Goal: Task Accomplishment & Management: Manage account settings

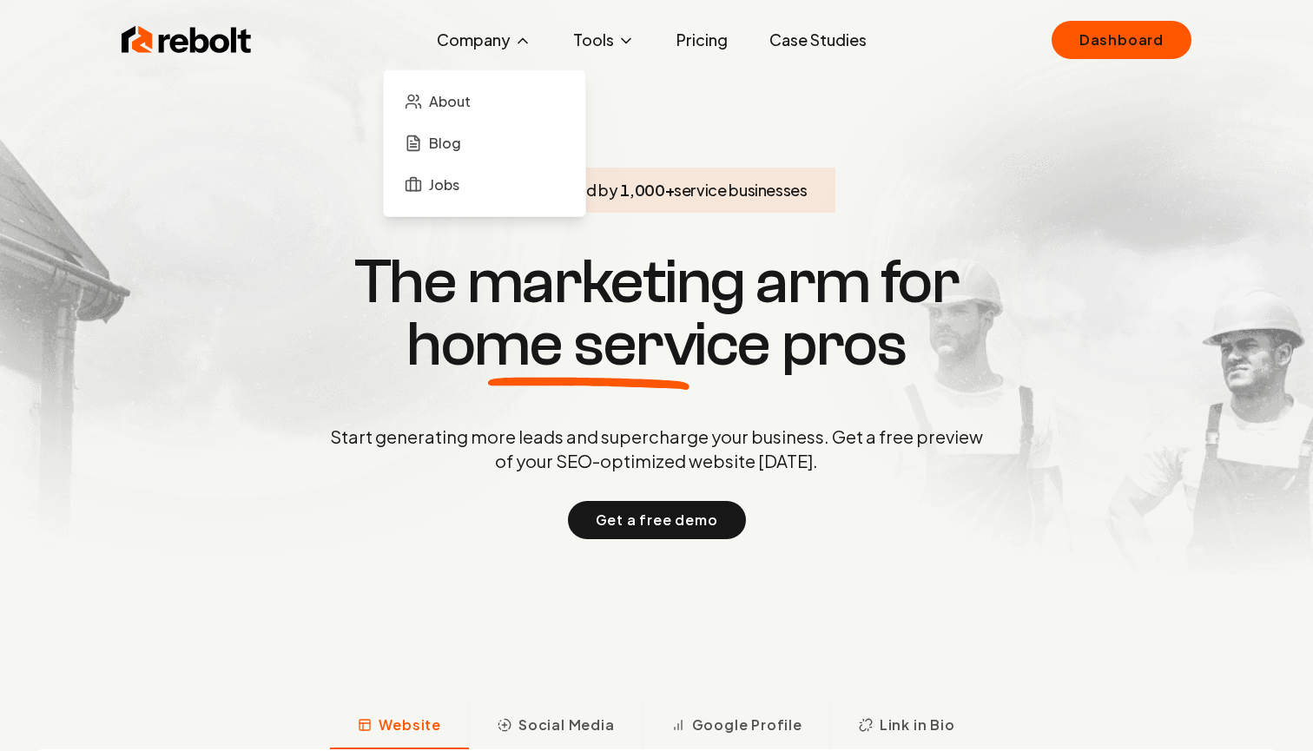
click at [497, 30] on button "Company" at bounding box center [484, 40] width 122 height 35
click at [495, 31] on button "Company" at bounding box center [484, 40] width 122 height 35
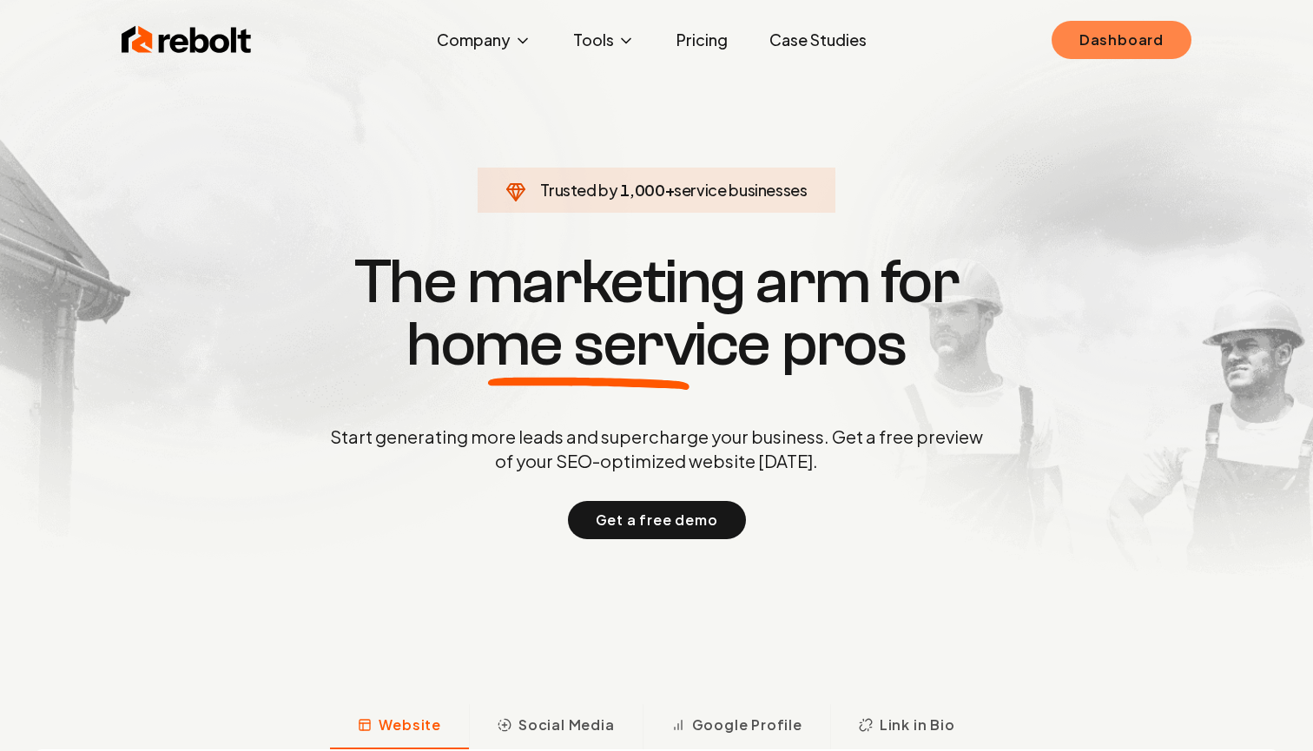
click at [1136, 47] on link "Dashboard" at bounding box center [1122, 40] width 140 height 38
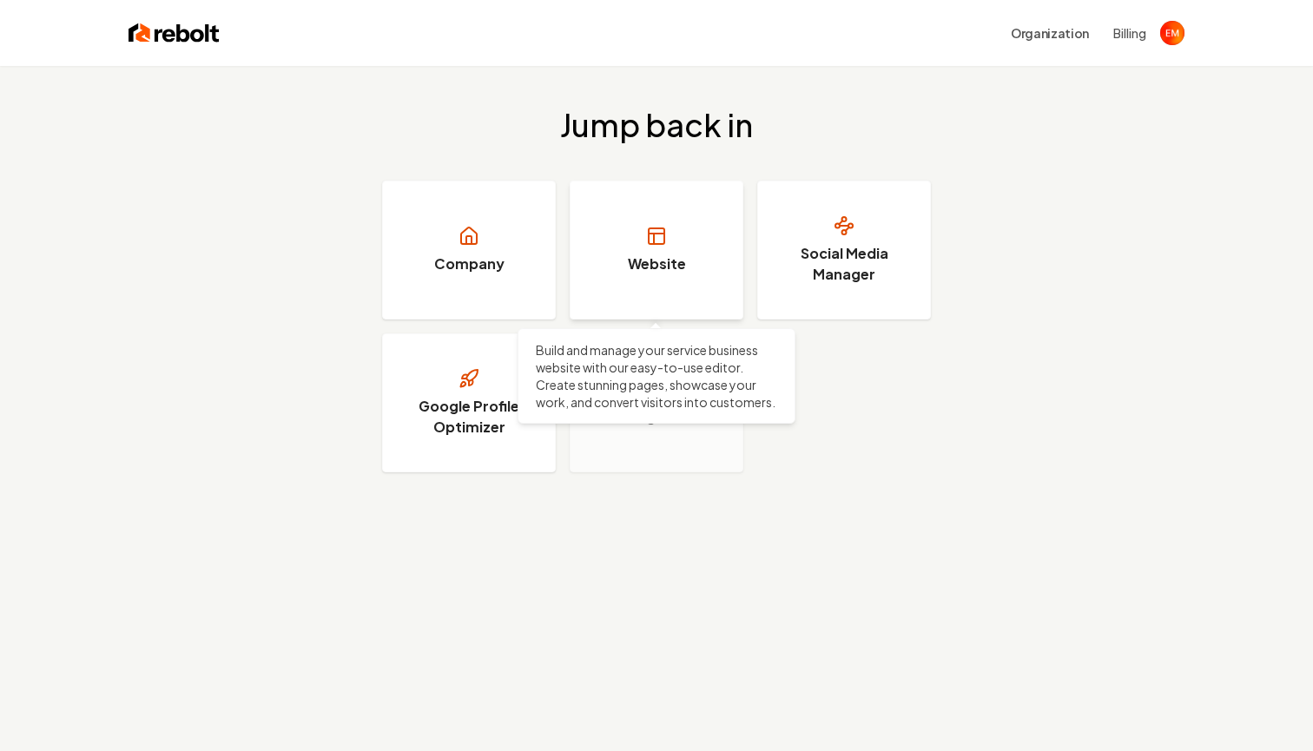
click at [670, 235] on link "Website" at bounding box center [657, 250] width 174 height 139
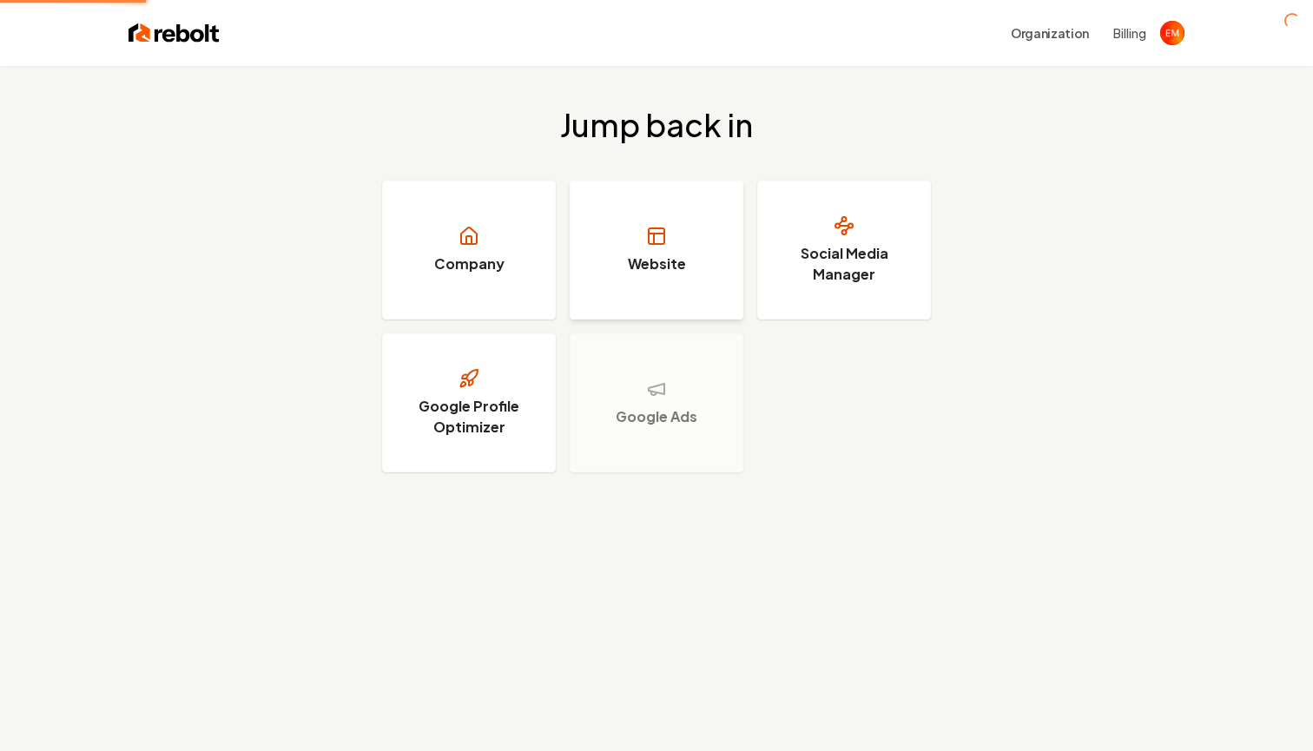
click at [650, 257] on h3 "Website" at bounding box center [657, 264] width 58 height 21
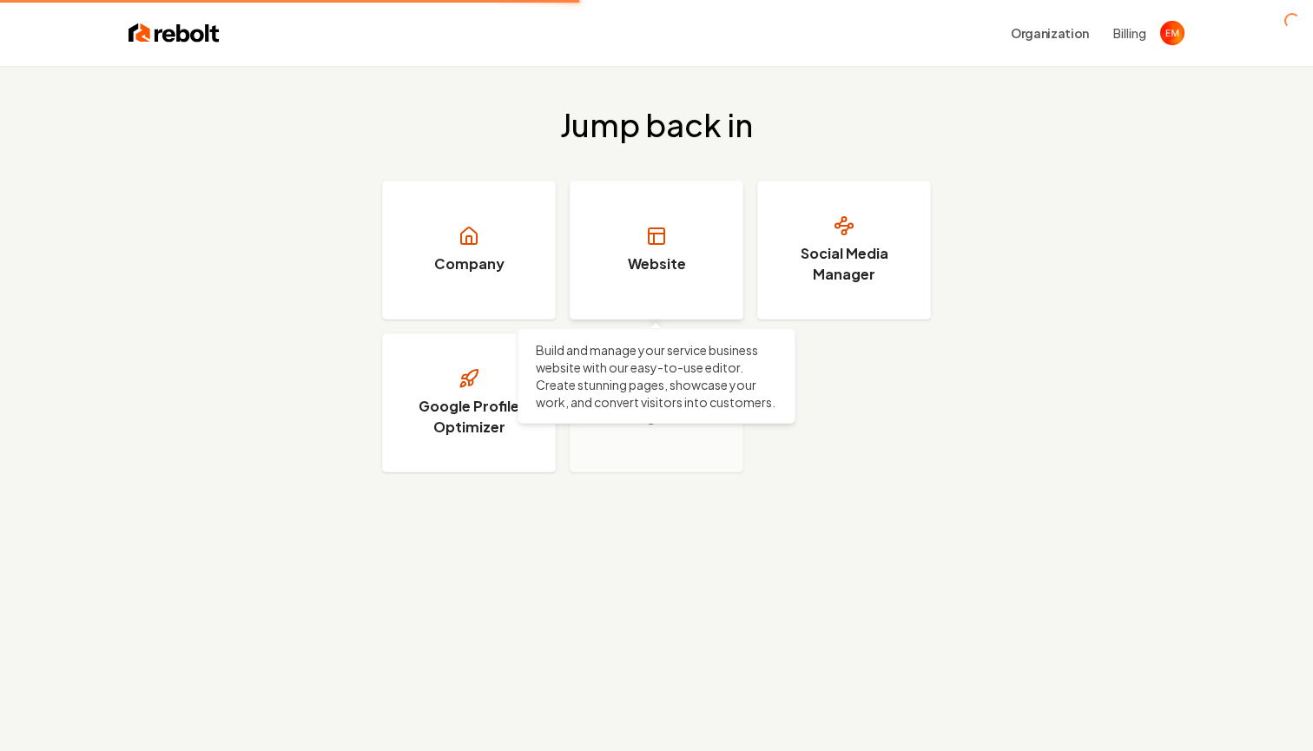
click at [656, 279] on link "Website" at bounding box center [657, 250] width 174 height 139
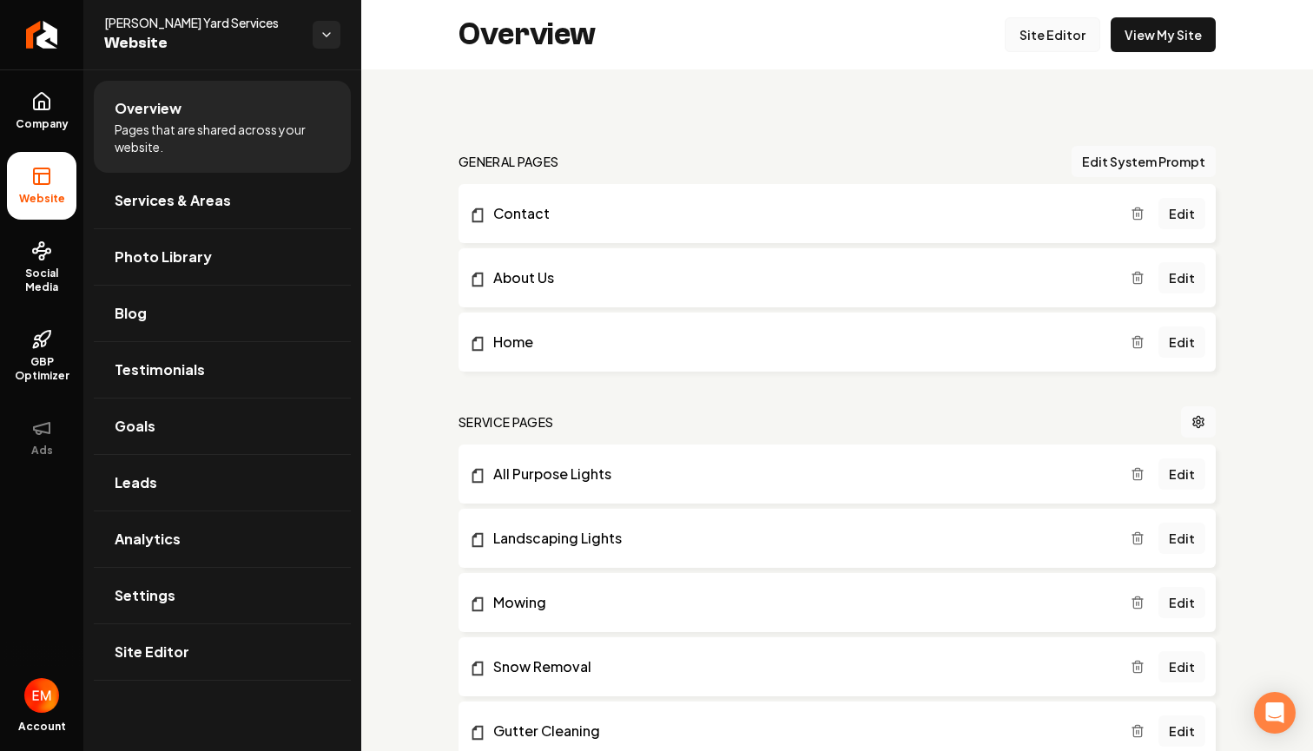
click at [1076, 43] on link "Site Editor" at bounding box center [1053, 34] width 96 height 35
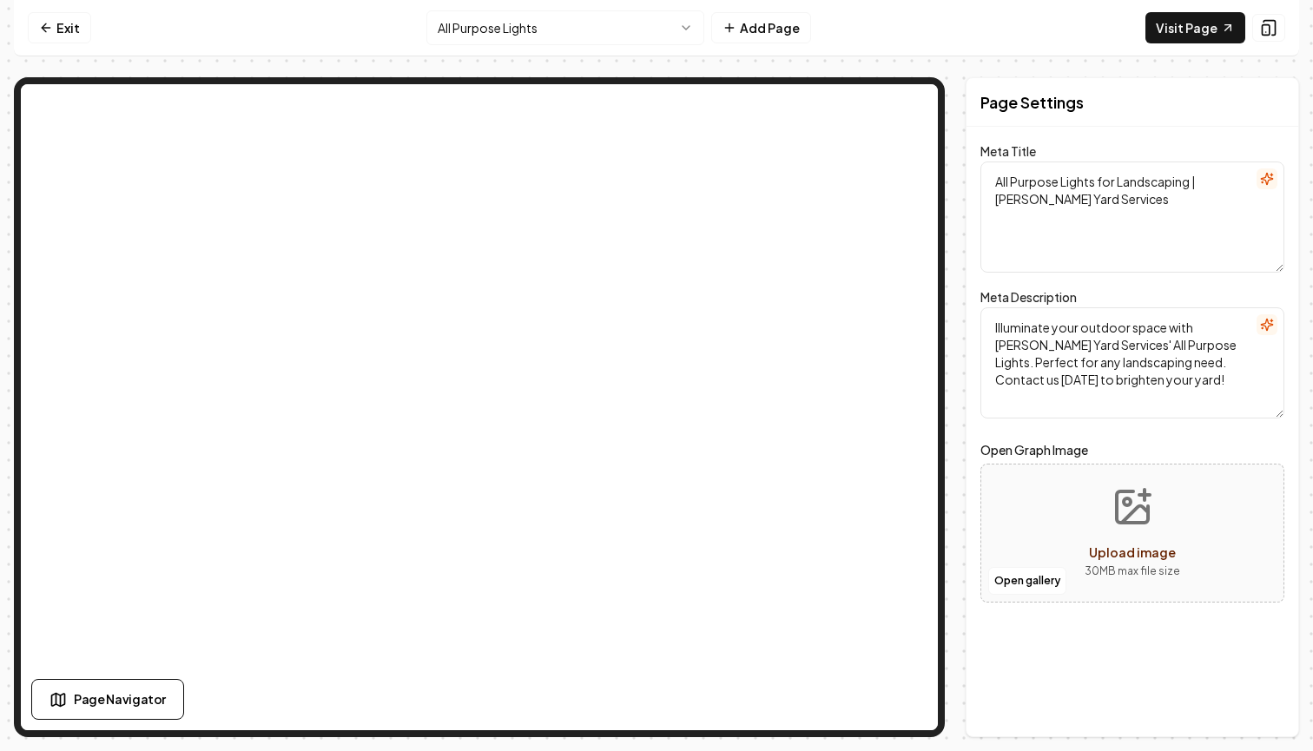
click at [616, 17] on html "Computer Required This feature is only available on a computer. Please switch t…" at bounding box center [656, 375] width 1313 height 751
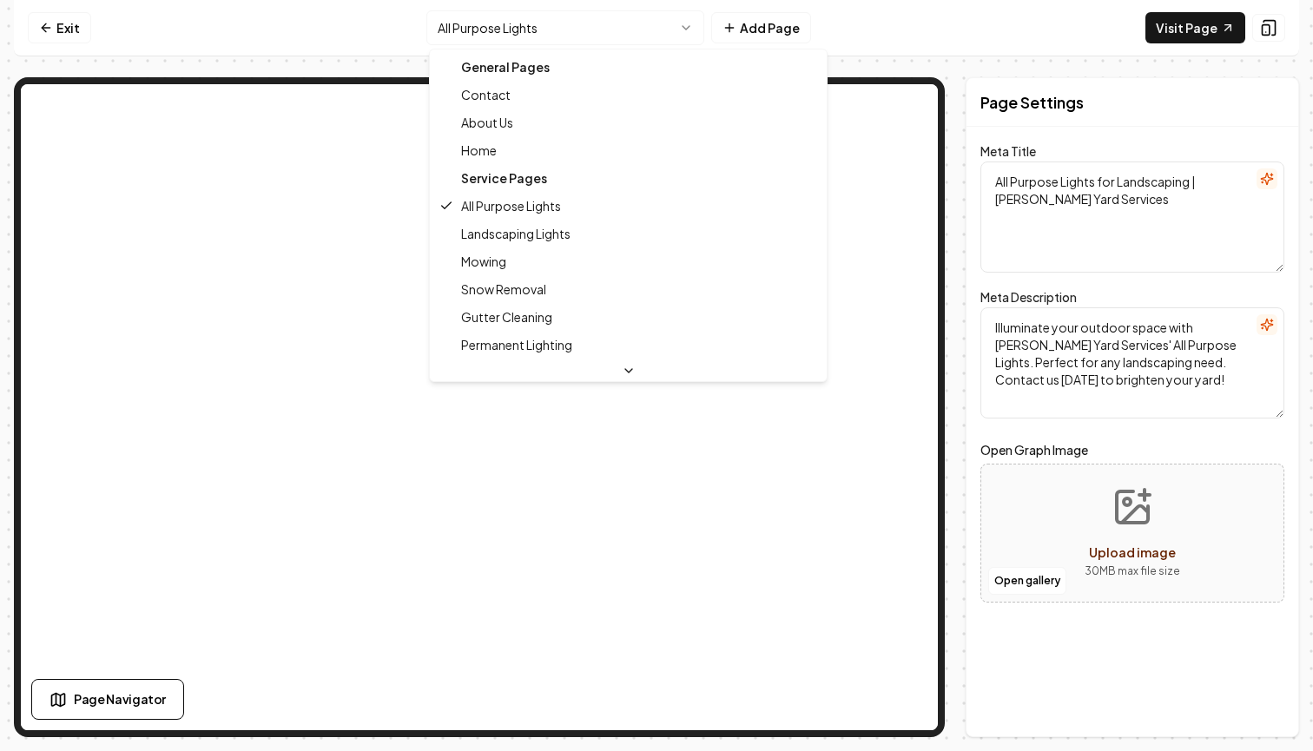
click at [538, 64] on div "General Pages" at bounding box center [628, 67] width 390 height 28
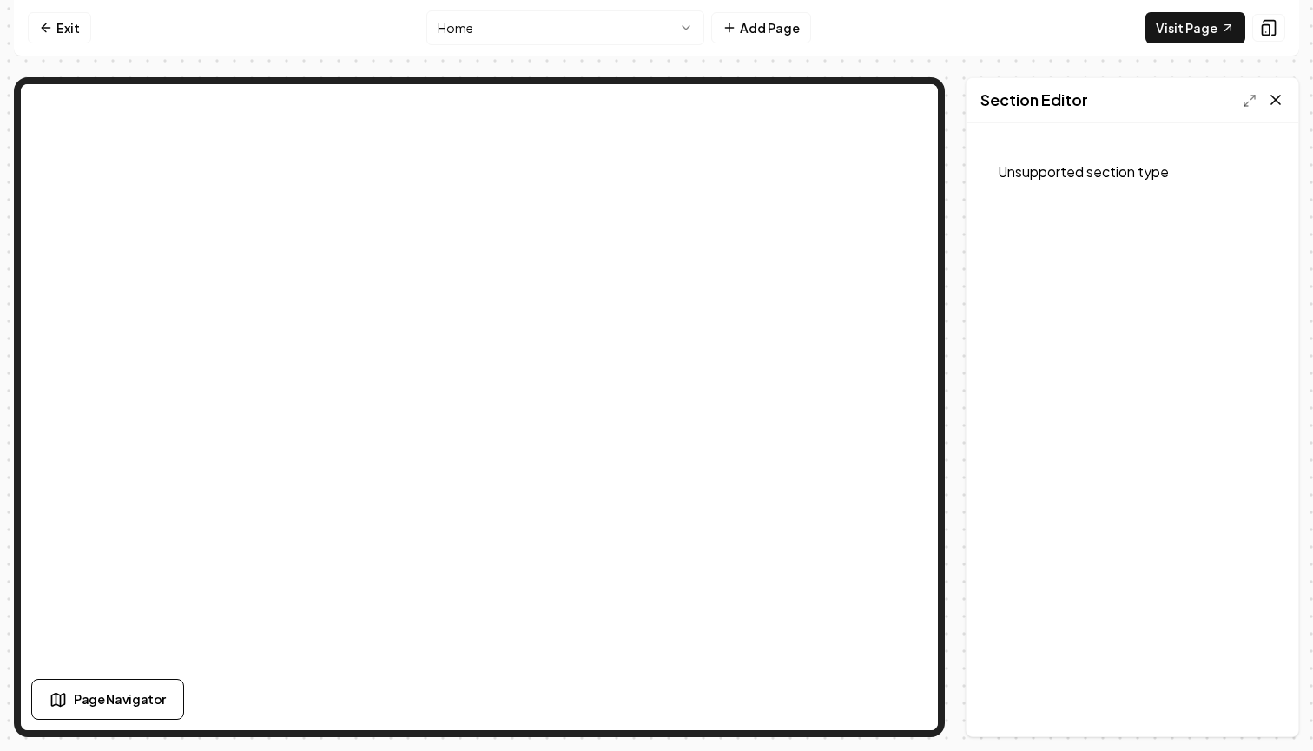
click at [1280, 95] on icon at bounding box center [1275, 99] width 17 height 17
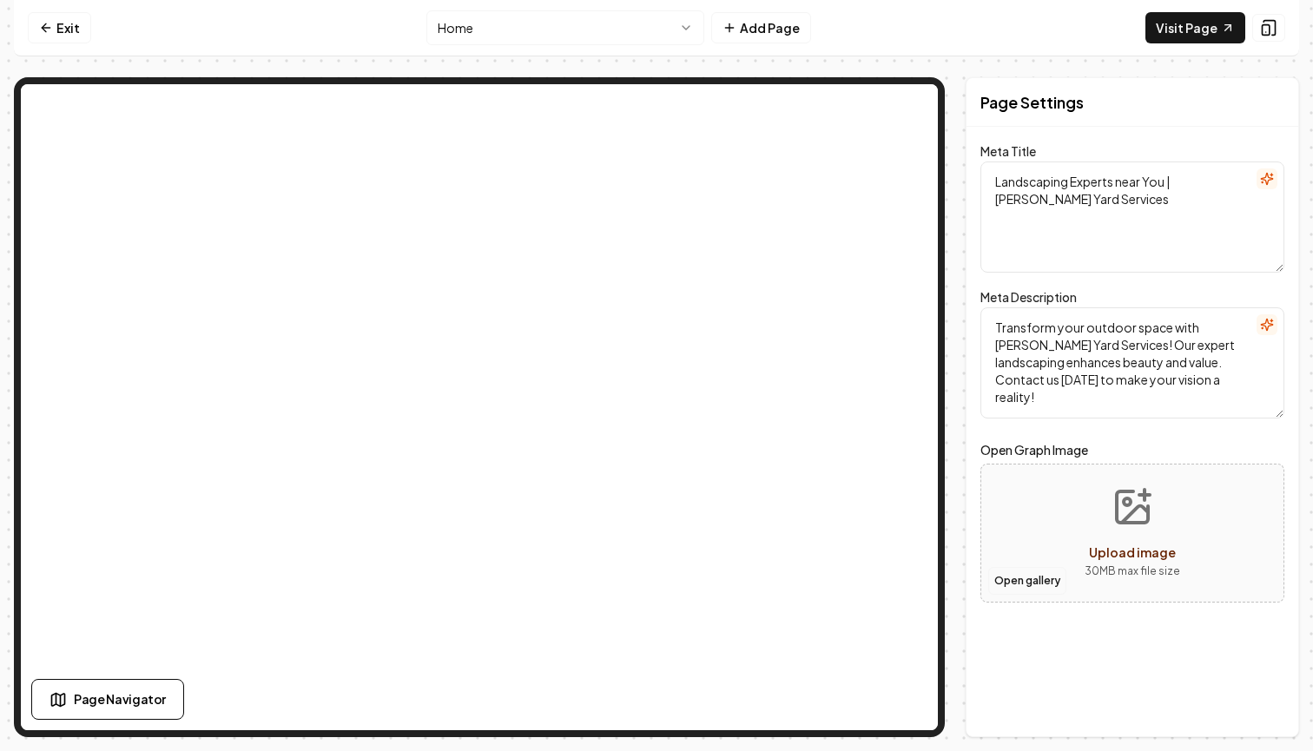
click at [1031, 589] on button "Open gallery" at bounding box center [1027, 581] width 78 height 28
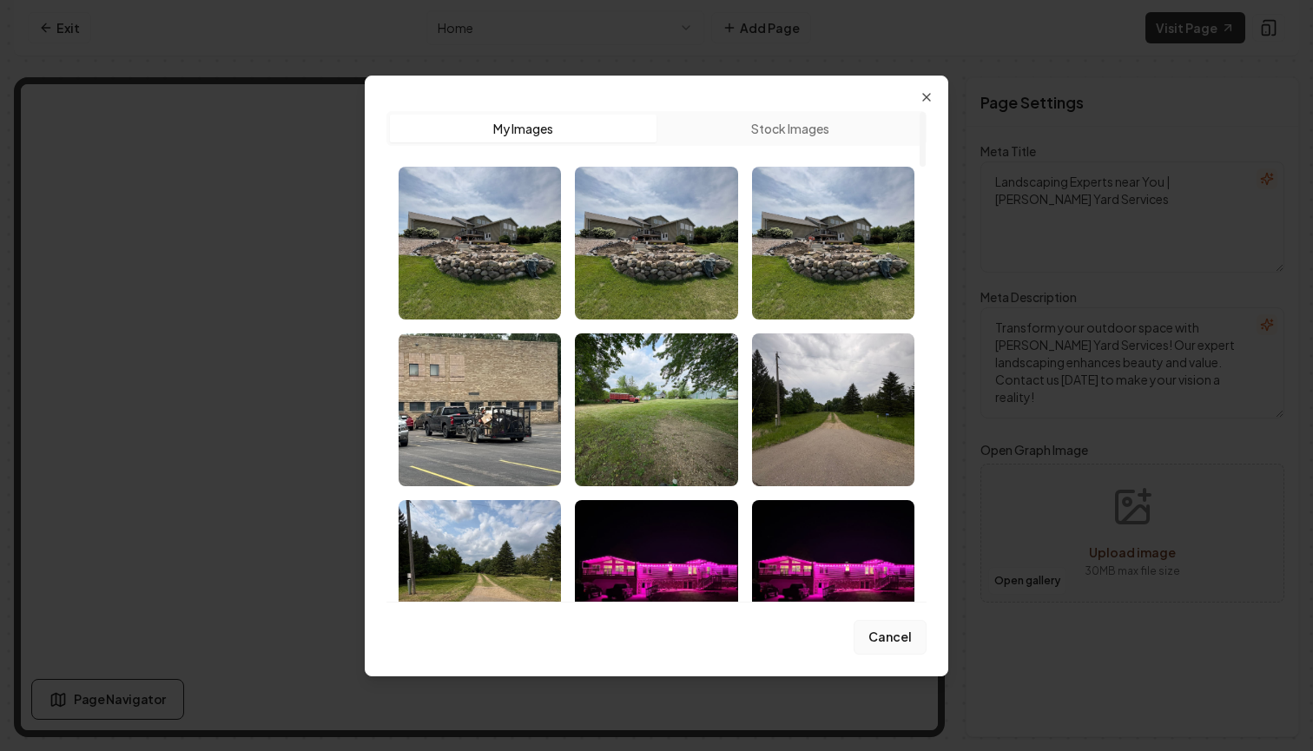
click at [895, 637] on button "Cancel" at bounding box center [890, 637] width 73 height 35
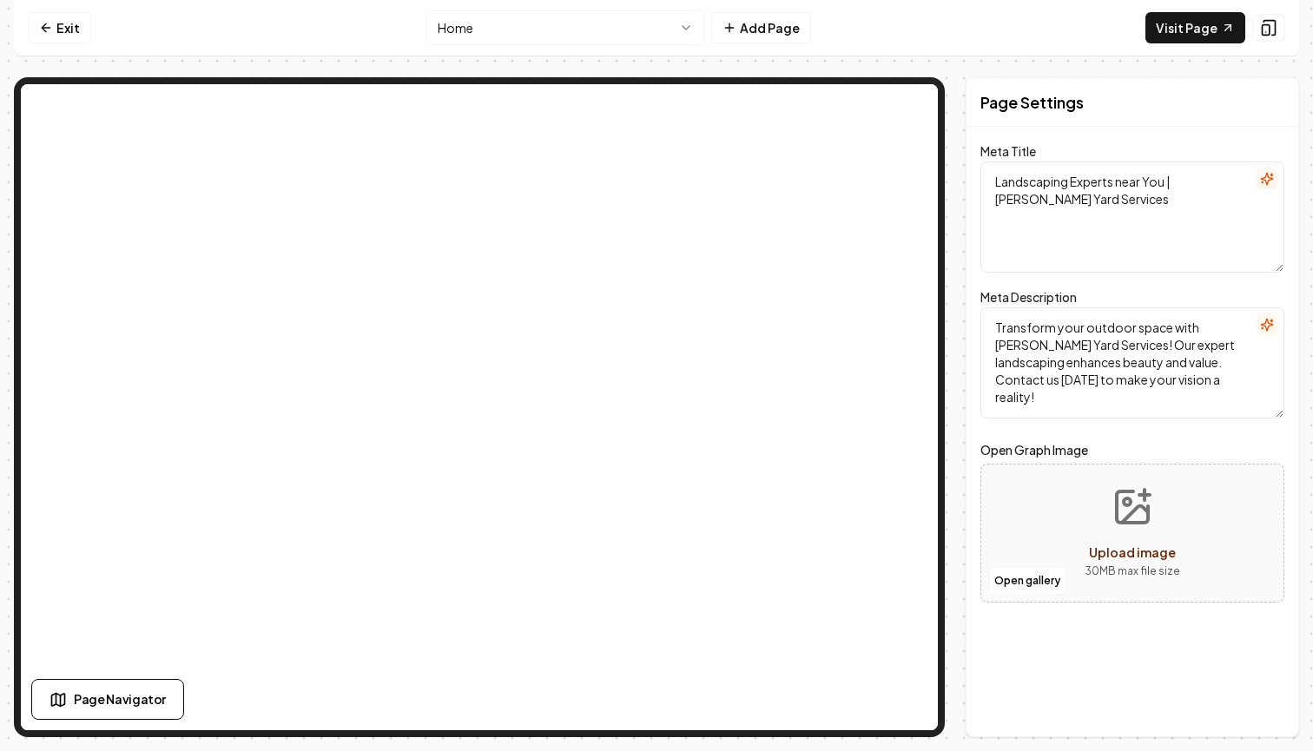
click at [1106, 559] on span "Upload image" at bounding box center [1132, 553] width 87 height 16
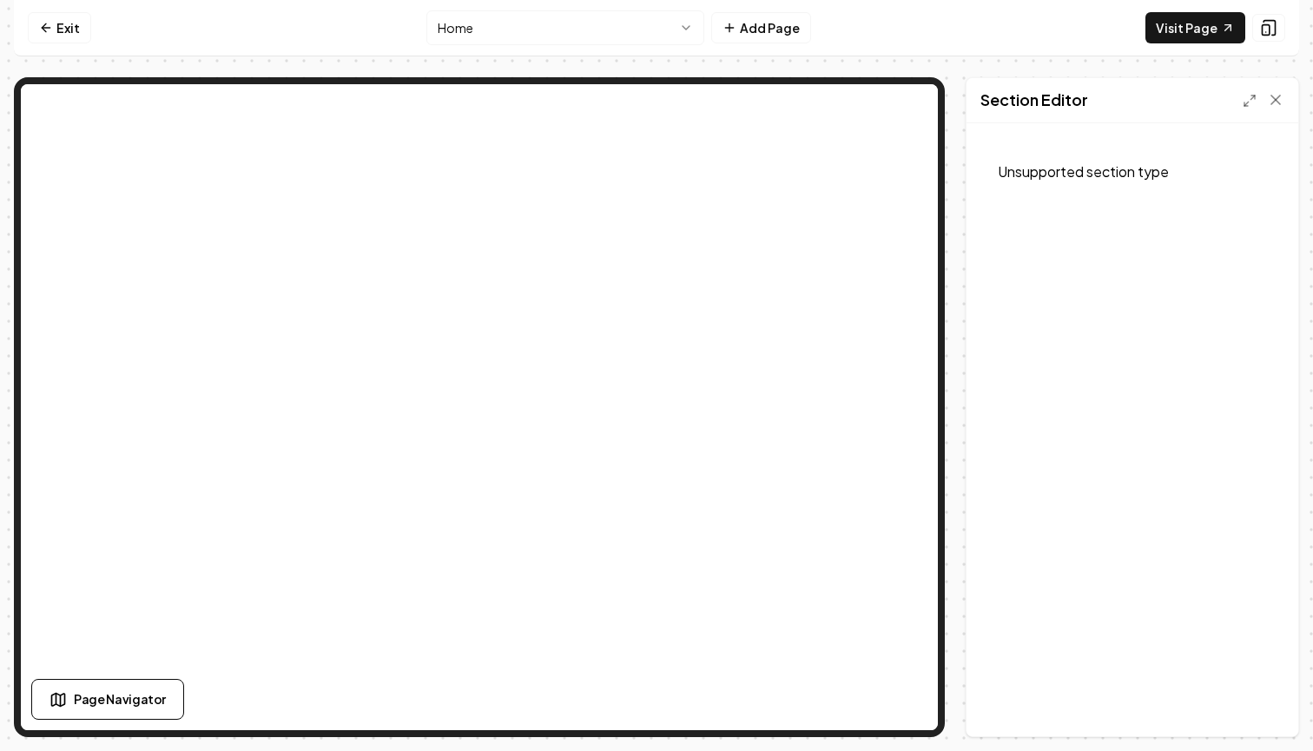
click at [1258, 96] on div at bounding box center [1264, 99] width 42 height 17
click at [1254, 96] on line at bounding box center [1253, 98] width 4 height 4
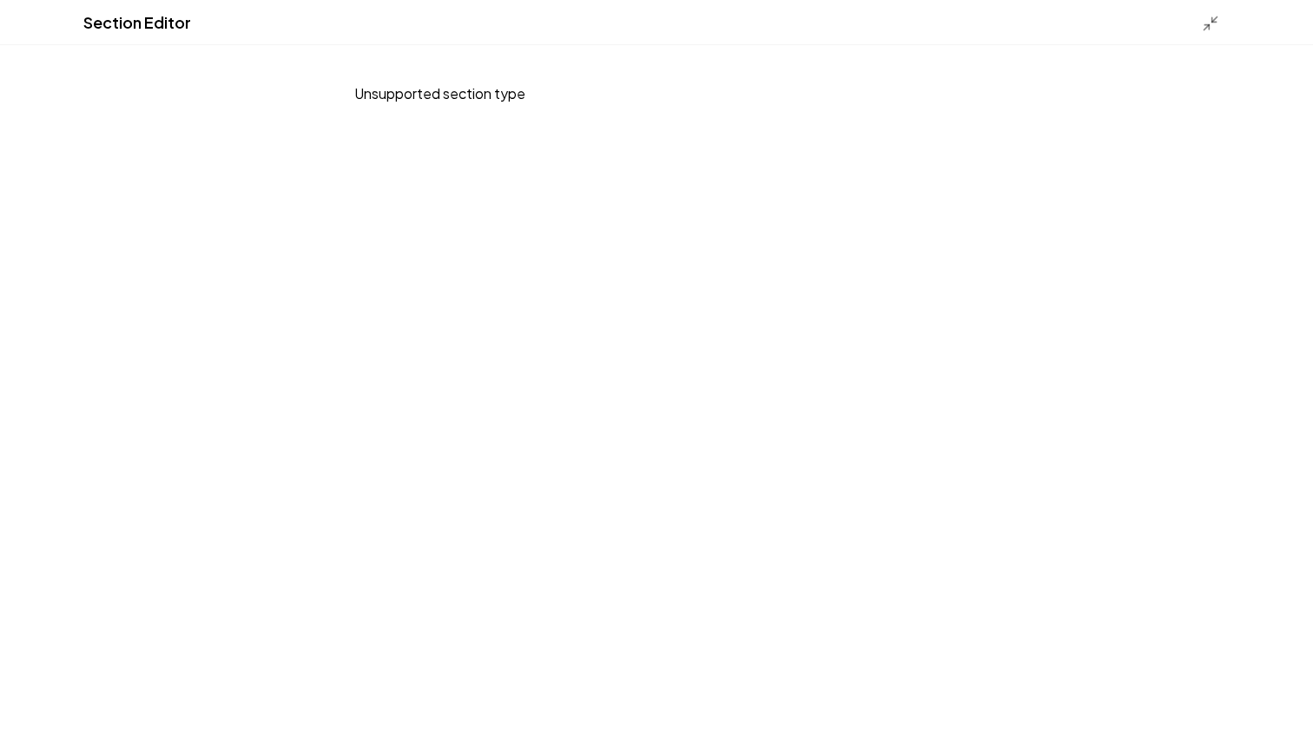
click at [1219, 30] on div at bounding box center [1216, 22] width 28 height 19
click at [1216, 30] on icon at bounding box center [1210, 23] width 17 height 17
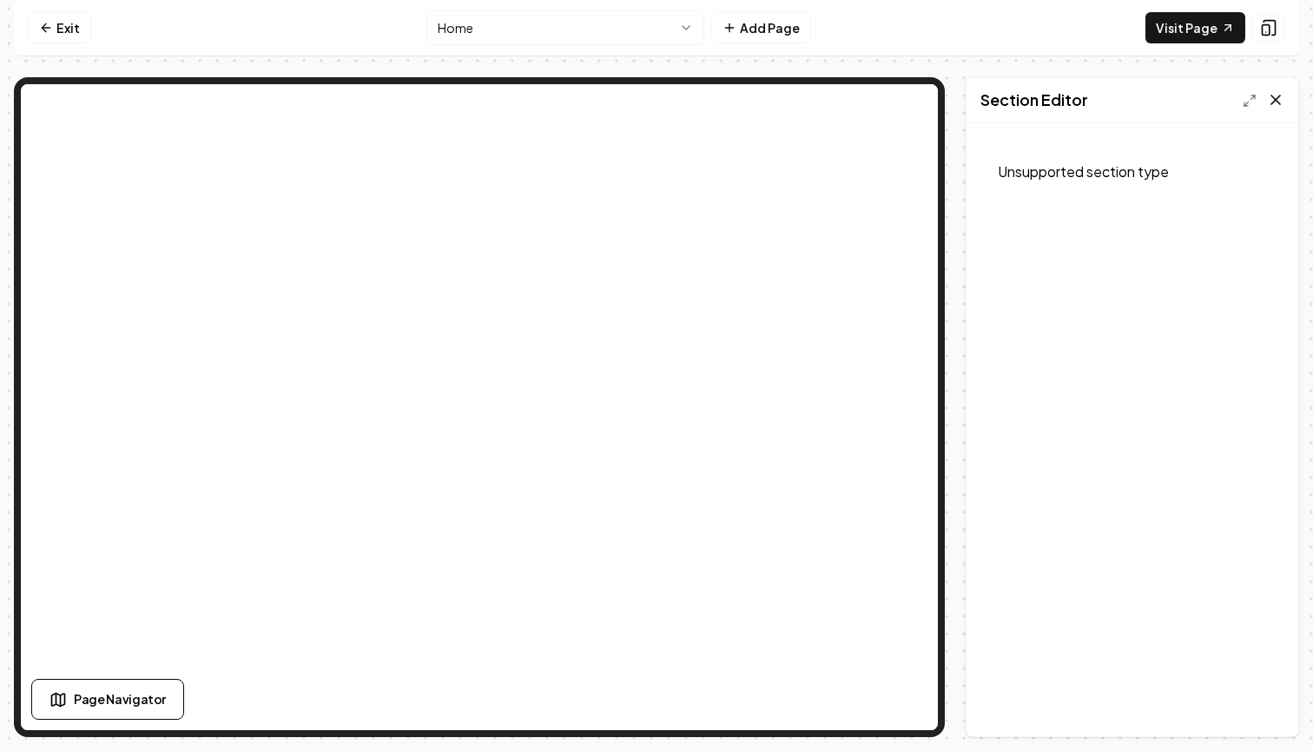
click at [1271, 100] on icon at bounding box center [1275, 99] width 17 height 17
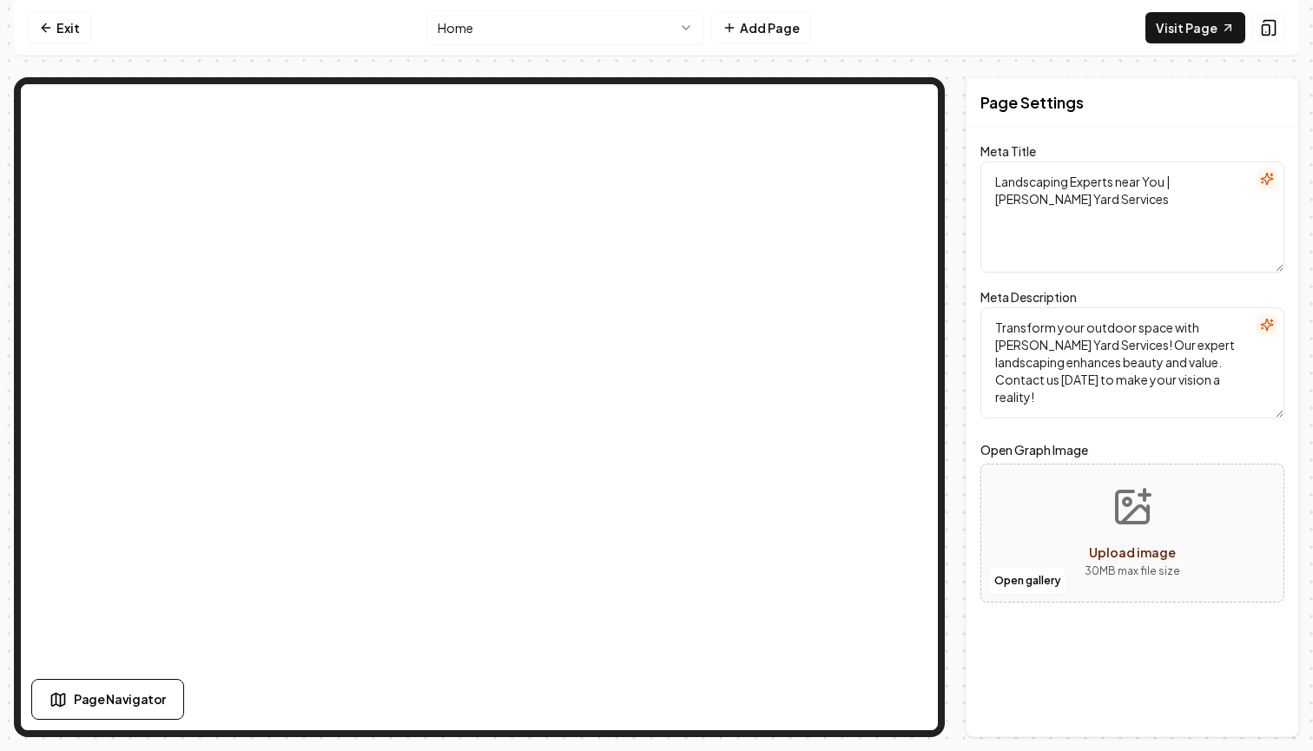
click at [546, 15] on html "Computer Required This feature is only available on a computer. Please switch t…" at bounding box center [656, 375] width 1313 height 751
click at [589, 39] on html "Computer Required This feature is only available on a computer. Please switch t…" at bounding box center [656, 375] width 1313 height 751
click at [1050, 578] on button "Open gallery" at bounding box center [1027, 581] width 78 height 28
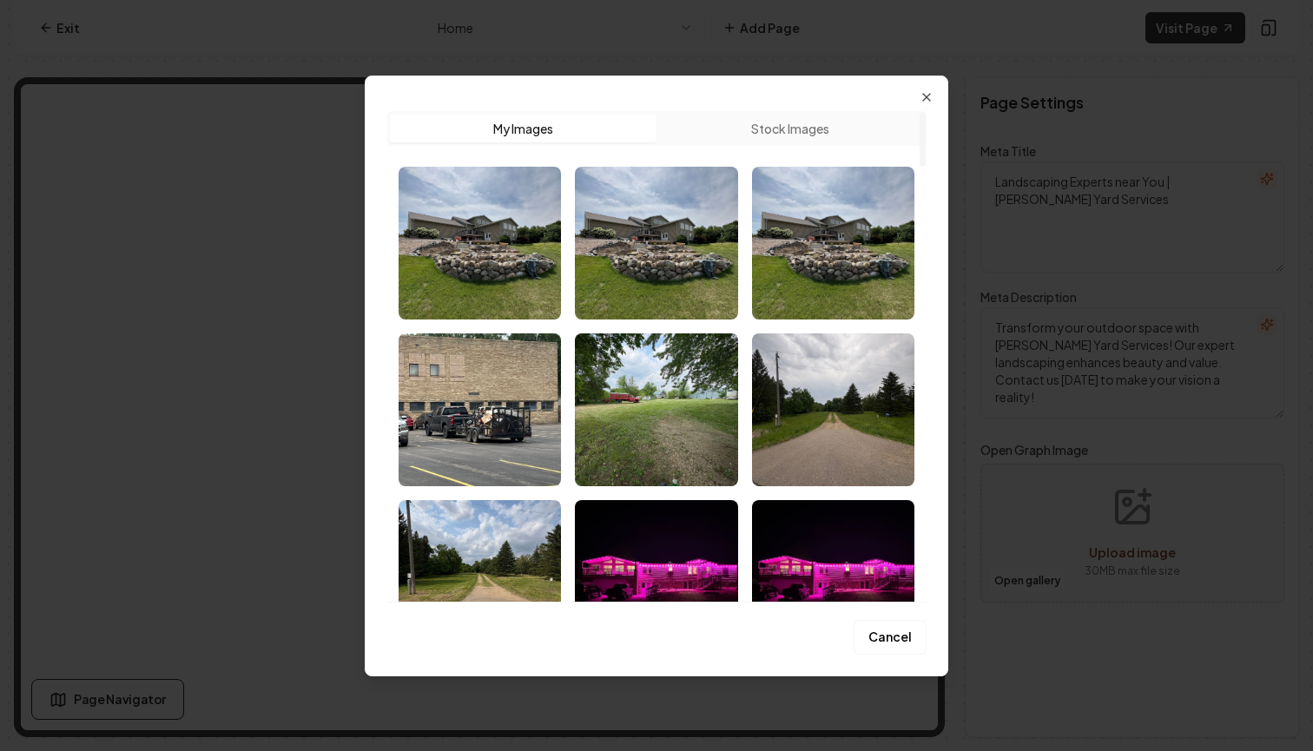
click at [810, 138] on button "Stock Images" at bounding box center [790, 129] width 267 height 28
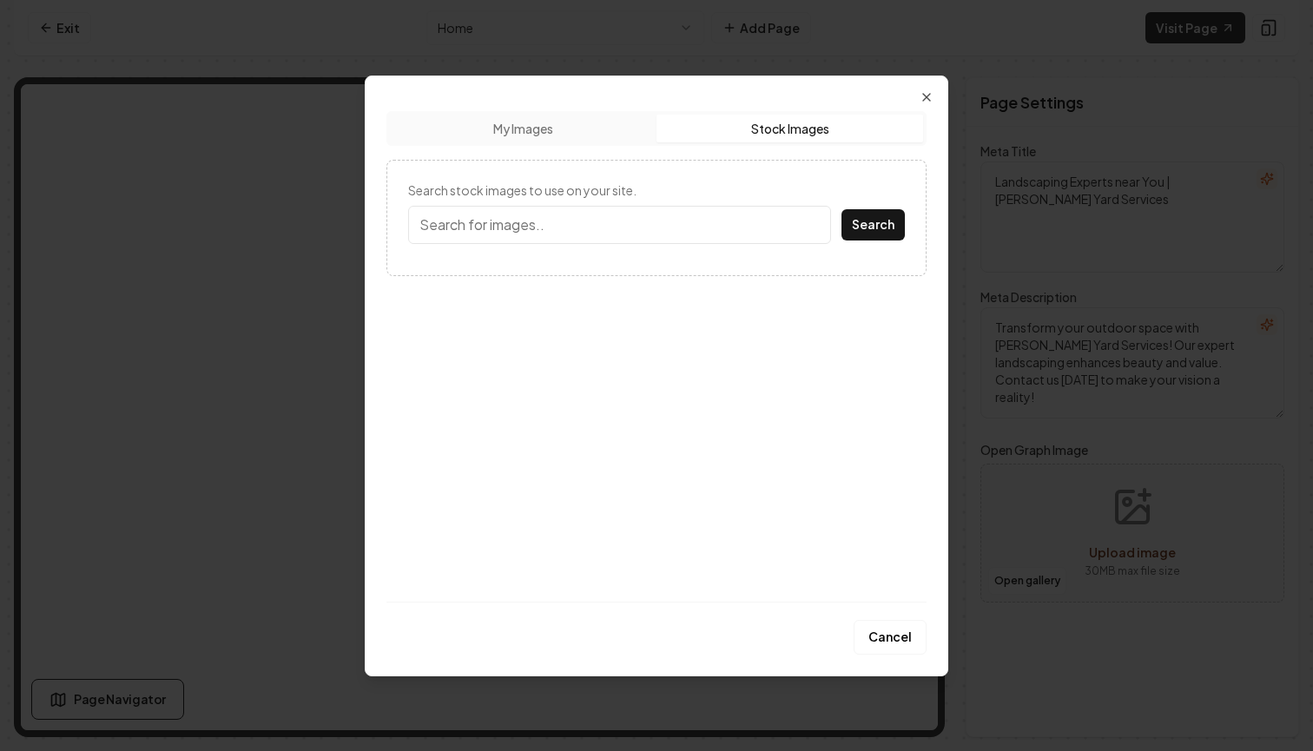
click at [602, 137] on button "My Images" at bounding box center [523, 129] width 267 height 28
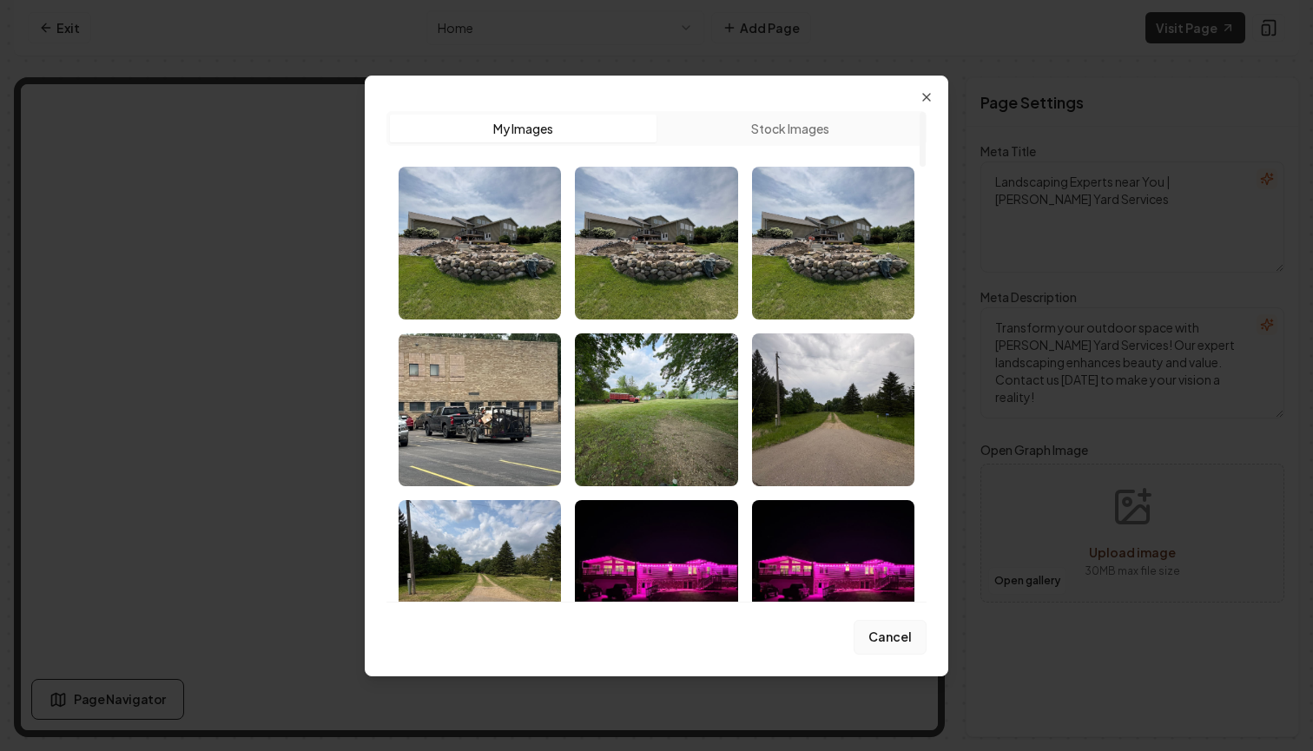
click at [906, 622] on button "Cancel" at bounding box center [890, 637] width 73 height 35
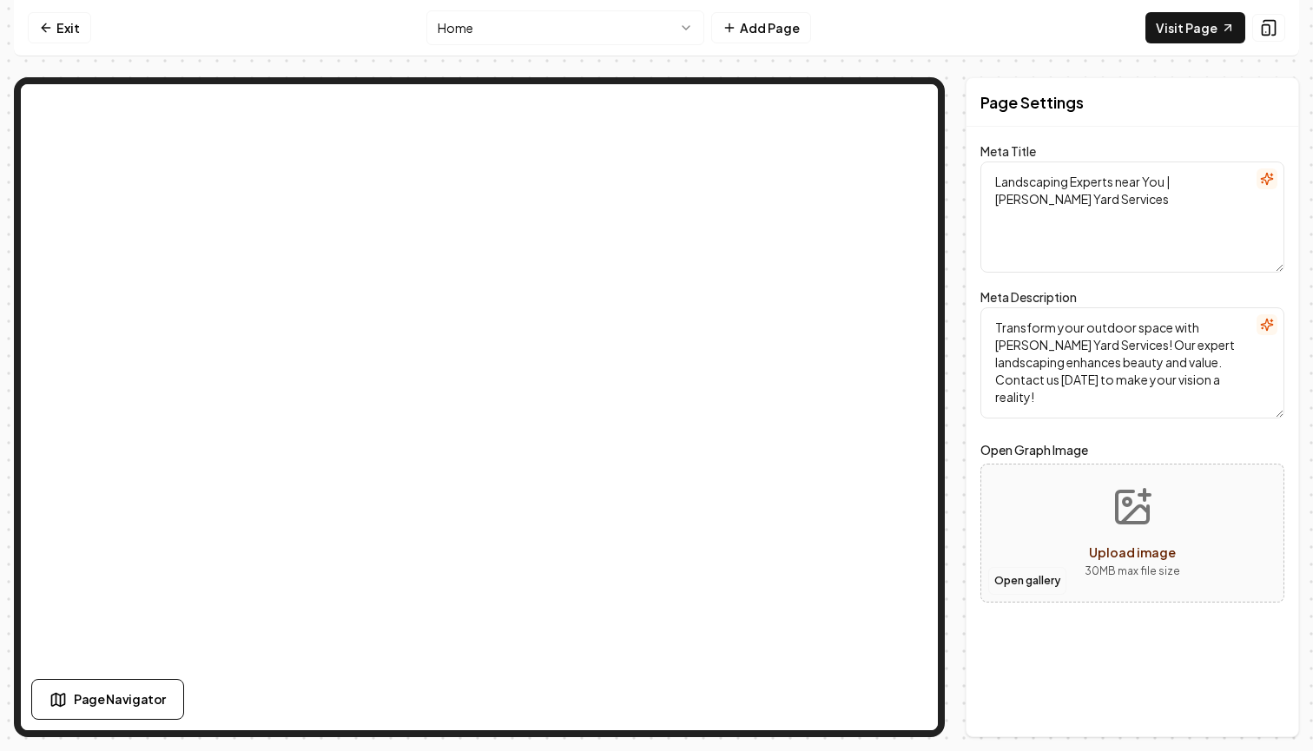
click at [1009, 590] on button "Open gallery" at bounding box center [1027, 581] width 78 height 28
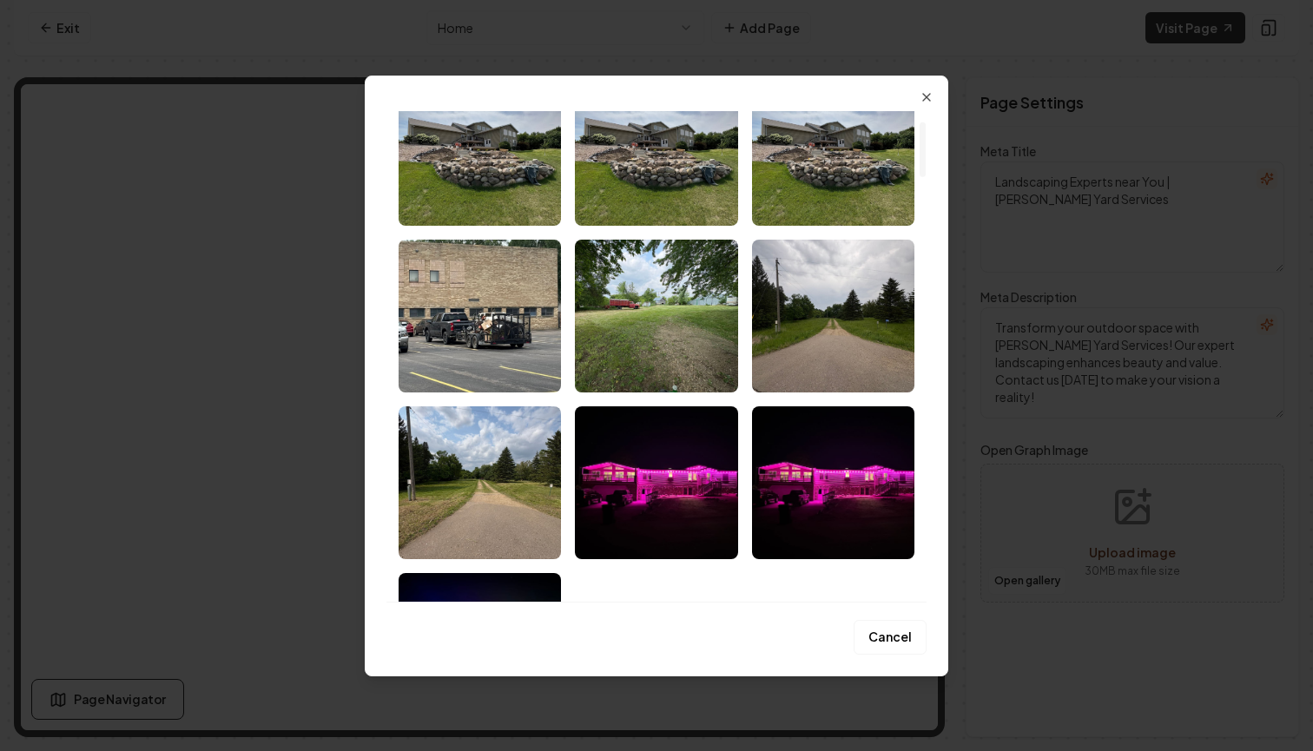
scroll to position [96, 0]
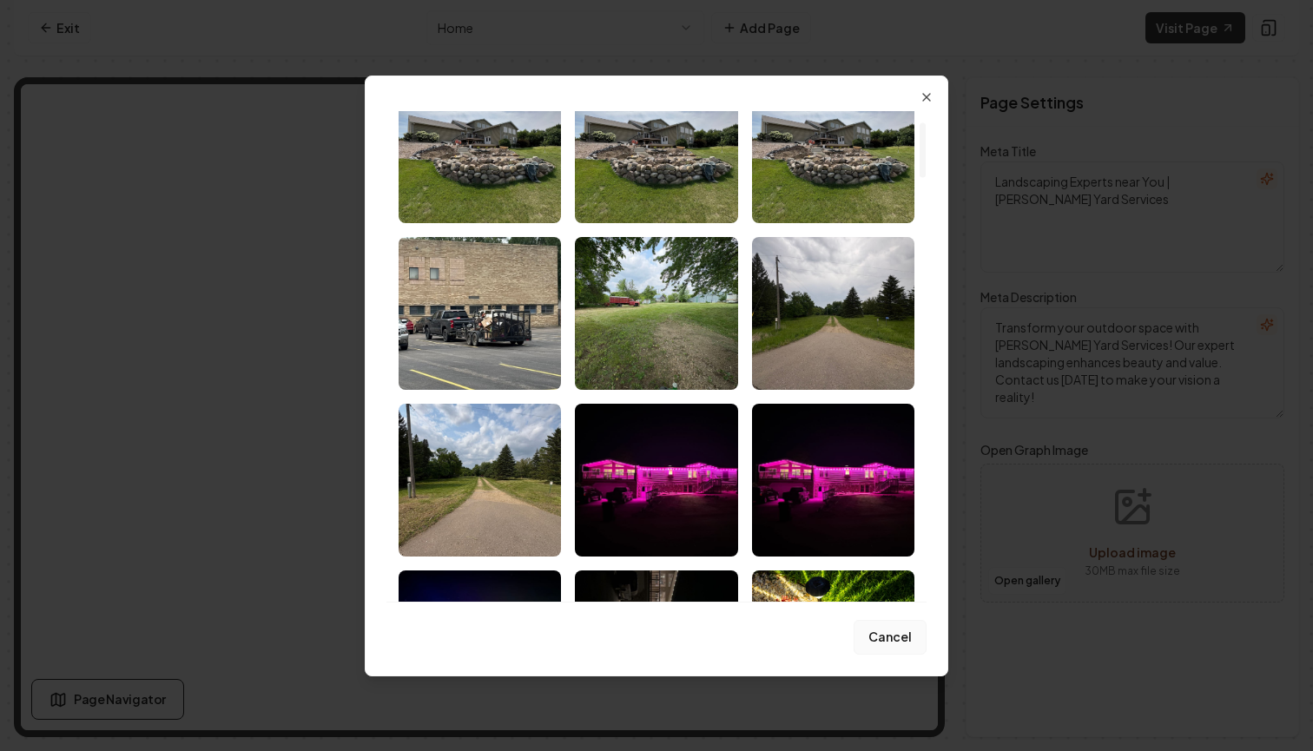
click at [895, 636] on button "Cancel" at bounding box center [890, 637] width 73 height 35
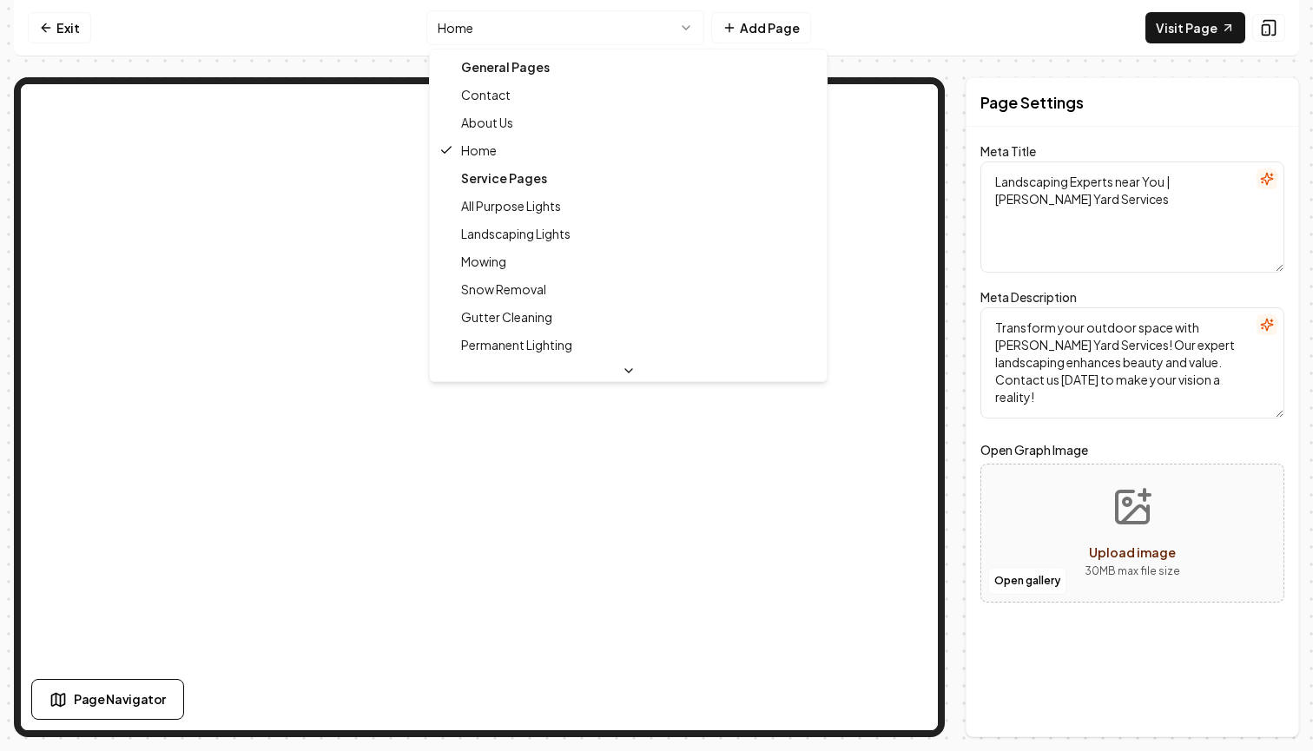
click at [577, 33] on html "Computer Required This feature is only available on a computer. Please switch t…" at bounding box center [656, 375] width 1313 height 751
click at [572, 24] on html "Computer Required This feature is only available on a computer. Please switch t…" at bounding box center [656, 375] width 1313 height 751
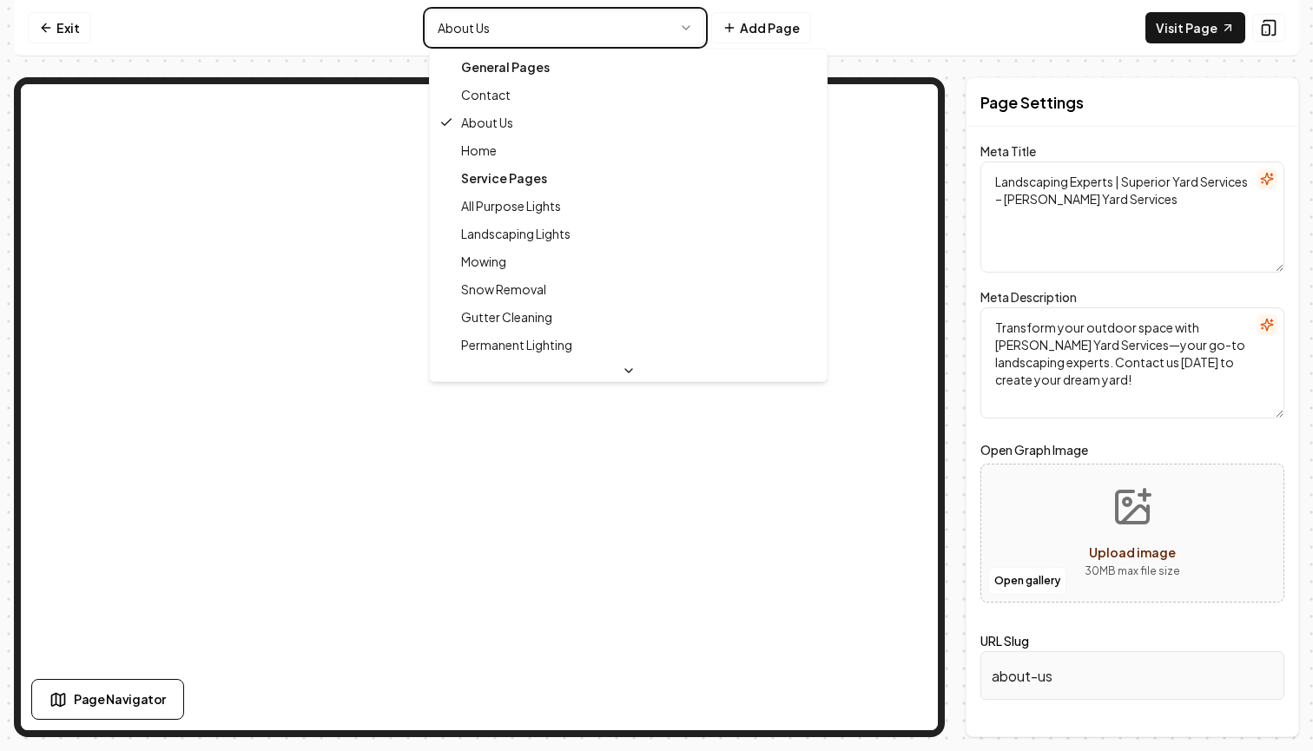
type textarea "Landscaping Experts near You | Manke Yard Services"
type textarea "Transform your outdoor space with Manke Yard Services! Our expert landscaping e…"
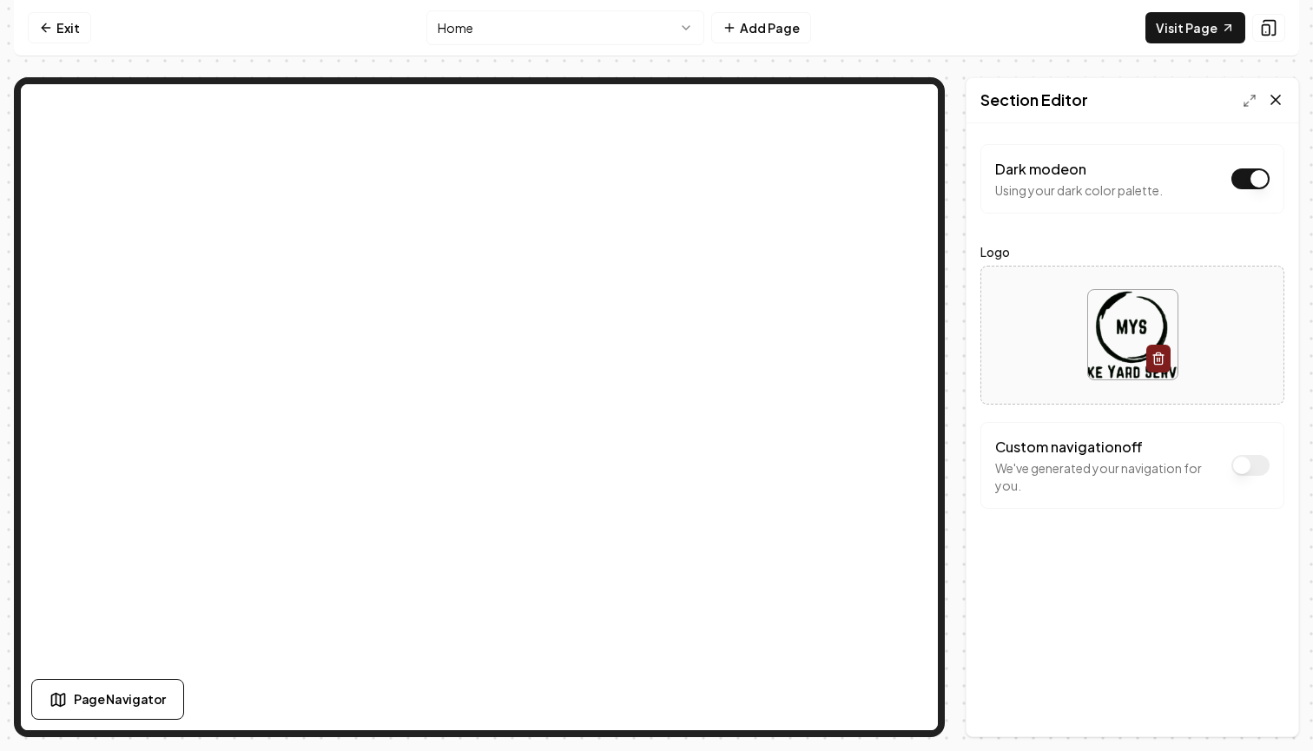
click at [1276, 99] on icon at bounding box center [1275, 99] width 17 height 17
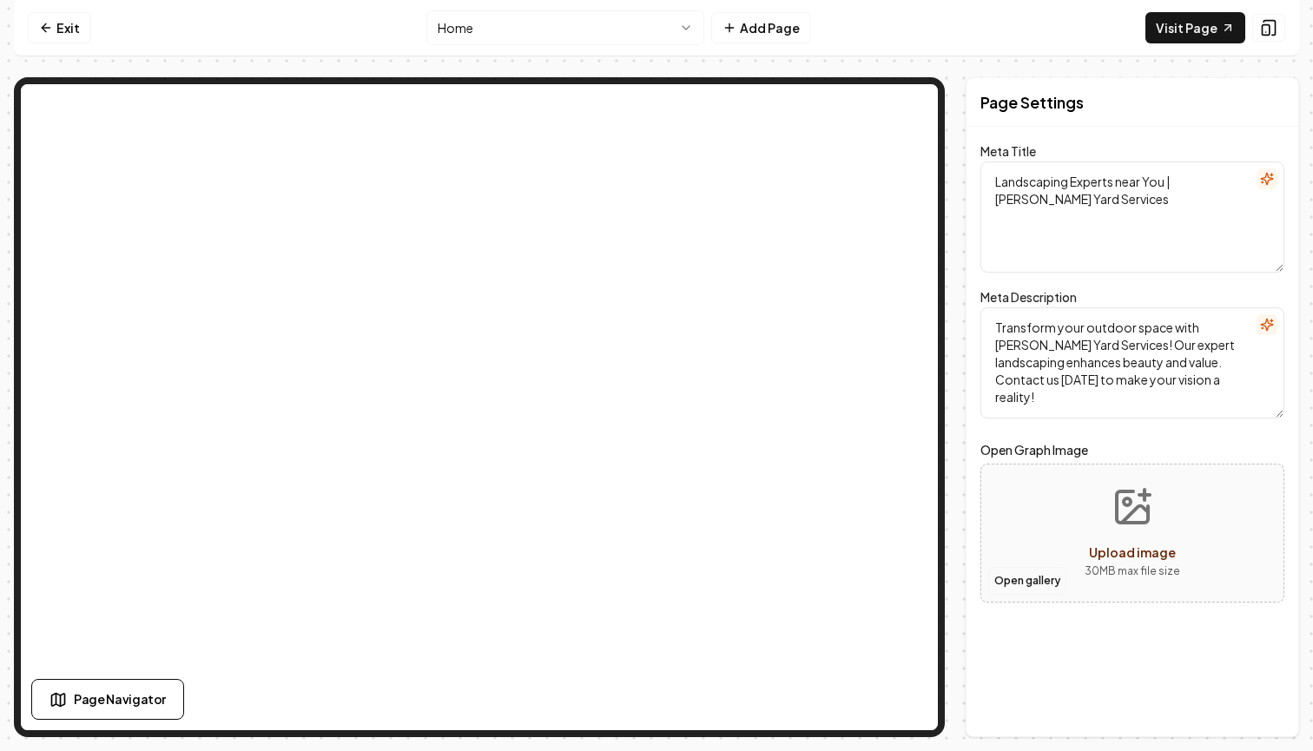
click at [1045, 589] on button "Open gallery" at bounding box center [1027, 581] width 78 height 28
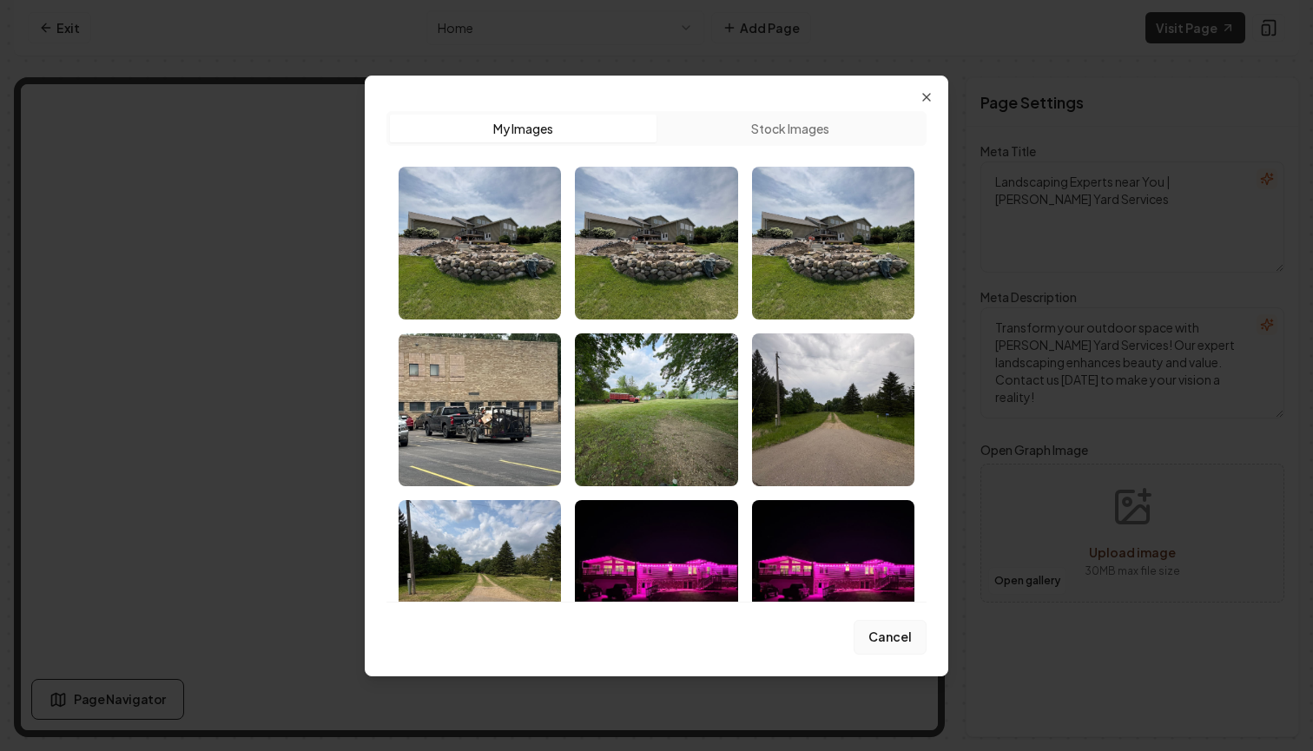
click at [902, 644] on button "Cancel" at bounding box center [890, 637] width 73 height 35
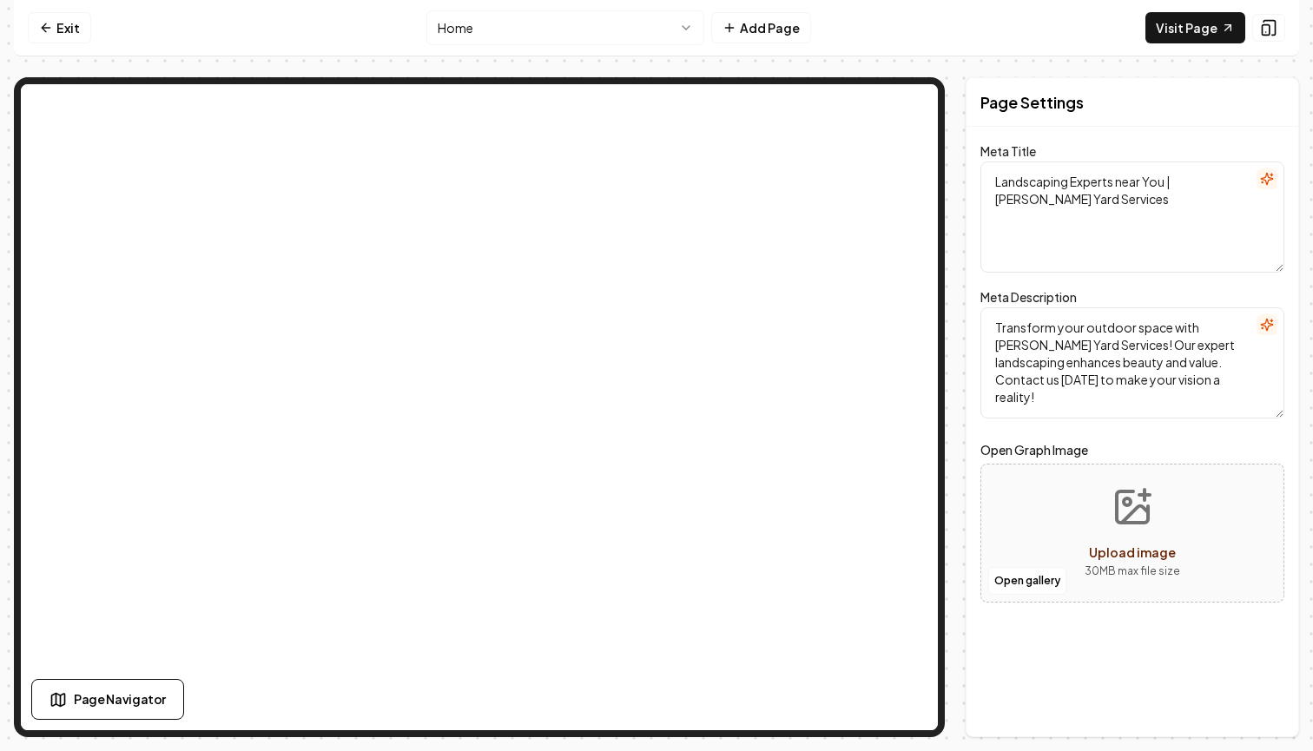
click at [539, 27] on html "Computer Required This feature is only available on a computer. Please switch t…" at bounding box center [656, 375] width 1313 height 751
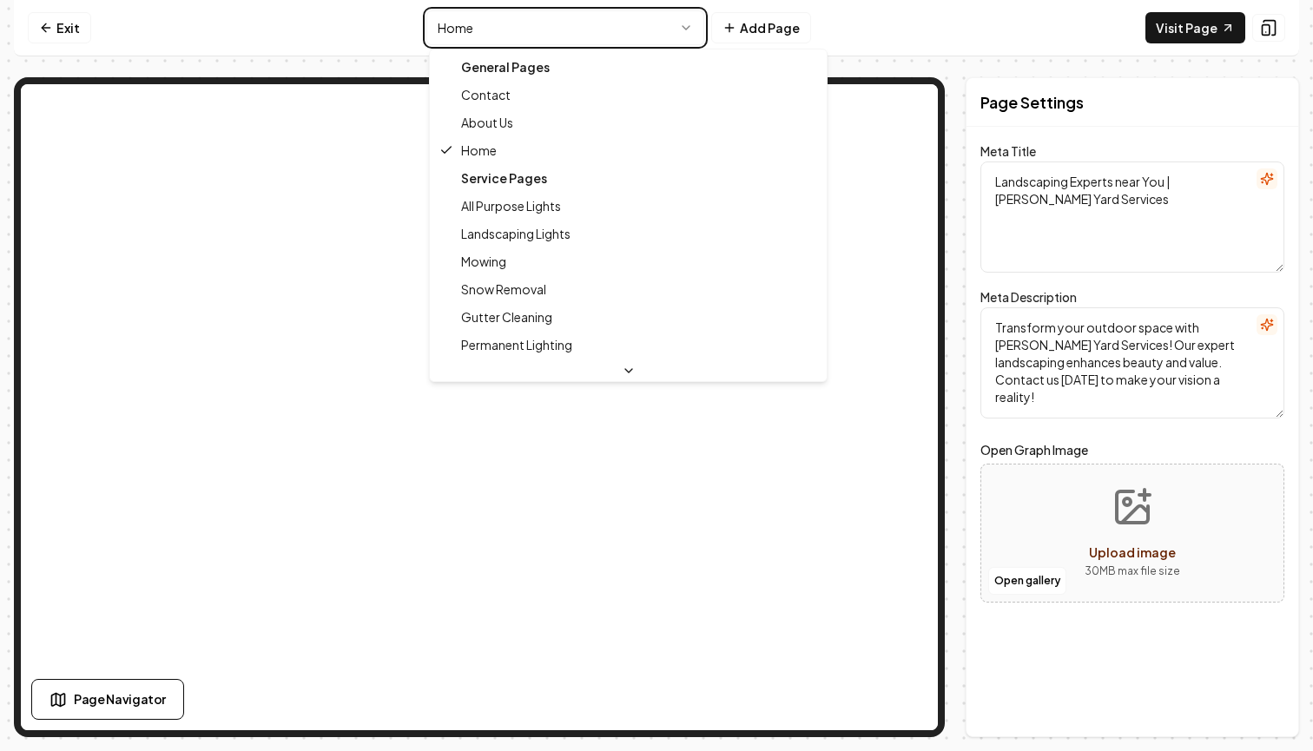
click at [539, 27] on html "Computer Required This feature is only available on a computer. Please switch t…" at bounding box center [656, 375] width 1313 height 751
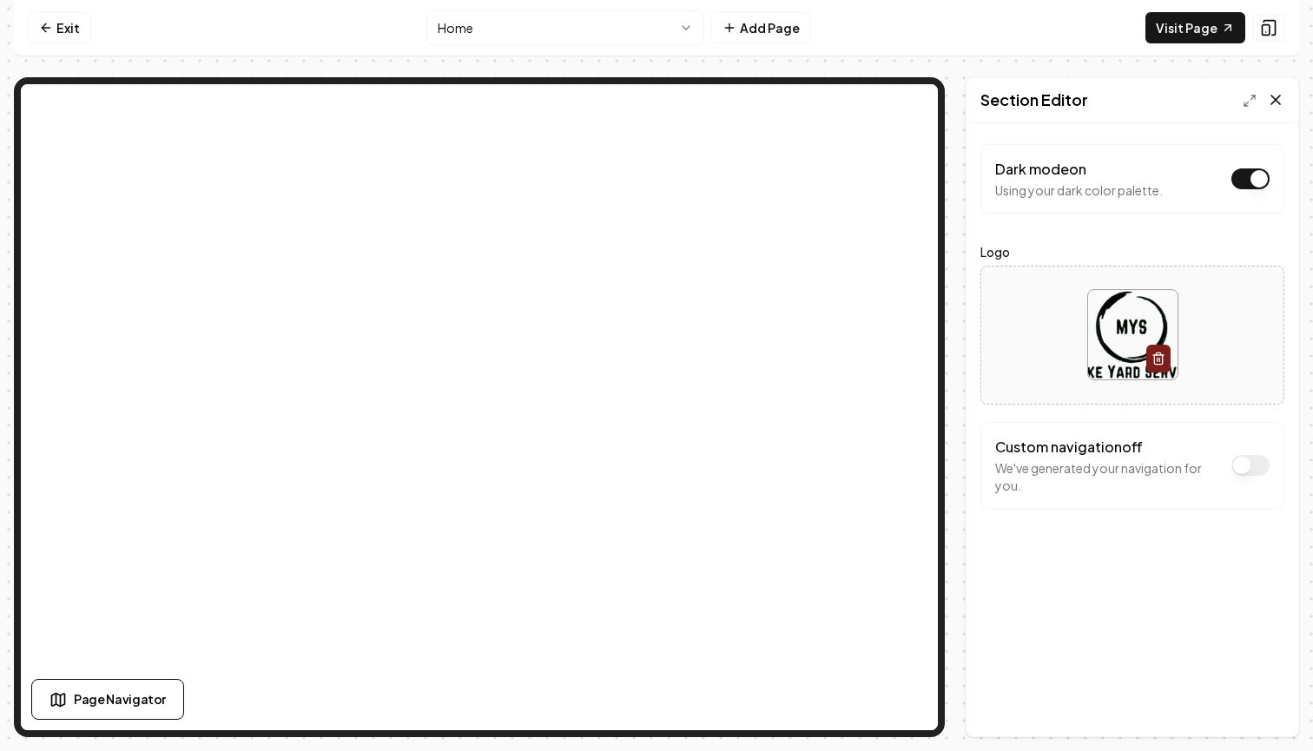
click at [1277, 104] on icon at bounding box center [1275, 99] width 17 height 17
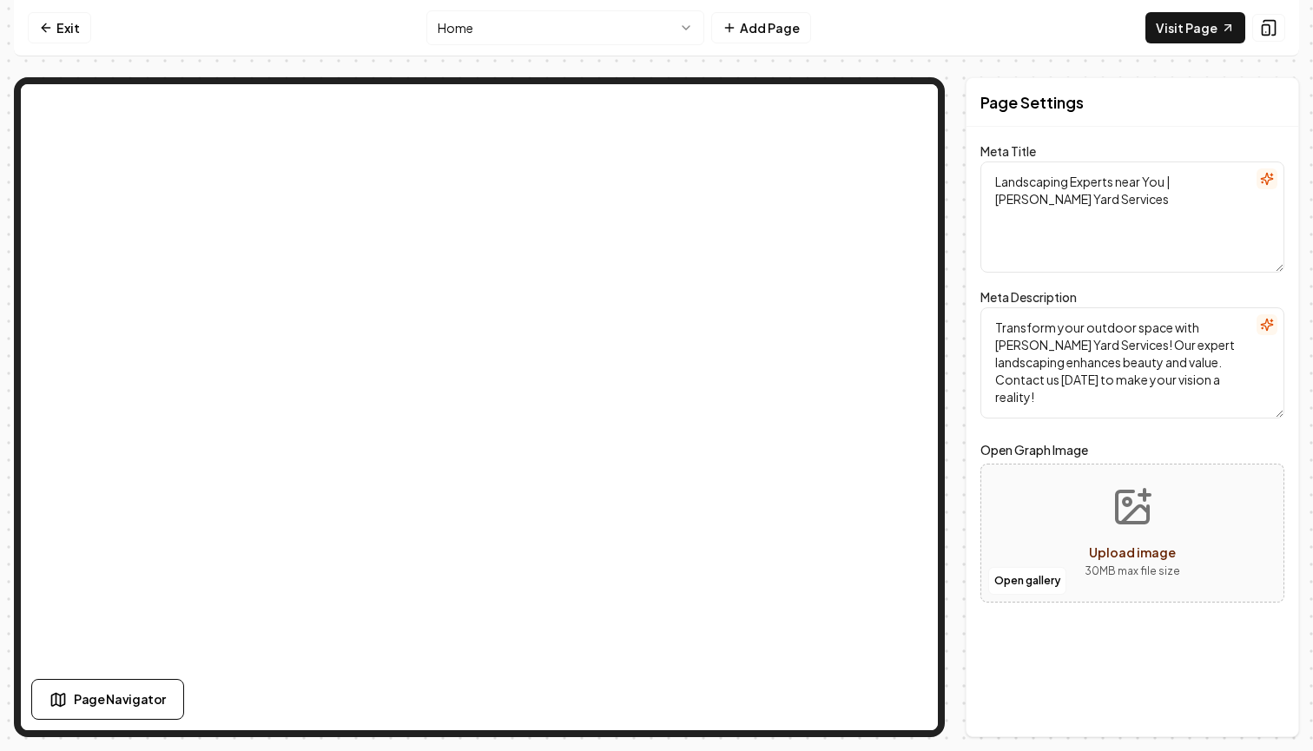
click at [623, 32] on html "Computer Required This feature is only available on a computer. Please switch t…" at bounding box center [656, 375] width 1313 height 751
click at [521, 37] on html "Computer Required This feature is only available on a computer. Please switch t…" at bounding box center [656, 375] width 1313 height 751
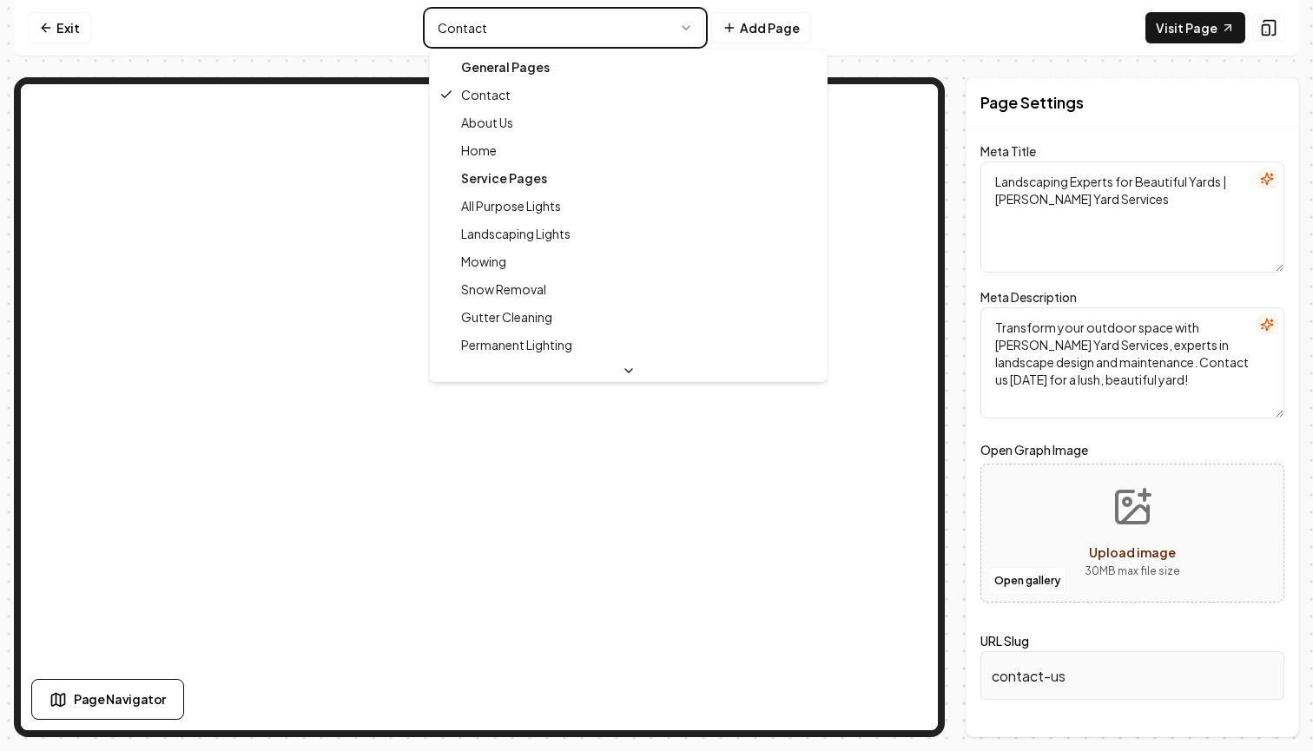
type textarea "Landscaping Experts near You | Manke Yard Services"
type textarea "Transform your outdoor space with Manke Yard Services! Our expert landscaping e…"
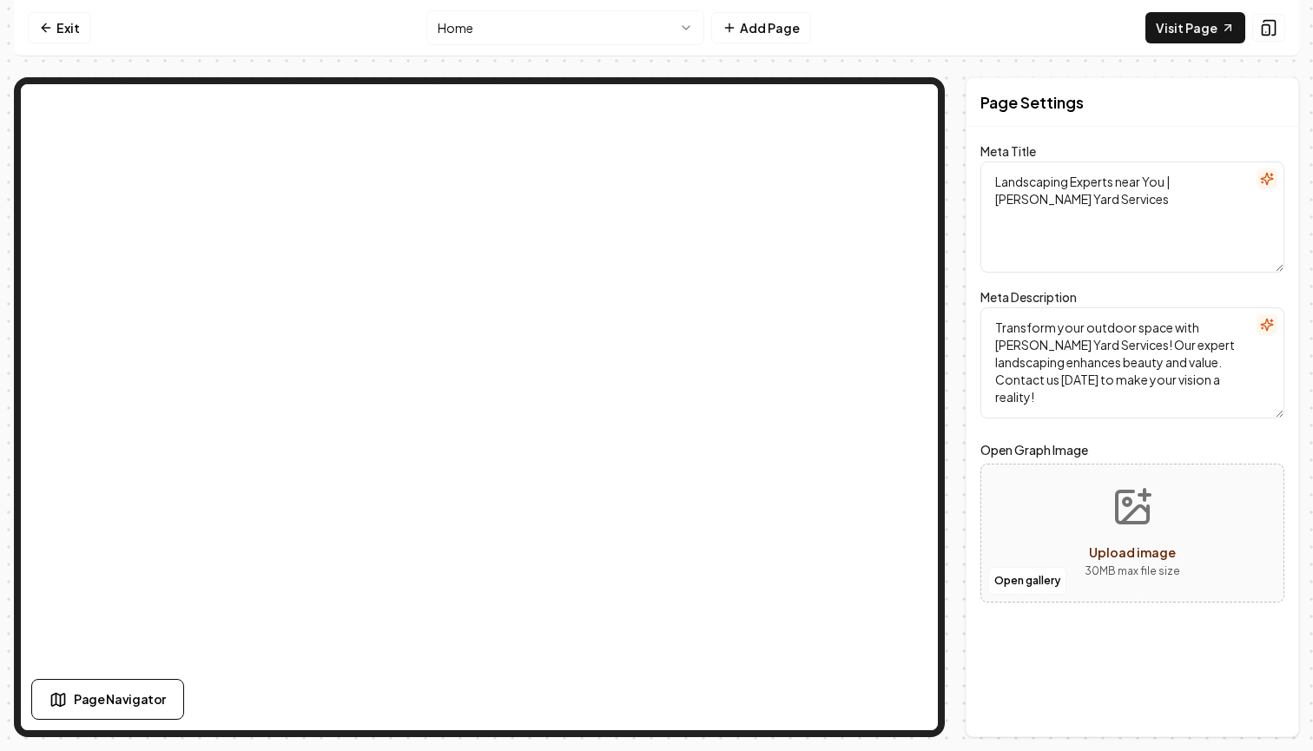
click at [503, 30] on html "Computer Required This feature is only available on a computer. Please switch t…" at bounding box center [656, 375] width 1313 height 751
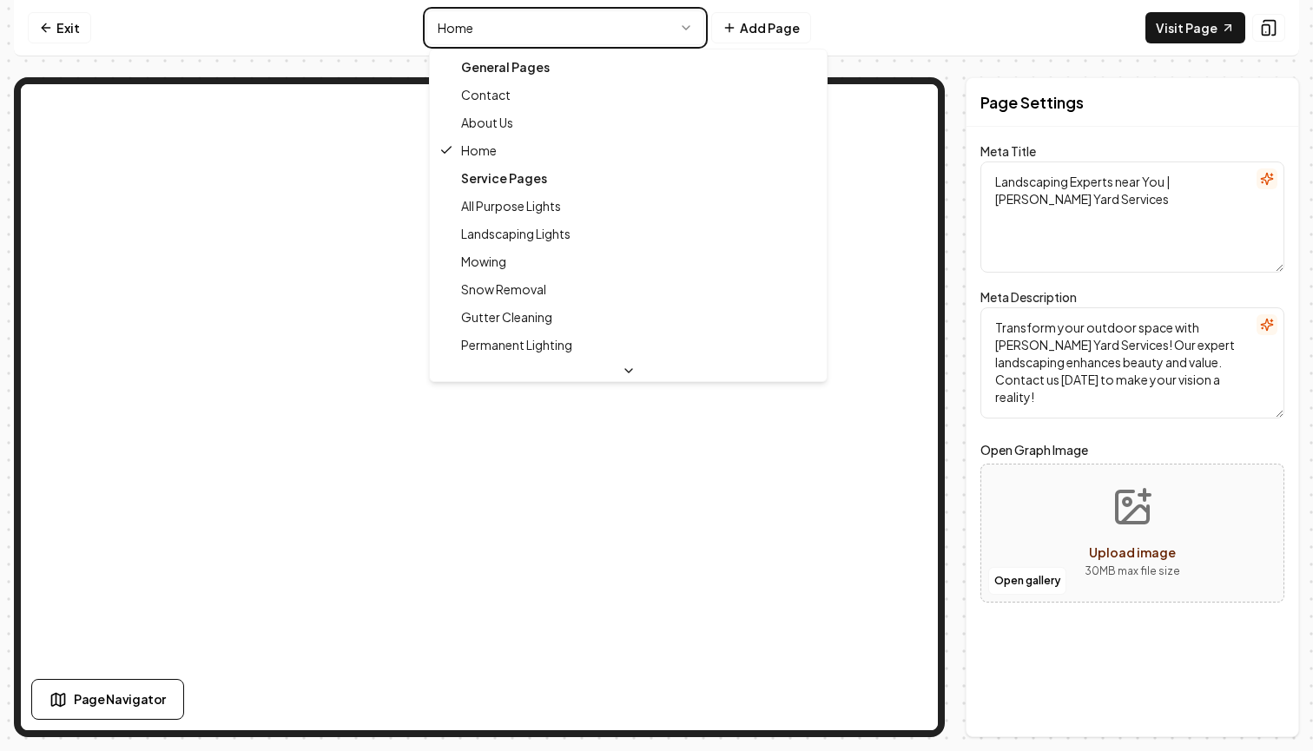
click at [503, 30] on html "Computer Required This feature is only available on a computer. Please switch t…" at bounding box center [656, 375] width 1313 height 751
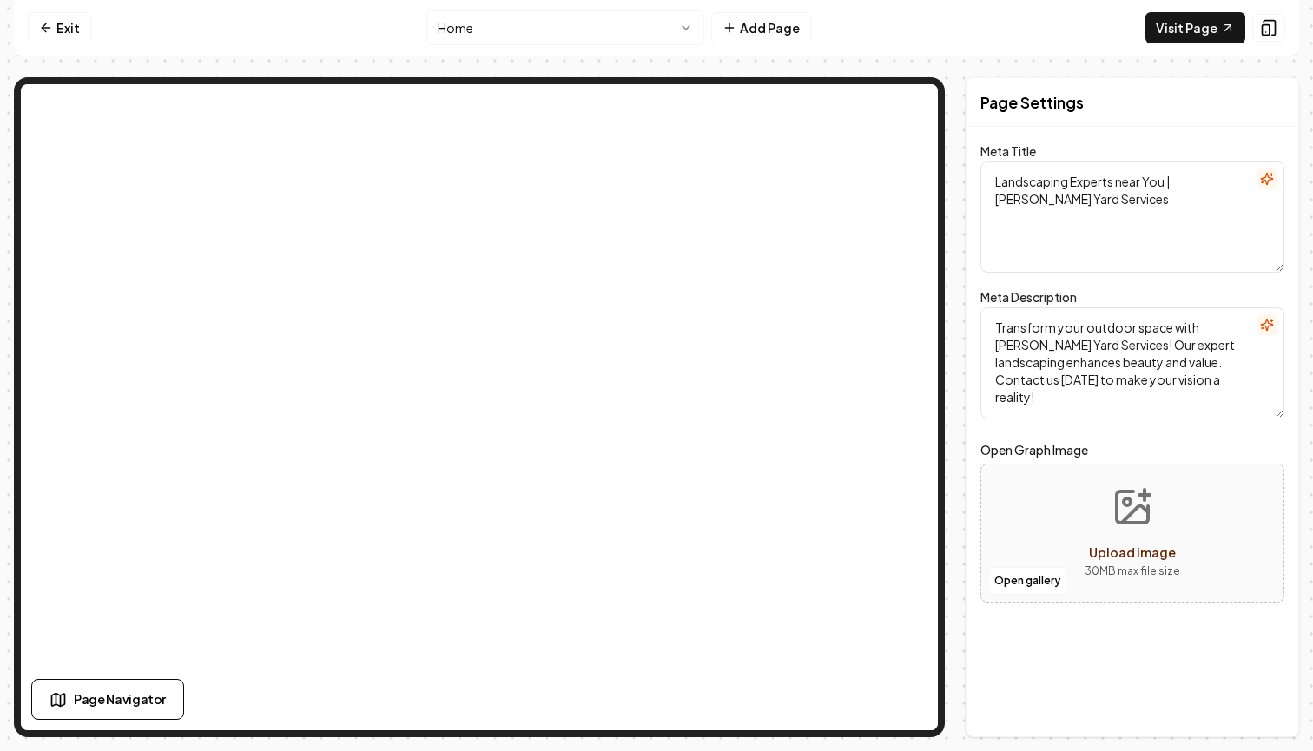
click at [503, 30] on html "Computer Required This feature is only available on a computer. Please switch t…" at bounding box center [656, 375] width 1313 height 751
click at [736, 56] on html "Computer Required This feature is only available on a computer. Please switch t…" at bounding box center [656, 375] width 1313 height 751
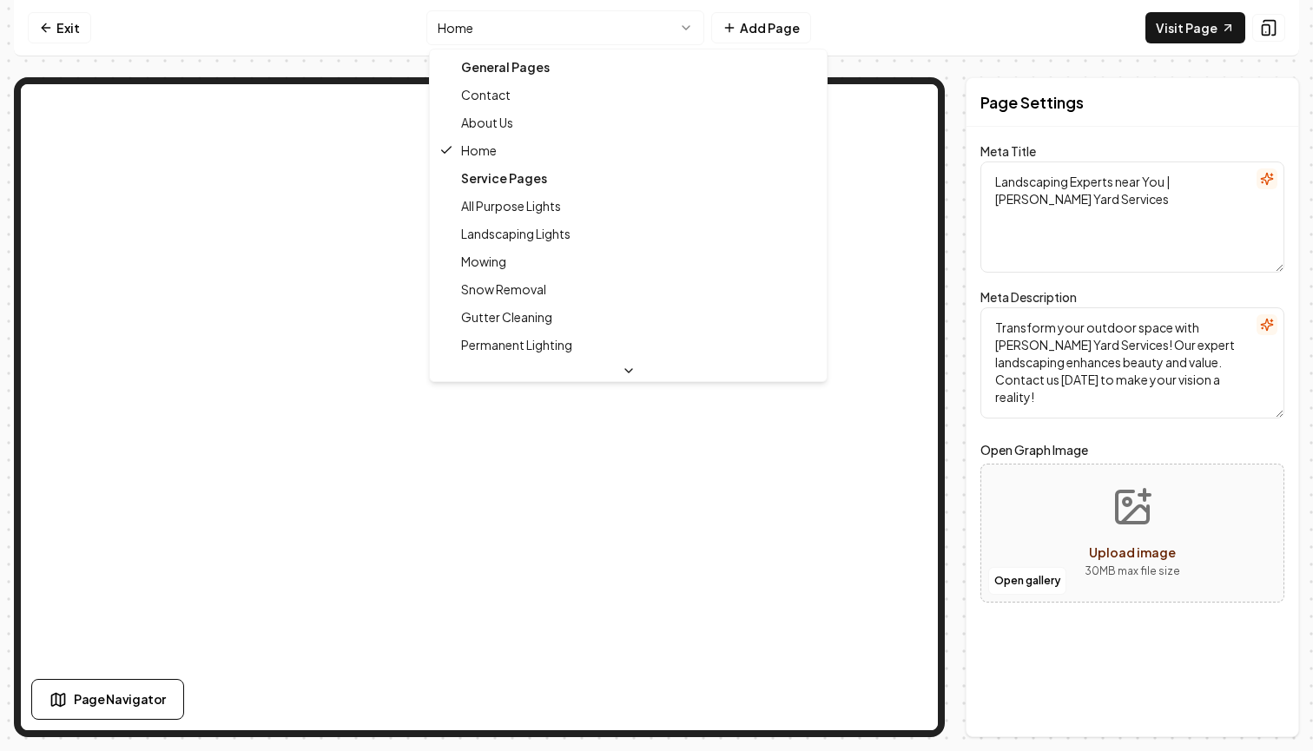
click at [571, 26] on html "Computer Required This feature is only available on a computer. Please switch t…" at bounding box center [656, 375] width 1313 height 751
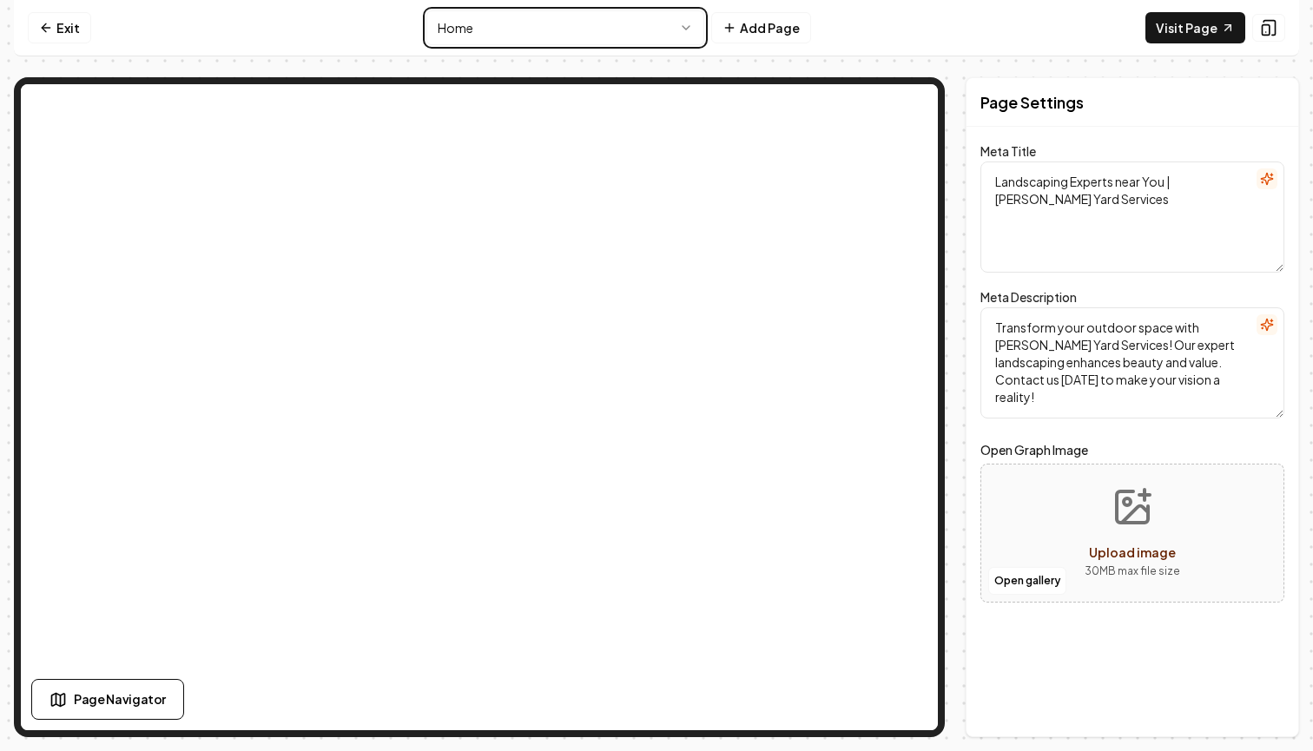
click at [571, 26] on html "Computer Required This feature is only available on a computer. Please switch t…" at bounding box center [656, 375] width 1313 height 751
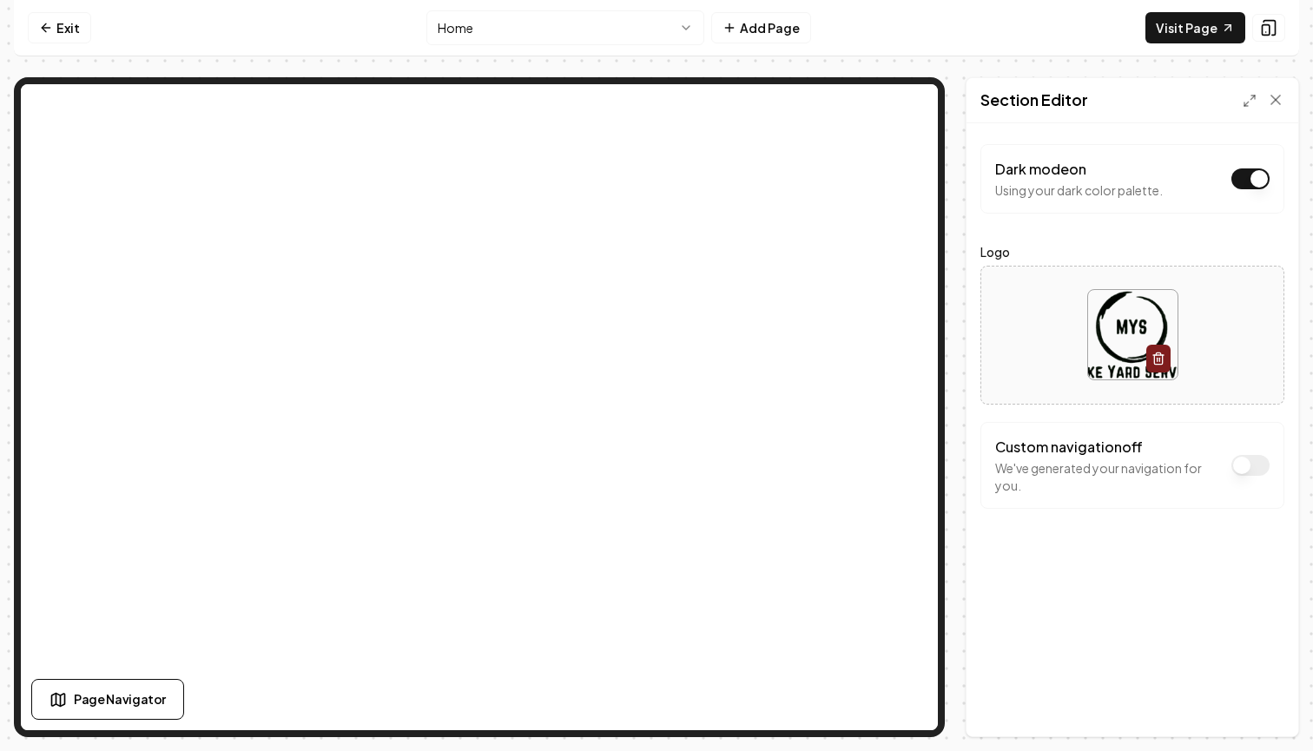
click at [593, 43] on html "Computer Required This feature is only available on a computer. Please switch t…" at bounding box center [656, 375] width 1313 height 751
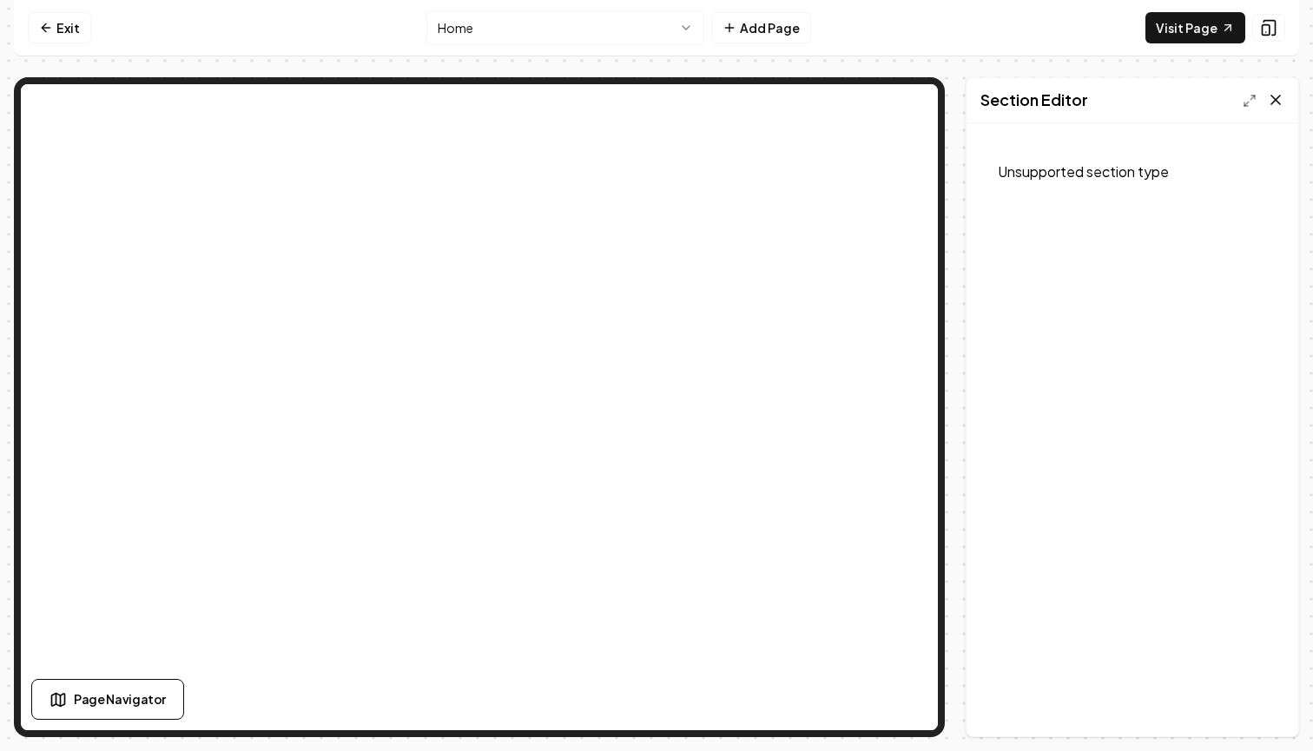
click at [1278, 101] on icon at bounding box center [1275, 99] width 17 height 17
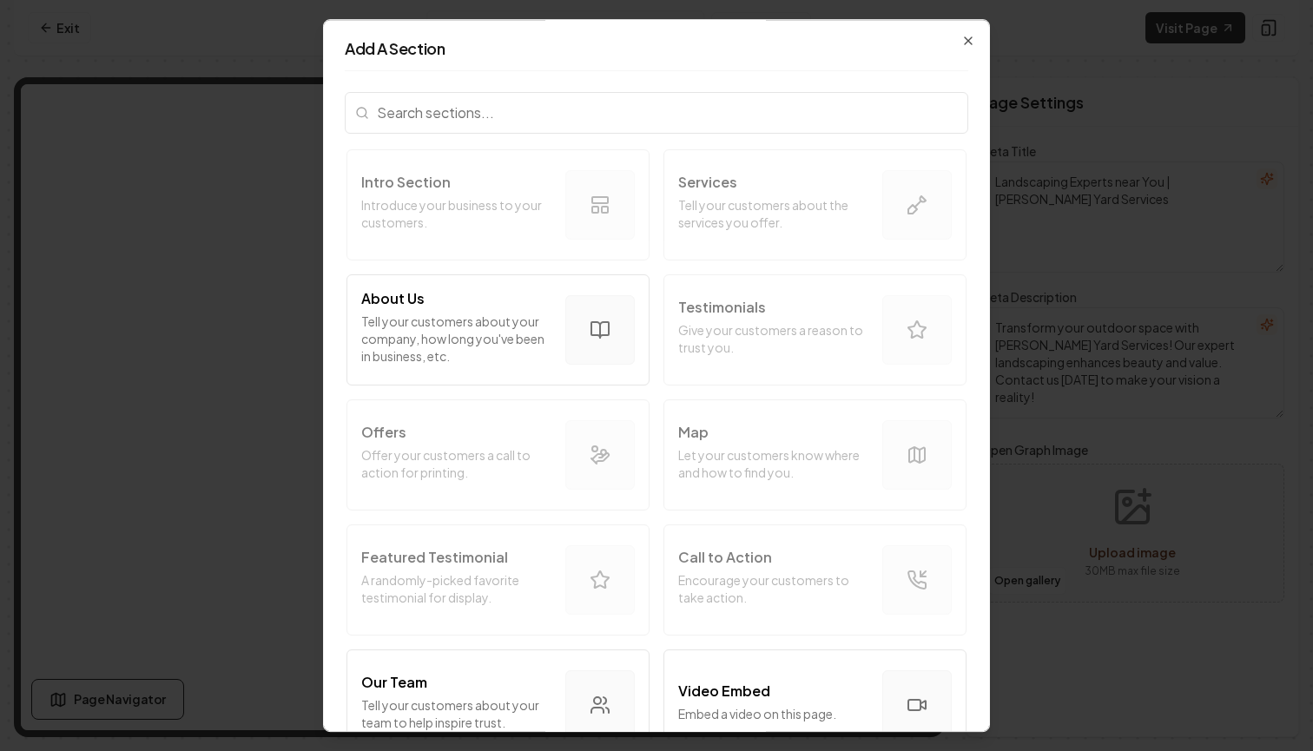
click at [969, 27] on div "Add A Section Intro Section Introduce your business to your customers. Services…" at bounding box center [656, 376] width 667 height 714
click at [968, 31] on div "Add A Section Intro Section Introduce your business to your customers. Services…" at bounding box center [656, 376] width 667 height 714
click at [968, 32] on div "Add A Section Intro Section Introduce your business to your customers. Services…" at bounding box center [656, 376] width 667 height 714
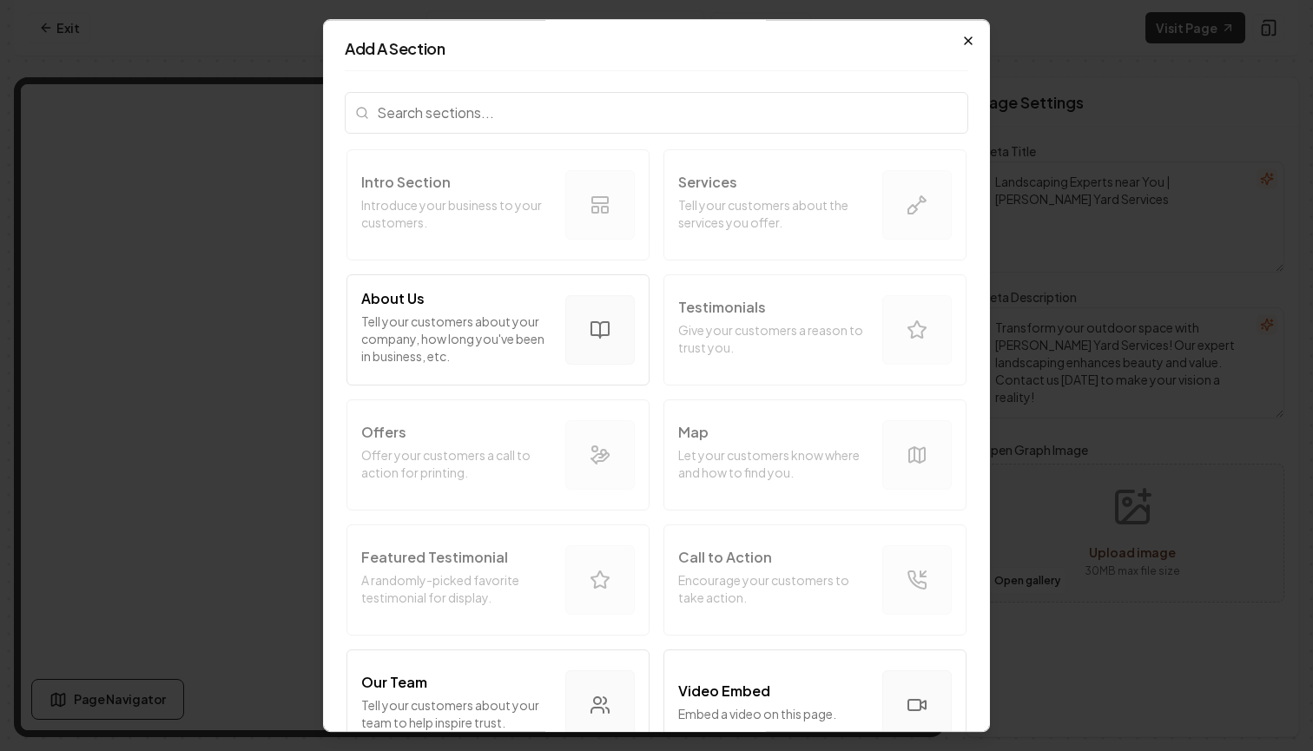
click at [968, 35] on icon "button" at bounding box center [968, 41] width 14 height 14
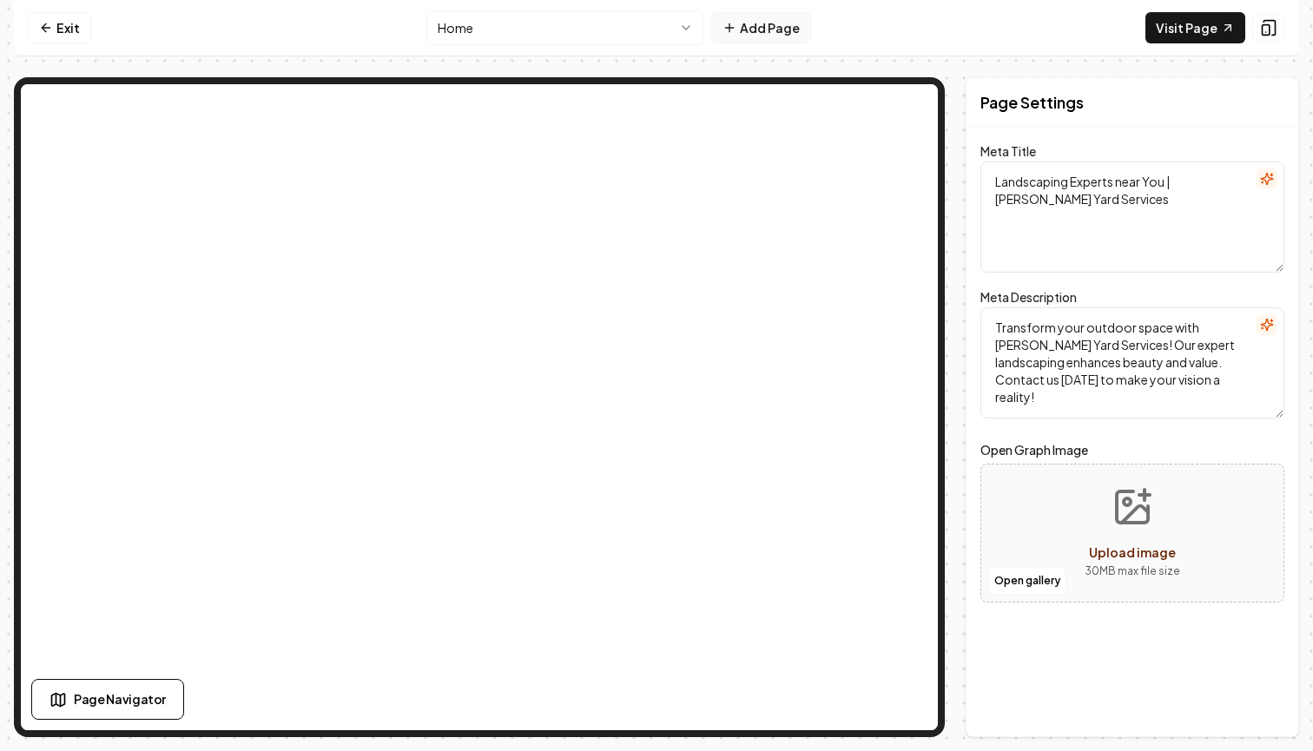
click at [748, 35] on button "Add Page" at bounding box center [761, 27] width 100 height 31
click at [747, 35] on button "Add Page" at bounding box center [761, 27] width 100 height 31
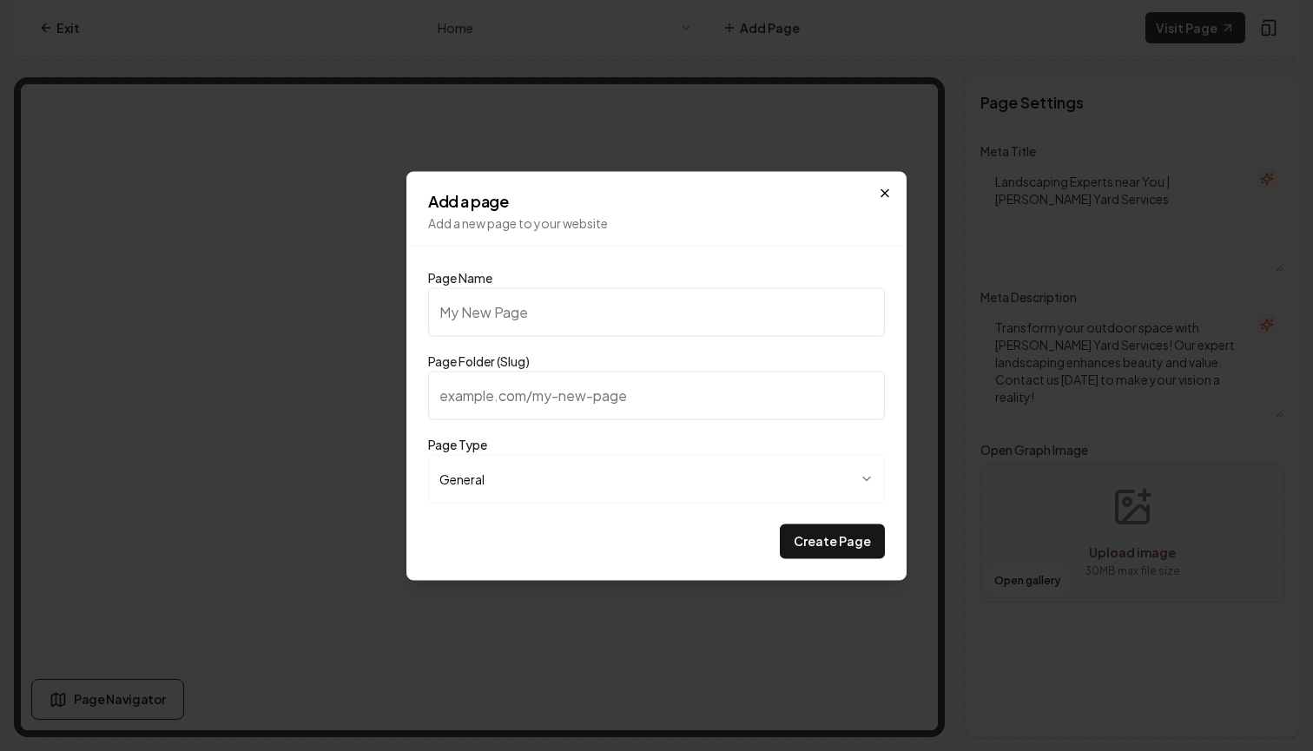
click at [888, 187] on icon "button" at bounding box center [885, 193] width 14 height 14
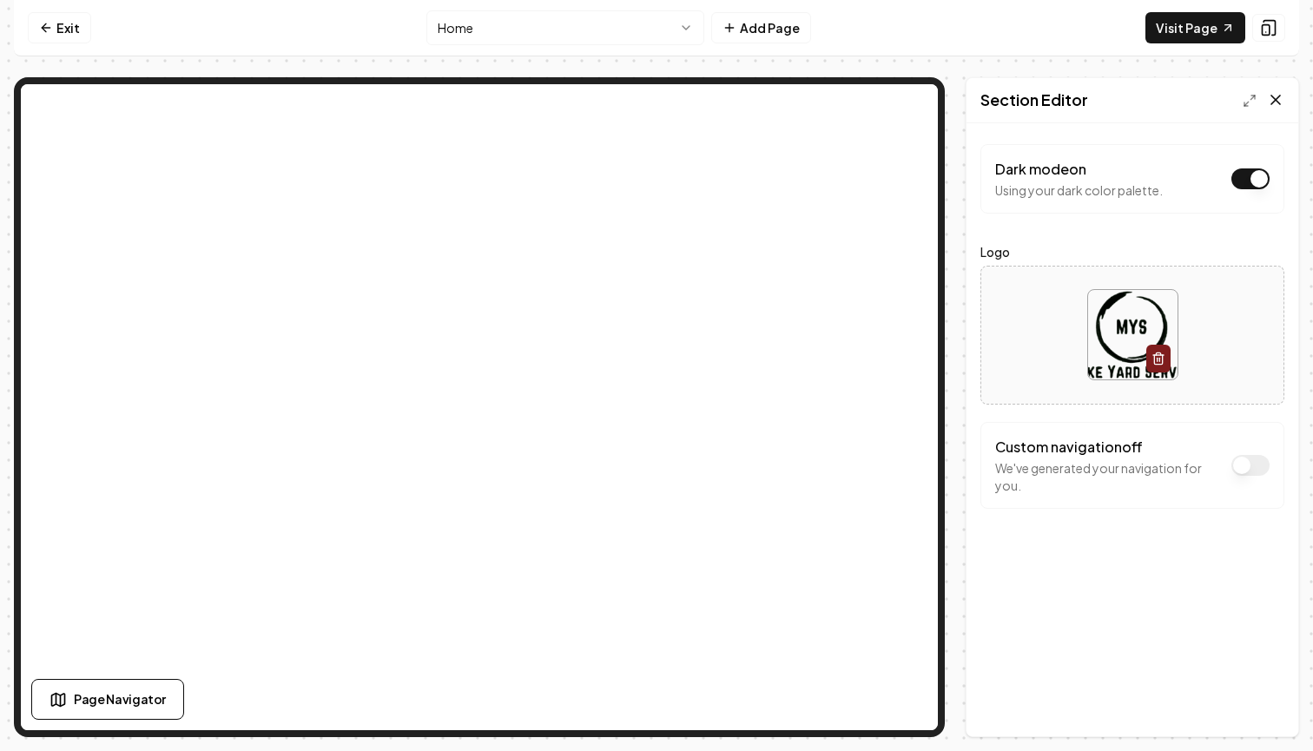
click at [1272, 96] on icon at bounding box center [1276, 100] width 9 height 9
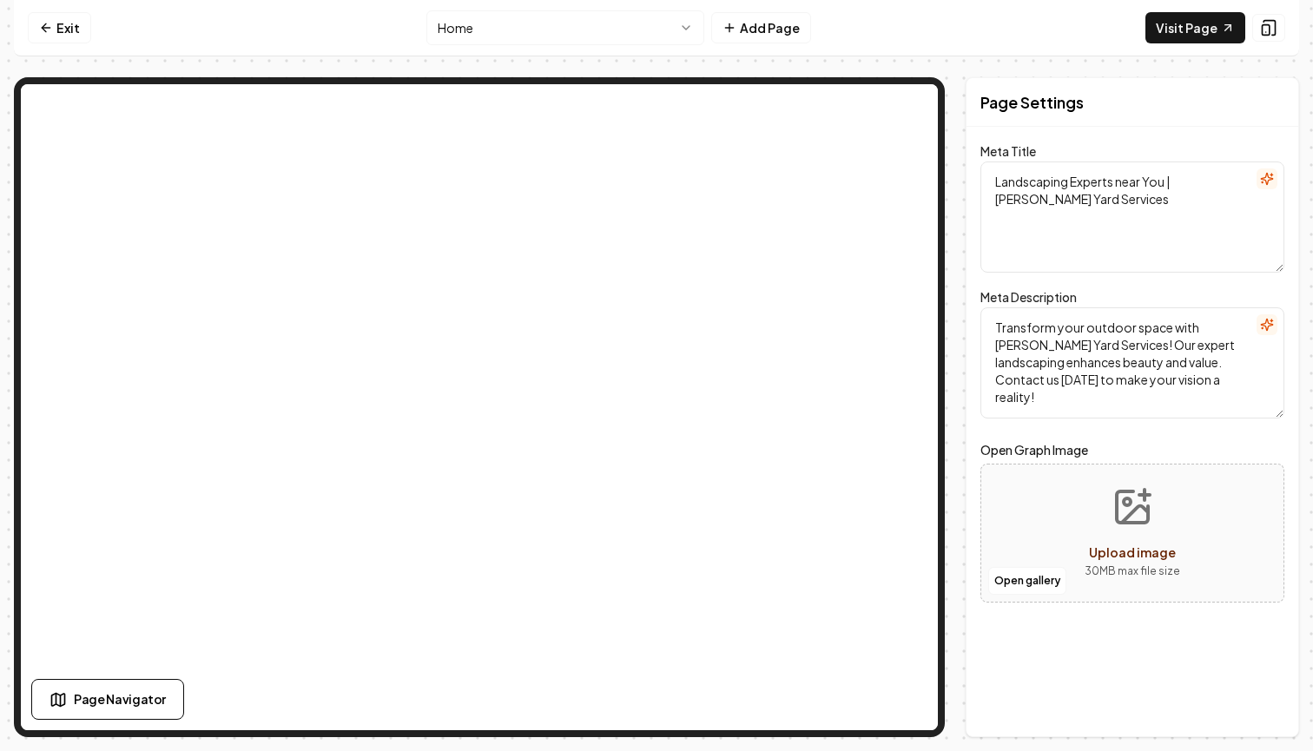
click at [551, 18] on html "Computer Required This feature is only available on a computer. Please switch t…" at bounding box center [656, 375] width 1313 height 751
click at [1027, 575] on button "Open gallery" at bounding box center [1027, 581] width 78 height 28
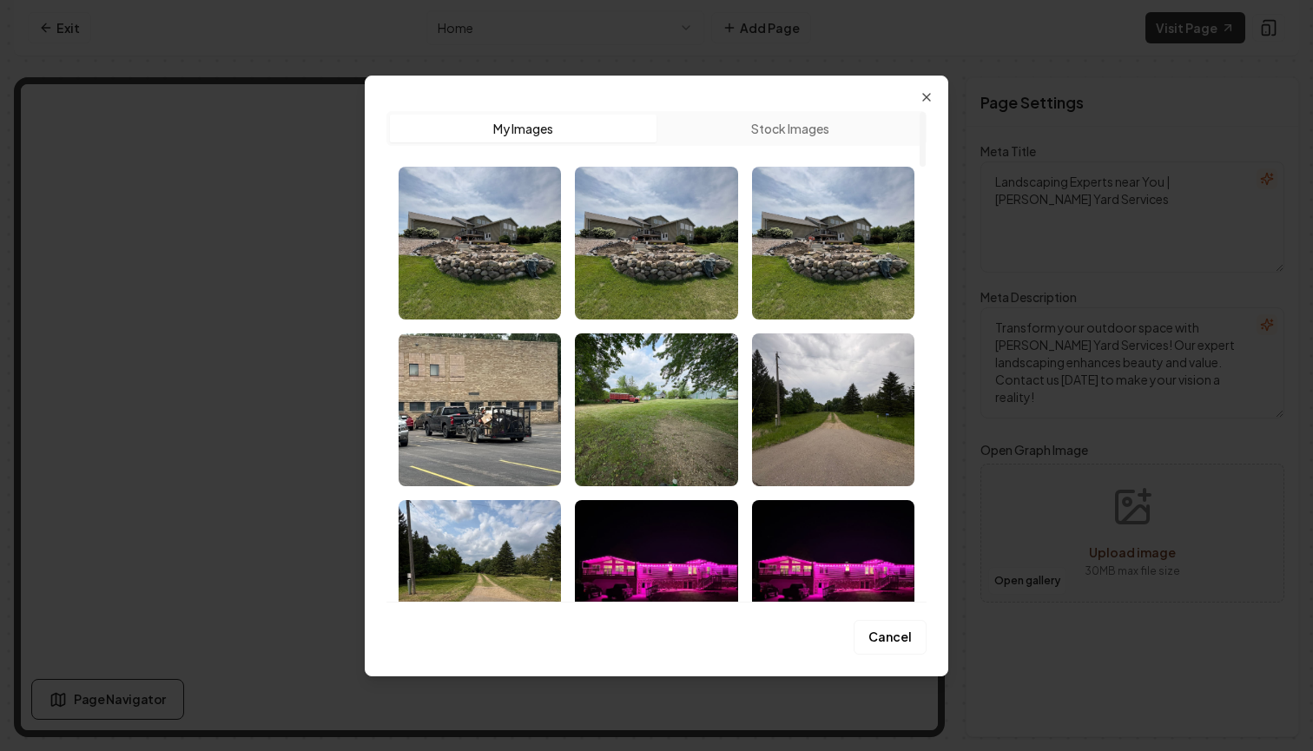
click at [908, 657] on div "Upload My Images Stock Images Cancel Close" at bounding box center [657, 376] width 584 height 601
click at [900, 637] on button "Cancel" at bounding box center [890, 637] width 73 height 35
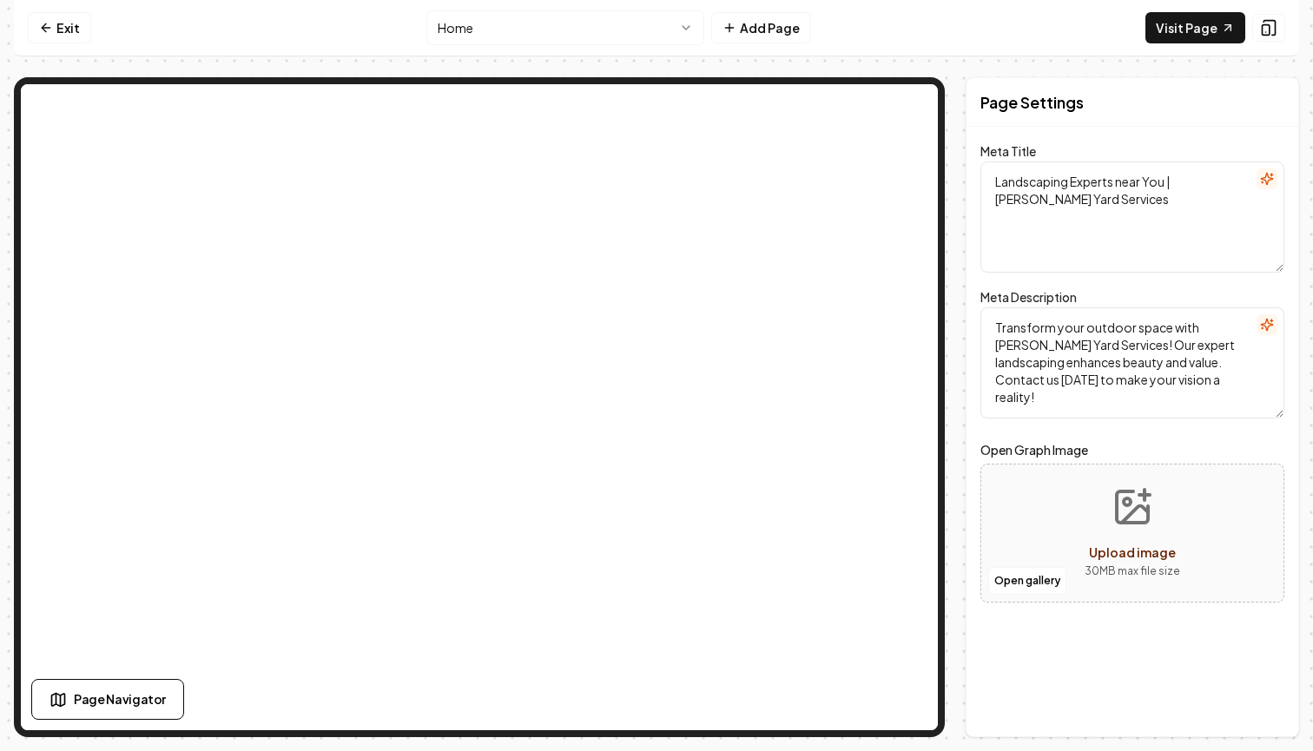
click at [1133, 519] on icon "Upload image" at bounding box center [1133, 507] width 42 height 42
click at [1079, 535] on button "Upload image 30 MB max file size" at bounding box center [1132, 533] width 123 height 122
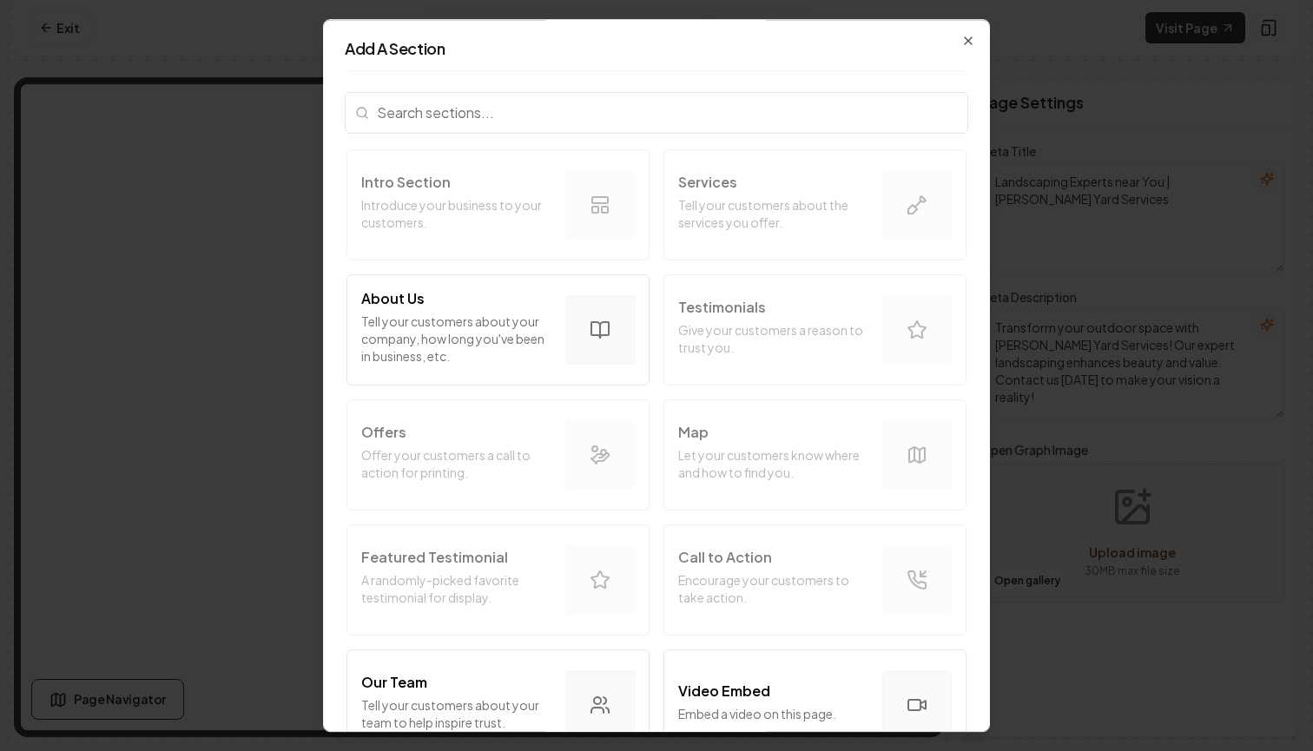
click at [979, 45] on div "Add A Section Intro Section Introduce your business to your customers. Services…" at bounding box center [656, 376] width 667 height 714
click at [969, 43] on icon "button" at bounding box center [968, 41] width 14 height 14
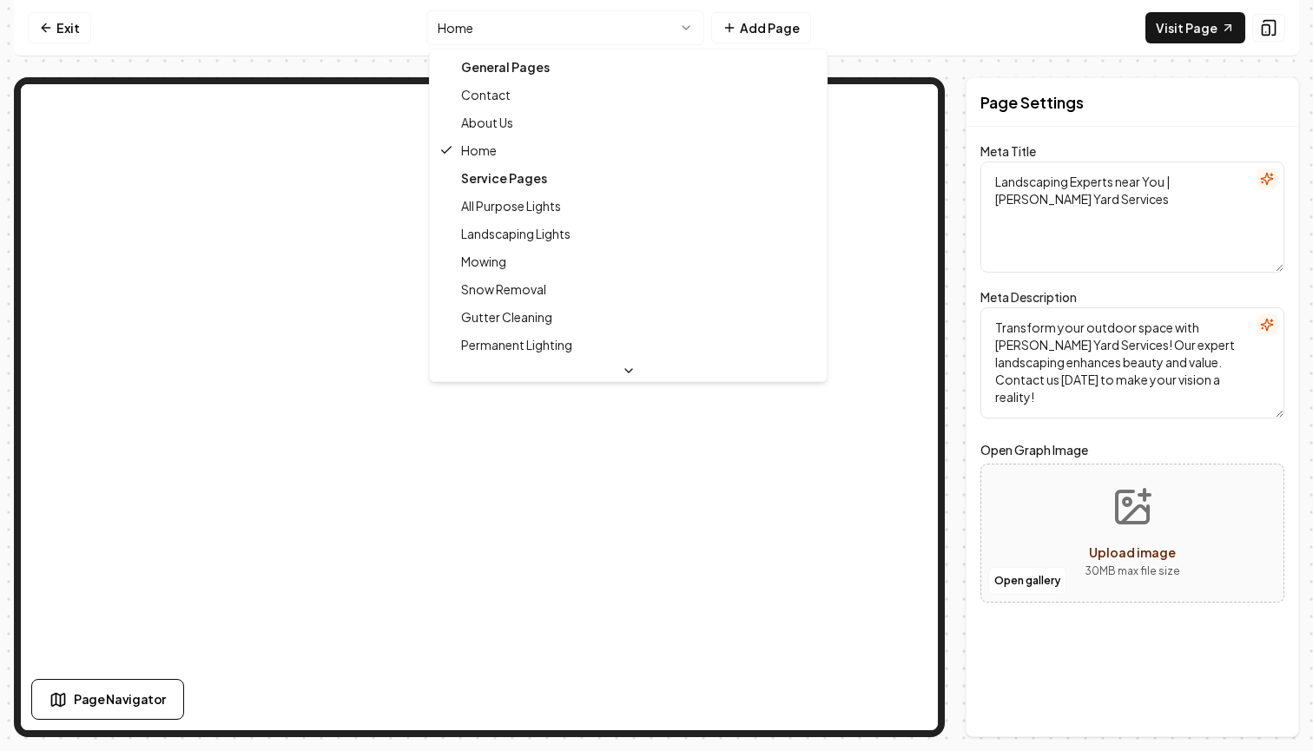
click at [546, 27] on html "Computer Required This feature is only available on a computer. Please switch t…" at bounding box center [656, 375] width 1313 height 751
type textarea "All Purpose Lights for Landscaping | Manke Yard Services"
type textarea "Illuminate your outdoor space with Manke Yard Services' All Purpose Lights. Per…"
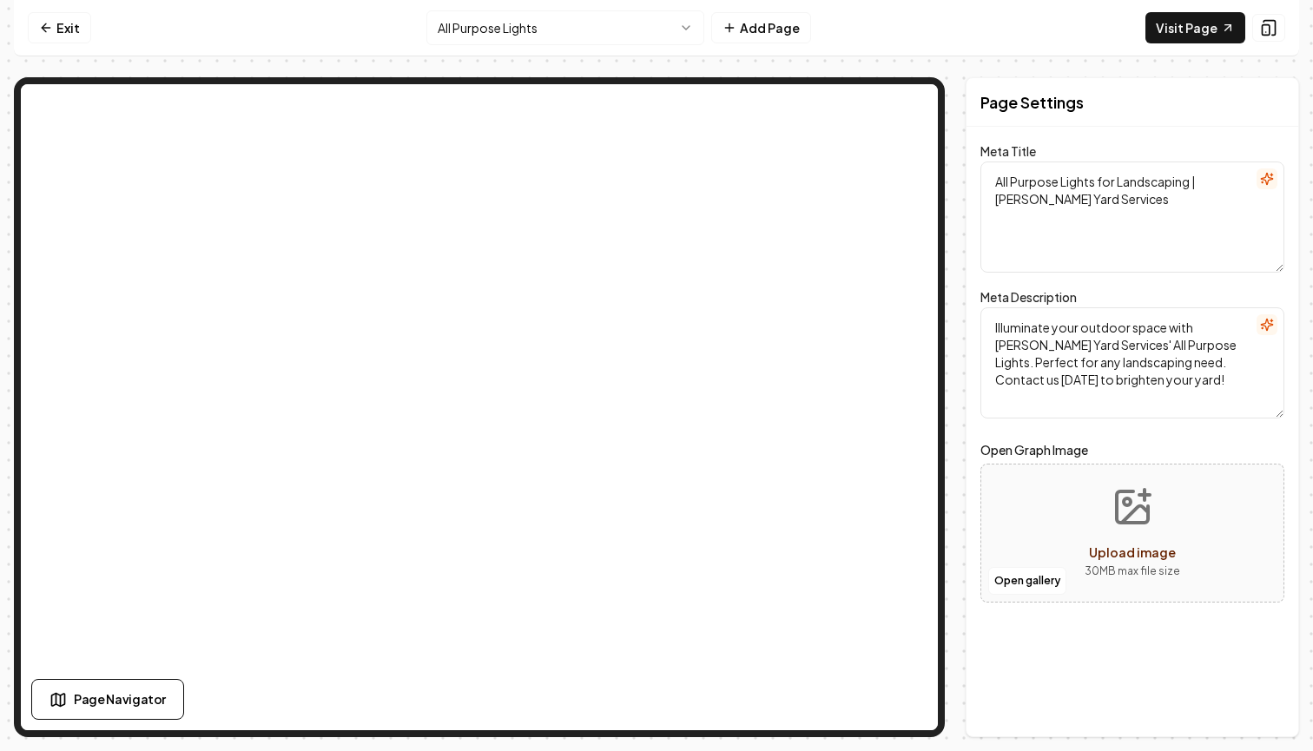
click at [581, 45] on nav "Exit All Purpose Lights Add Page Visit Page" at bounding box center [656, 28] width 1285 height 56
click at [581, 19] on html "Computer Required This feature is only available on a computer. Please switch t…" at bounding box center [656, 375] width 1313 height 751
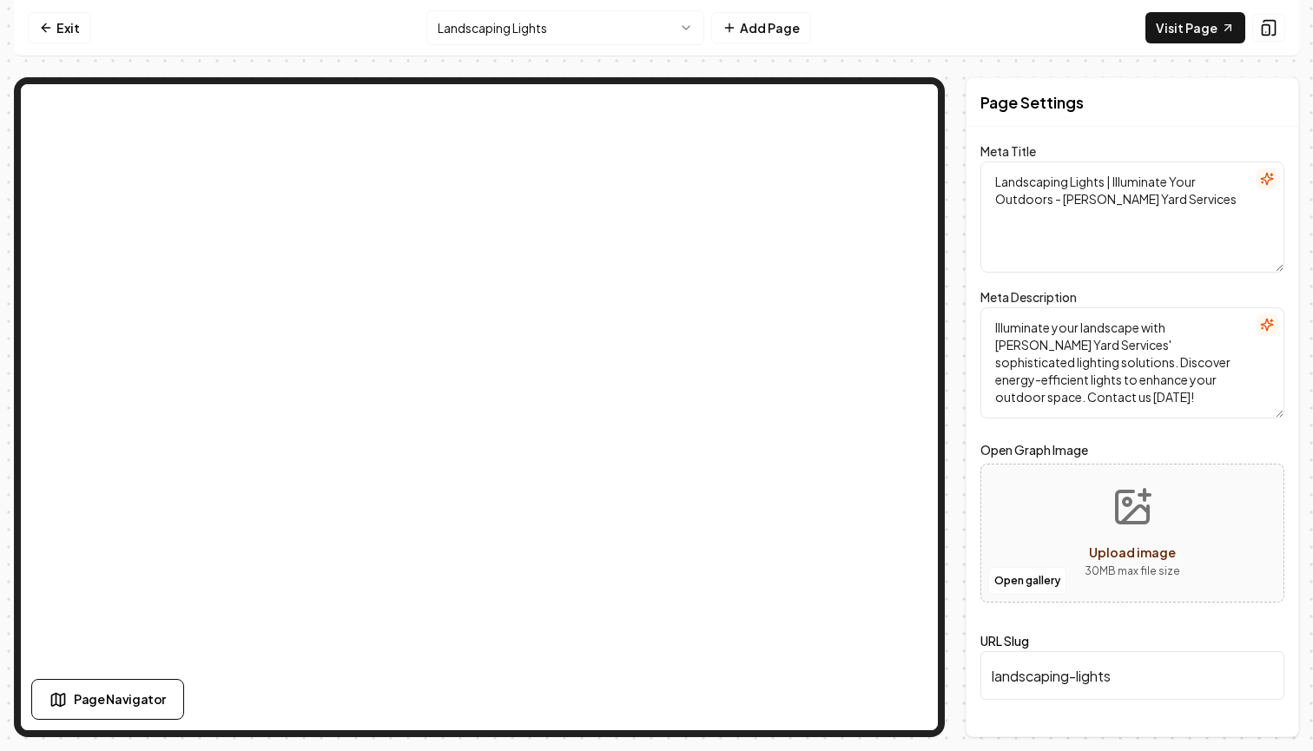
click at [574, 24] on html "Computer Required This feature is only available on a computer. Please switch t…" at bounding box center [656, 375] width 1313 height 751
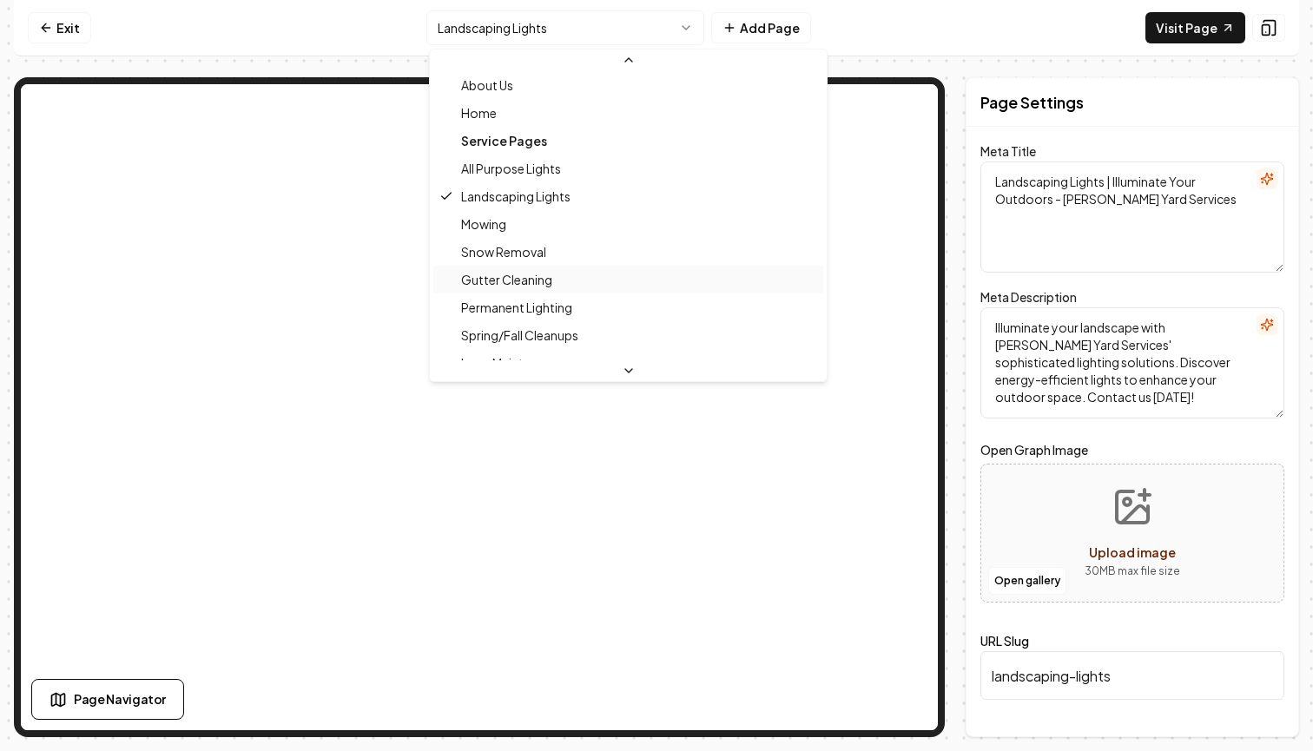
scroll to position [60, 0]
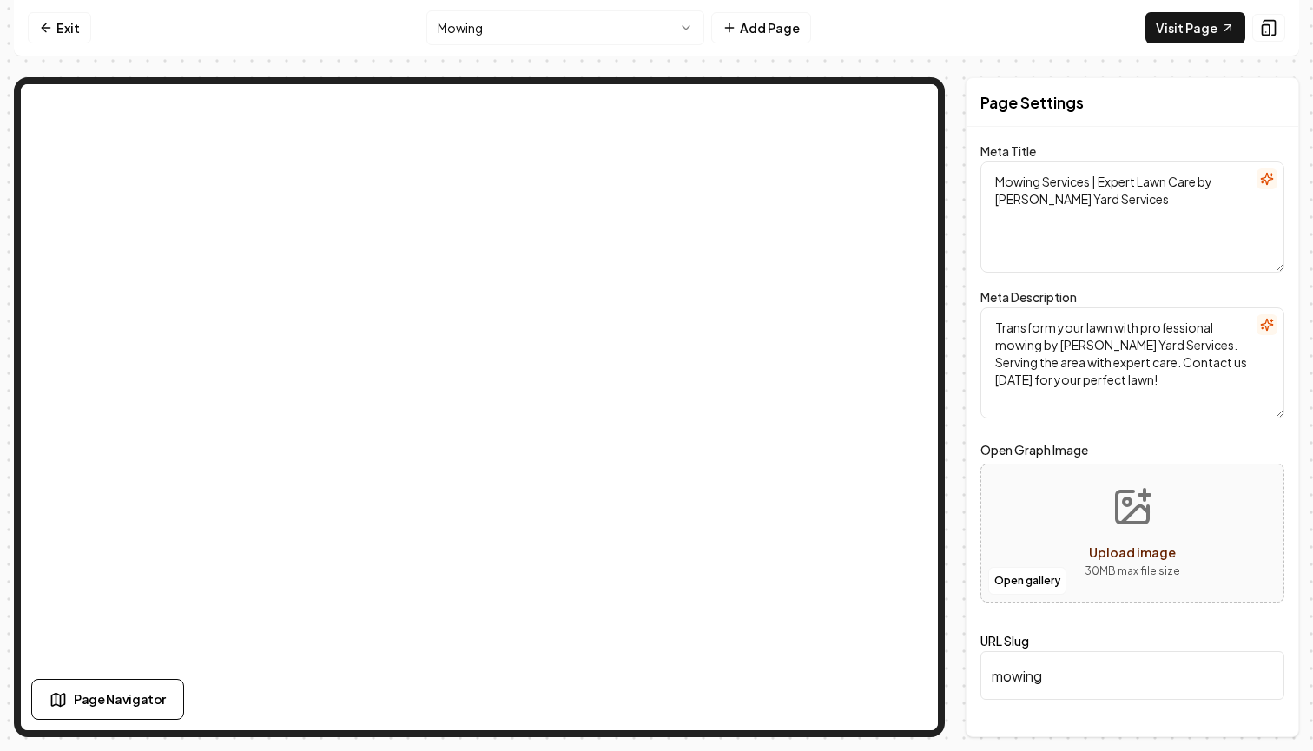
click at [618, 34] on html "Computer Required This feature is only available on a computer. Please switch t…" at bounding box center [656, 375] width 1313 height 751
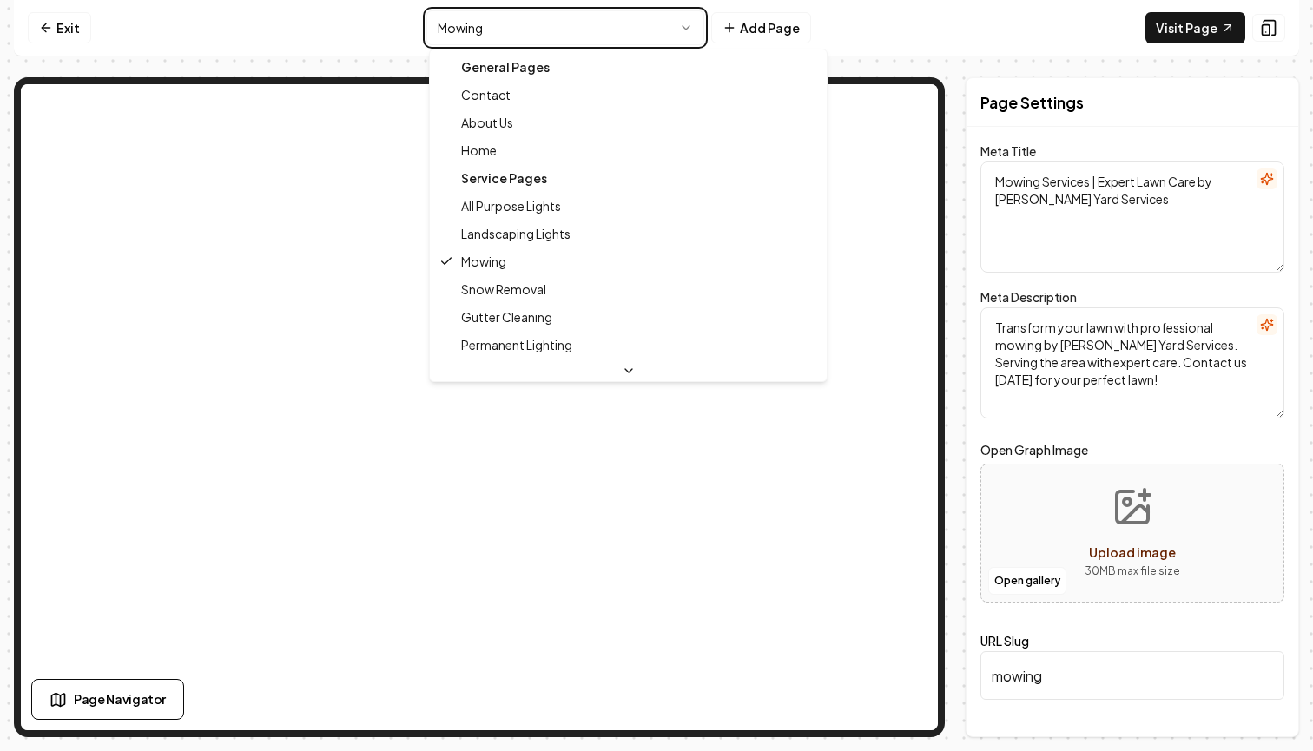
type textarea "Landscaping Experts for Beautiful Yards | Manke Yard Services"
type textarea "Transform your outdoor space with Manke Yard Services, experts in landscape des…"
type input "contact-us"
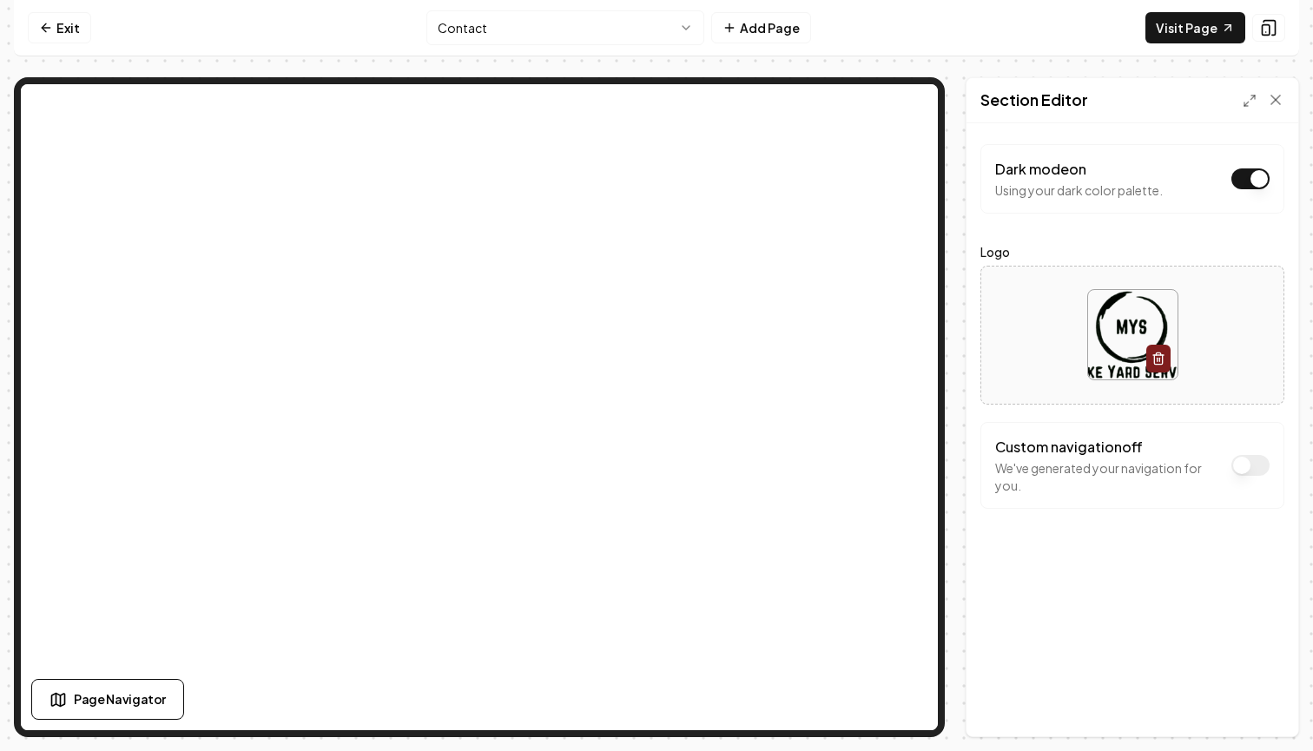
click at [564, 30] on html "Computer Required This feature is only available on a computer. Please switch t…" at bounding box center [656, 375] width 1313 height 751
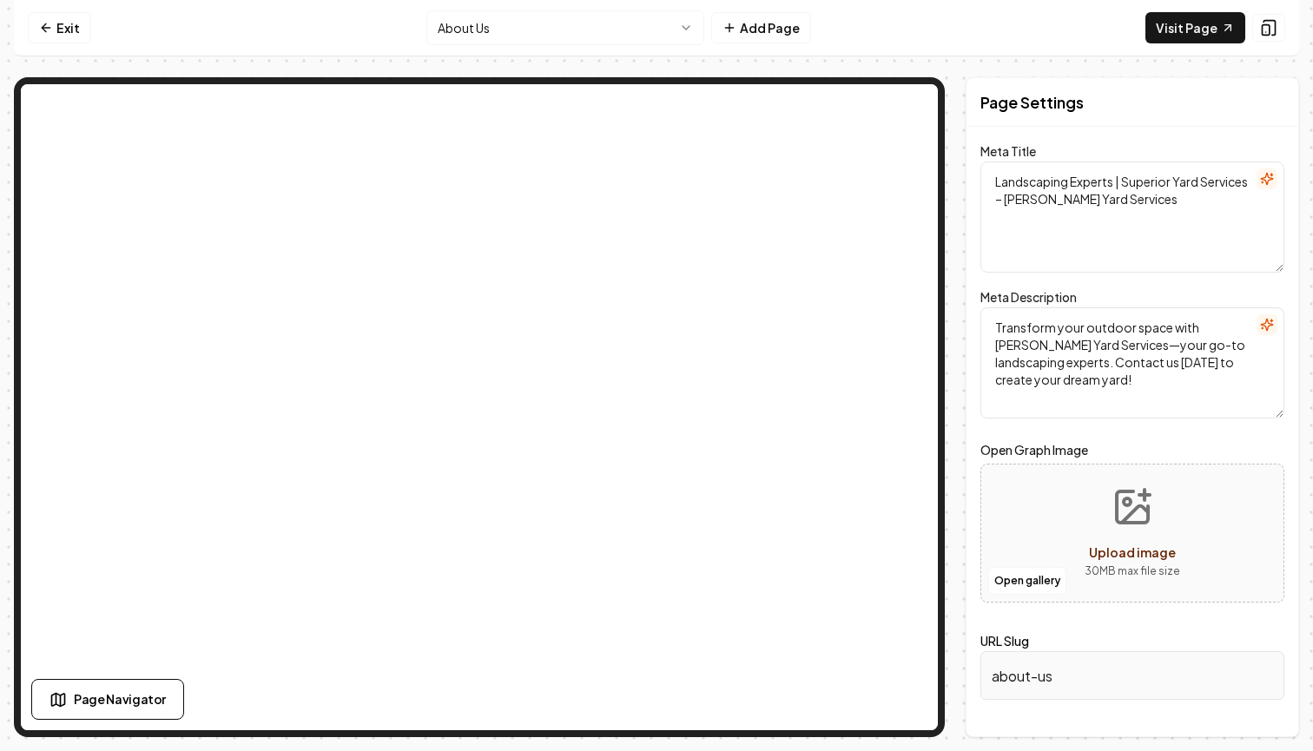
click at [567, 42] on html "Computer Required This feature is only available on a computer. Please switch t…" at bounding box center [656, 375] width 1313 height 751
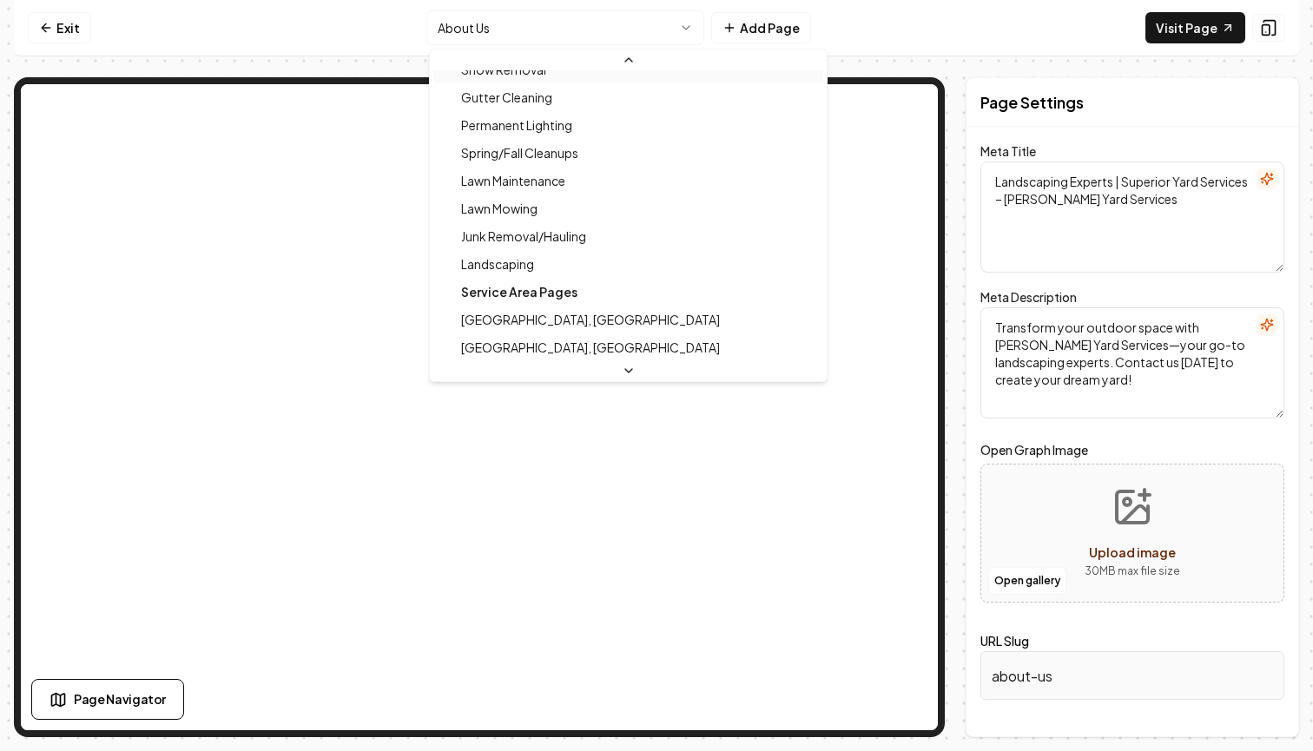
scroll to position [267, 0]
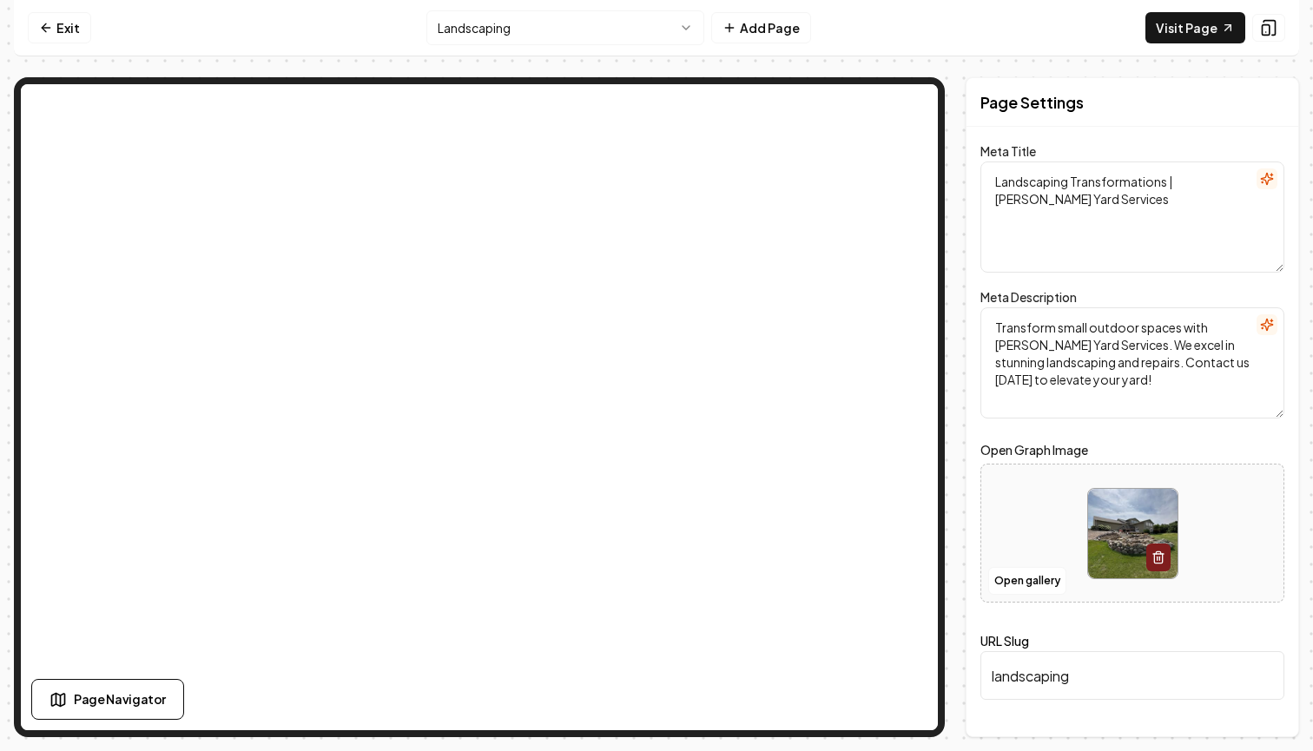
click at [1051, 529] on div at bounding box center [1132, 533] width 302 height 119
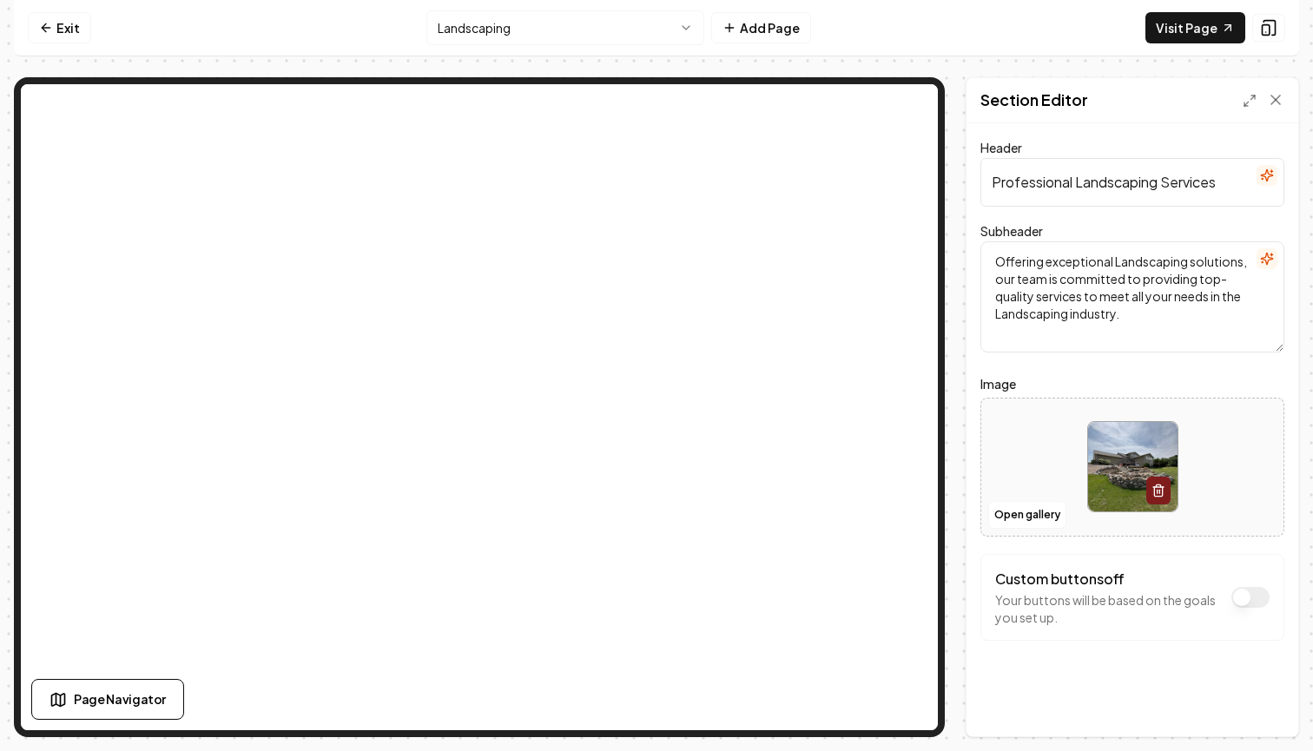
click at [607, 43] on html "Computer Required This feature is only available on a computer. Please switch t…" at bounding box center [656, 375] width 1313 height 751
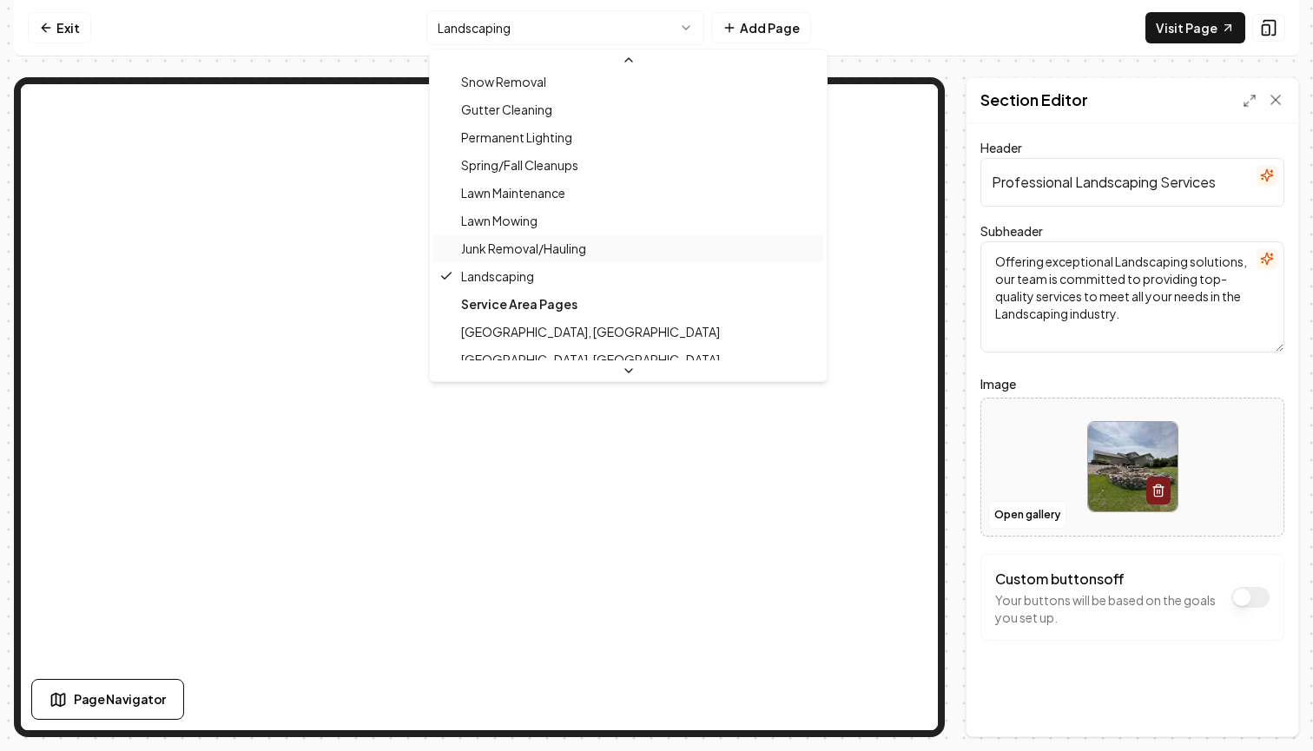
scroll to position [201, 0]
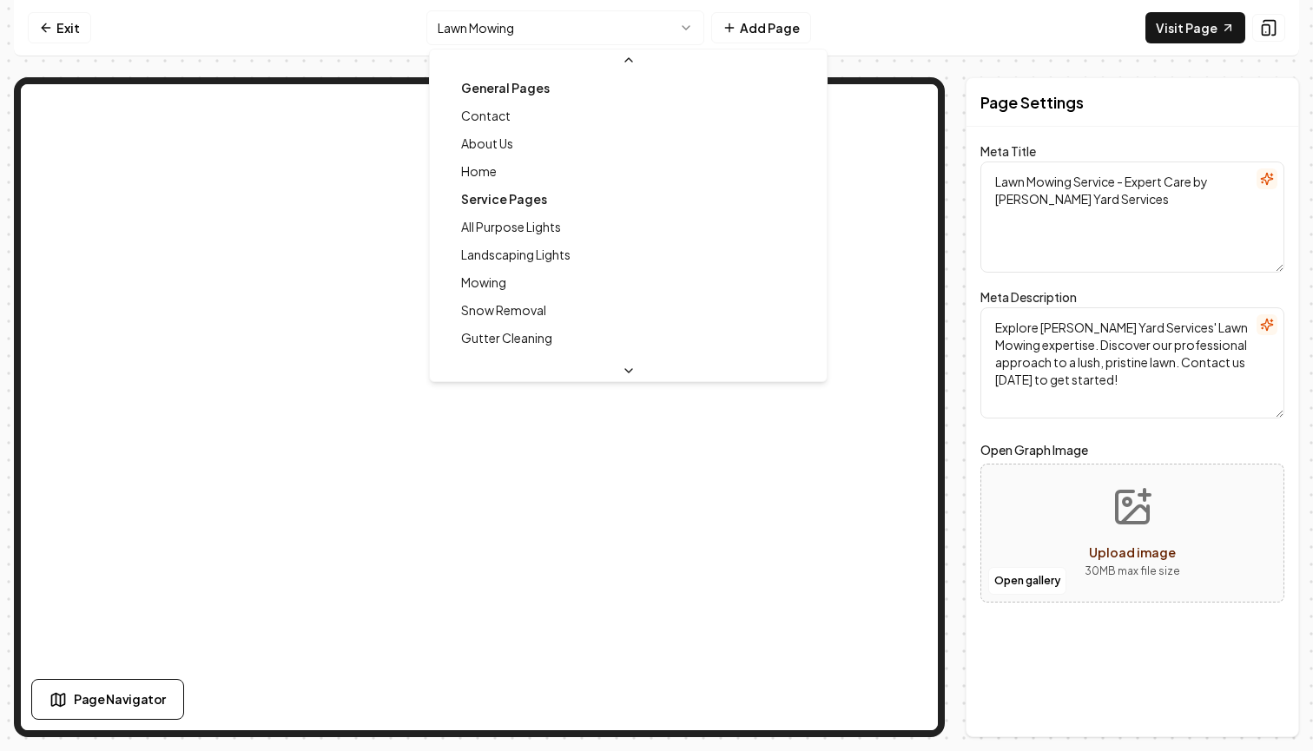
click at [591, 23] on html "Computer Required This feature is only available on a computer. Please switch t…" at bounding box center [656, 375] width 1313 height 751
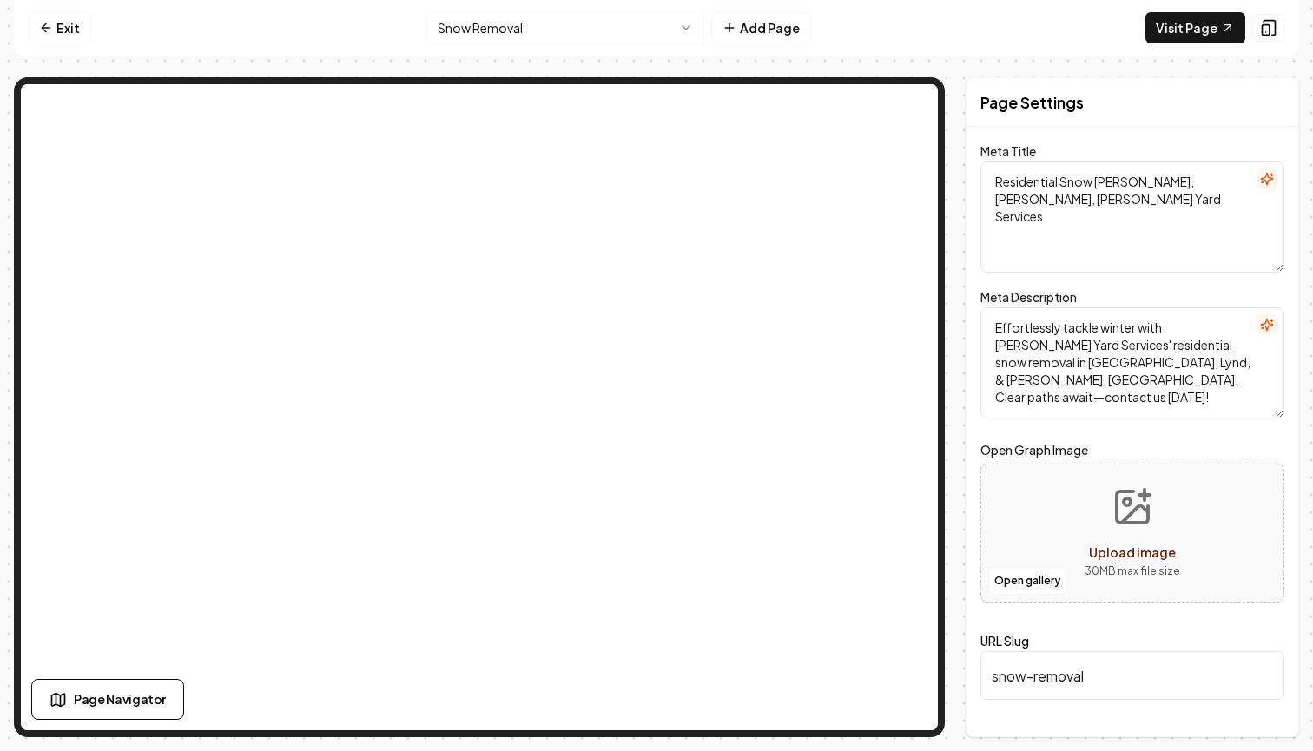
click at [571, 30] on html "Computer Required This feature is only available on a computer. Please switch t…" at bounding box center [656, 375] width 1313 height 751
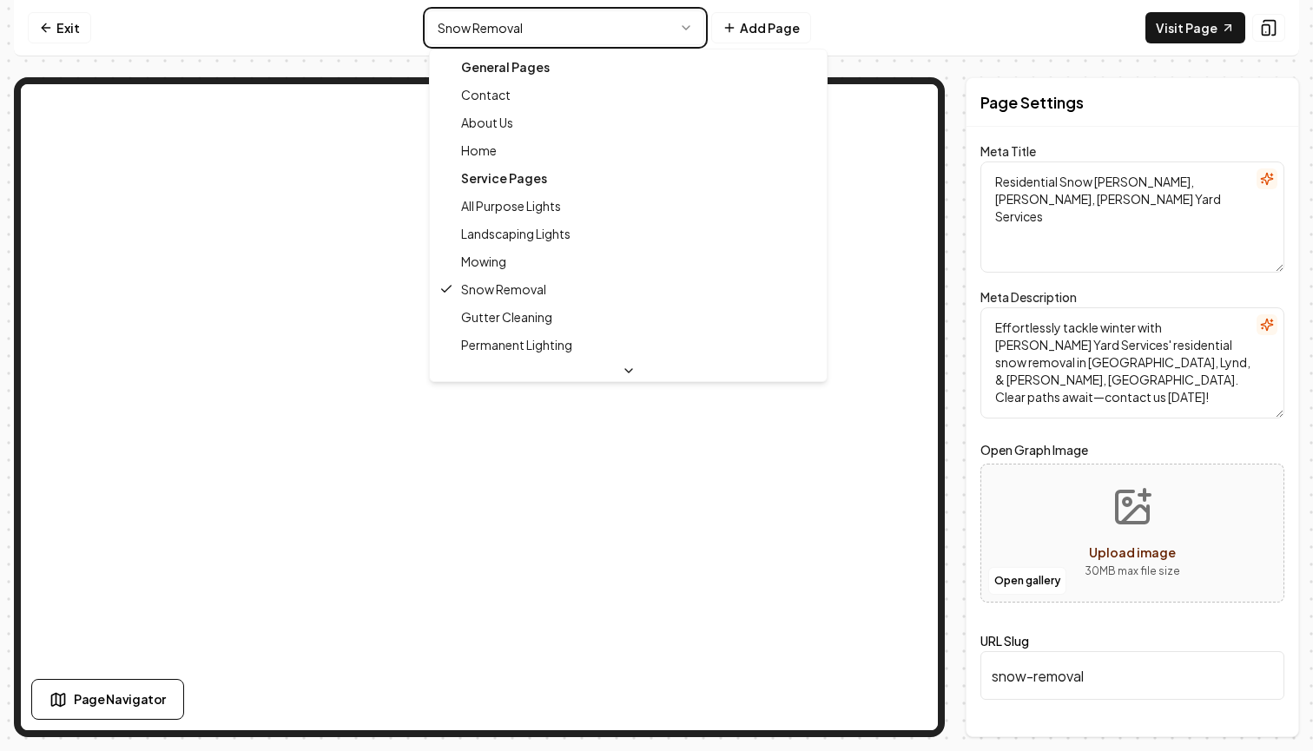
click at [571, 30] on html "Computer Required This feature is only available on a computer. Please switch t…" at bounding box center [656, 375] width 1313 height 751
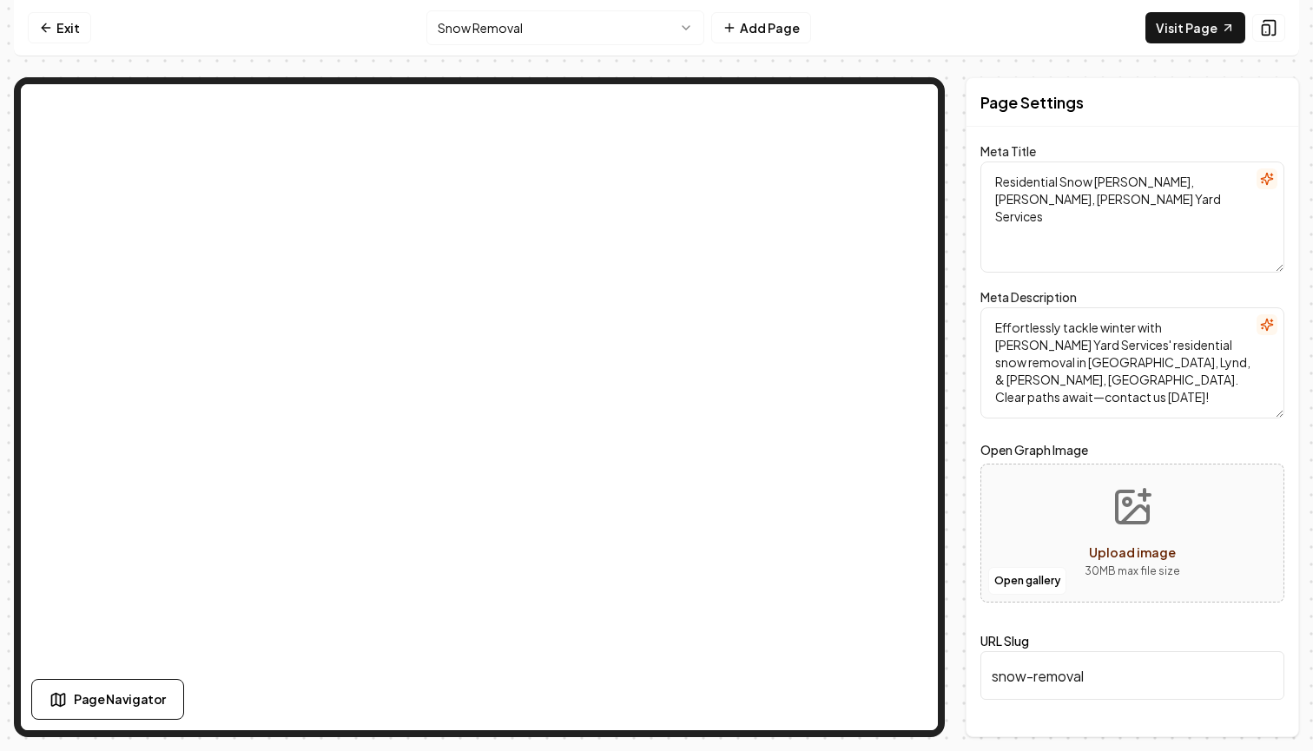
click at [571, 31] on html "Computer Required This feature is only available on a computer. Please switch t…" at bounding box center [656, 375] width 1313 height 751
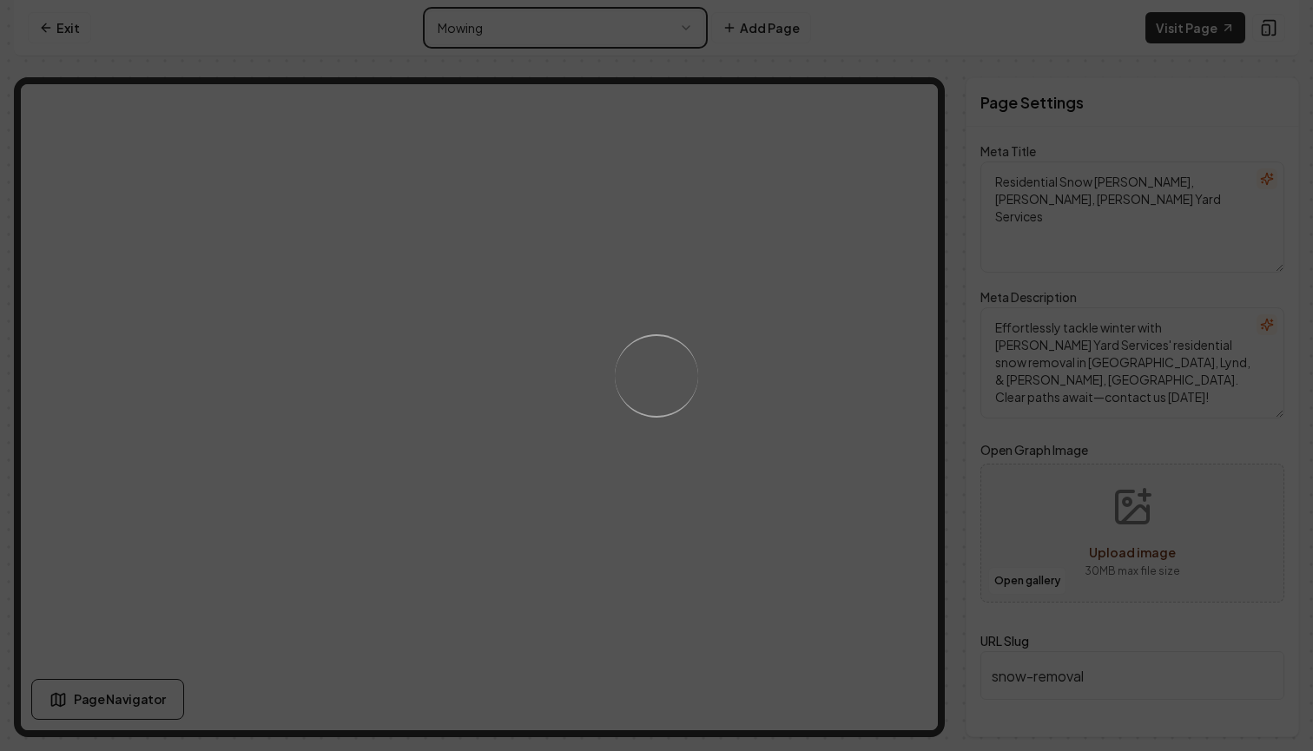
type textarea "Mowing Services | Expert Lawn Care by Manke Yard Services"
type textarea "Transform your lawn with professional mowing by Manke Yard Services. Serving th…"
type input "mowing"
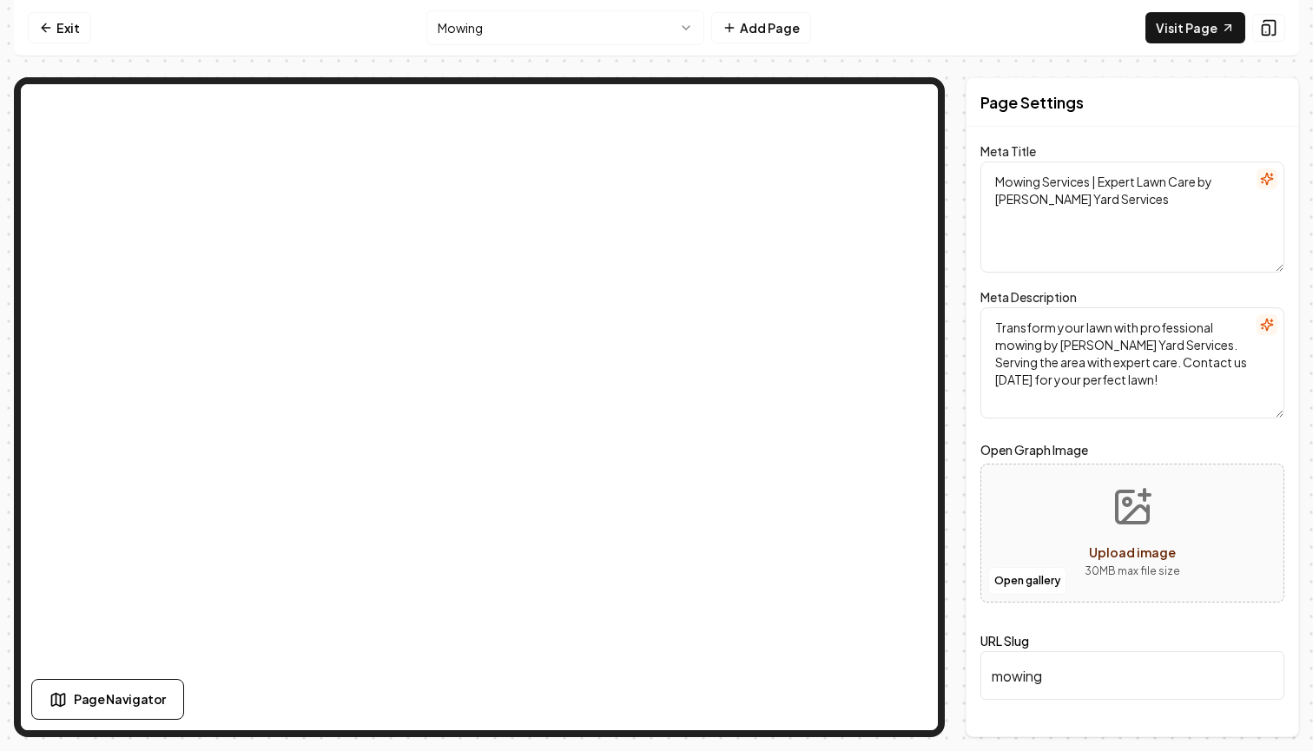
click at [588, 38] on html "Computer Required This feature is only available on a computer. Please switch t…" at bounding box center [656, 375] width 1313 height 751
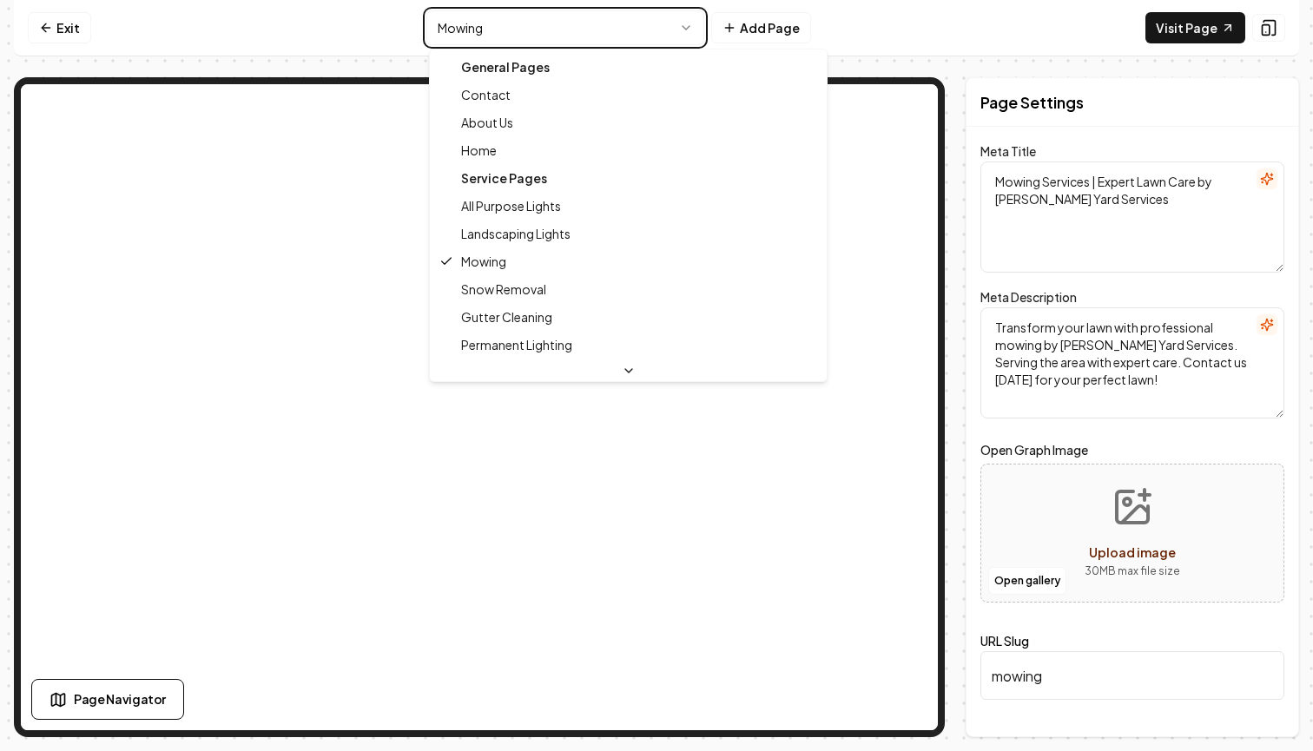
type textarea "All Purpose Lights for Landscaping | Manke Yard Services"
type textarea "Illuminate your outdoor space with Manke Yard Services' All Purpose Lights. Per…"
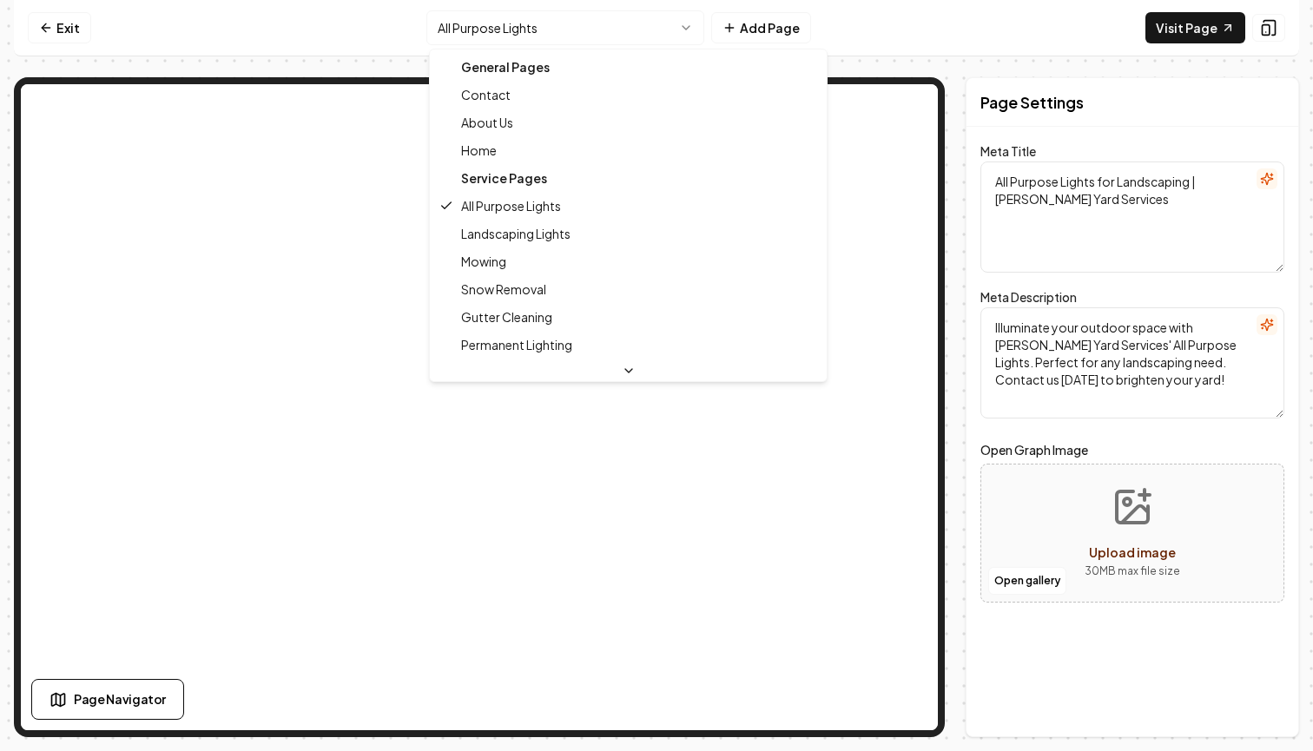
click at [593, 19] on html "Computer Required This feature is only available on a computer. Please switch t…" at bounding box center [656, 375] width 1313 height 751
type textarea "Landscaping Experts near You | Manke Yard Services"
type textarea "Transform your outdoor space with Manke Yard Services! Our expert landscaping e…"
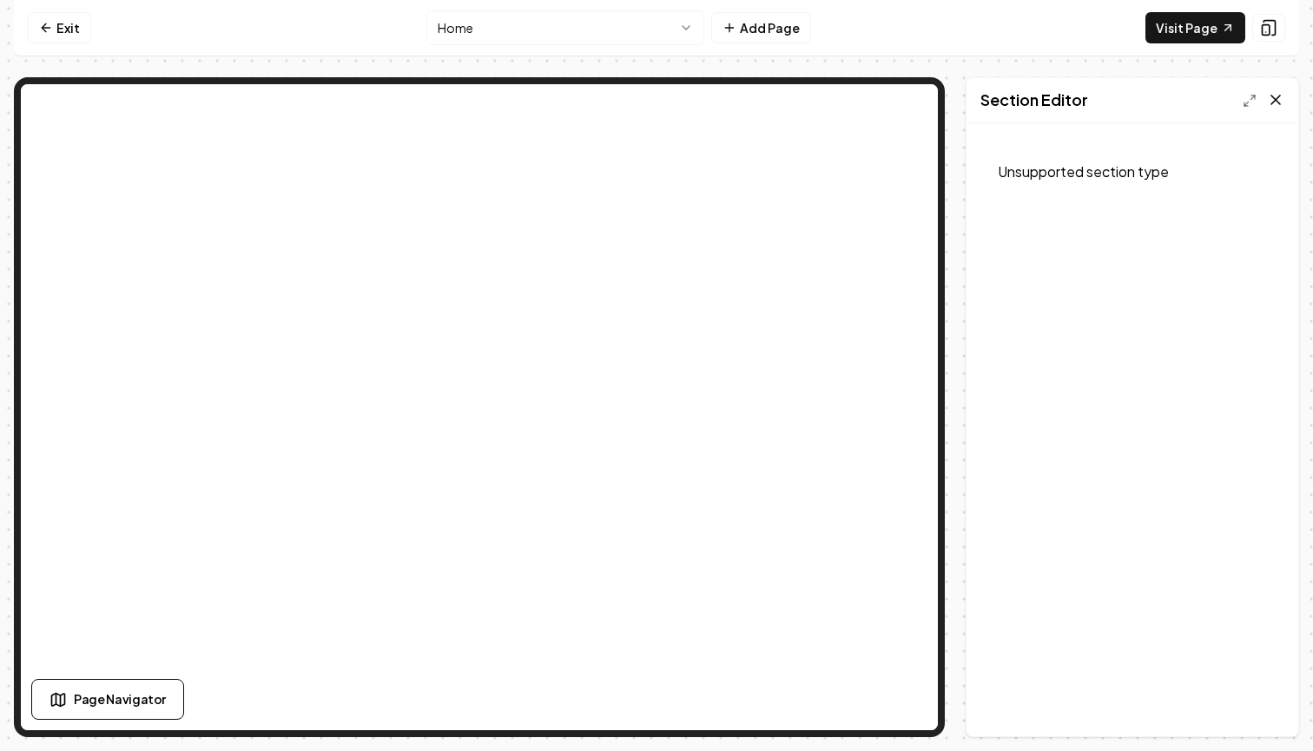
click at [1277, 102] on icon at bounding box center [1276, 100] width 9 height 9
click at [1067, 153] on p "Unsupported section type" at bounding box center [1133, 172] width 304 height 56
click at [1279, 101] on icon at bounding box center [1275, 99] width 17 height 17
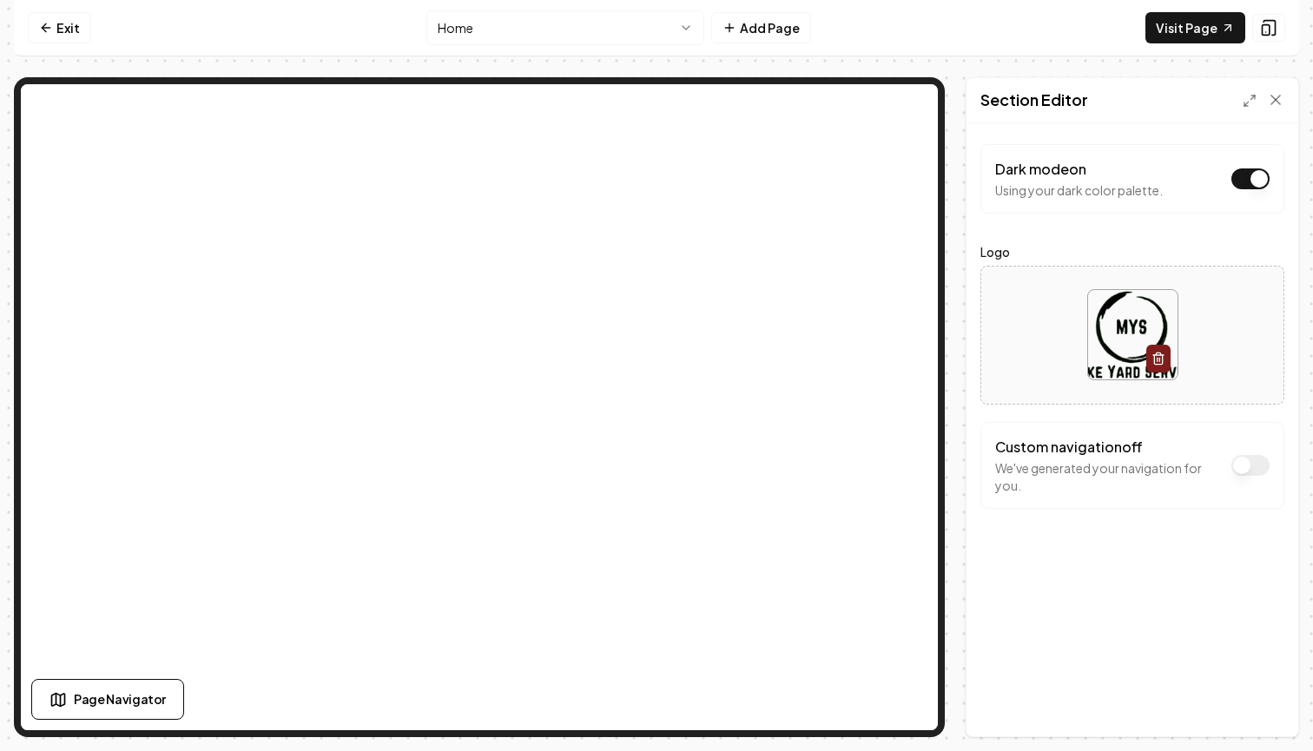
click at [1285, 97] on div "Section Editor" at bounding box center [1133, 100] width 332 height 45
click at [1267, 100] on icon at bounding box center [1275, 99] width 17 height 17
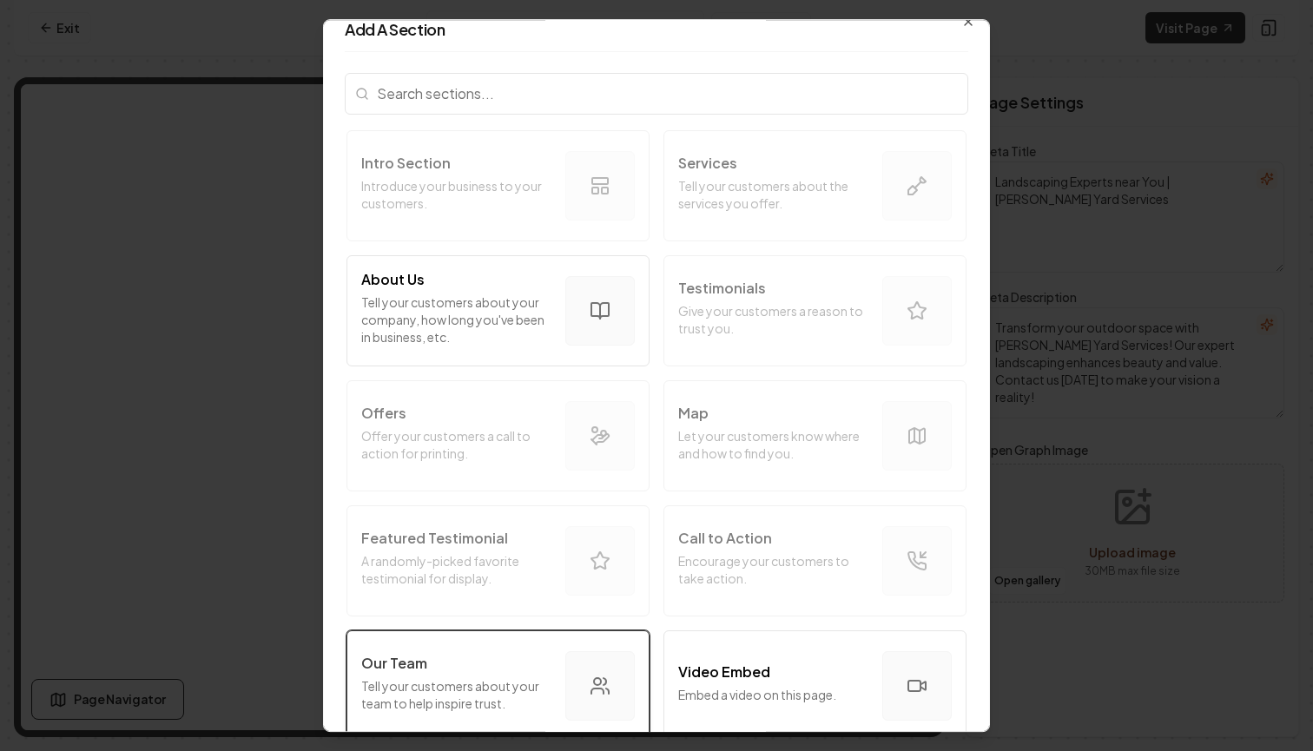
scroll to position [21, 0]
click at [471, 95] on input "search" at bounding box center [657, 92] width 624 height 42
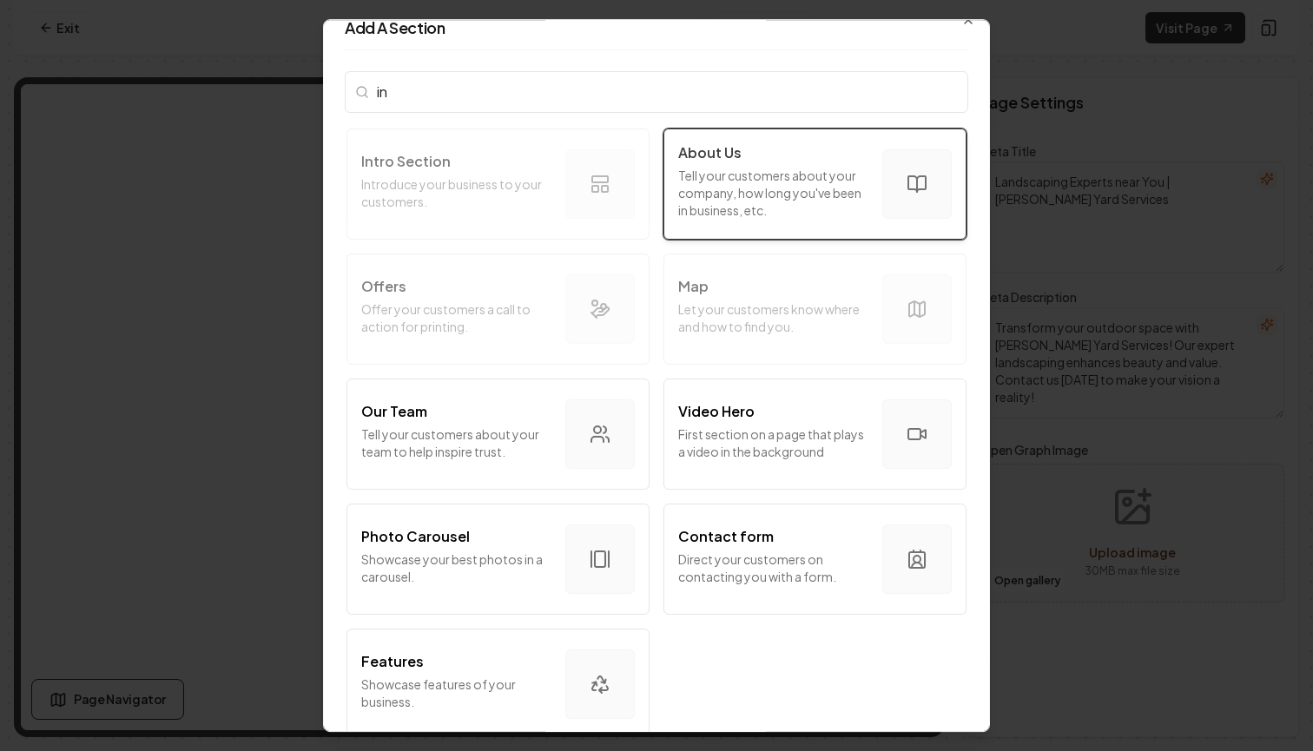
type input "in"
click at [767, 159] on div "About Us" at bounding box center [773, 152] width 190 height 21
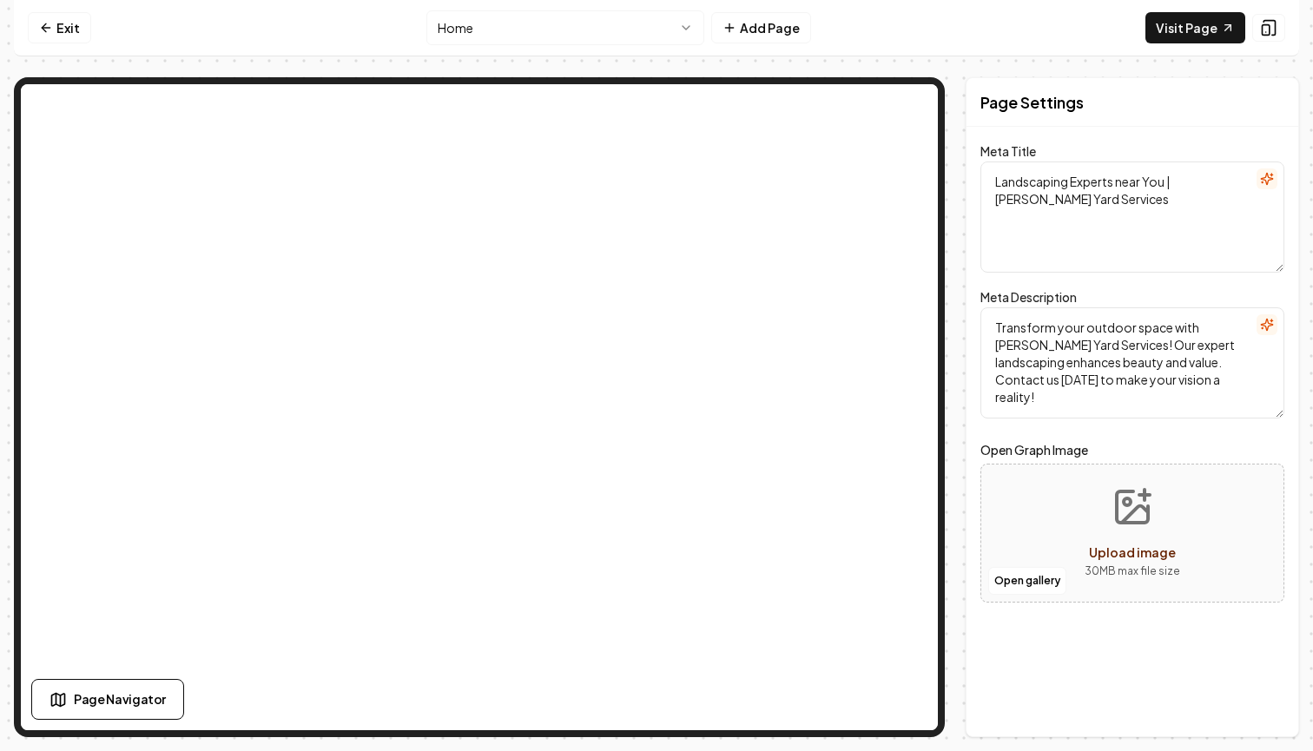
scroll to position [0, 0]
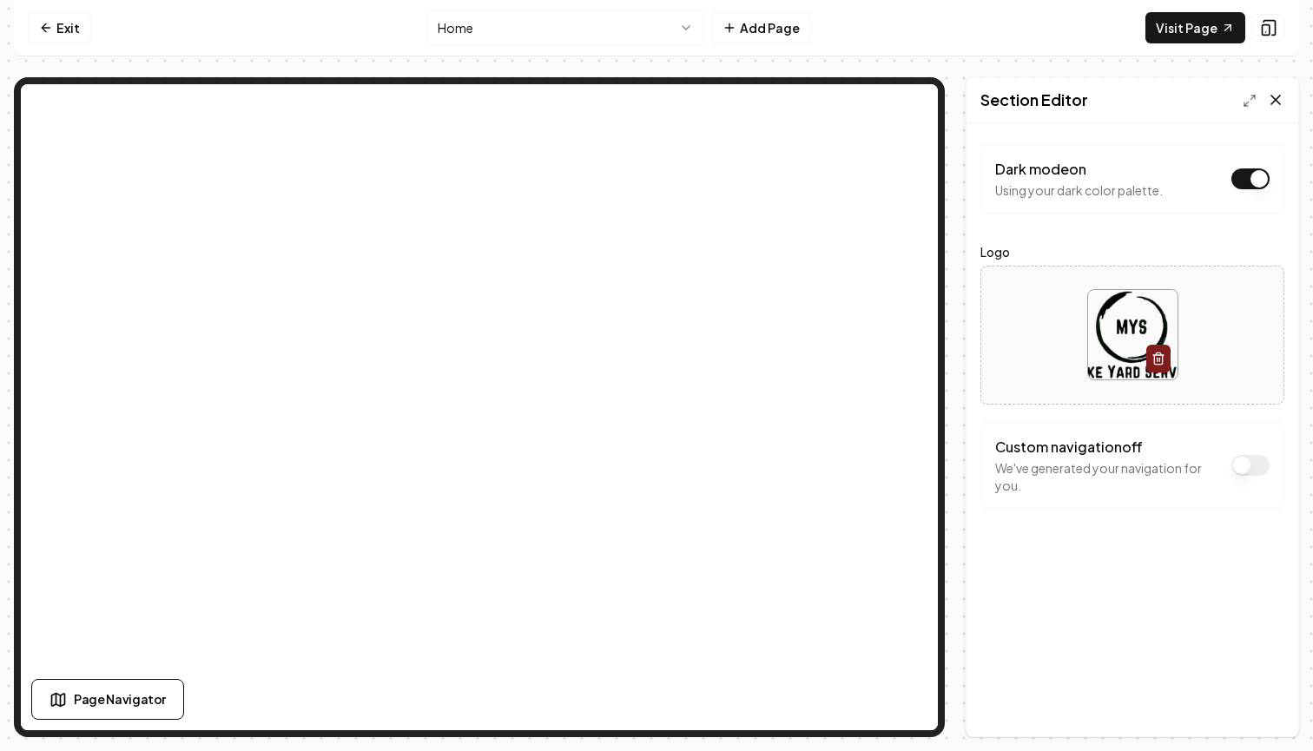
click at [1268, 107] on icon at bounding box center [1275, 99] width 17 height 17
click at [1271, 101] on icon at bounding box center [1275, 99] width 17 height 17
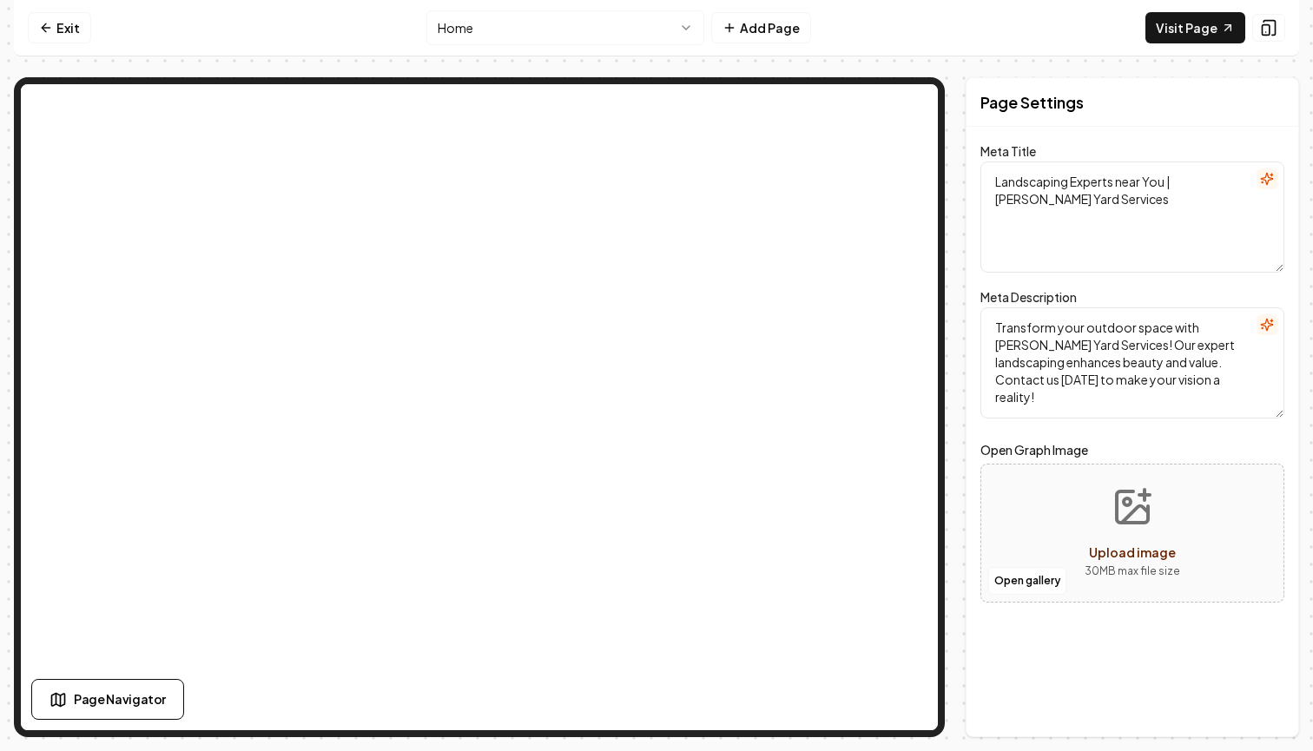
click at [553, 29] on html "Computer Required This feature is only available on a computer. Please switch t…" at bounding box center [656, 375] width 1313 height 751
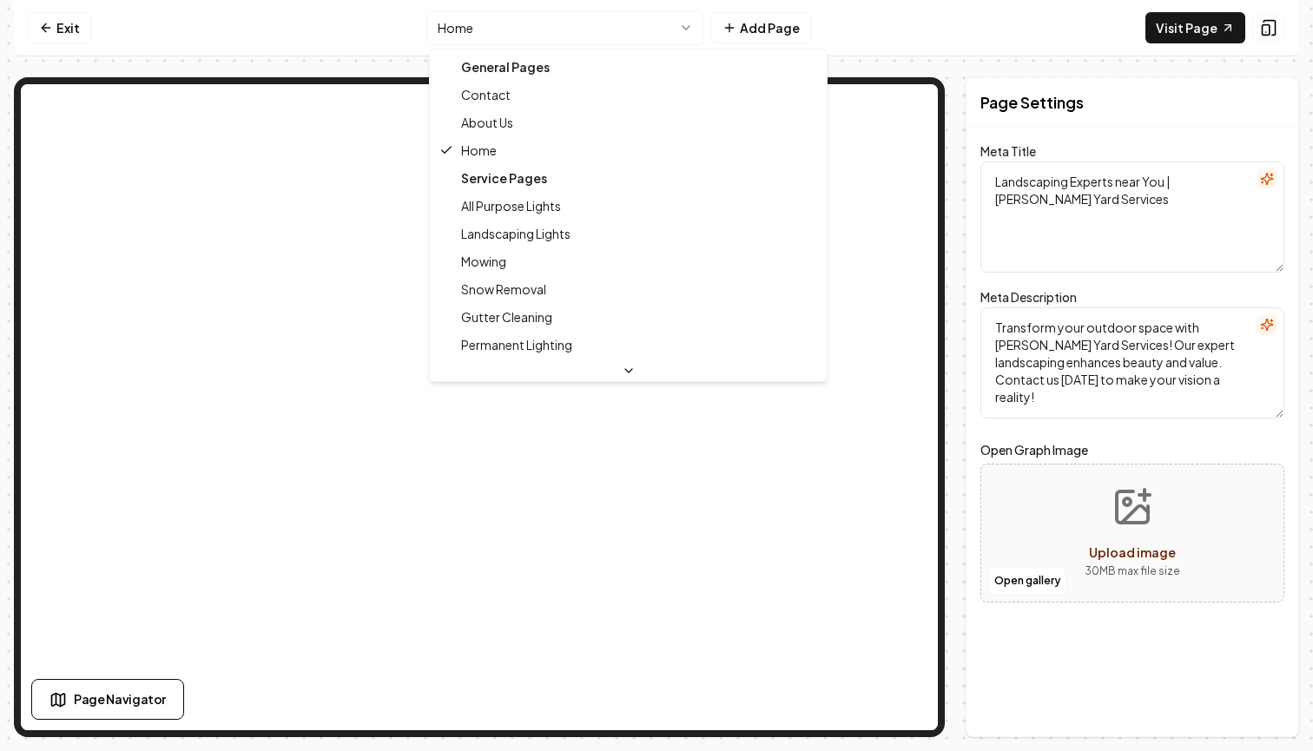
click at [548, 23] on html "Computer Required This feature is only available on a computer. Please switch t…" at bounding box center [656, 375] width 1313 height 751
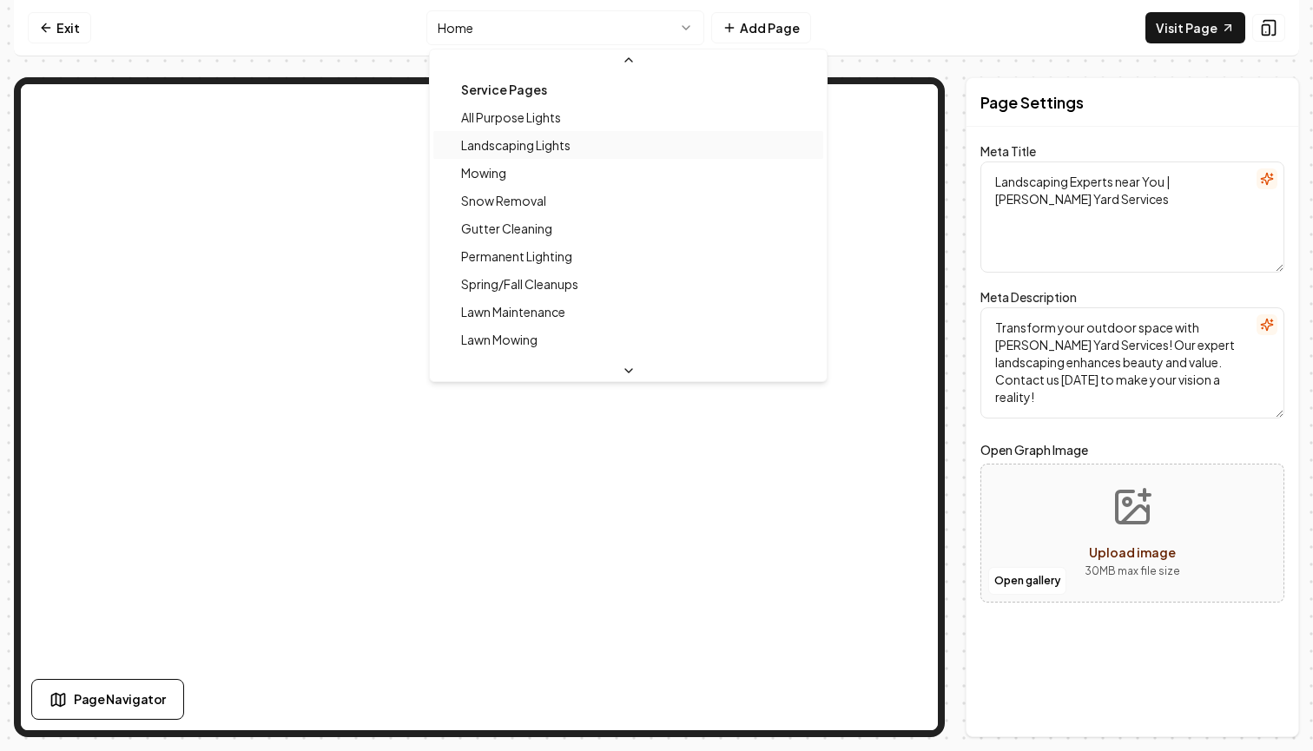
scroll to position [108, 0]
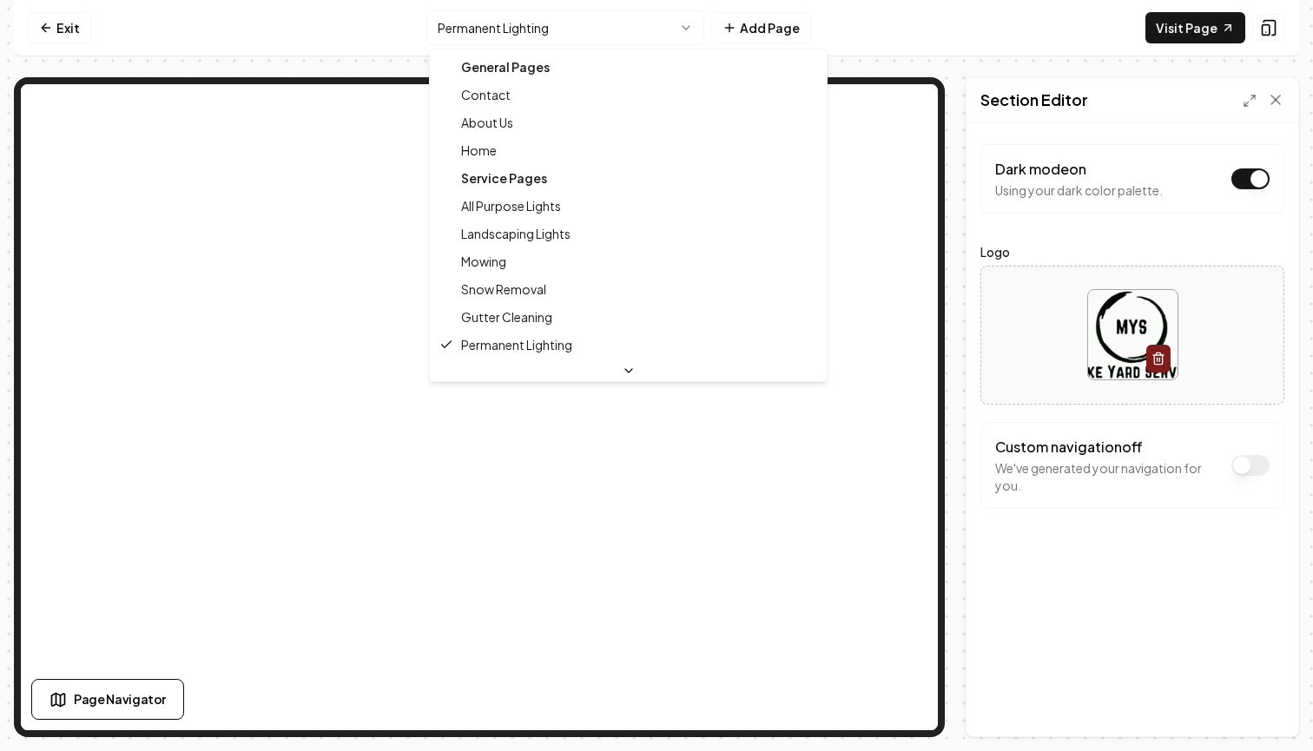
click at [518, 36] on html "Computer Required This feature is only available on a computer. Please switch t…" at bounding box center [656, 375] width 1313 height 751
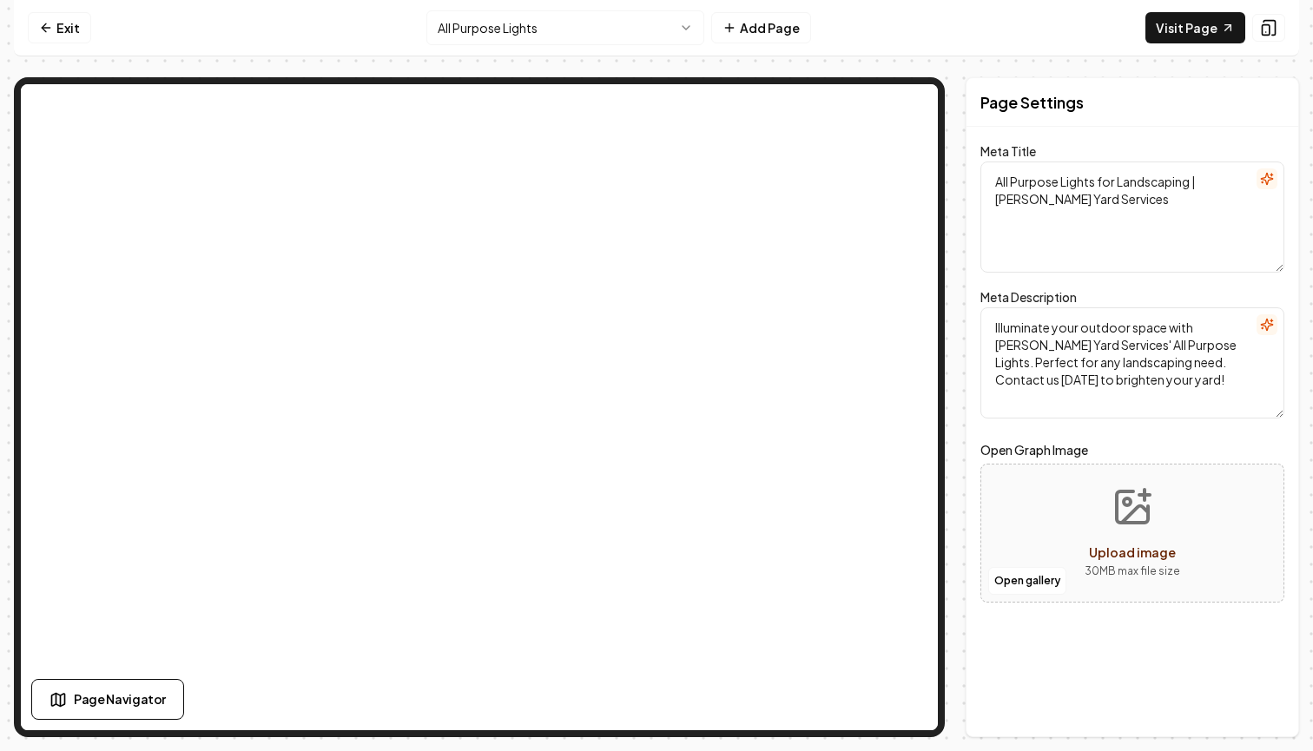
click at [544, 30] on html "Computer Required This feature is only available on a computer. Please switch t…" at bounding box center [656, 375] width 1313 height 751
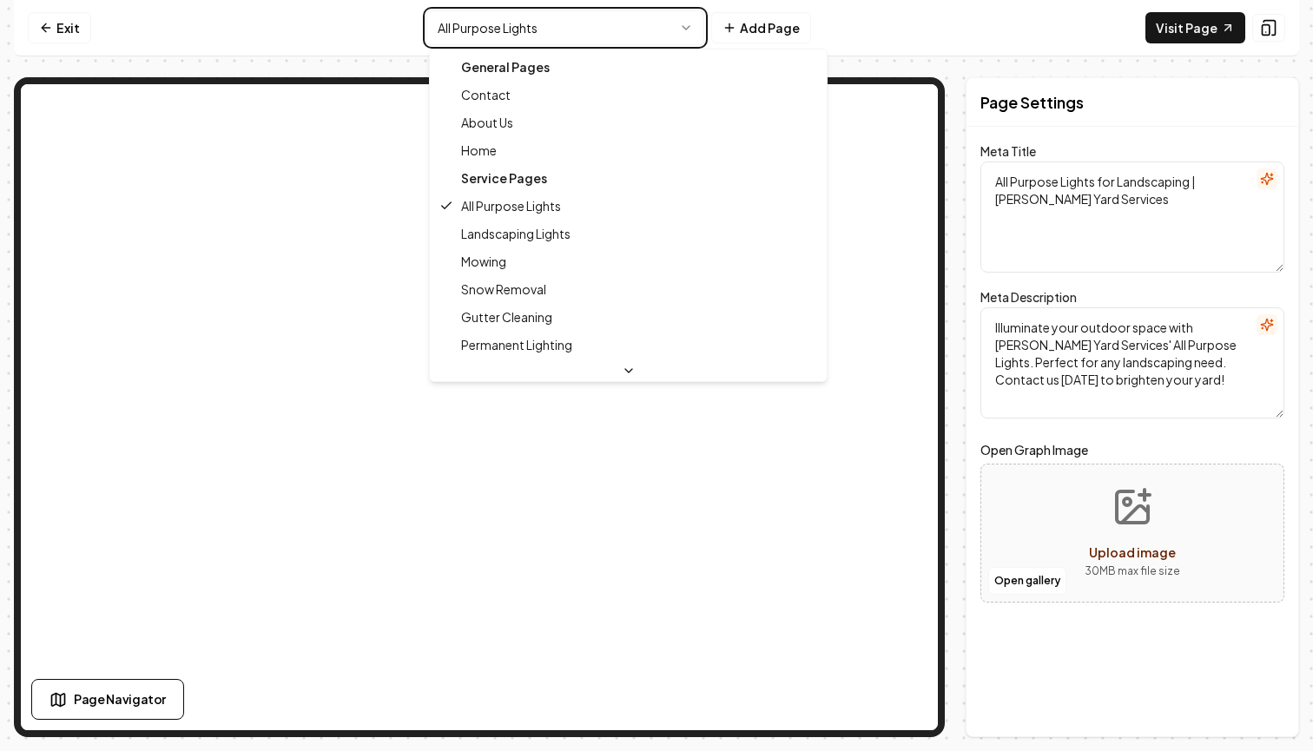
type textarea "Permanent Lighting Services for Your Home | Manke Yard Services"
type textarea "Illuminate your home with Manke Yard Services’ Permanent Lighting. Enhance curb…"
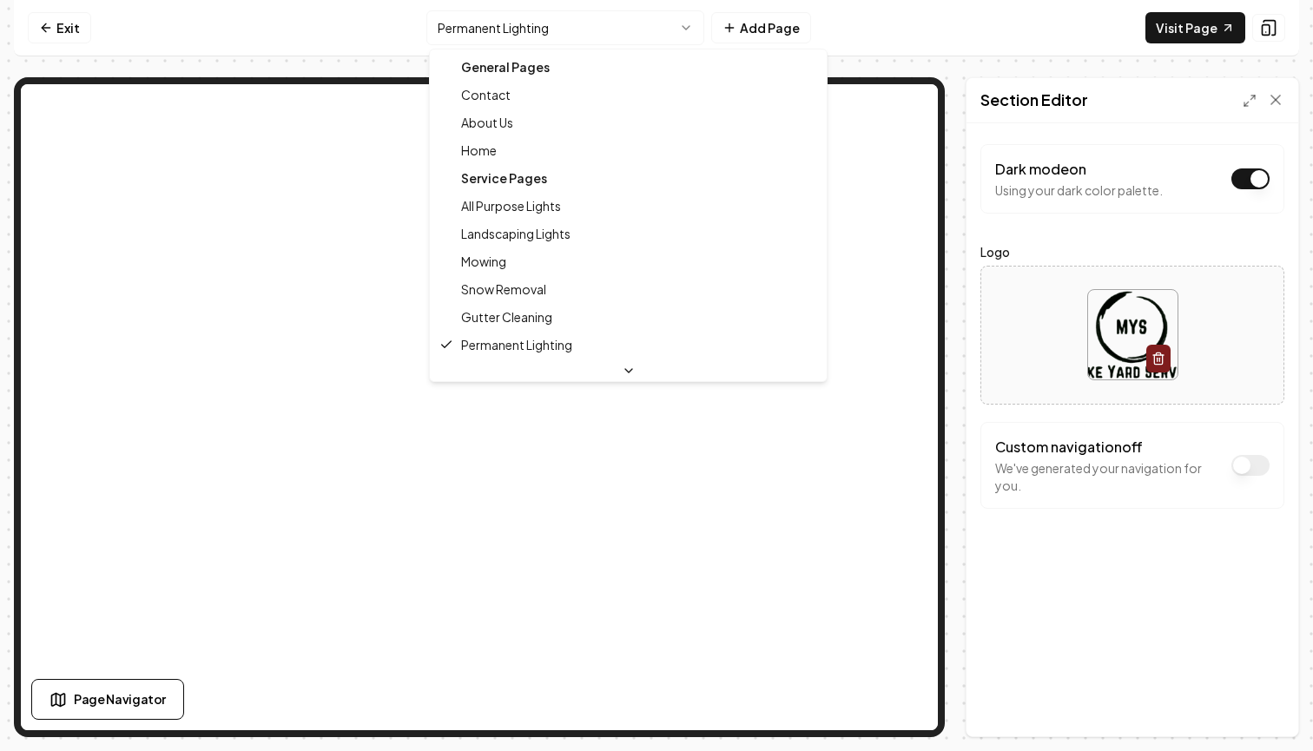
click at [507, 20] on html "Computer Required This feature is only available on a computer. Please switch t…" at bounding box center [656, 375] width 1313 height 751
click at [517, 165] on div "Service Pages" at bounding box center [628, 178] width 390 height 28
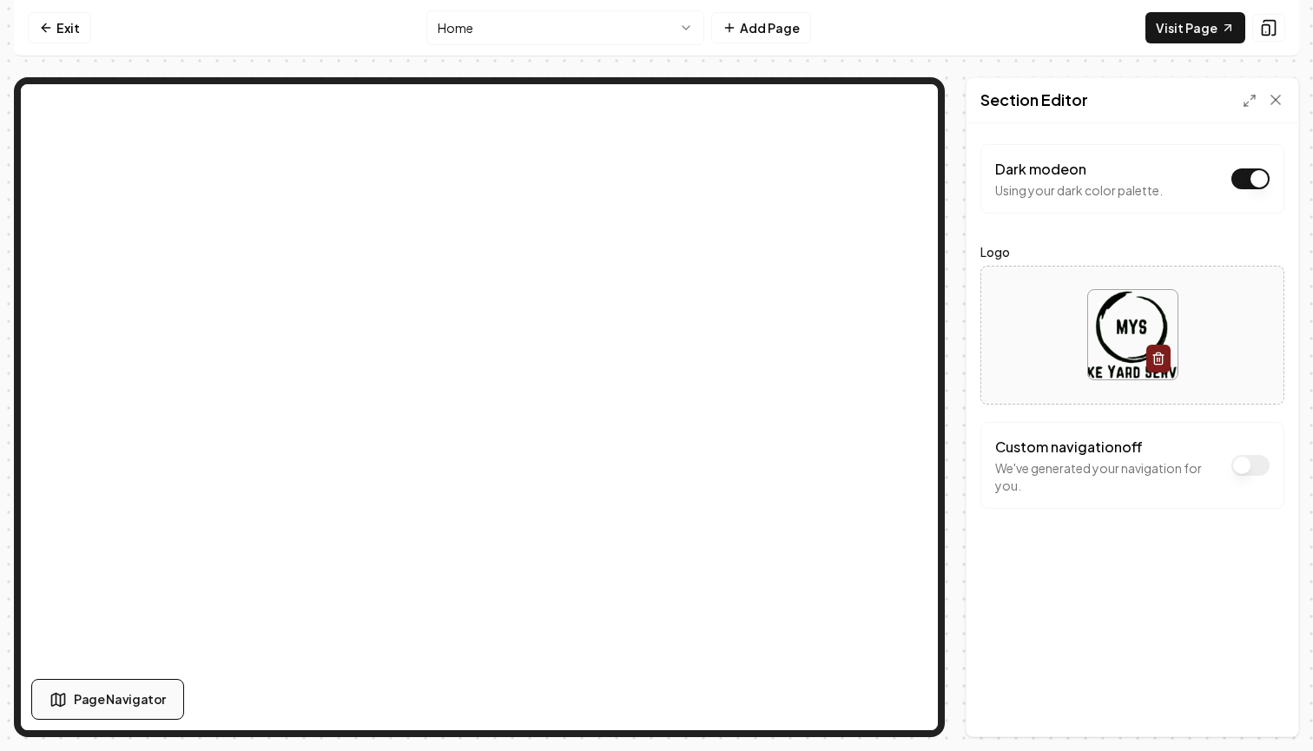
click at [124, 686] on button "Page Navigator" at bounding box center [107, 699] width 153 height 41
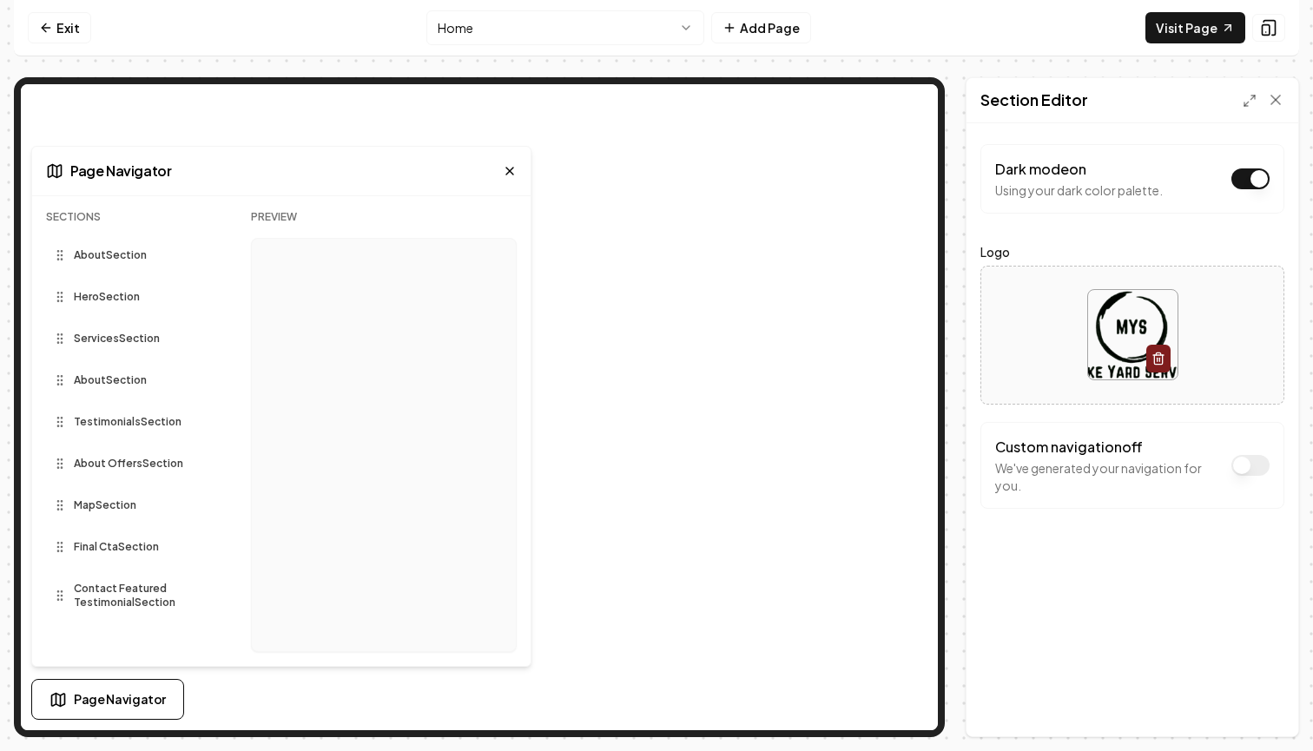
click at [124, 686] on button "Page Navigator" at bounding box center [107, 699] width 153 height 41
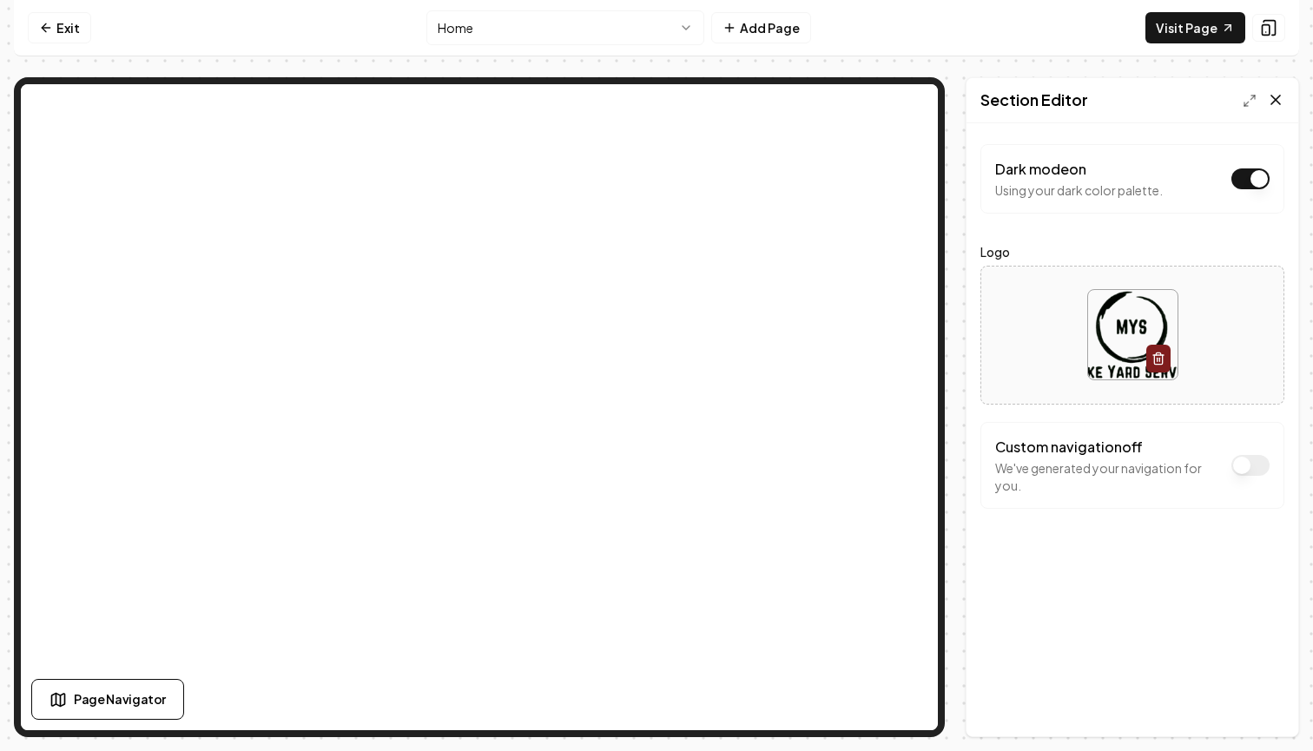
click at [1275, 96] on icon at bounding box center [1275, 99] width 17 height 17
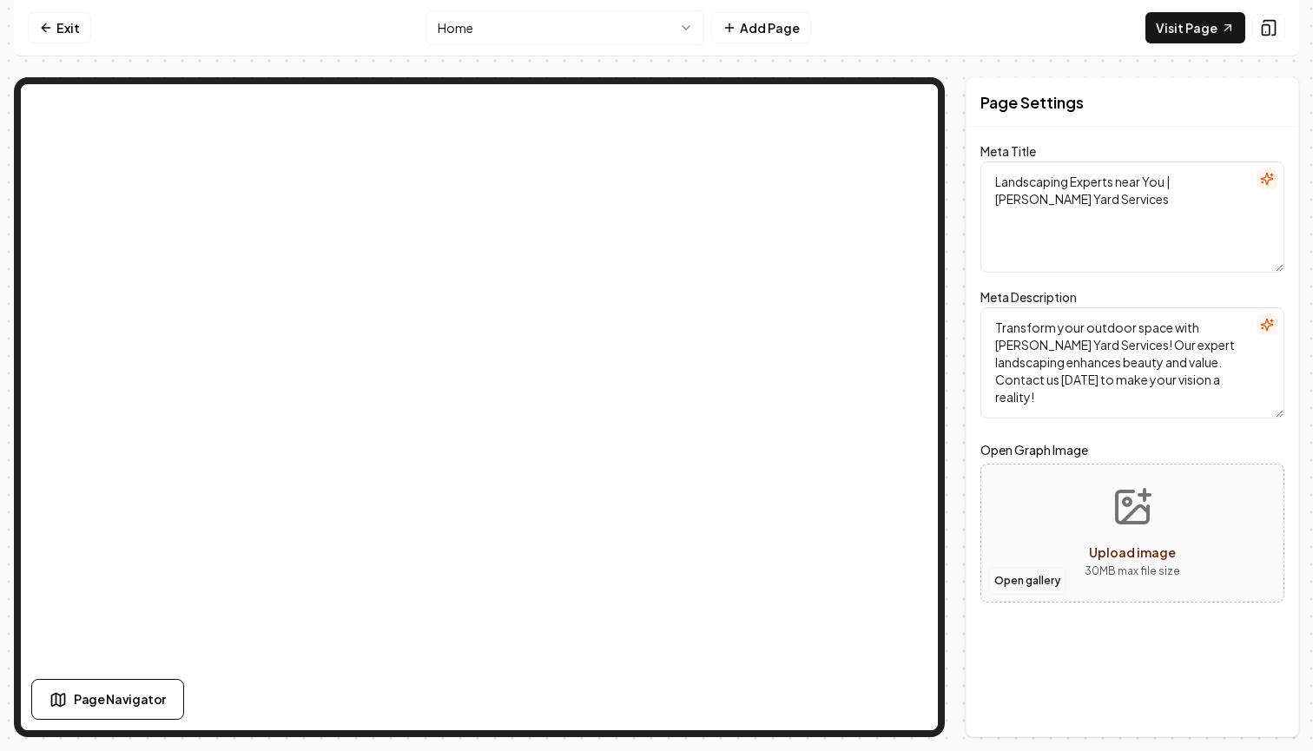
click at [1012, 577] on button "Open gallery" at bounding box center [1027, 581] width 78 height 28
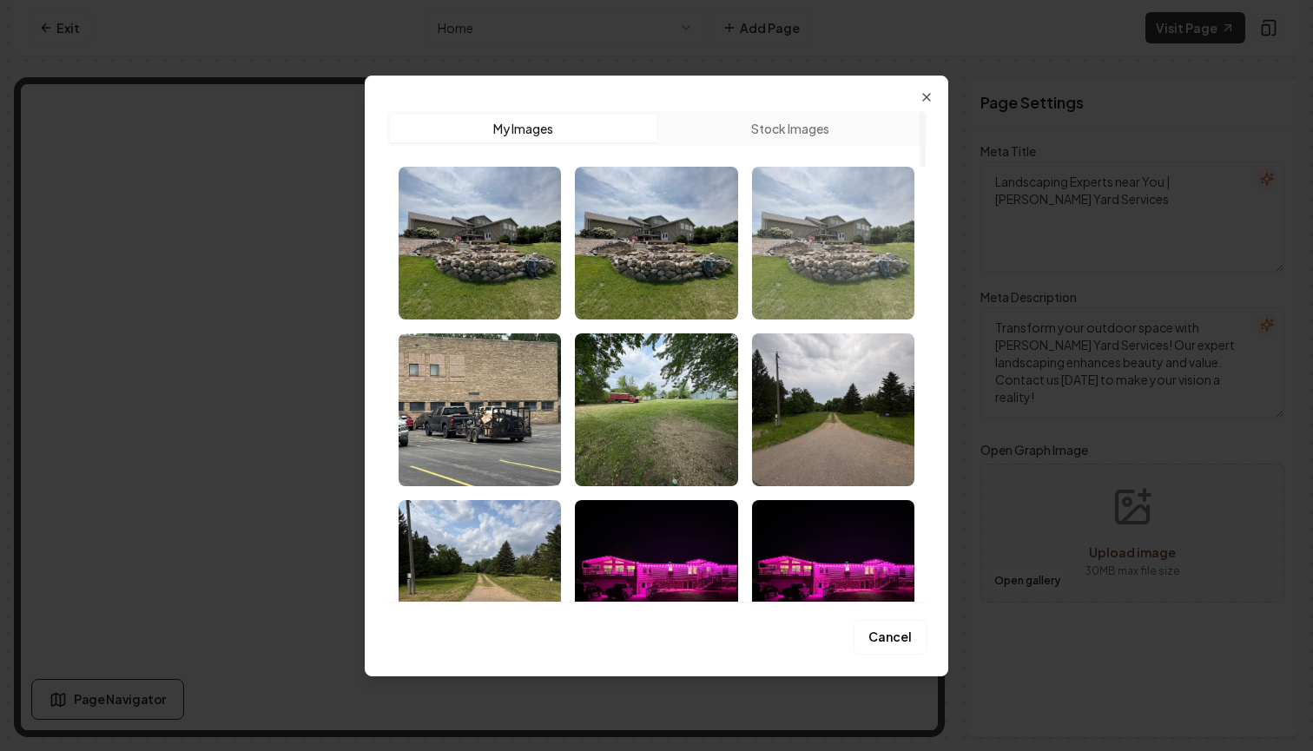
click at [832, 308] on img "Select image image_68ad198b5c7cd75eb8ad8f1d.HEIC" at bounding box center [833, 243] width 162 height 153
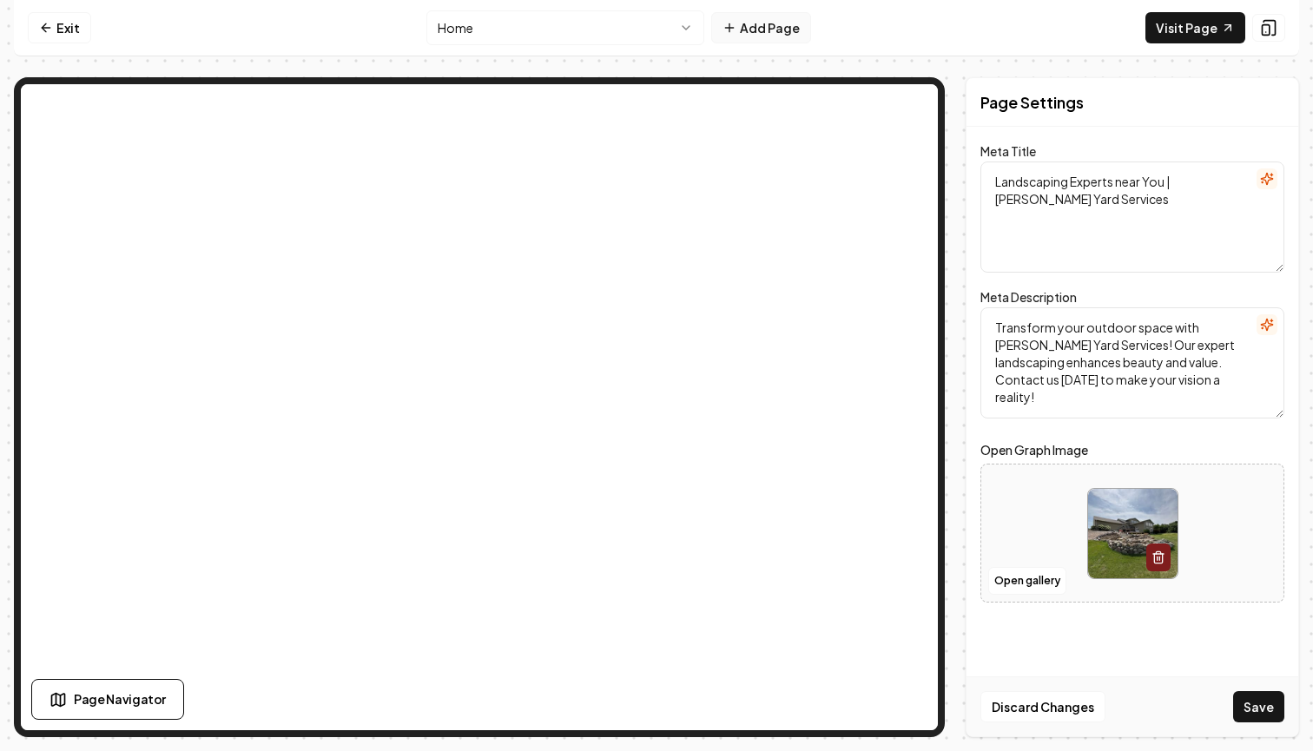
click at [785, 25] on button "Add Page" at bounding box center [761, 27] width 100 height 31
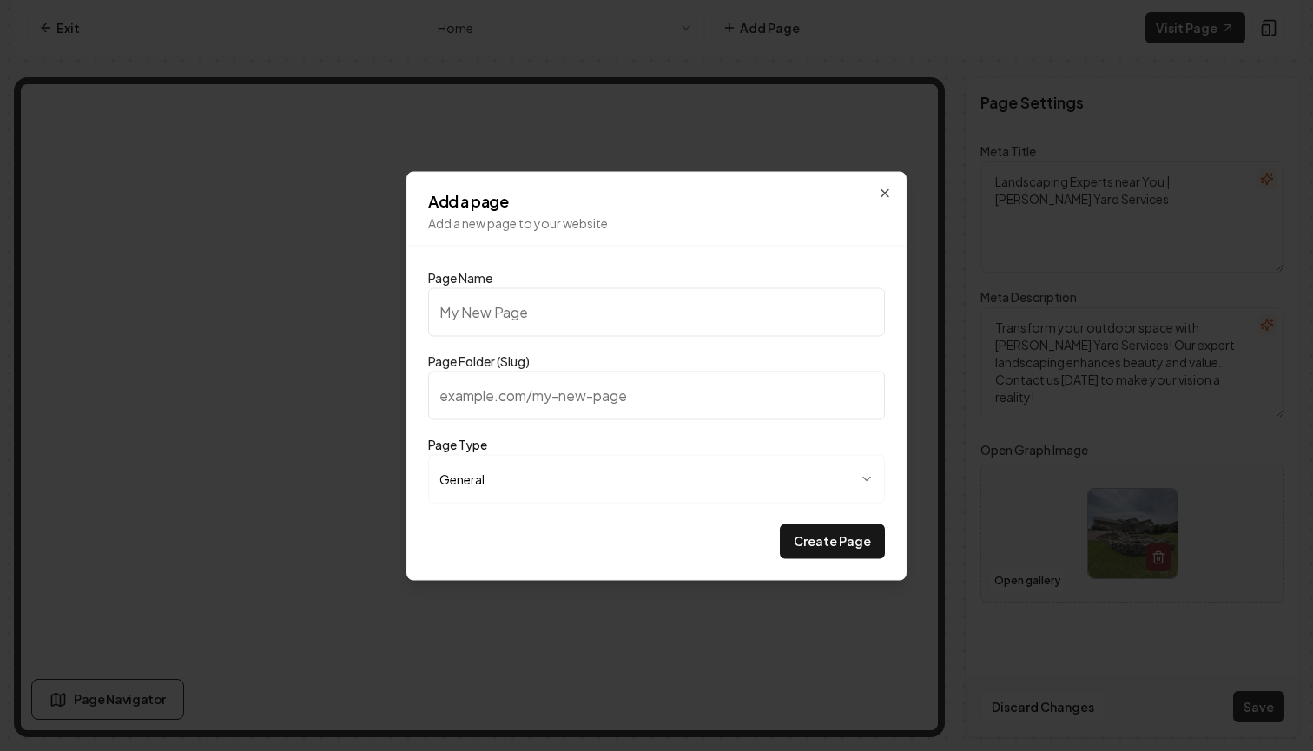
click at [877, 190] on div "**********" at bounding box center [656, 375] width 500 height 409
click at [889, 193] on icon "button" at bounding box center [885, 193] width 14 height 14
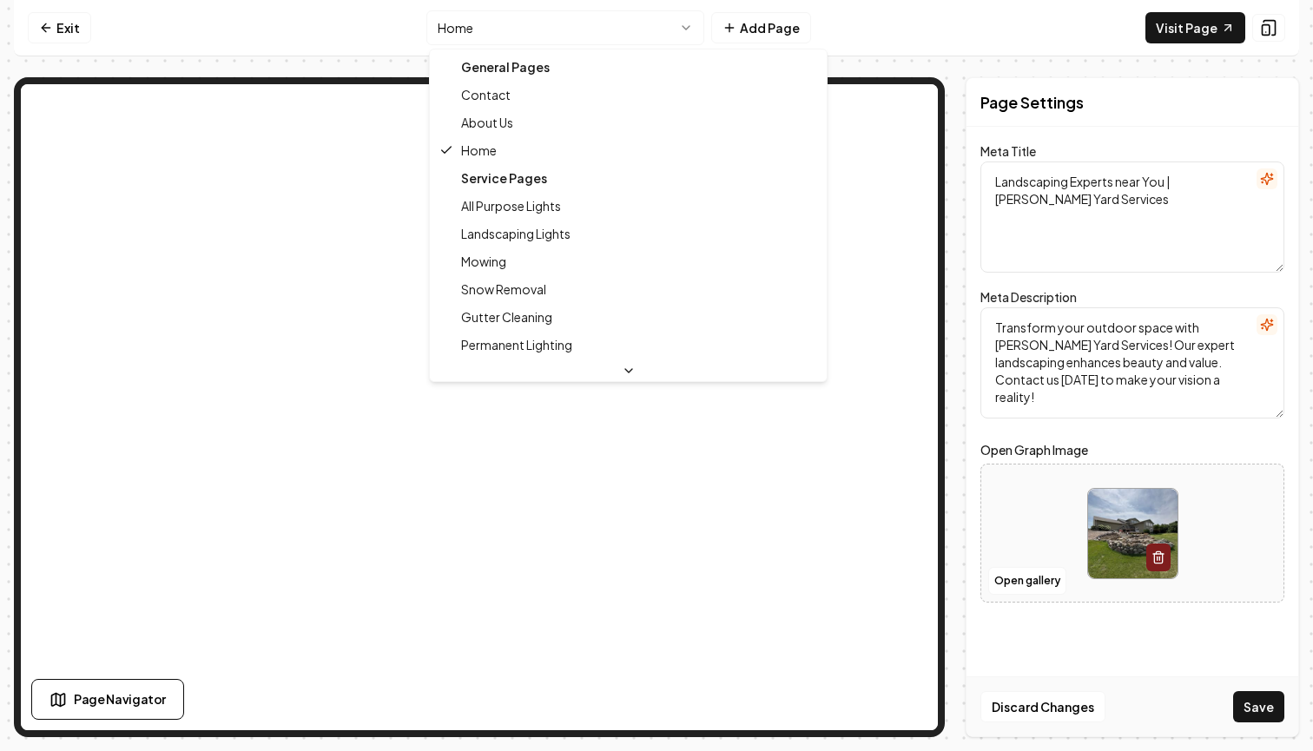
click at [587, 41] on html "Computer Required This feature is only available on a computer. Please switch t…" at bounding box center [656, 375] width 1313 height 751
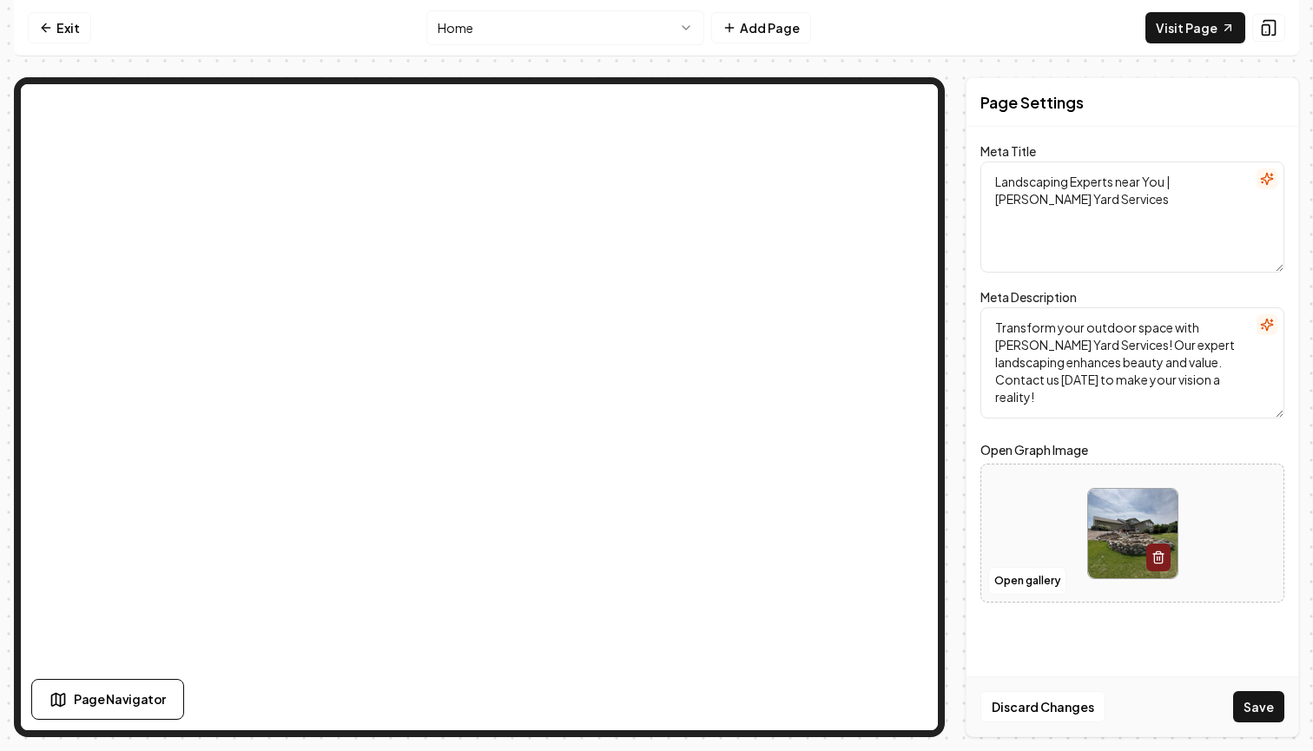
click at [677, 31] on html "Computer Required This feature is only available on a computer. Please switch t…" at bounding box center [656, 375] width 1313 height 751
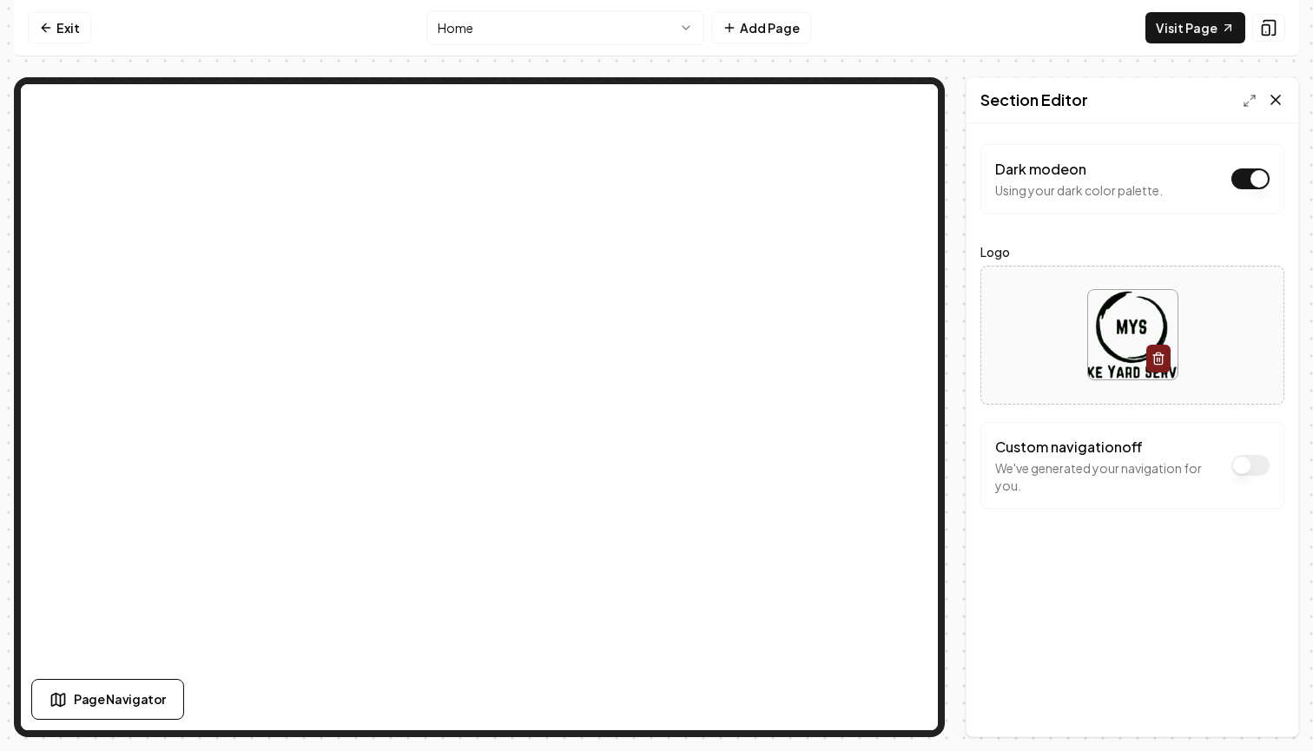
click at [1273, 102] on icon at bounding box center [1276, 100] width 9 height 9
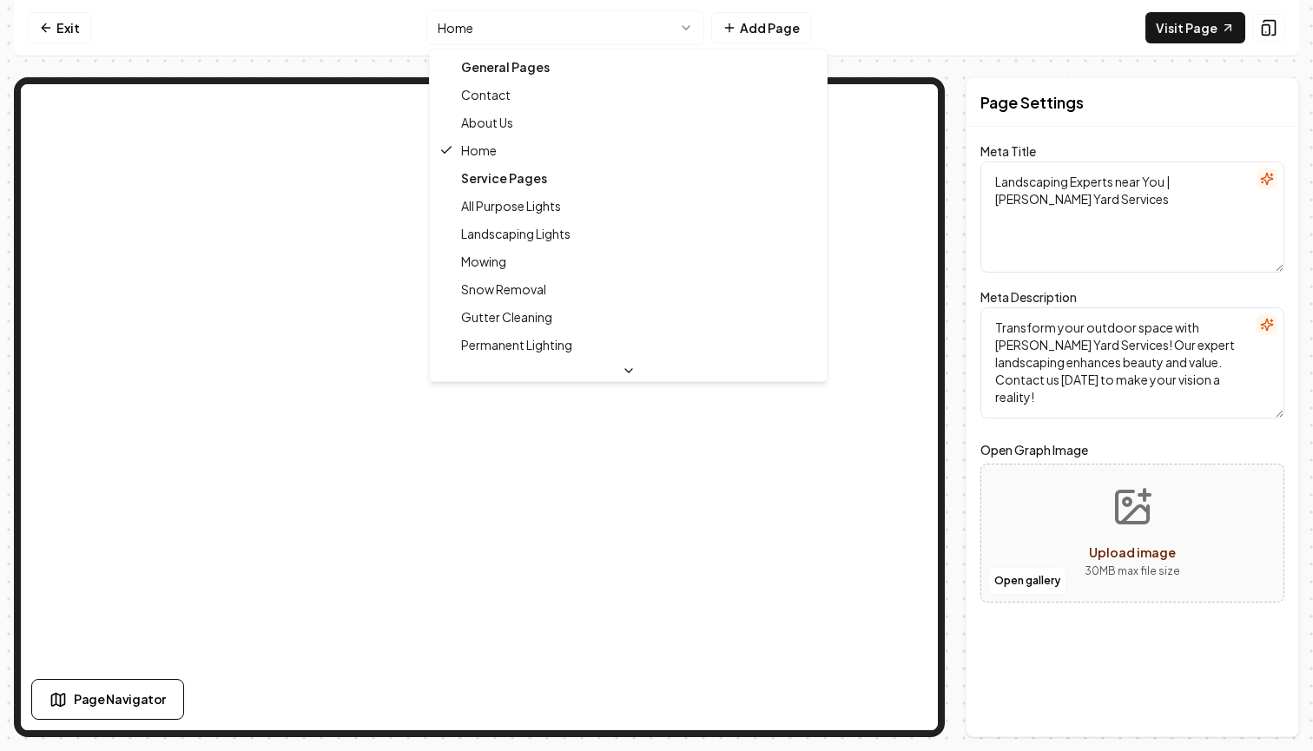
click at [567, 36] on html "Computer Required This feature is only available on a computer. Please switch t…" at bounding box center [656, 375] width 1313 height 751
type textarea "Landscaping Experts | Superior Yard Services – Manke Yard Services"
type textarea "Transform your outdoor space with Manke Yard Services—your go-to landscaping ex…"
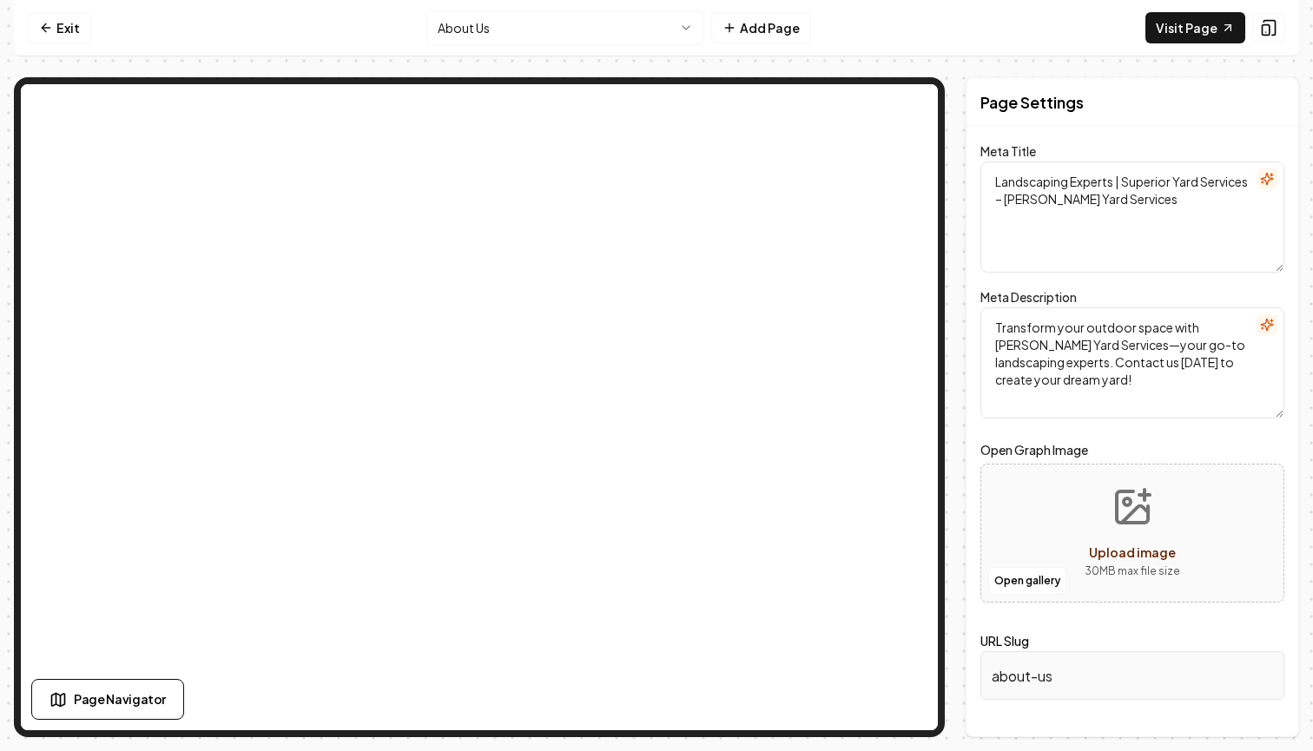
click at [626, 23] on html "Computer Required This feature is only available on a computer. Please switch t…" at bounding box center [656, 375] width 1313 height 751
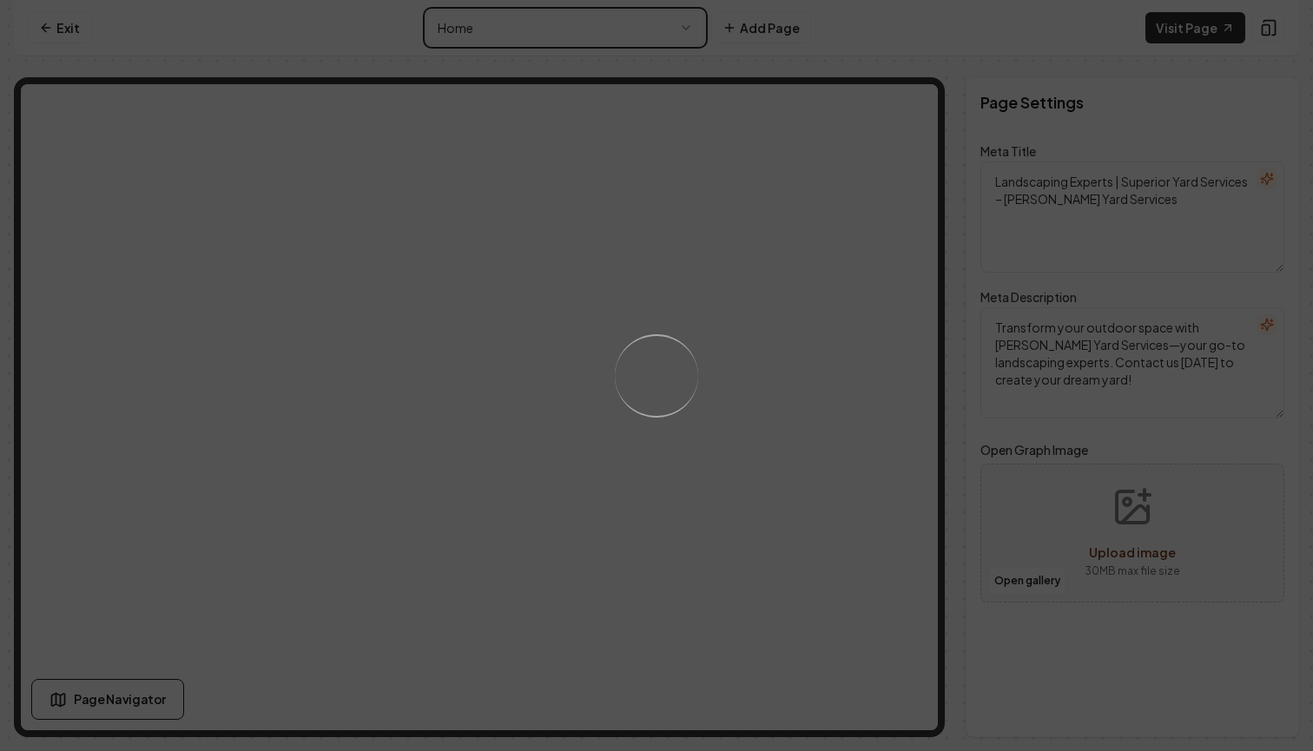
type textarea "Landscaping Experts near You | Manke Yard Services"
type textarea "Transform your outdoor space with Manke Yard Services! Our expert landscaping e…"
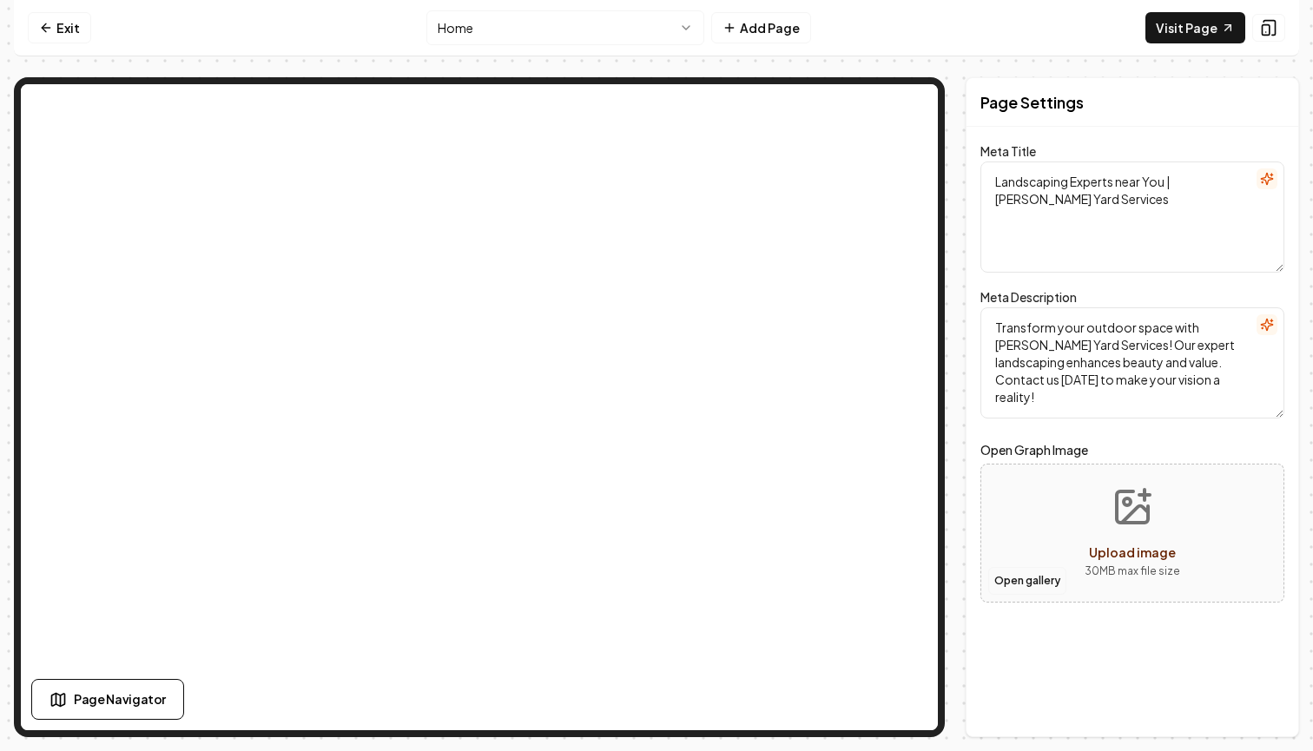
click at [1020, 589] on button "Open gallery" at bounding box center [1027, 581] width 78 height 28
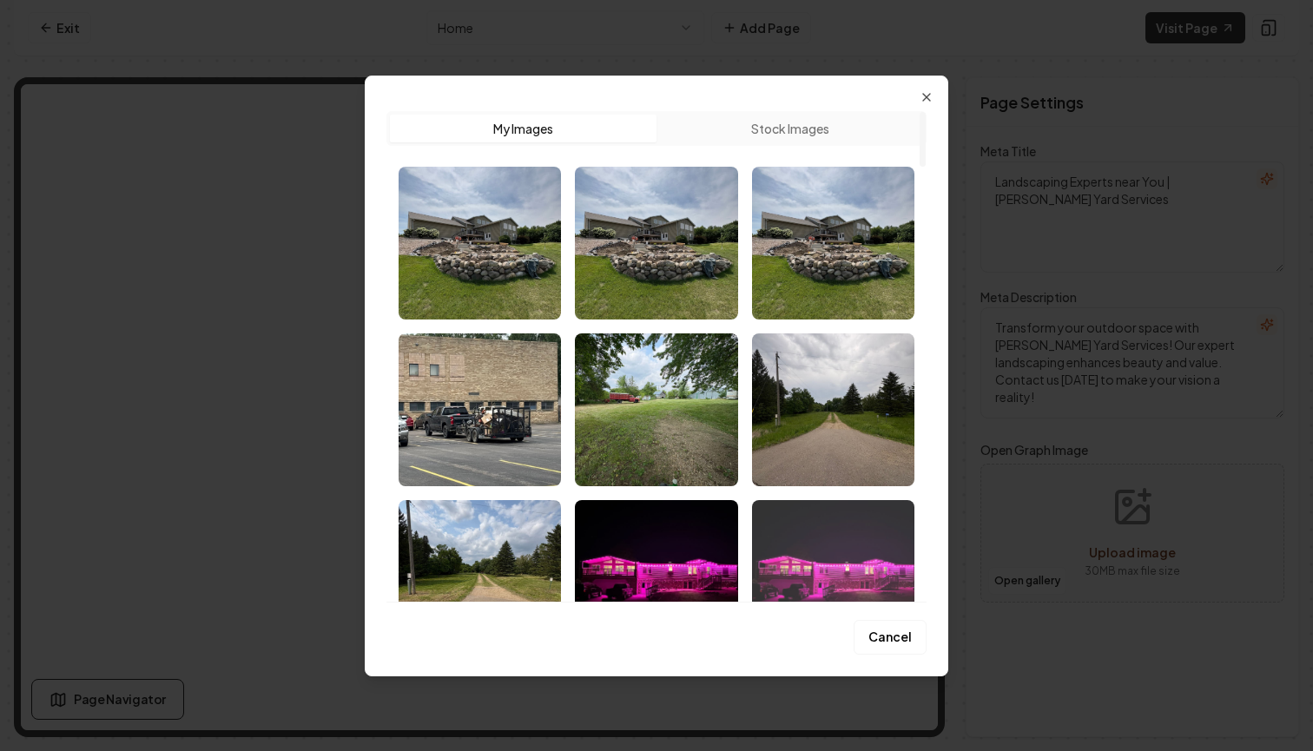
click at [850, 569] on img "Select image image_68054254432c47641650196b.heic" at bounding box center [833, 576] width 162 height 153
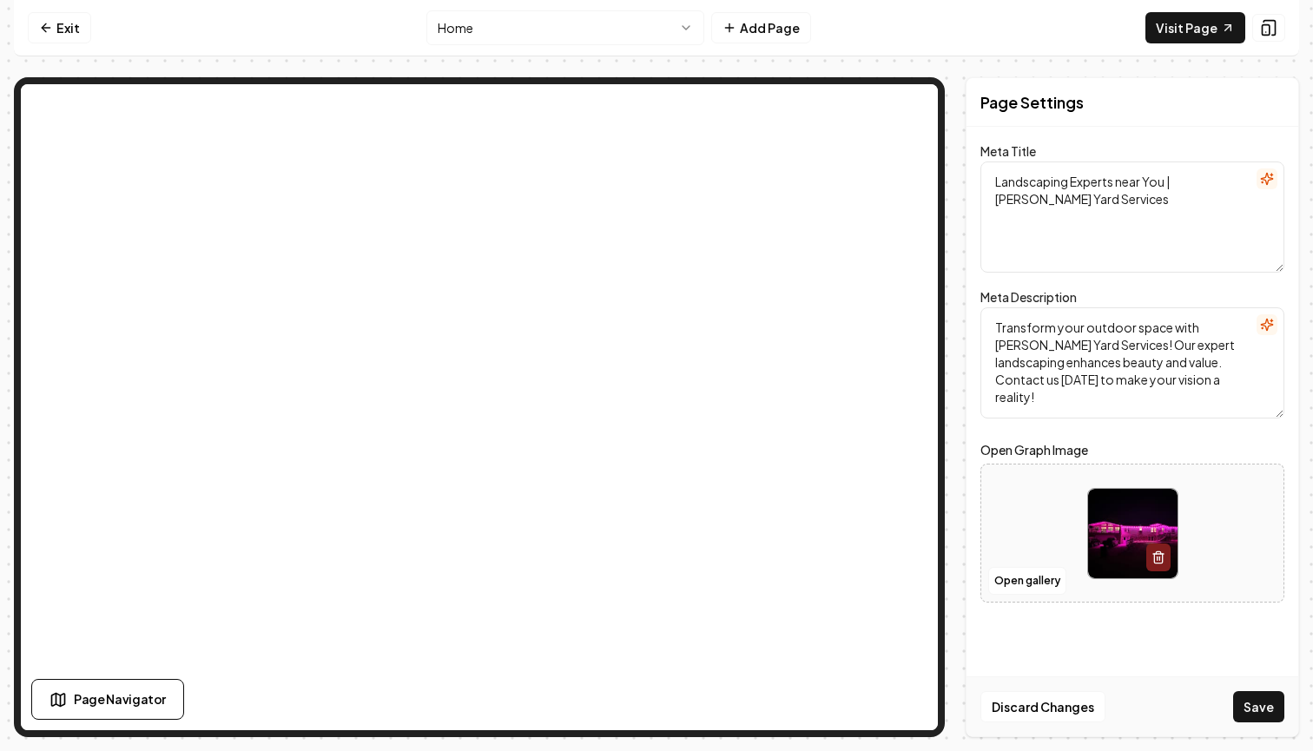
click at [1285, 710] on div "Discard Changes Save" at bounding box center [1133, 707] width 332 height 60
click at [1262, 708] on button "Save" at bounding box center [1258, 706] width 51 height 31
click at [1166, 129] on div "Page Settings Meta Title Landscaping Experts near You | Manke Yard Services Met…" at bounding box center [1133, 407] width 334 height 660
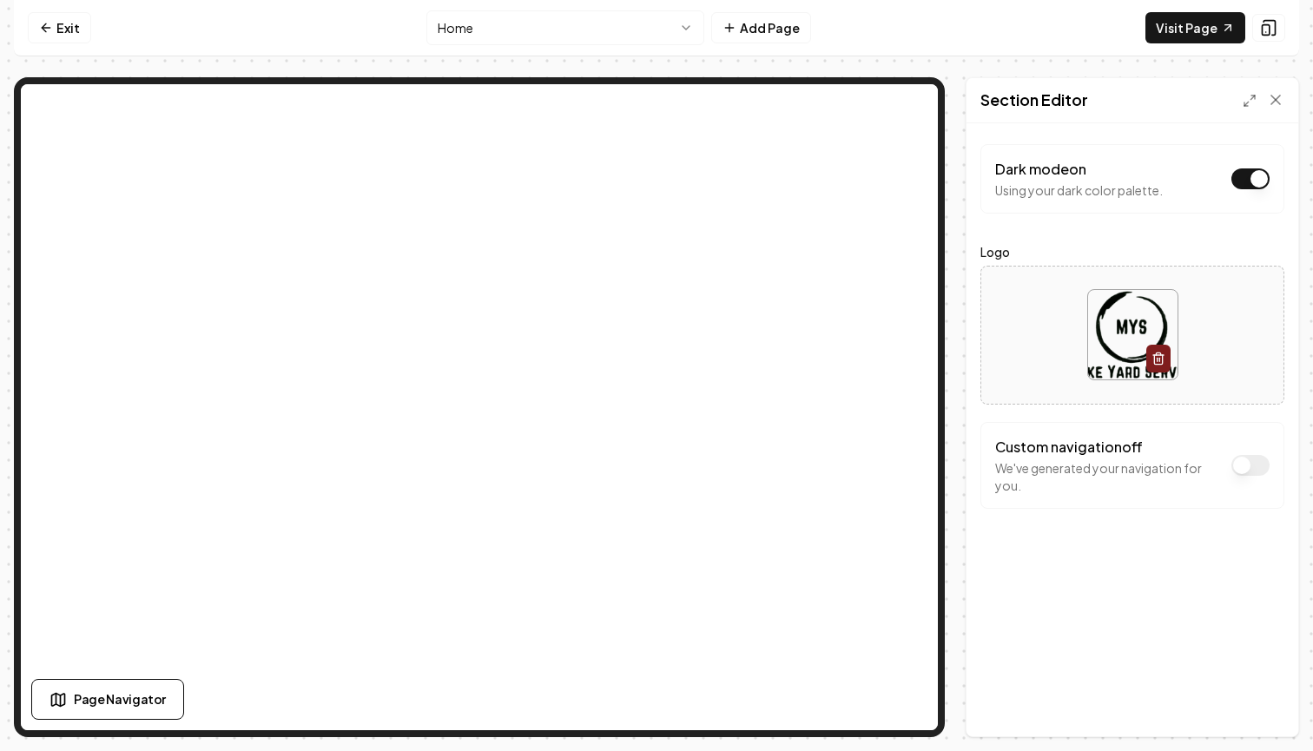
click at [1242, 178] on button "Dark mode on" at bounding box center [1251, 178] width 38 height 21
click at [1256, 181] on button "Dark mode off" at bounding box center [1251, 178] width 38 height 21
click at [1275, 97] on icon at bounding box center [1275, 99] width 17 height 17
click at [1273, 99] on icon at bounding box center [1275, 99] width 17 height 17
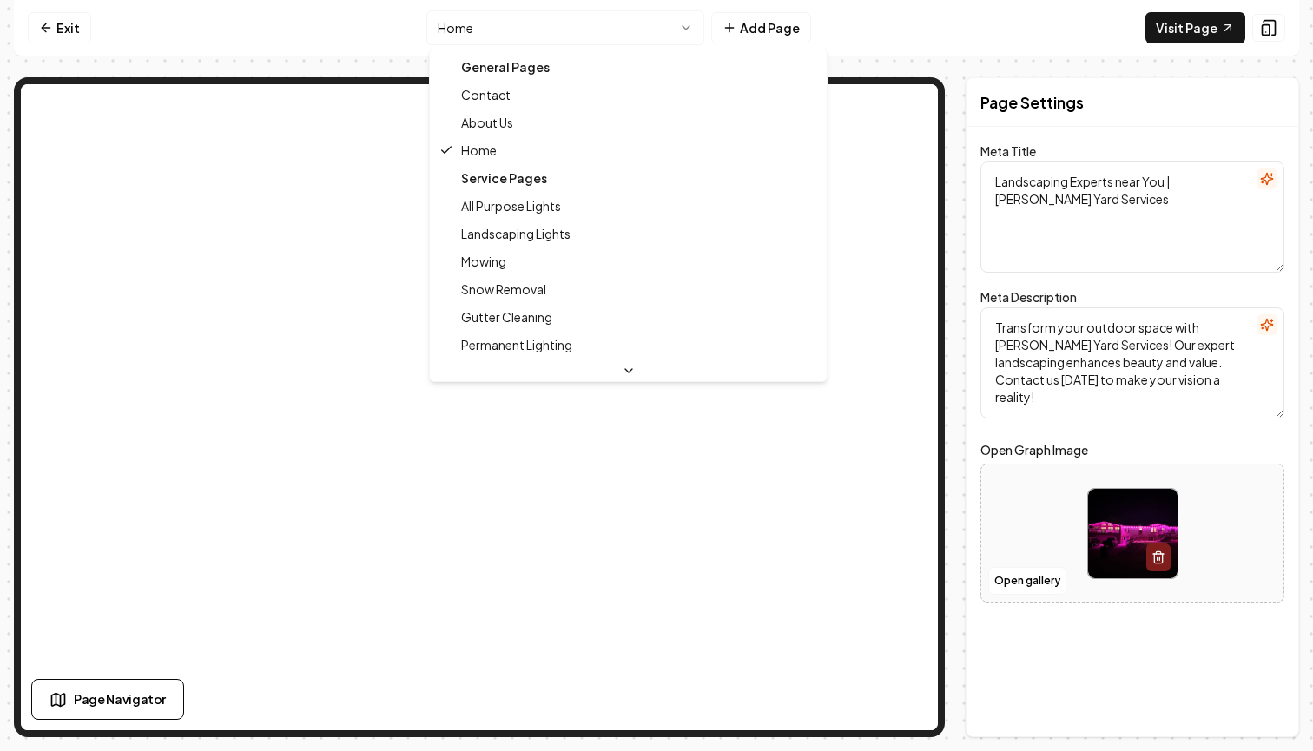
click at [610, 30] on html "Computer Required This feature is only available on a computer. Please switch t…" at bounding box center [656, 375] width 1313 height 751
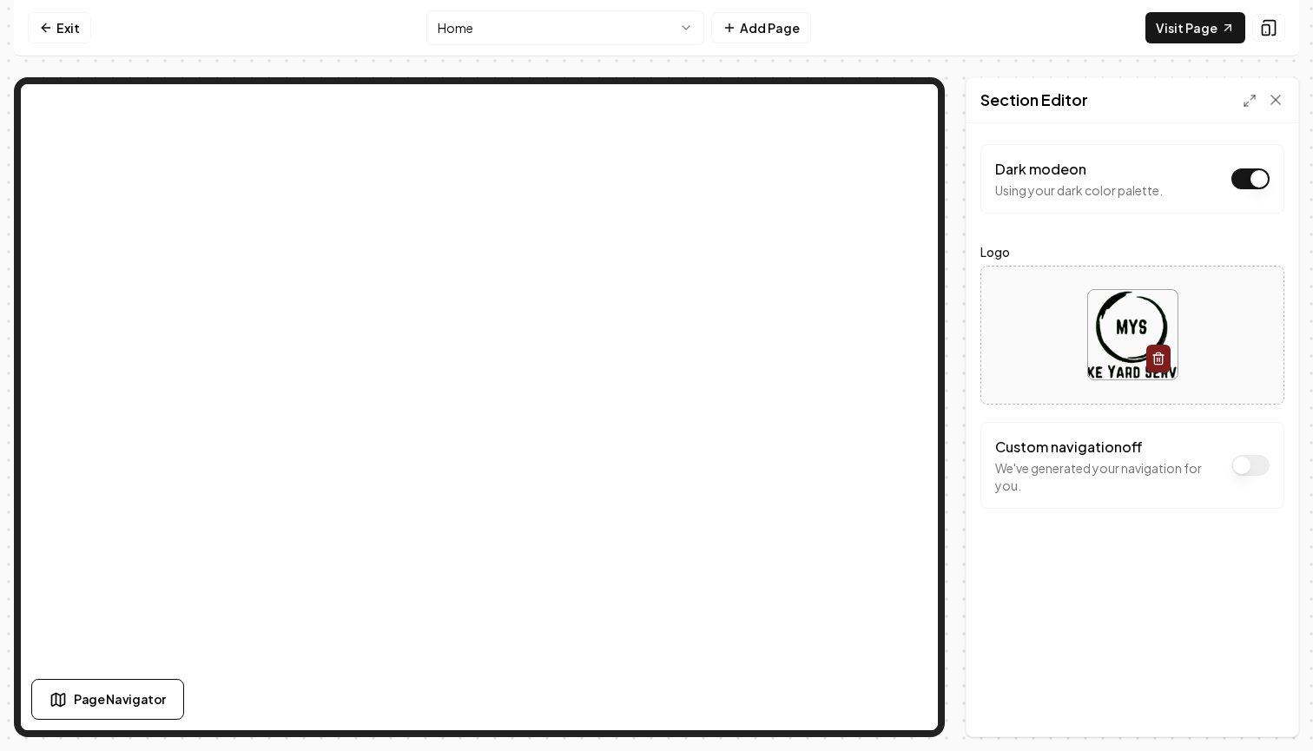
click at [1287, 100] on div "Section Editor" at bounding box center [1133, 100] width 332 height 45
click at [1281, 100] on icon at bounding box center [1275, 99] width 17 height 17
click at [1273, 95] on icon at bounding box center [1275, 99] width 17 height 17
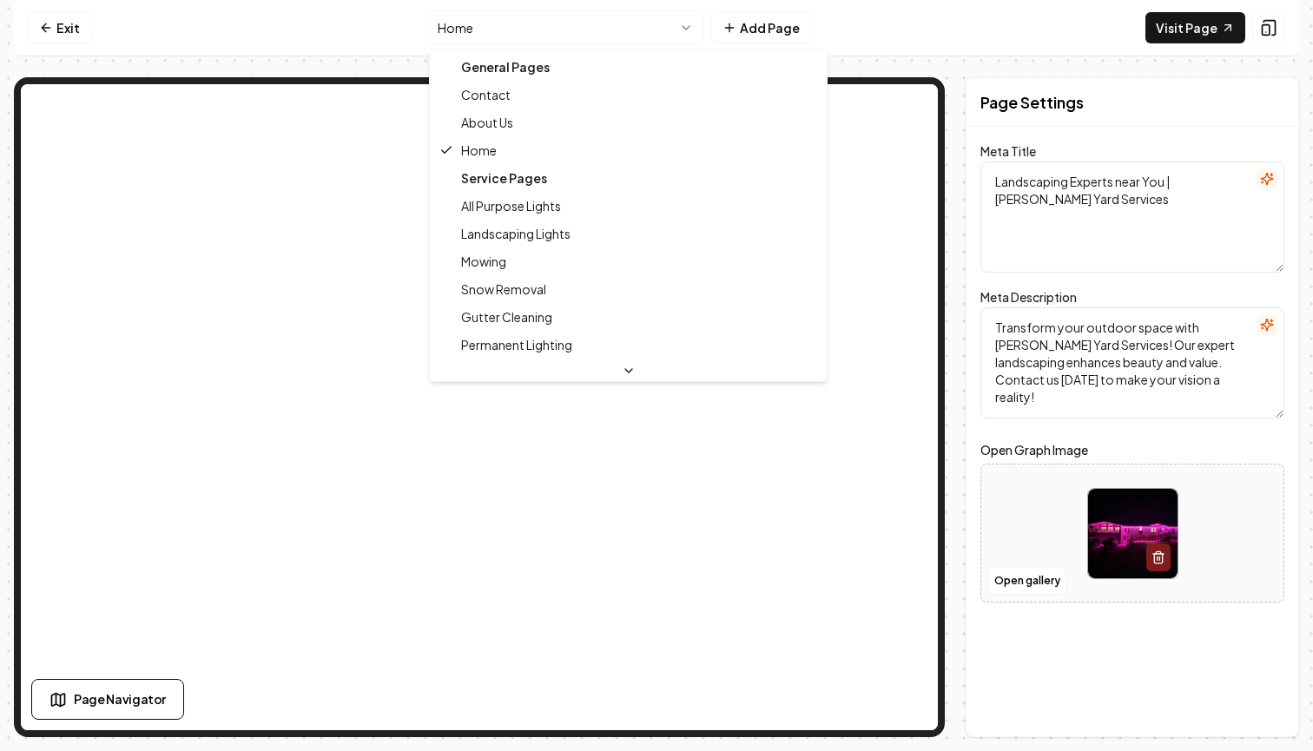
click at [613, 23] on html "Computer Required This feature is only available on a computer. Please switch t…" at bounding box center [656, 375] width 1313 height 751
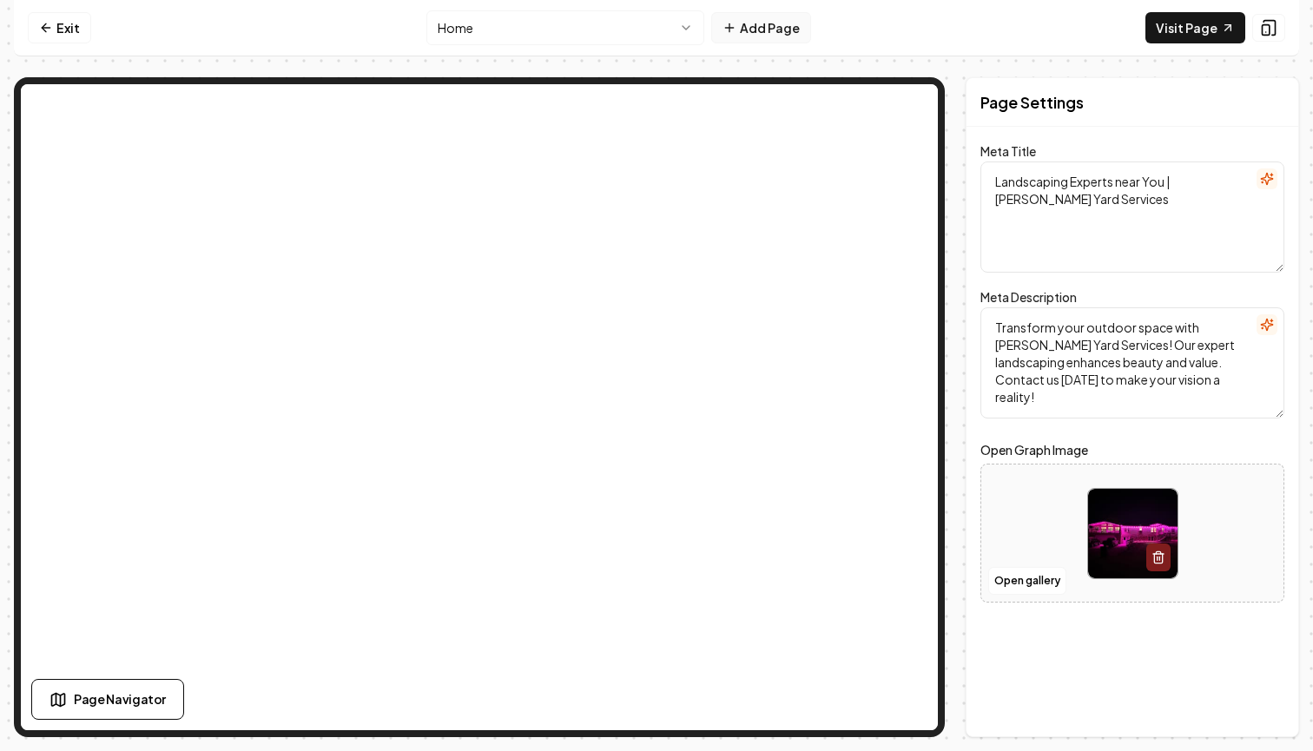
click at [753, 21] on button "Add Page" at bounding box center [761, 27] width 100 height 31
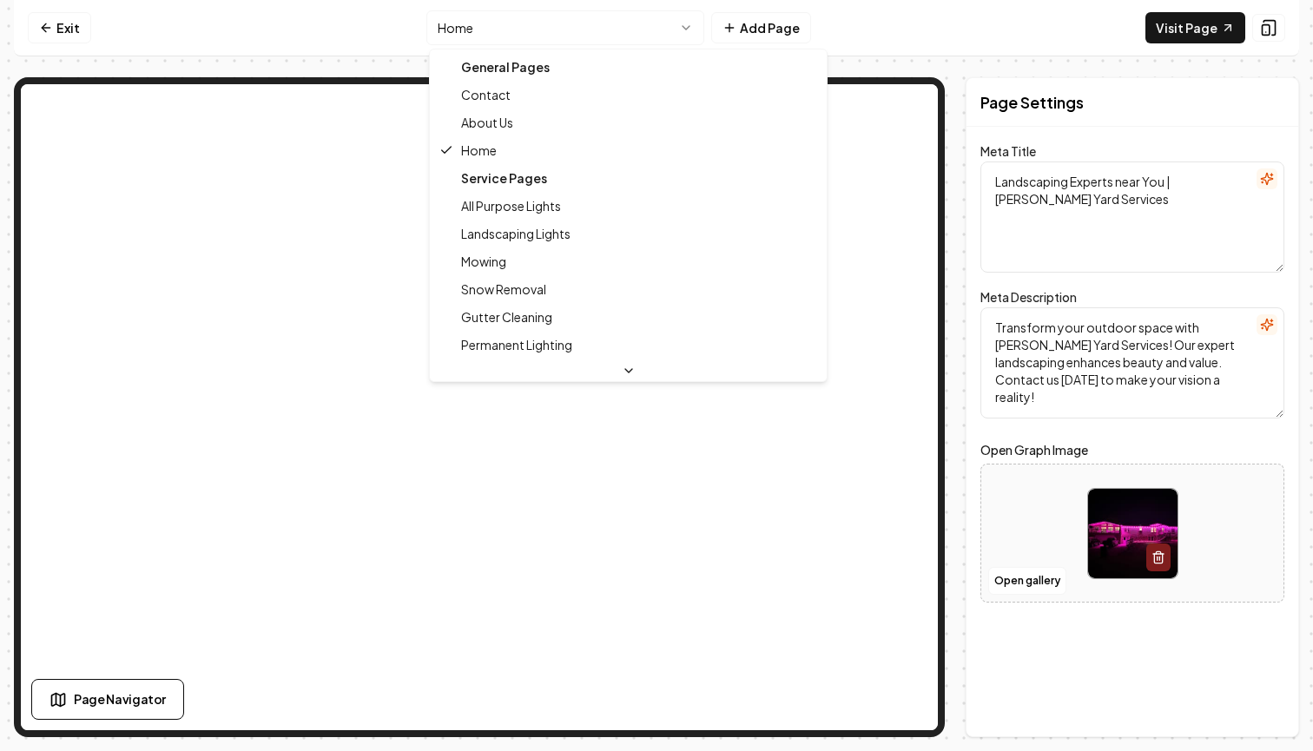
click at [571, 20] on html "Computer Required This feature is only available on a computer. Please switch t…" at bounding box center [656, 375] width 1313 height 751
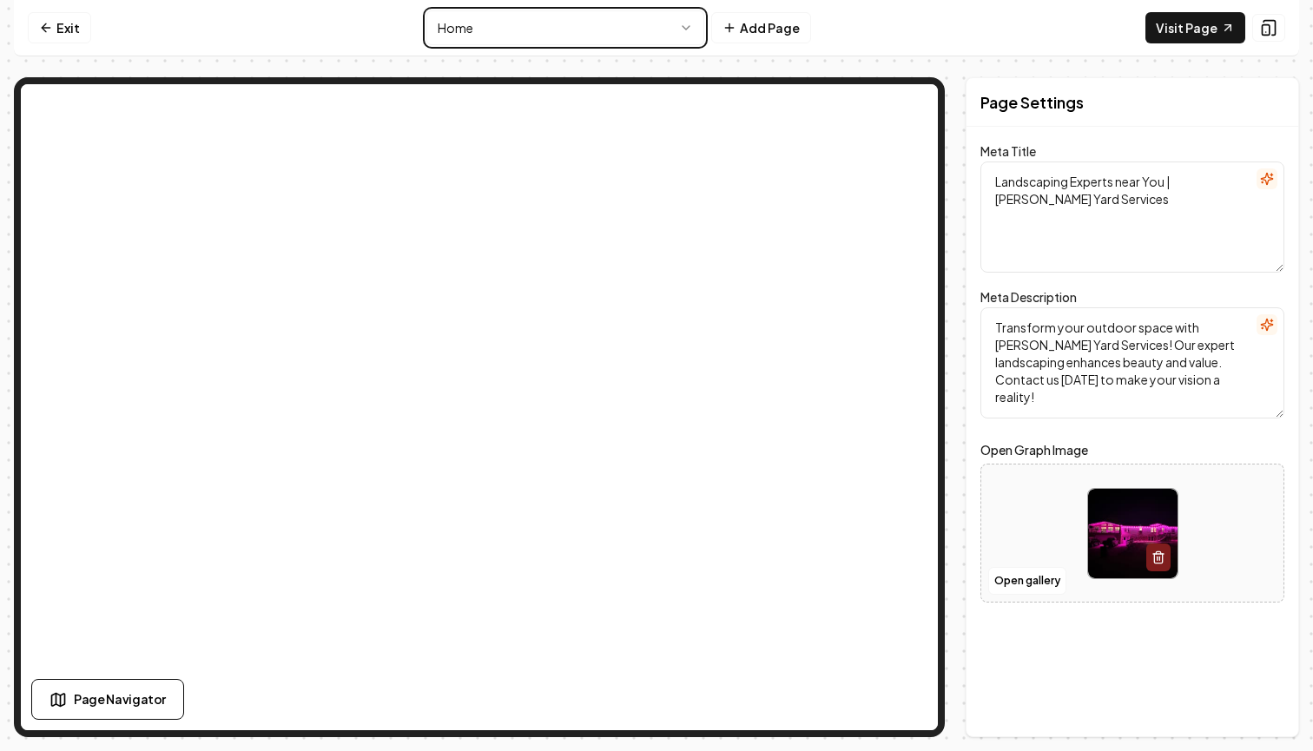
click at [764, 42] on html "Computer Required This feature is only available on a computer. Please switch t…" at bounding box center [656, 375] width 1313 height 751
click at [769, 35] on button "Add Page" at bounding box center [761, 27] width 100 height 31
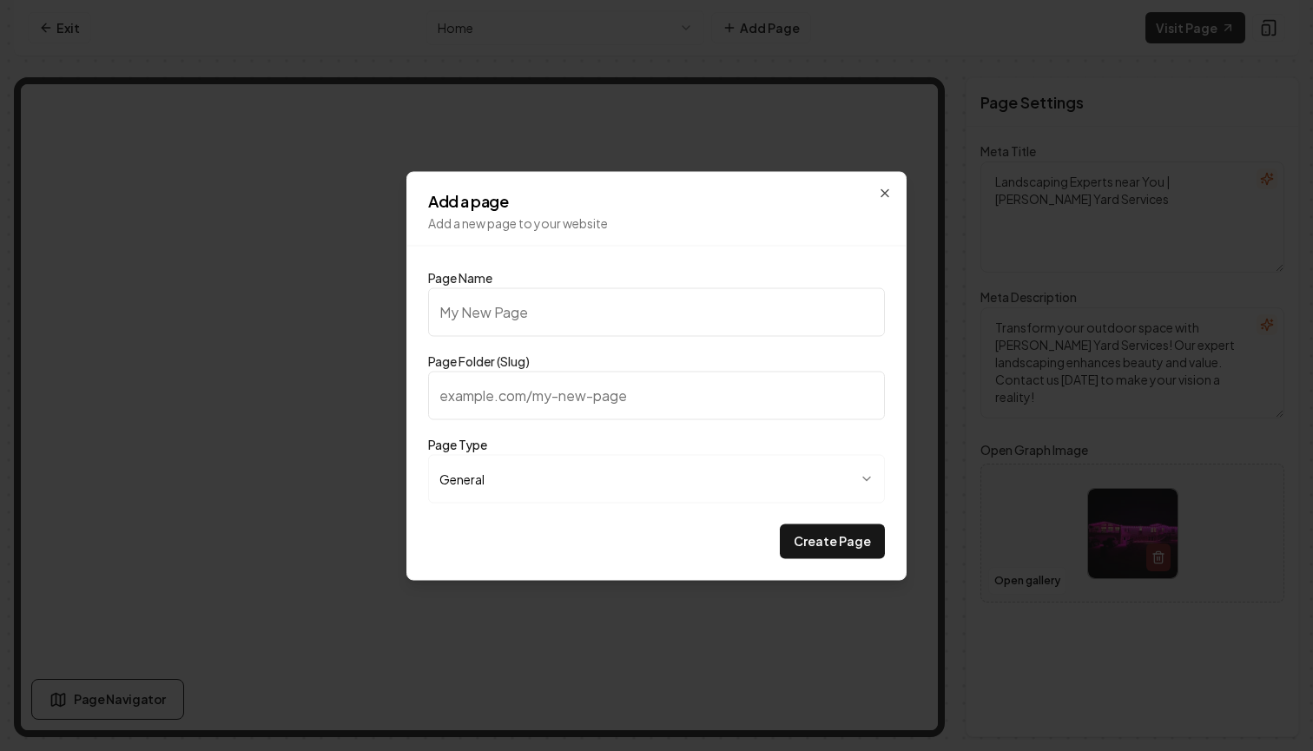
click at [525, 395] on input "Page Folder (Slug)" at bounding box center [656, 395] width 457 height 49
click at [547, 307] on input "Page Name" at bounding box center [656, 311] width 457 height 49
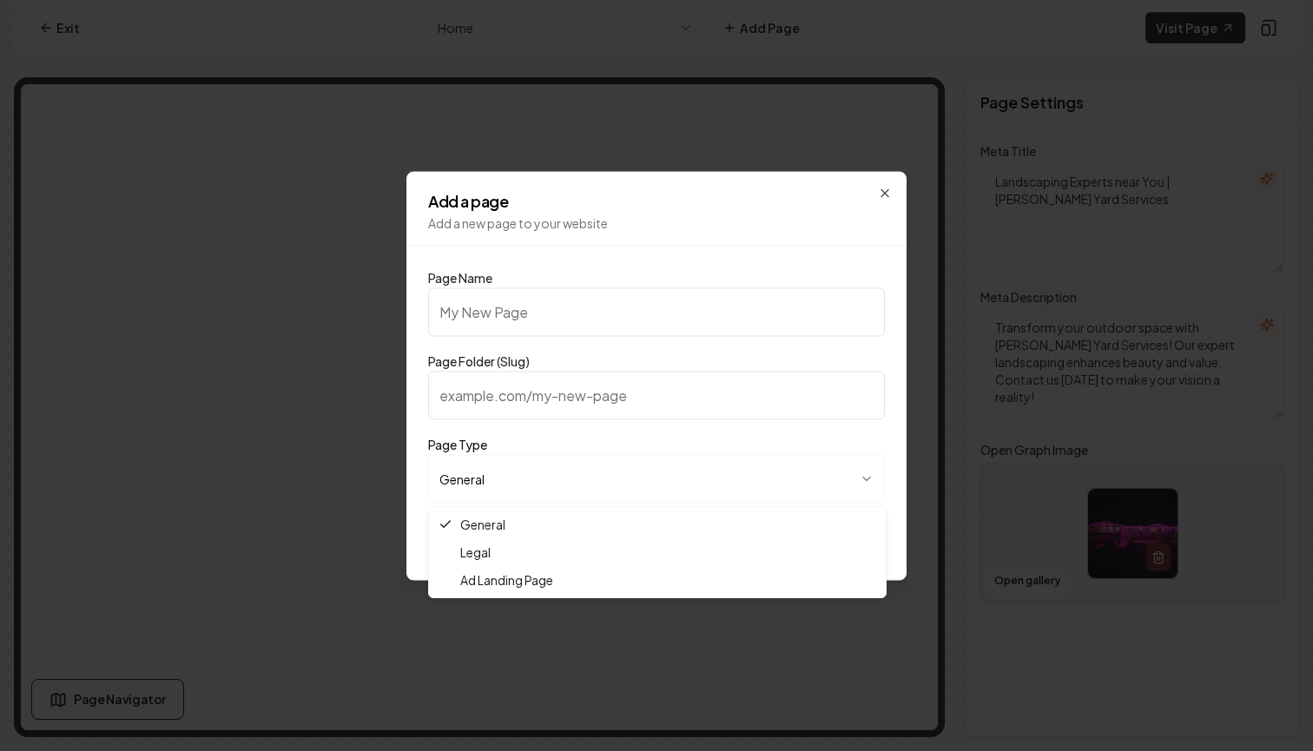
click at [667, 484] on body "**********" at bounding box center [656, 375] width 1313 height 751
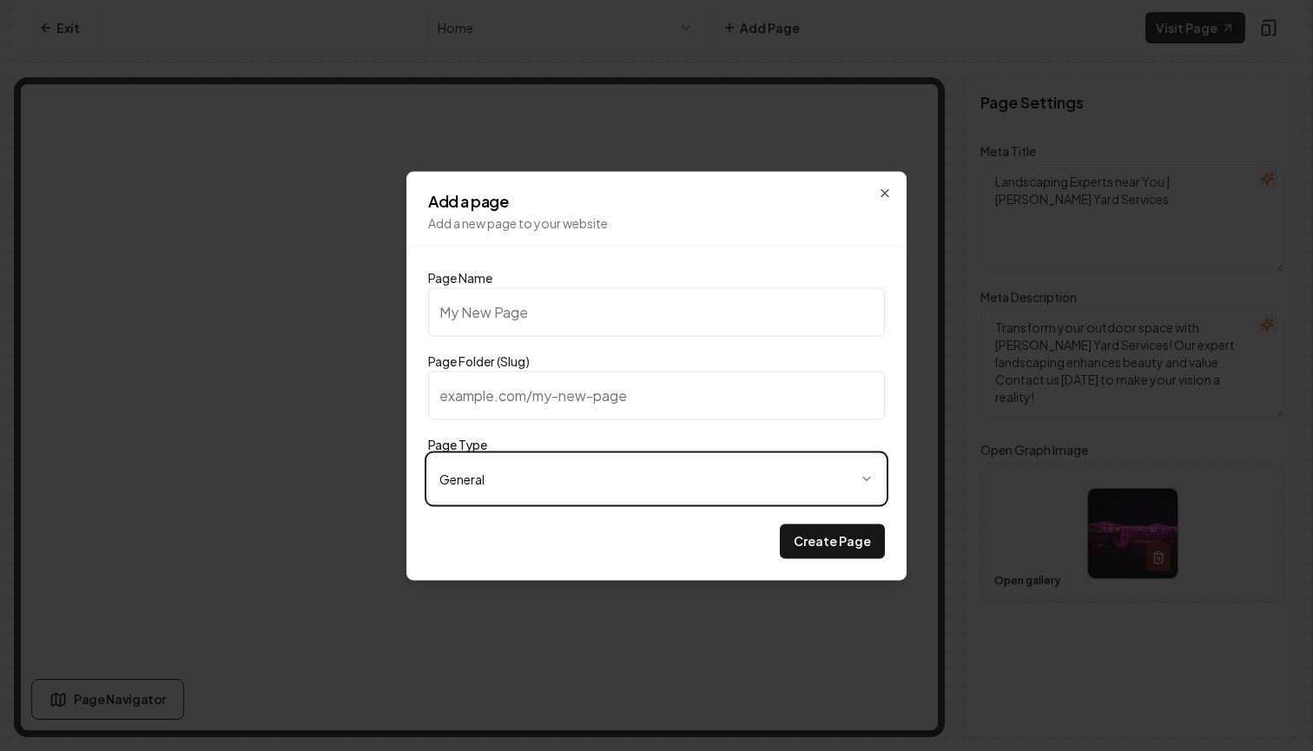
click at [973, 303] on div at bounding box center [656, 375] width 1313 height 751
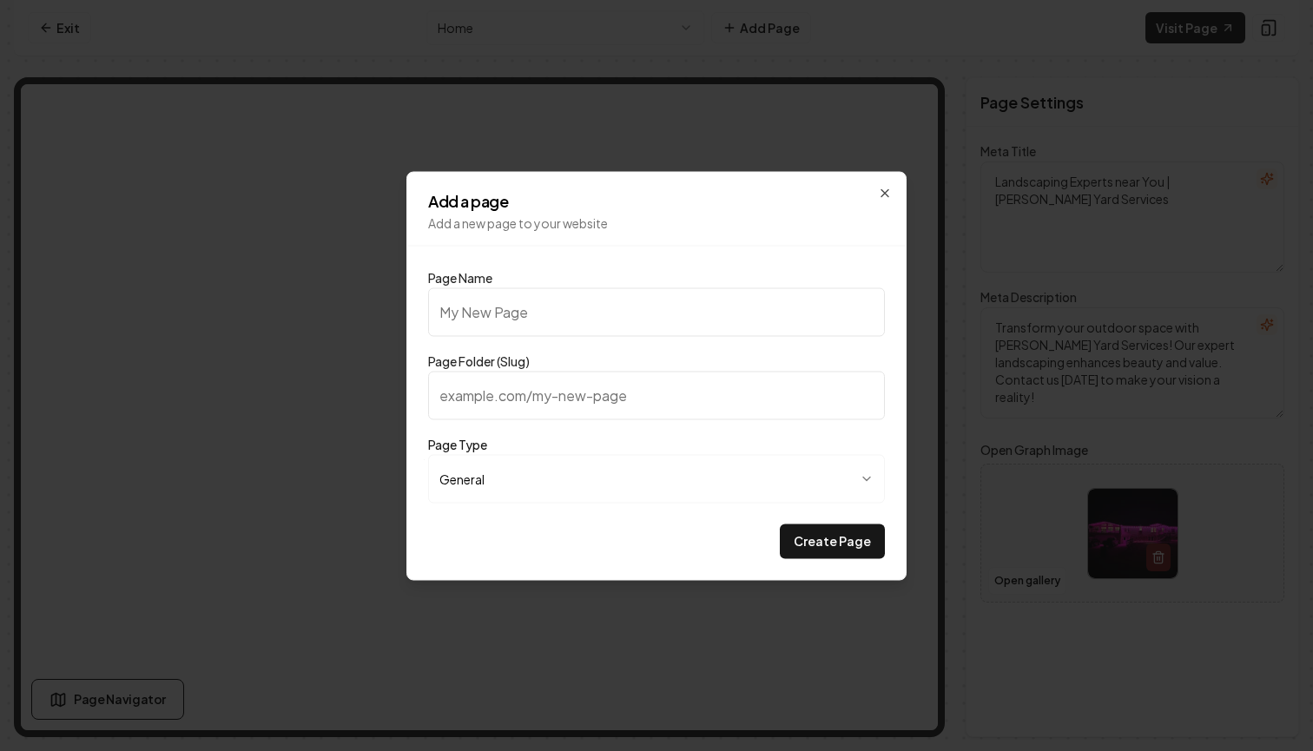
click at [885, 205] on div "**********" at bounding box center [656, 375] width 500 height 409
click at [888, 184] on div "**********" at bounding box center [656, 375] width 500 height 409
click at [888, 186] on icon "button" at bounding box center [885, 193] width 14 height 14
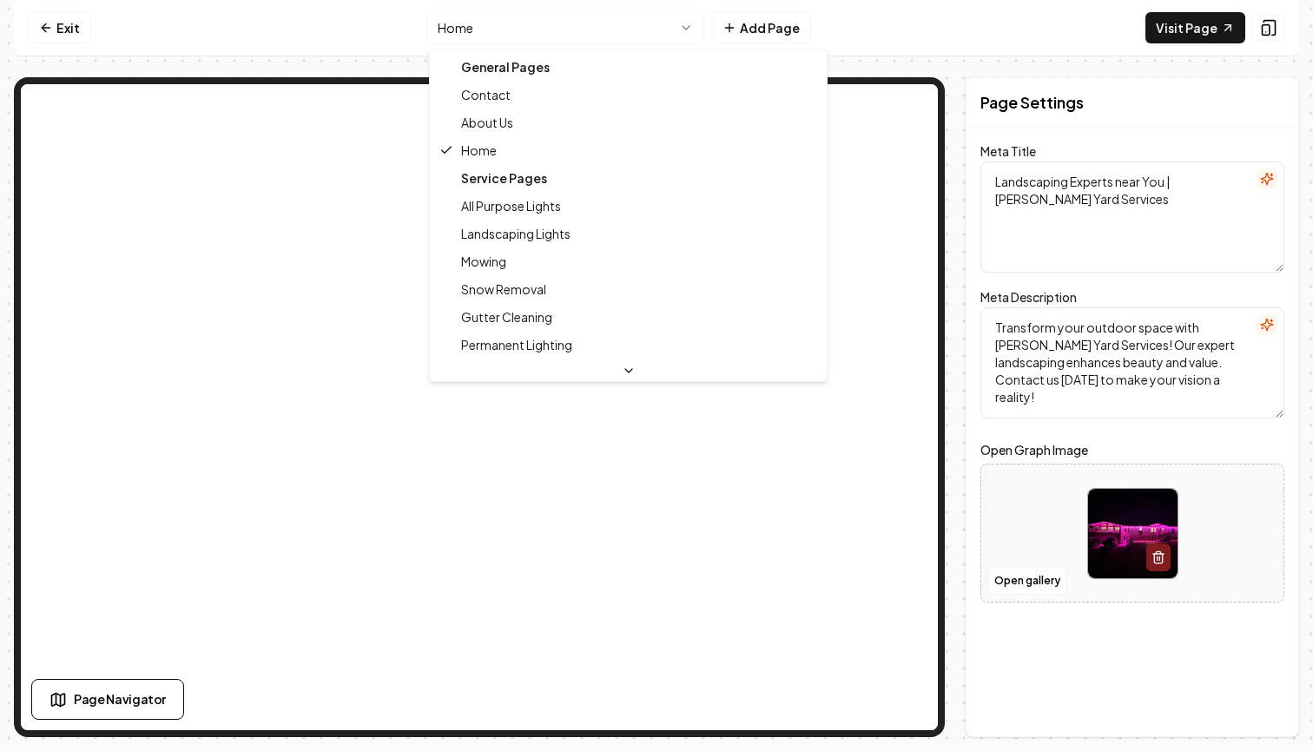
click at [588, 33] on html "Computer Required This feature is only available on a computer. Please switch t…" at bounding box center [656, 375] width 1313 height 751
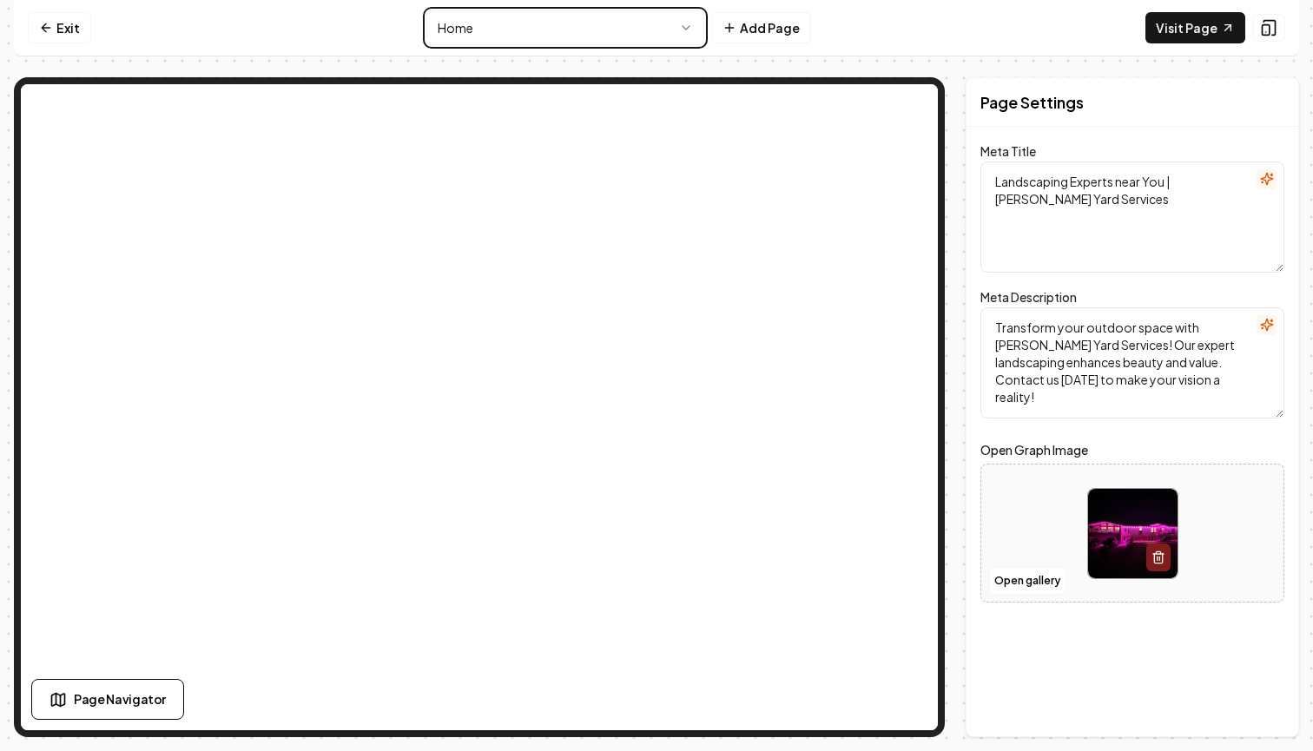
click at [801, 59] on html "Computer Required This feature is only available on a computer. Please switch t…" at bounding box center [656, 375] width 1313 height 751
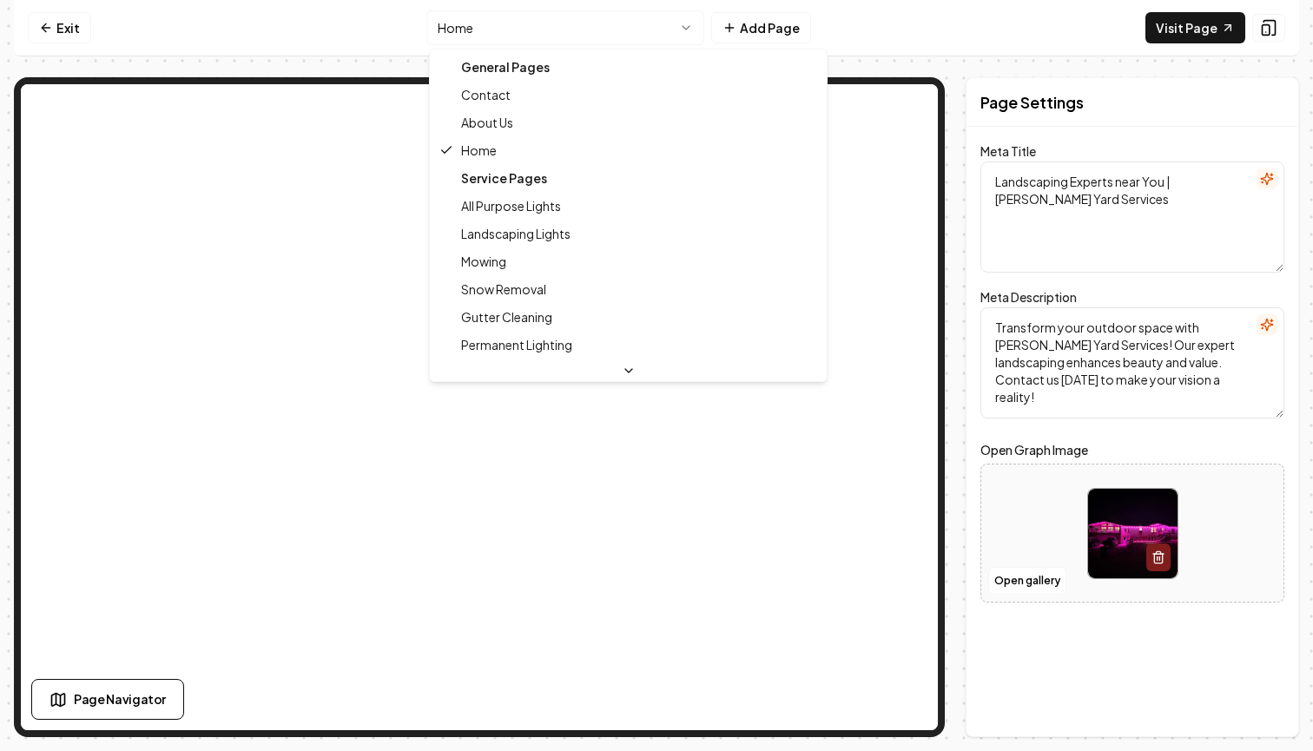
click at [568, 28] on html "Computer Required This feature is only available on a computer. Please switch t…" at bounding box center [656, 375] width 1313 height 751
click at [763, 64] on html "Computer Required This feature is only available on a computer. Please switch t…" at bounding box center [656, 375] width 1313 height 751
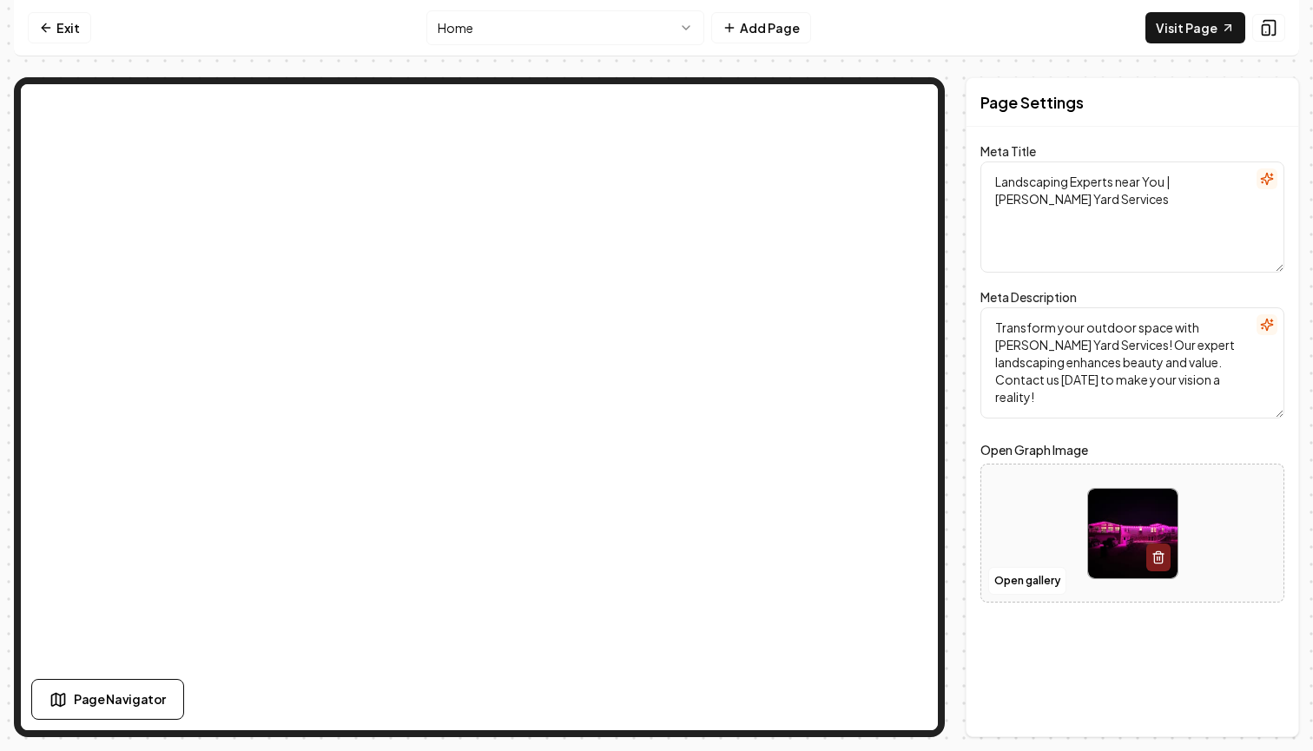
click at [1080, 137] on div "Page Settings Meta Title Landscaping Experts near You | Manke Yard Services Met…" at bounding box center [1133, 407] width 334 height 660
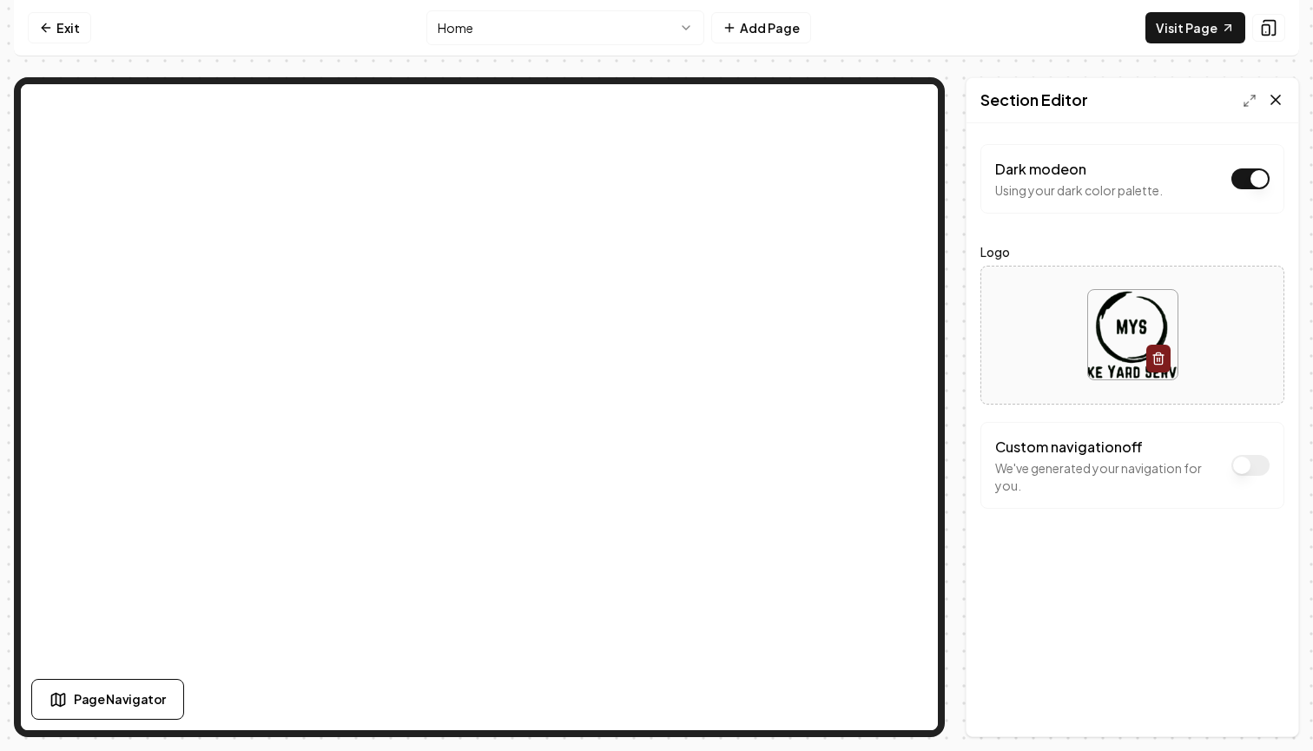
click at [1278, 102] on icon at bounding box center [1275, 99] width 17 height 17
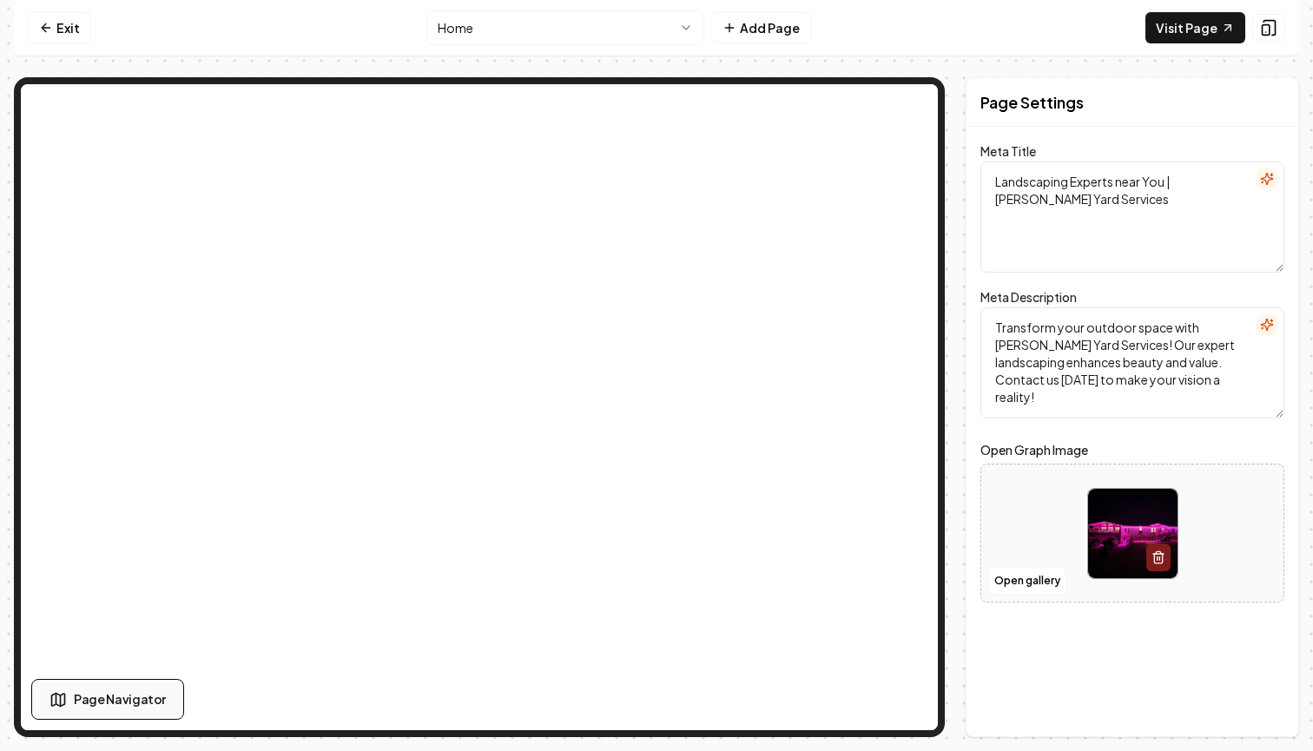
click at [102, 694] on span "Page Navigator" at bounding box center [120, 699] width 92 height 18
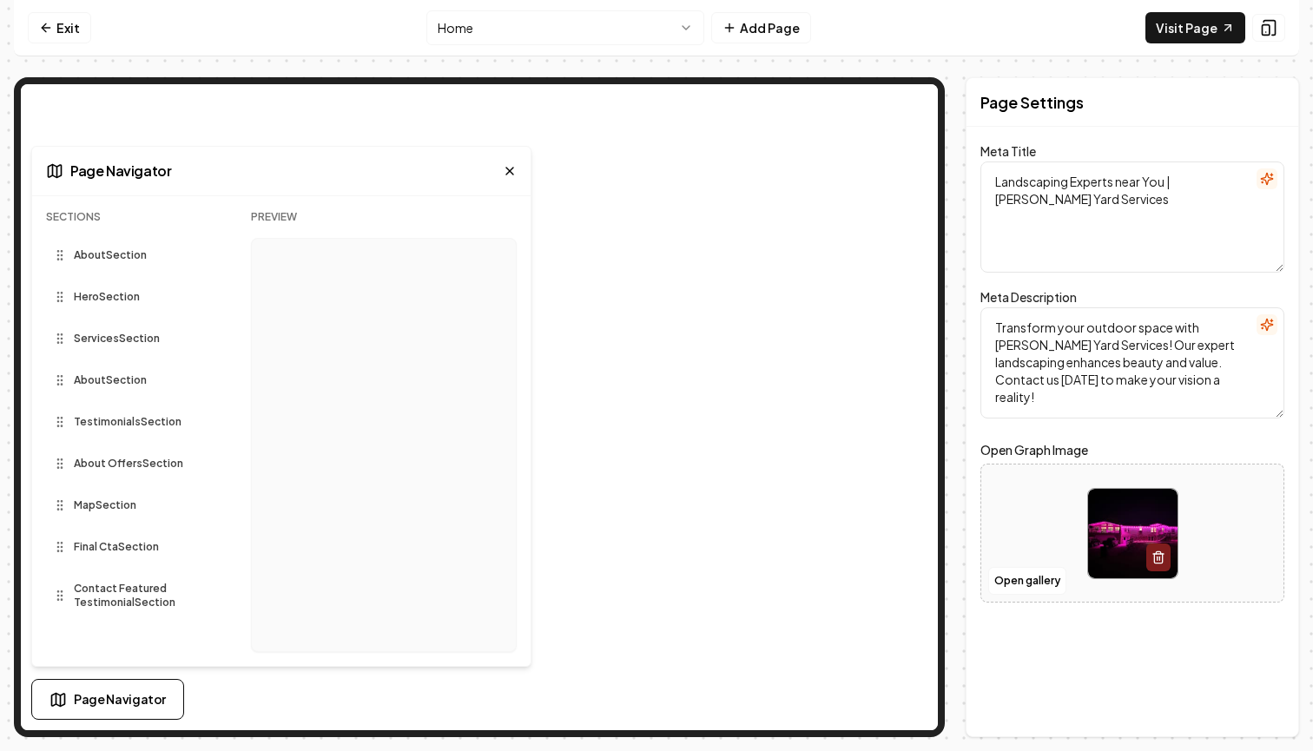
click at [130, 262] on div "About Section" at bounding box center [134, 255] width 177 height 28
click at [125, 255] on span "About Section" at bounding box center [110, 255] width 73 height 14
click at [123, 261] on span "About Section" at bounding box center [110, 255] width 73 height 14
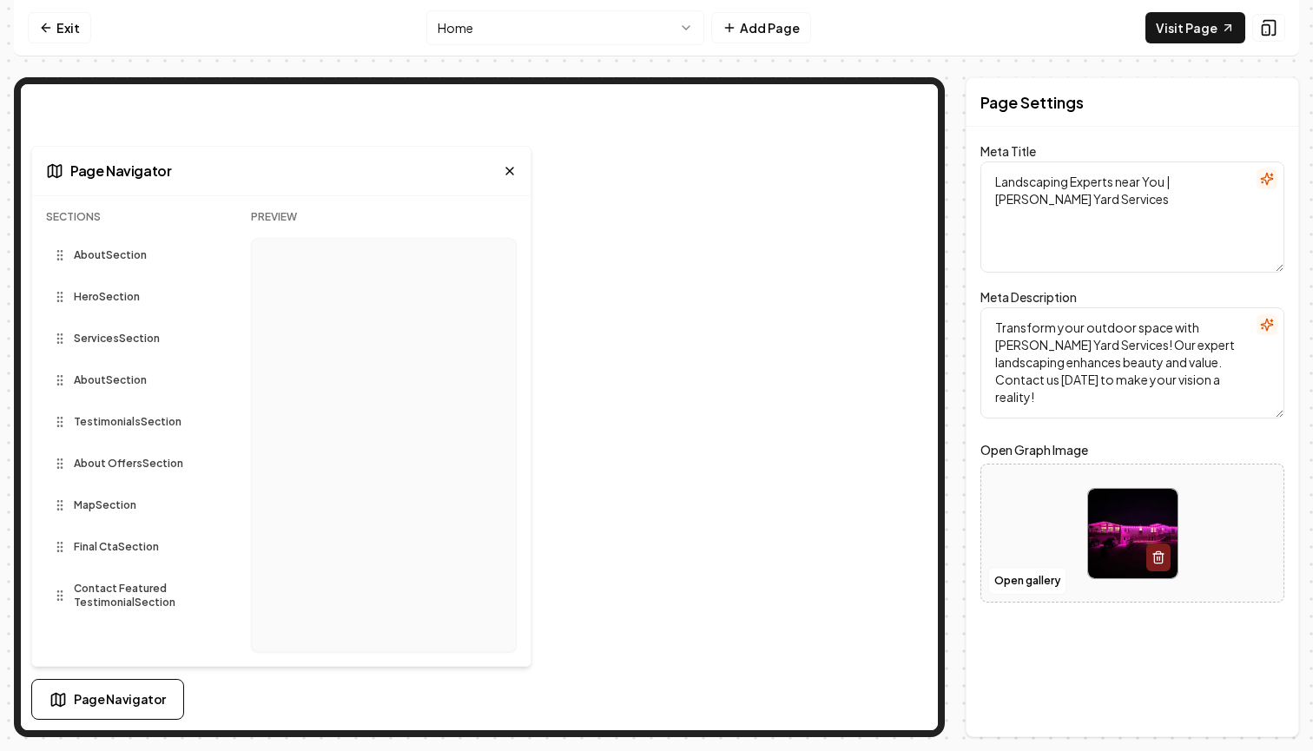
click at [83, 262] on div "About Section" at bounding box center [134, 255] width 177 height 28
click at [62, 252] on circle at bounding box center [61, 251] width 1 height 1
drag, startPoint x: 63, startPoint y: 262, endPoint x: 64, endPoint y: 272, distance: 9.7
click at [64, 272] on div "About Section" at bounding box center [134, 255] width 177 height 49
click at [60, 259] on icon at bounding box center [60, 255] width 14 height 14
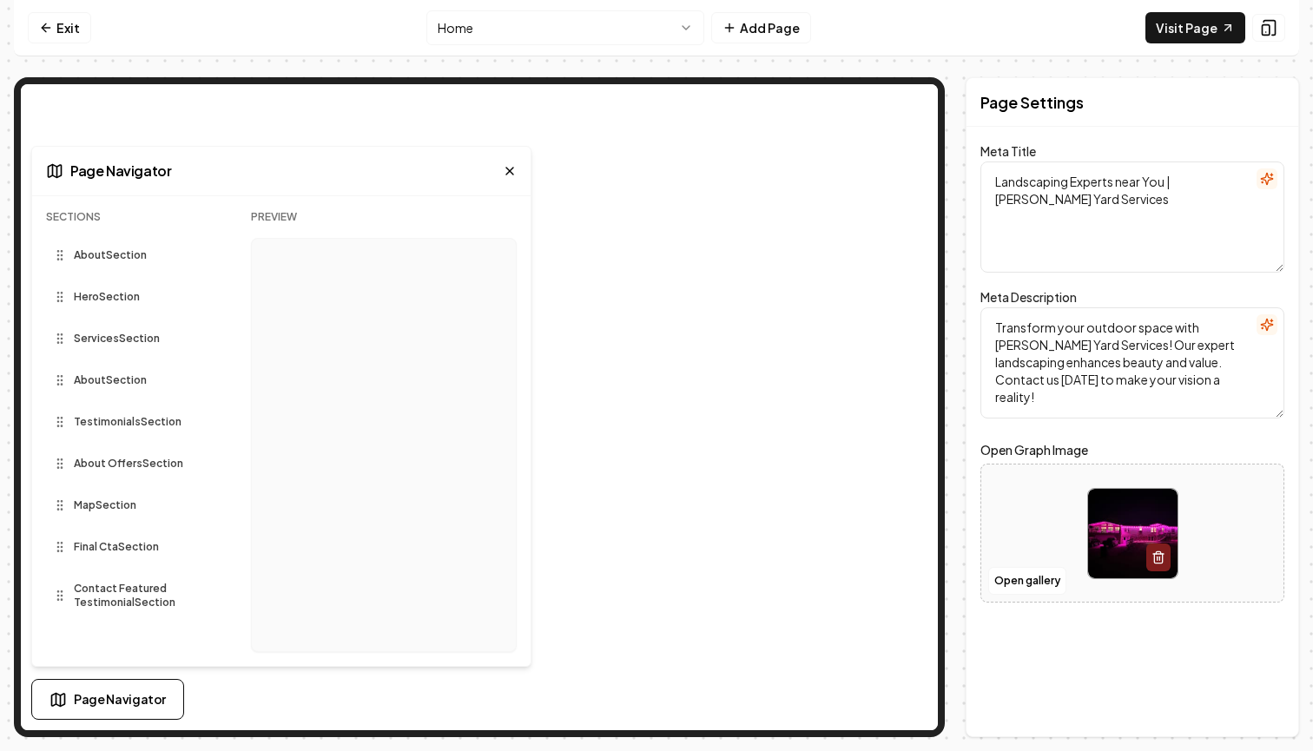
click at [122, 255] on span "About Section" at bounding box center [110, 255] width 73 height 14
click at [509, 168] on icon at bounding box center [510, 171] width 14 height 14
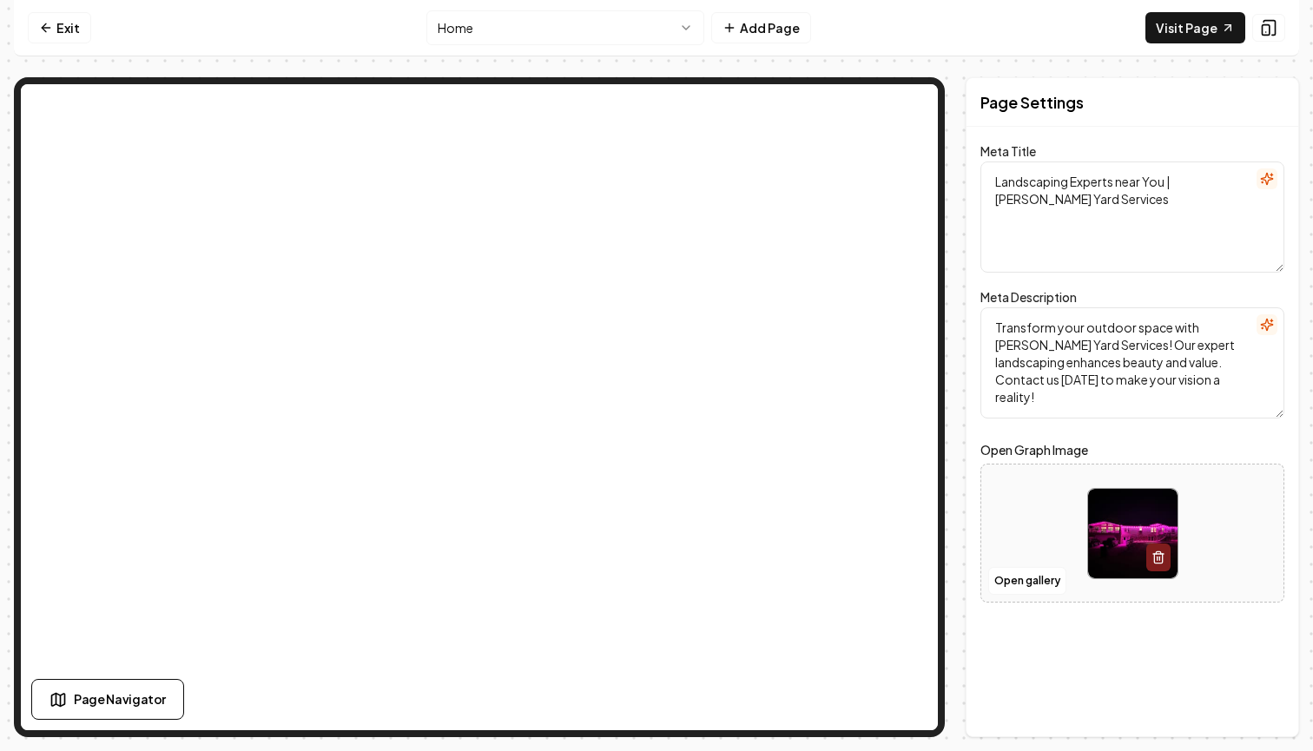
click at [525, 18] on html "Computer Required This feature is only available on a computer. Please switch t…" at bounding box center [656, 375] width 1313 height 751
click at [114, 706] on span "Page Navigator" at bounding box center [120, 699] width 92 height 18
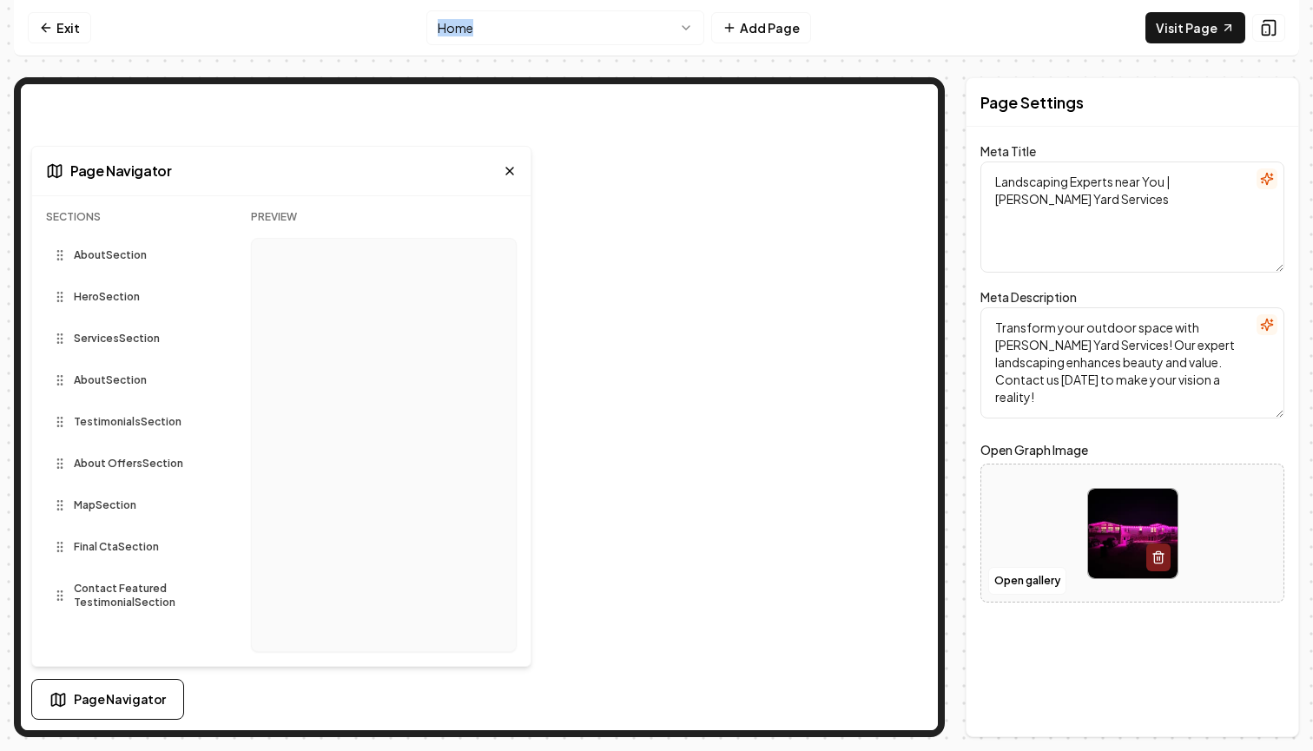
click at [98, 310] on div "Hero Section" at bounding box center [134, 302] width 177 height 38
click at [134, 260] on span "About Section" at bounding box center [110, 255] width 73 height 14
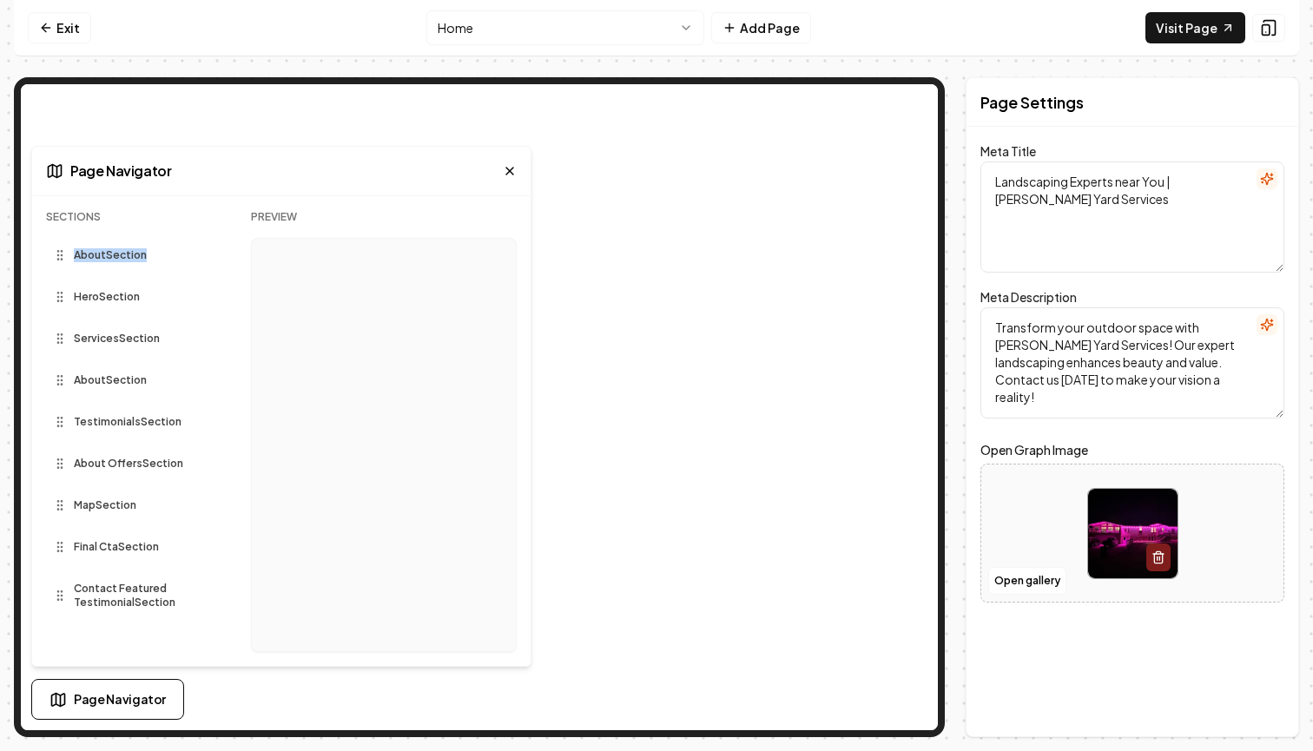
click at [63, 261] on icon at bounding box center [60, 255] width 14 height 14
click at [42, 265] on div "Sections About Section Hero Section Services Section About Section Testimonials…" at bounding box center [281, 438] width 499 height 456
drag, startPoint x: 51, startPoint y: 259, endPoint x: 106, endPoint y: 258, distance: 54.7
click at [107, 258] on div "About Section" at bounding box center [134, 255] width 177 height 28
drag, startPoint x: 57, startPoint y: 258, endPoint x: 111, endPoint y: 422, distance: 172.8
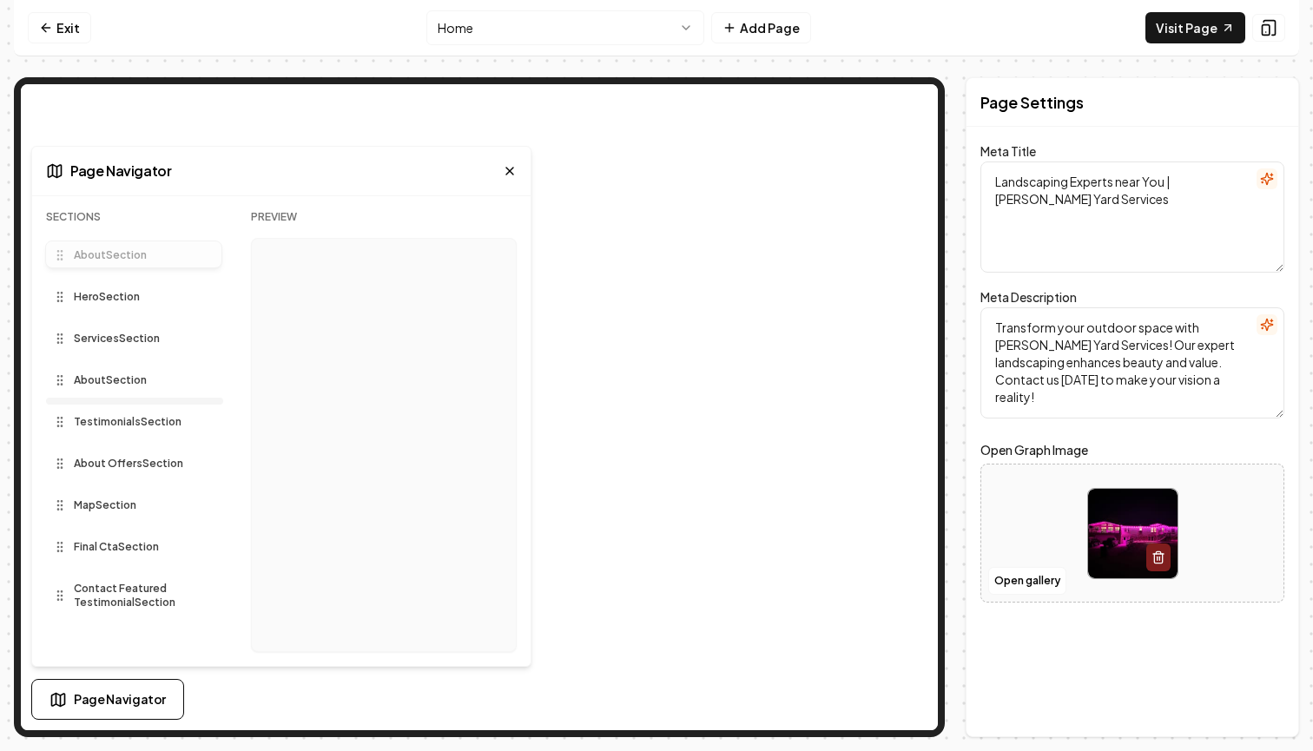
click at [111, 423] on div "Sections About Section Hero Section Services Section About Section Testimonials…" at bounding box center [134, 438] width 177 height 456
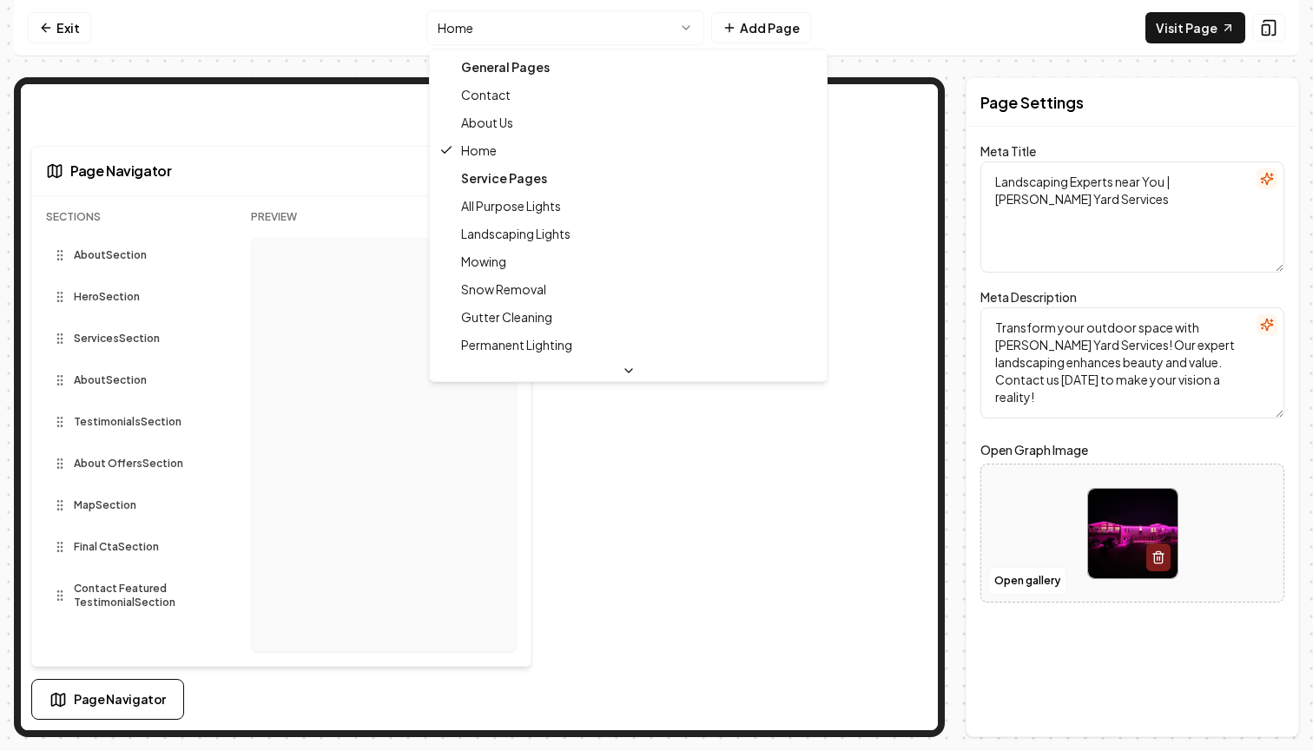
click at [582, 19] on html "Computer Required This feature is only available on a computer. Please switch t…" at bounding box center [656, 375] width 1313 height 751
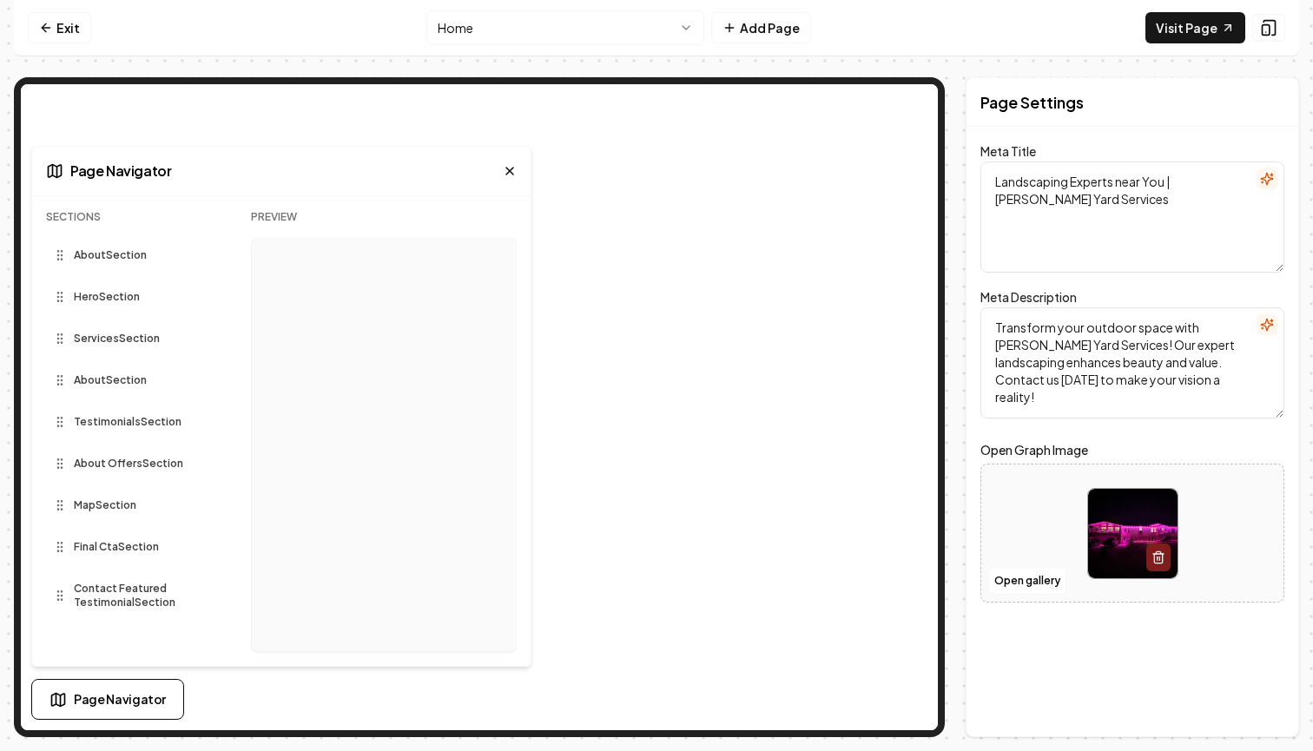
click at [519, 176] on div "Page Navigator" at bounding box center [281, 172] width 499 height 50
click at [500, 174] on div "Page Navigator" at bounding box center [281, 172] width 499 height 50
click at [510, 168] on icon at bounding box center [510, 171] width 14 height 14
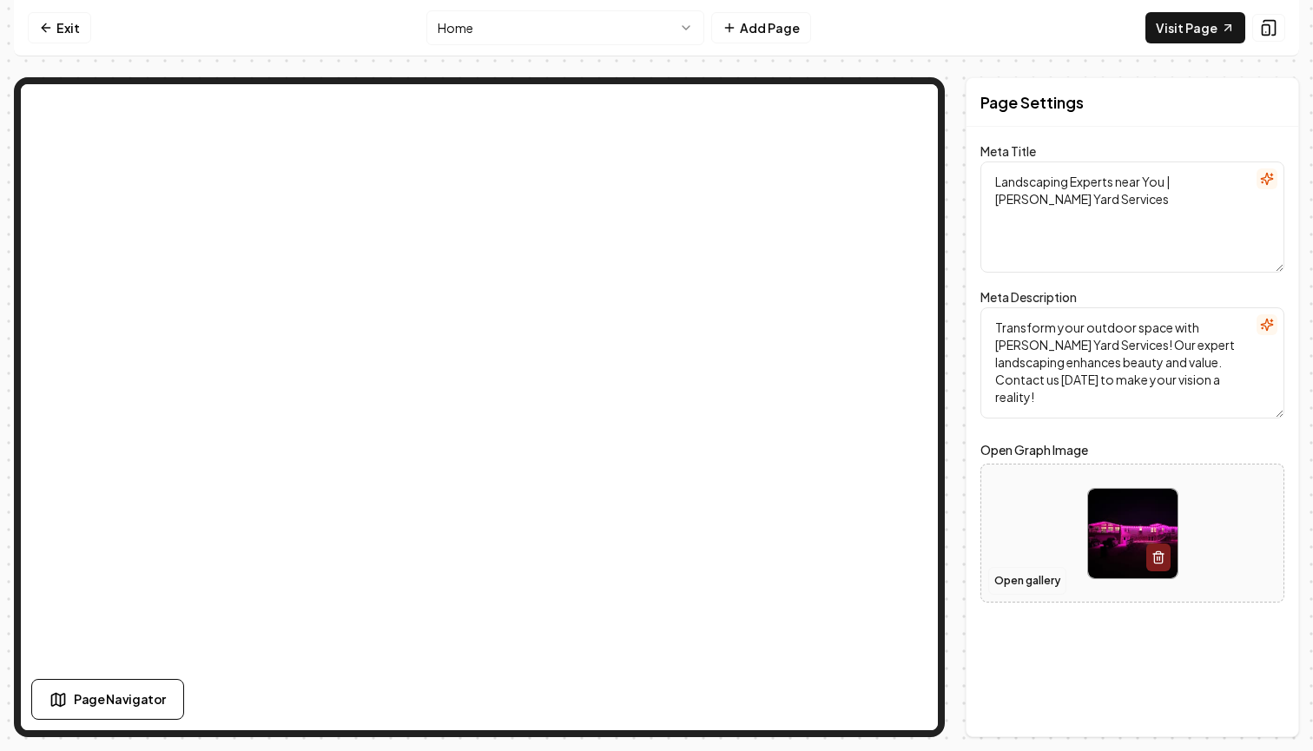
click at [1043, 591] on button "Open gallery" at bounding box center [1027, 581] width 78 height 28
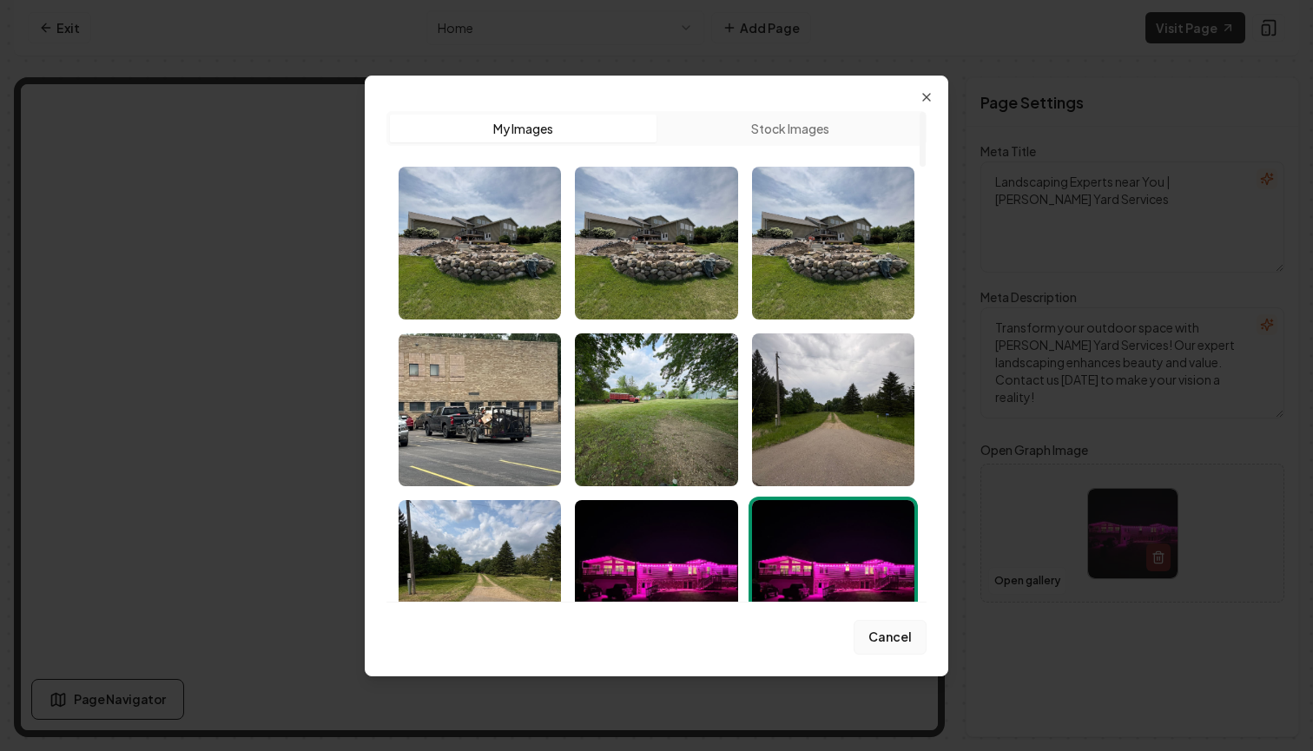
click at [876, 632] on button "Cancel" at bounding box center [890, 637] width 73 height 35
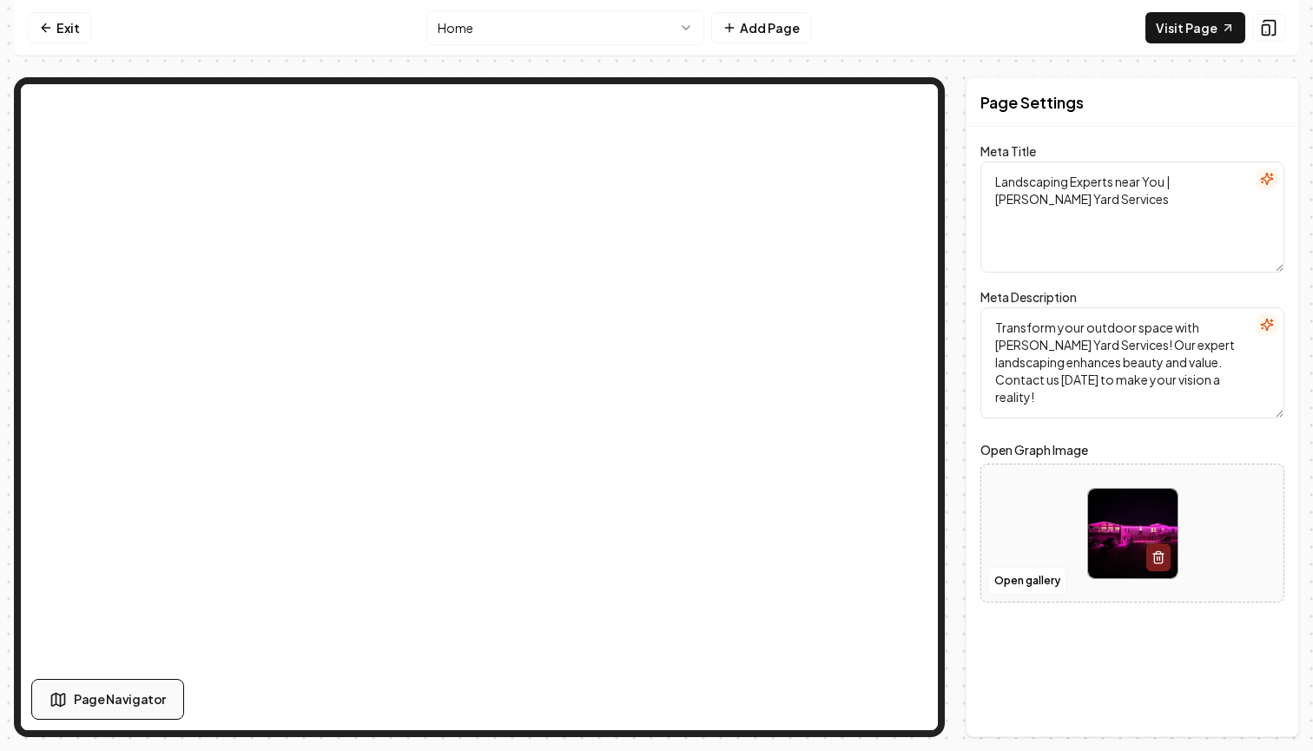
click at [157, 716] on button "Page Navigator" at bounding box center [107, 699] width 153 height 41
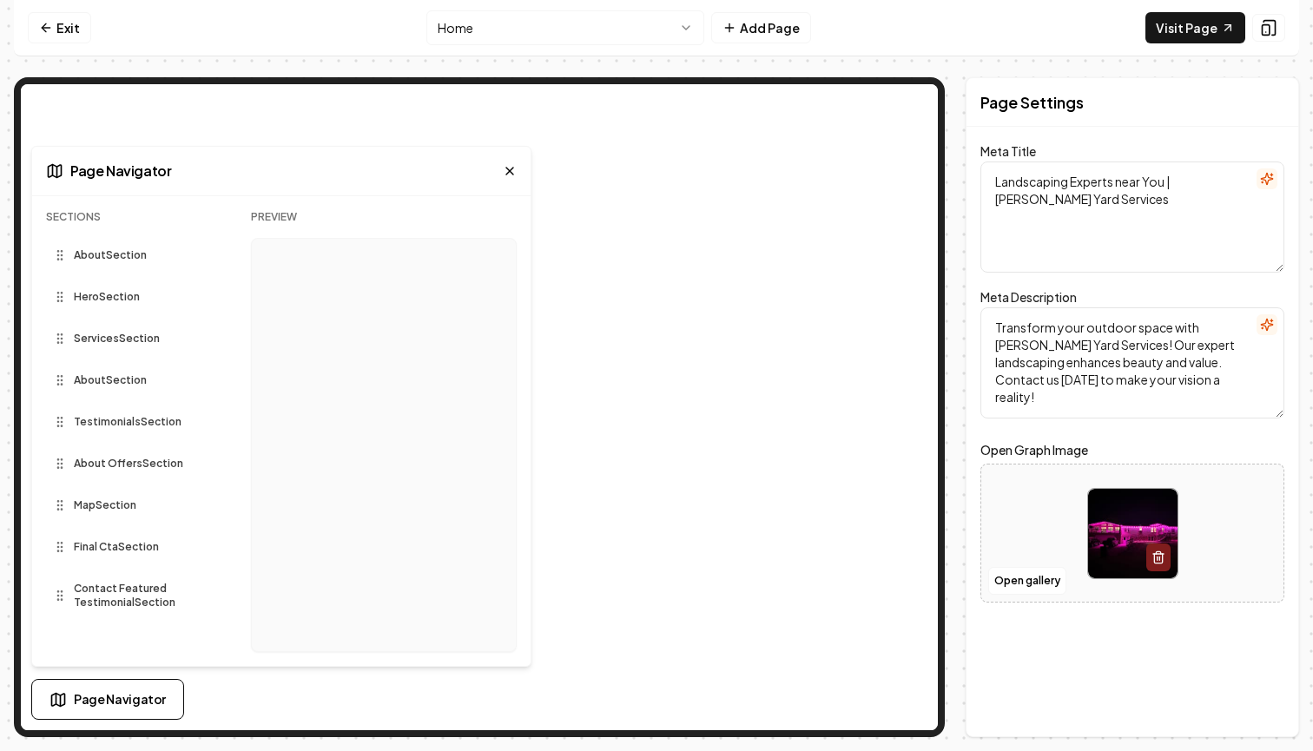
click at [158, 587] on span "Contact Featured Testimonial Section" at bounding box center [136, 596] width 125 height 28
click at [151, 261] on div "About Section" at bounding box center [108, 255] width 111 height 14
click at [109, 259] on span "About Section" at bounding box center [110, 255] width 73 height 14
click at [59, 174] on icon at bounding box center [54, 170] width 17 height 17
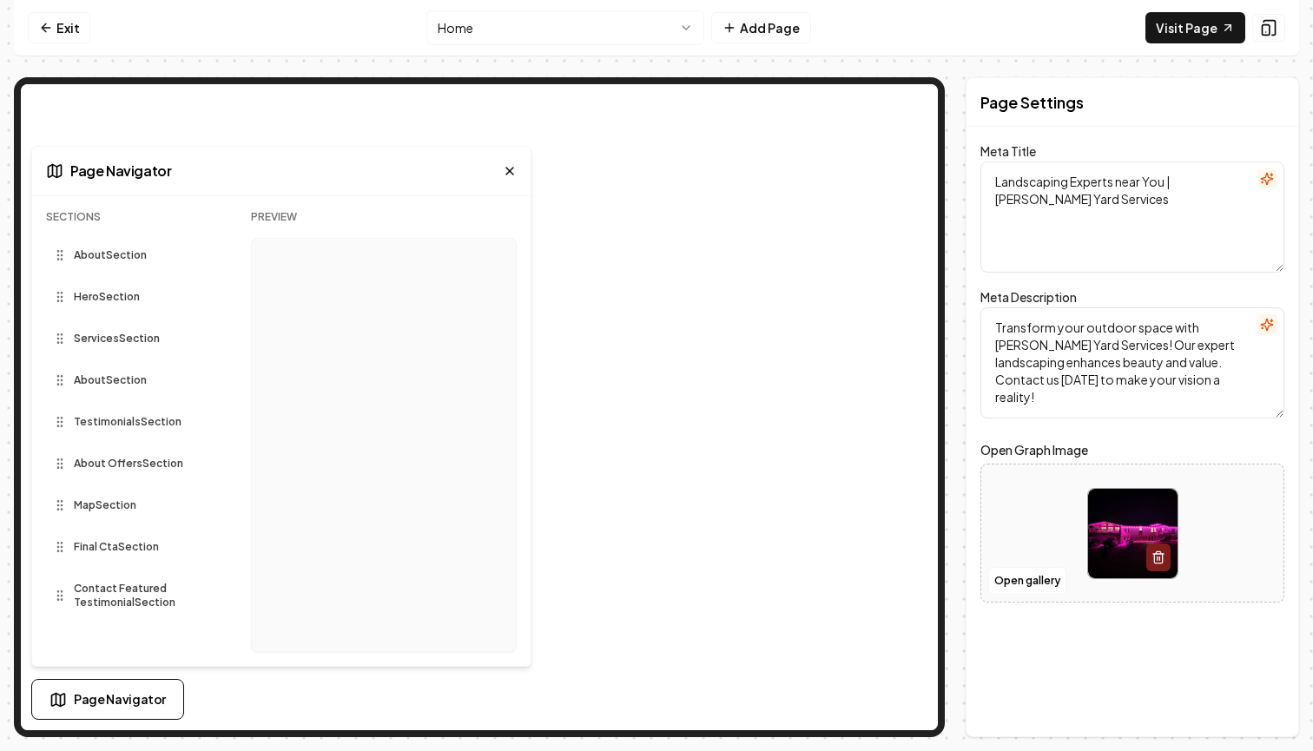
click at [509, 169] on icon at bounding box center [510, 171] width 14 height 14
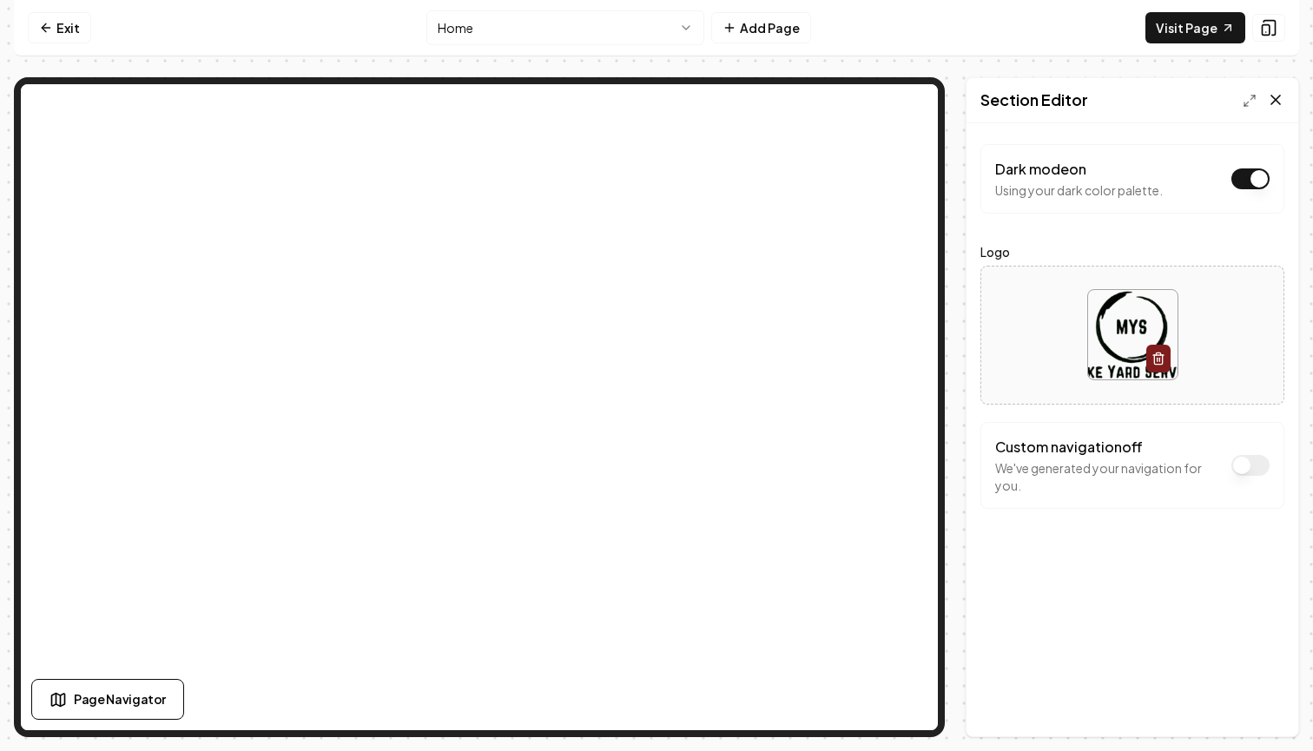
click at [1276, 105] on icon at bounding box center [1275, 99] width 17 height 17
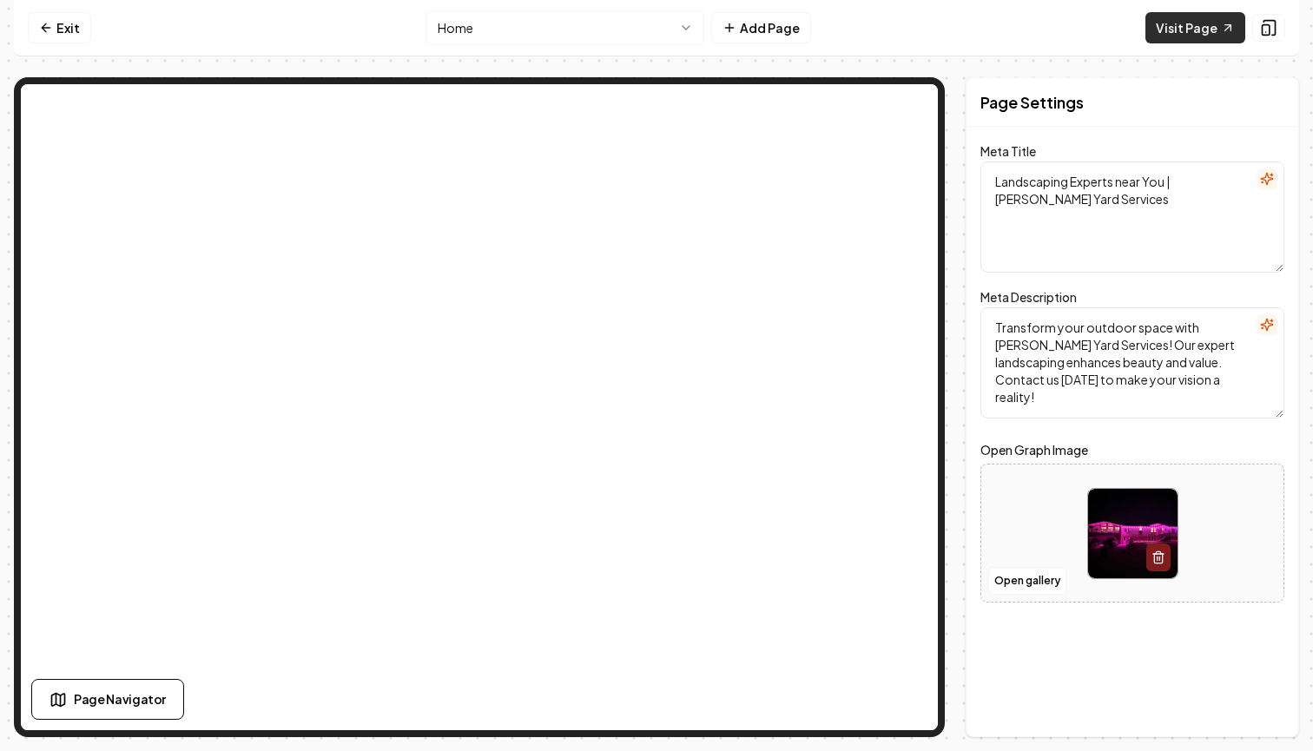
click at [1196, 36] on link "Visit Page" at bounding box center [1196, 27] width 100 height 31
click at [770, 29] on button "Add Page" at bounding box center [761, 27] width 100 height 31
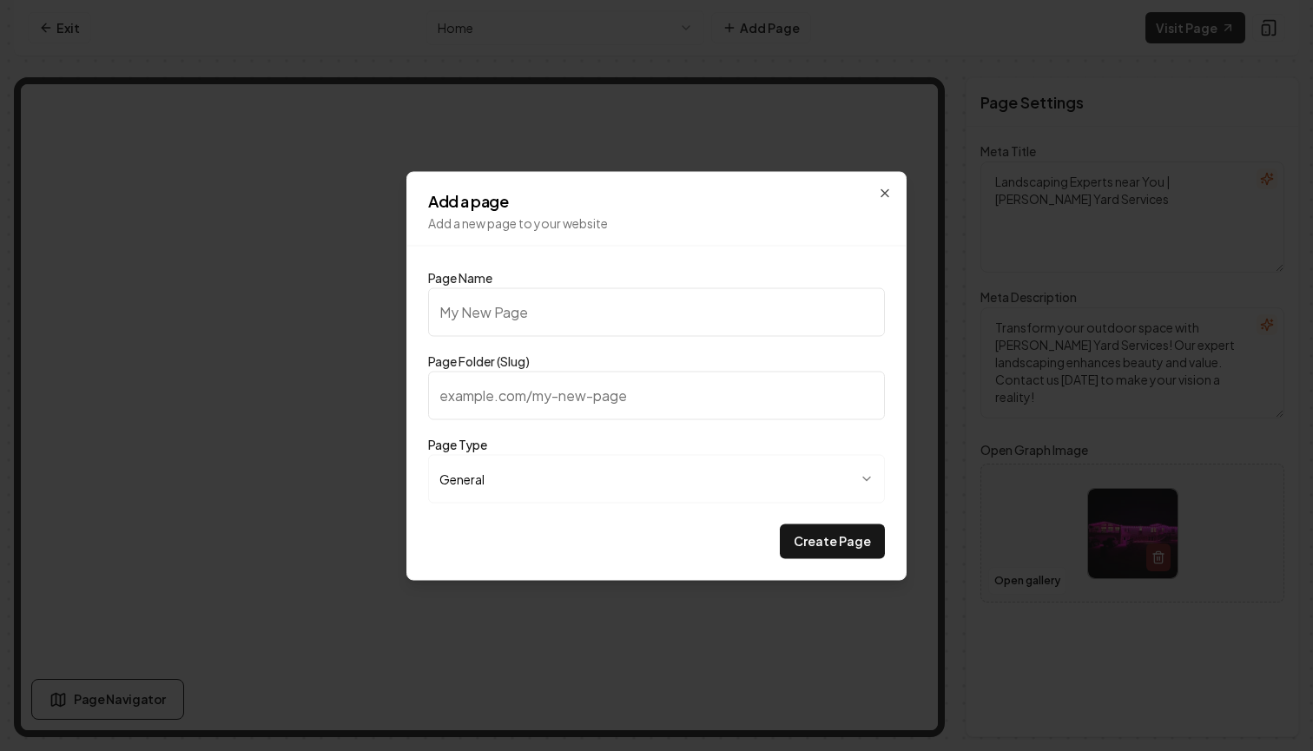
click at [563, 314] on input "Page Name" at bounding box center [656, 311] width 457 height 49
click at [878, 191] on icon "button" at bounding box center [885, 193] width 14 height 14
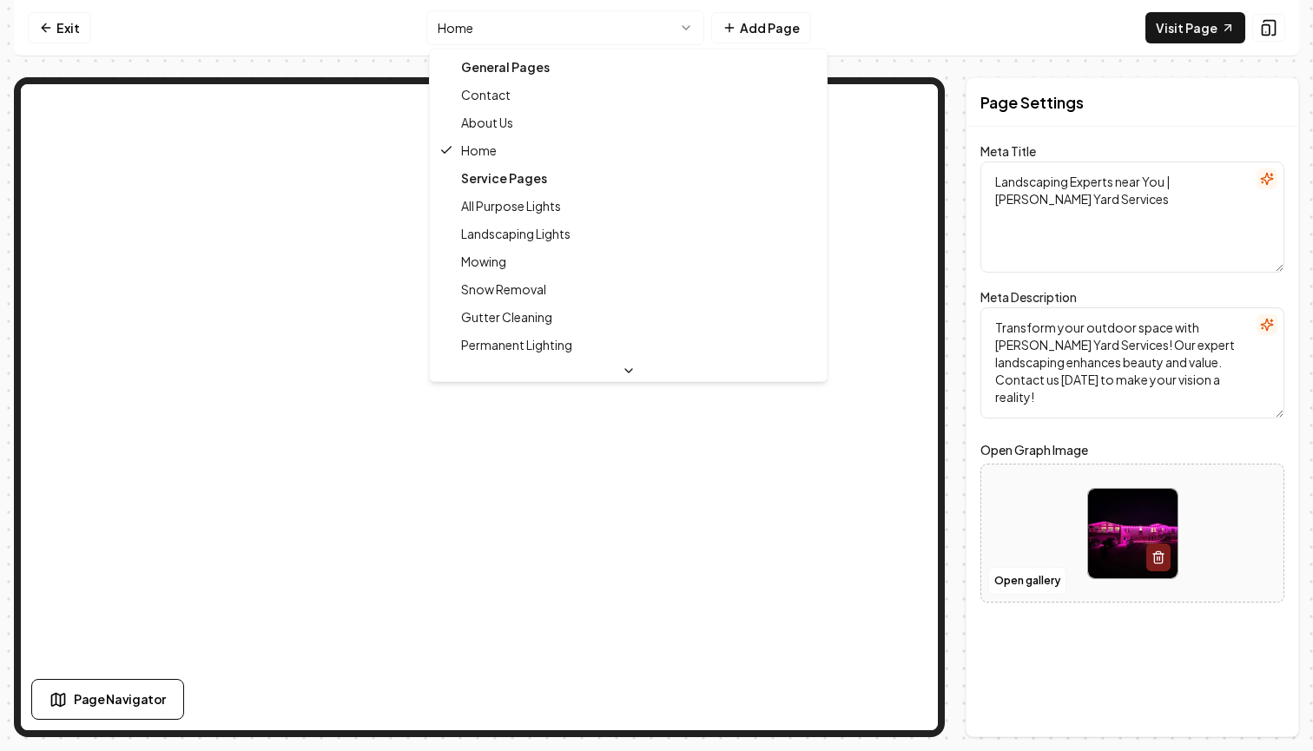
click at [599, 21] on html "Computer Required This feature is only available on a computer. Please switch t…" at bounding box center [656, 375] width 1313 height 751
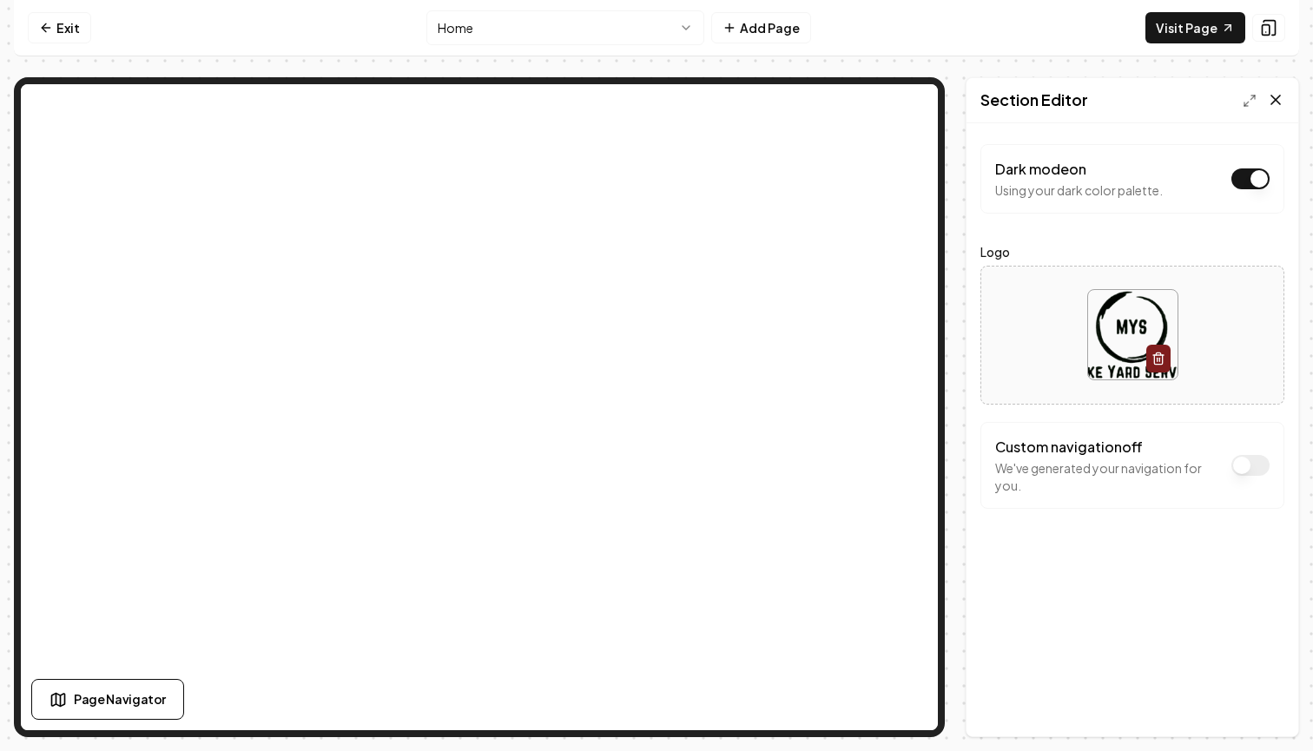
click at [1278, 97] on icon at bounding box center [1275, 99] width 17 height 17
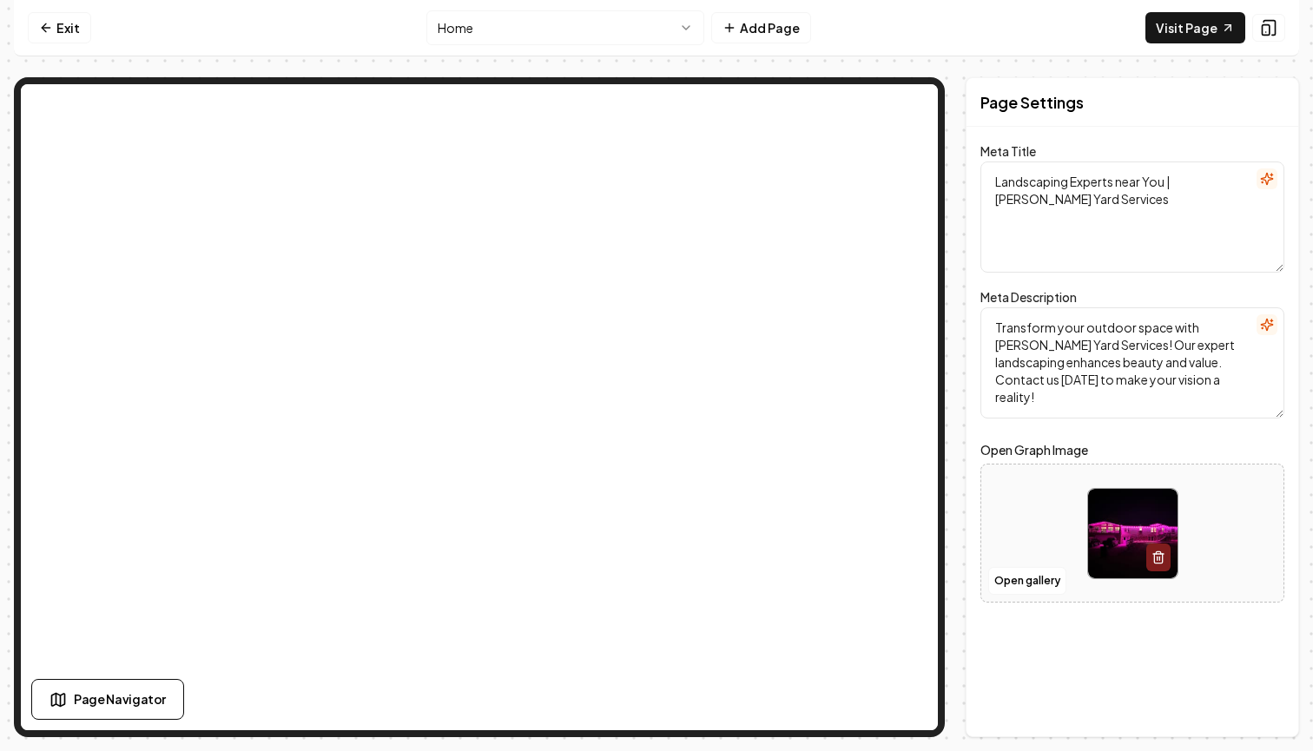
click at [1093, 191] on textarea "Landscaping Experts near You | Manke Yard Services" at bounding box center [1133, 217] width 304 height 111
click at [1117, 530] on img at bounding box center [1132, 533] width 89 height 89
type input "**********"
click at [69, 27] on link "Exit" at bounding box center [59, 27] width 63 height 31
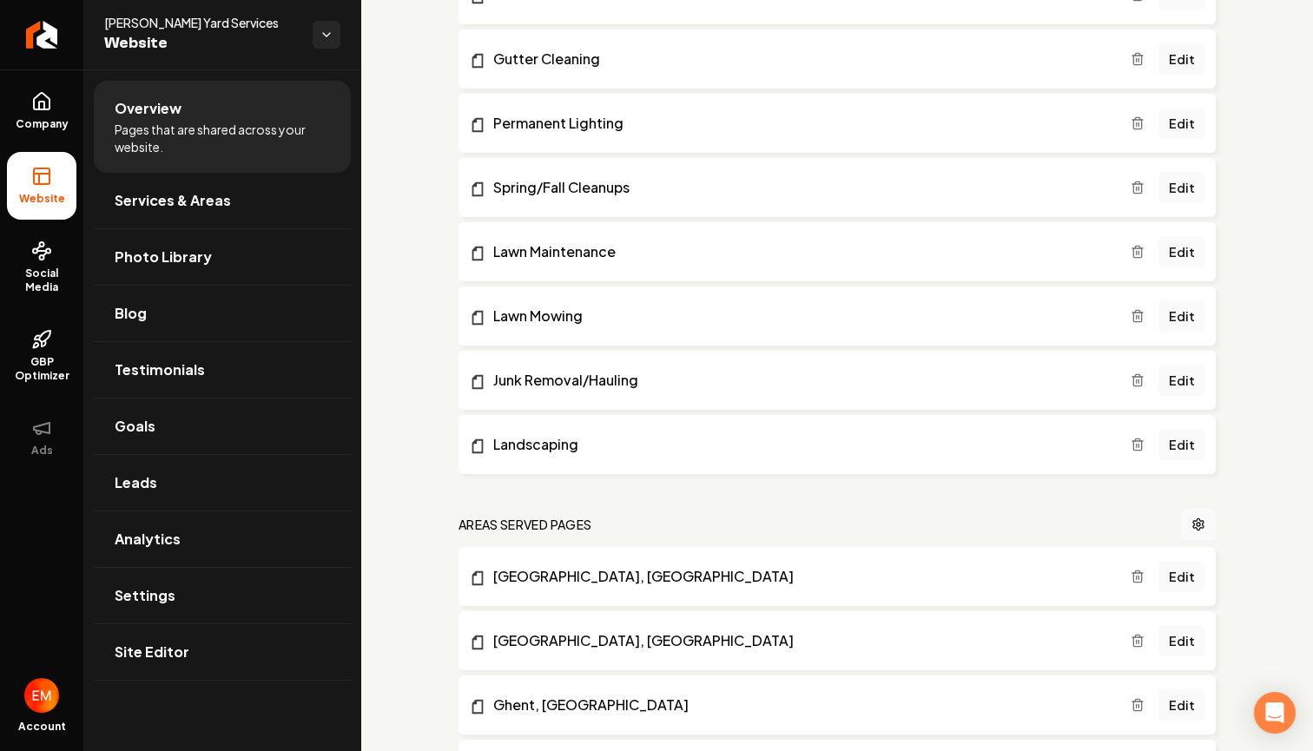
scroll to position [674, 0]
click at [205, 201] on span "Services & Areas" at bounding box center [173, 200] width 116 height 21
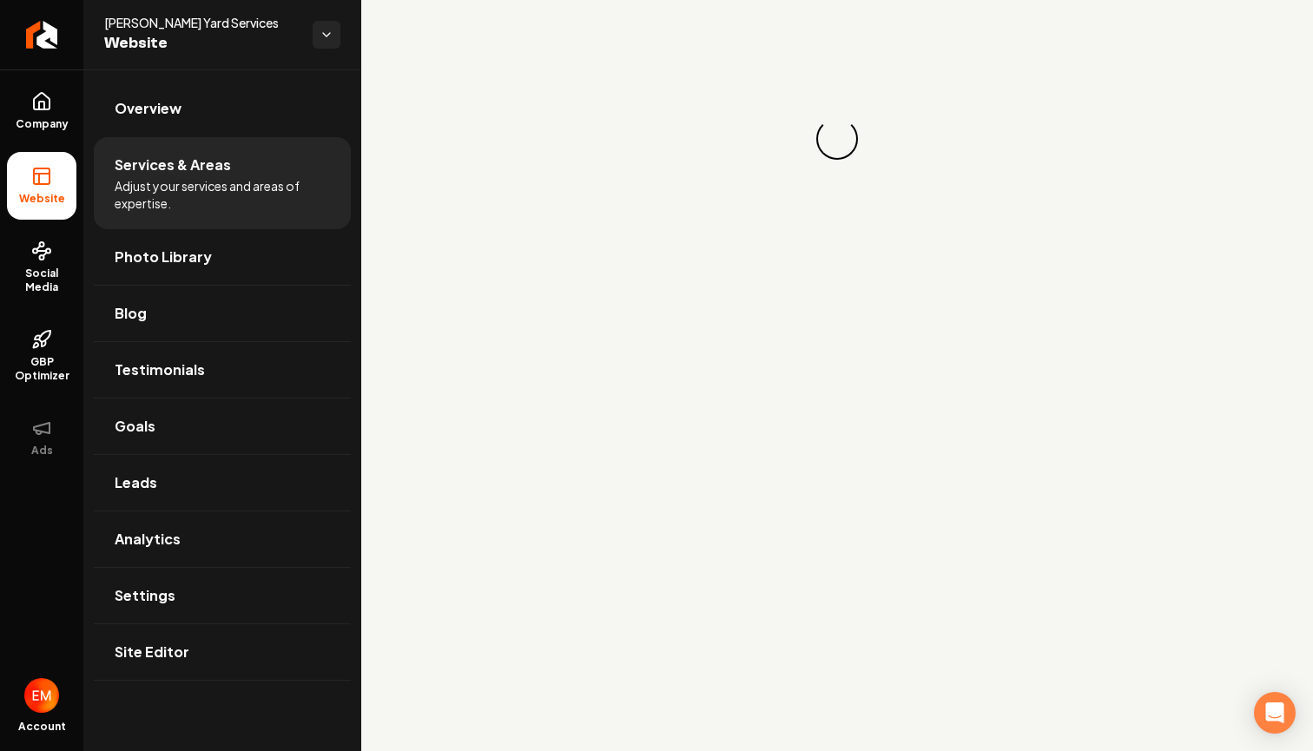
click at [221, 148] on li "Services & Areas Adjust your services and areas of expertise." at bounding box center [222, 183] width 257 height 92
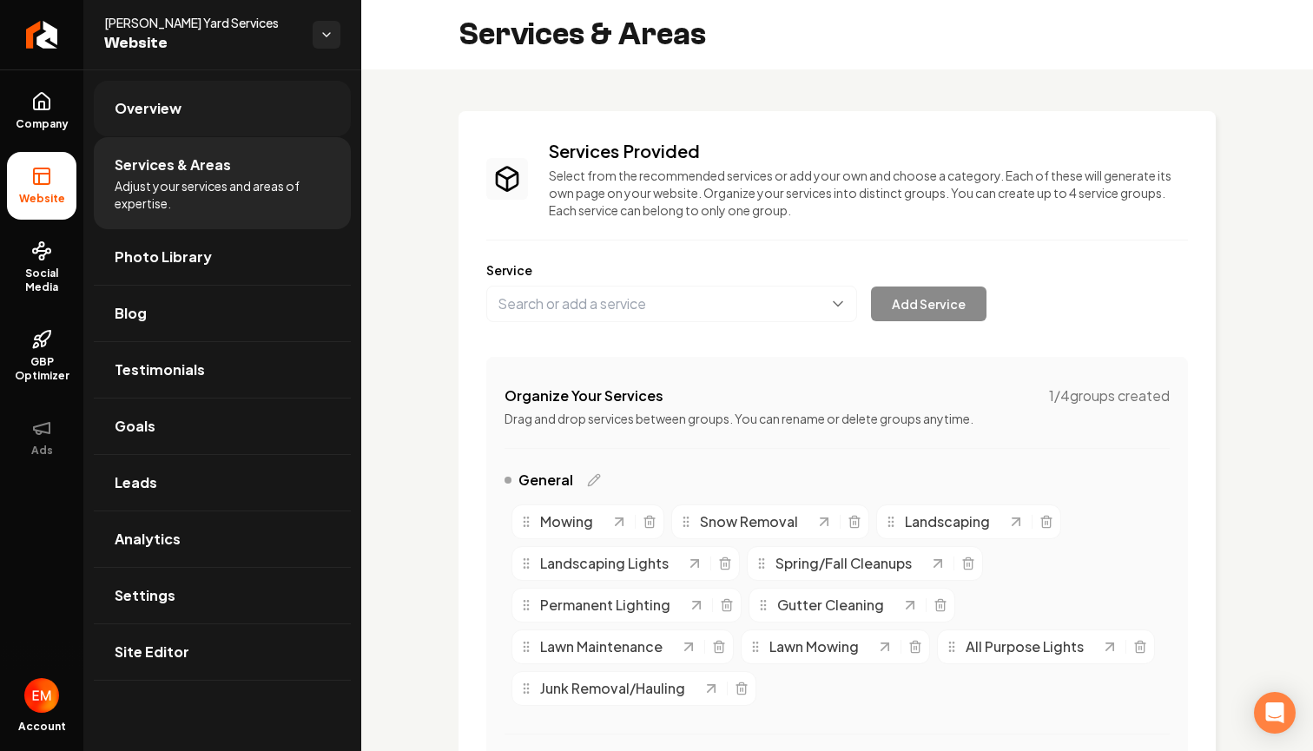
click at [229, 130] on link "Overview" at bounding box center [222, 109] width 257 height 56
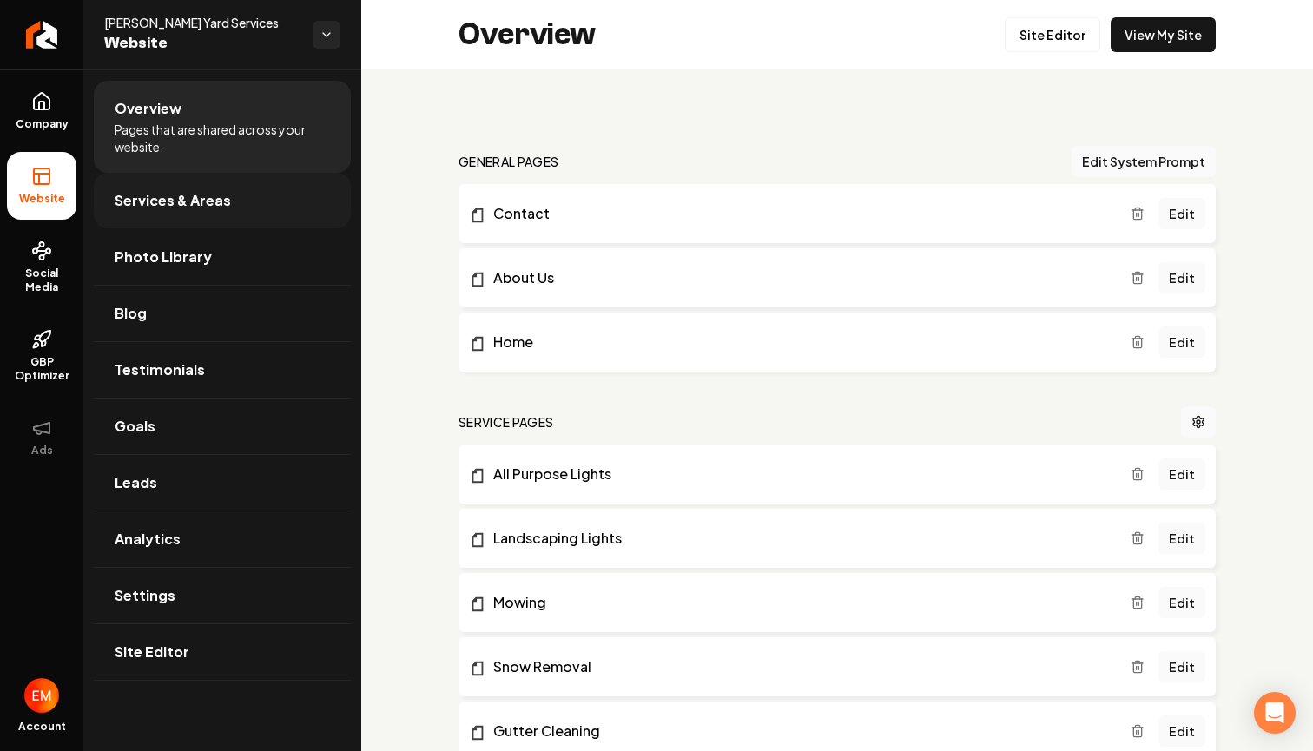
click at [211, 192] on span "Services & Areas" at bounding box center [173, 200] width 116 height 21
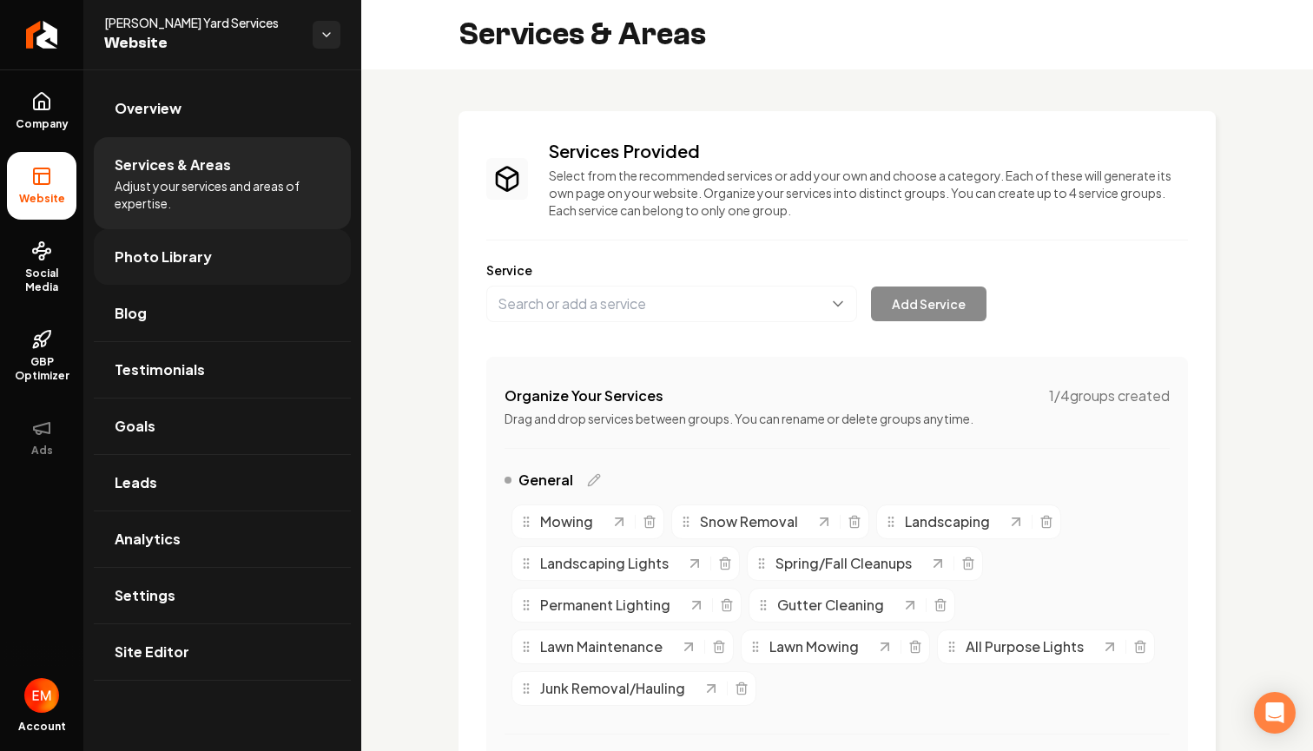
click at [208, 251] on link "Photo Library" at bounding box center [222, 257] width 257 height 56
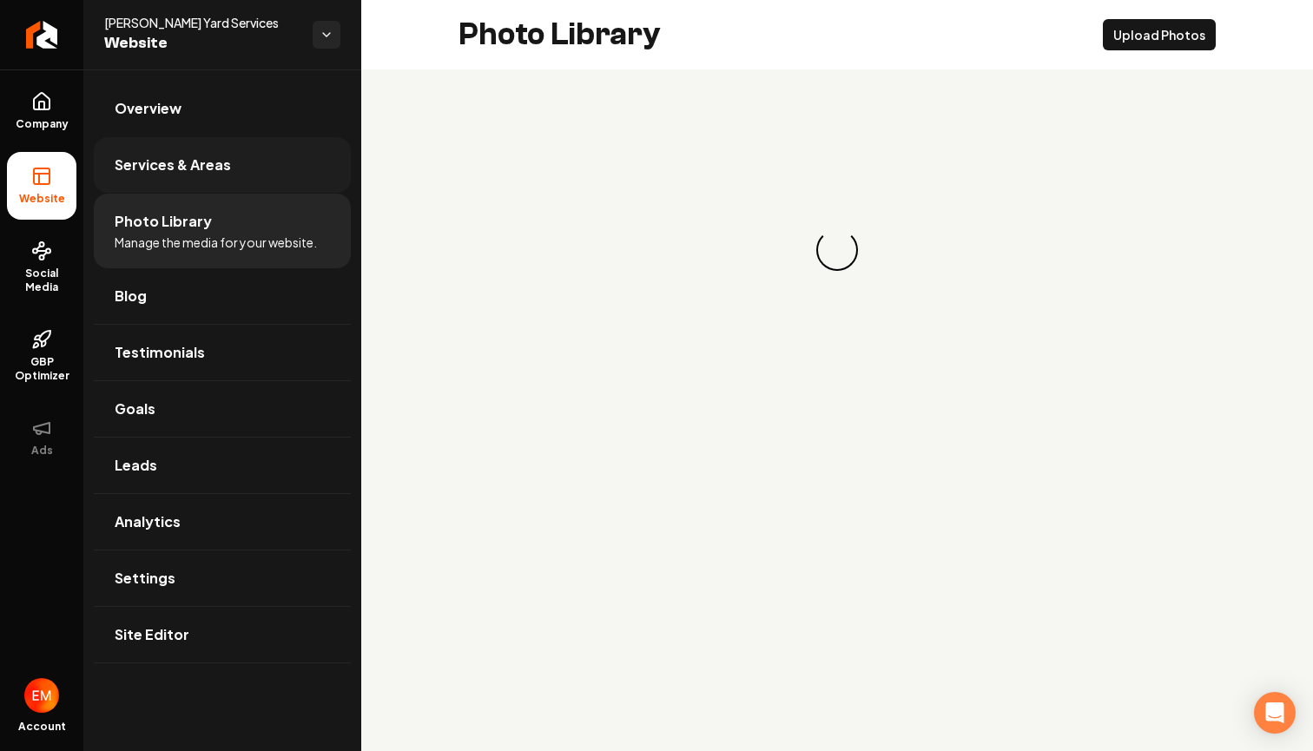
click at [225, 181] on link "Services & Areas" at bounding box center [222, 165] width 257 height 56
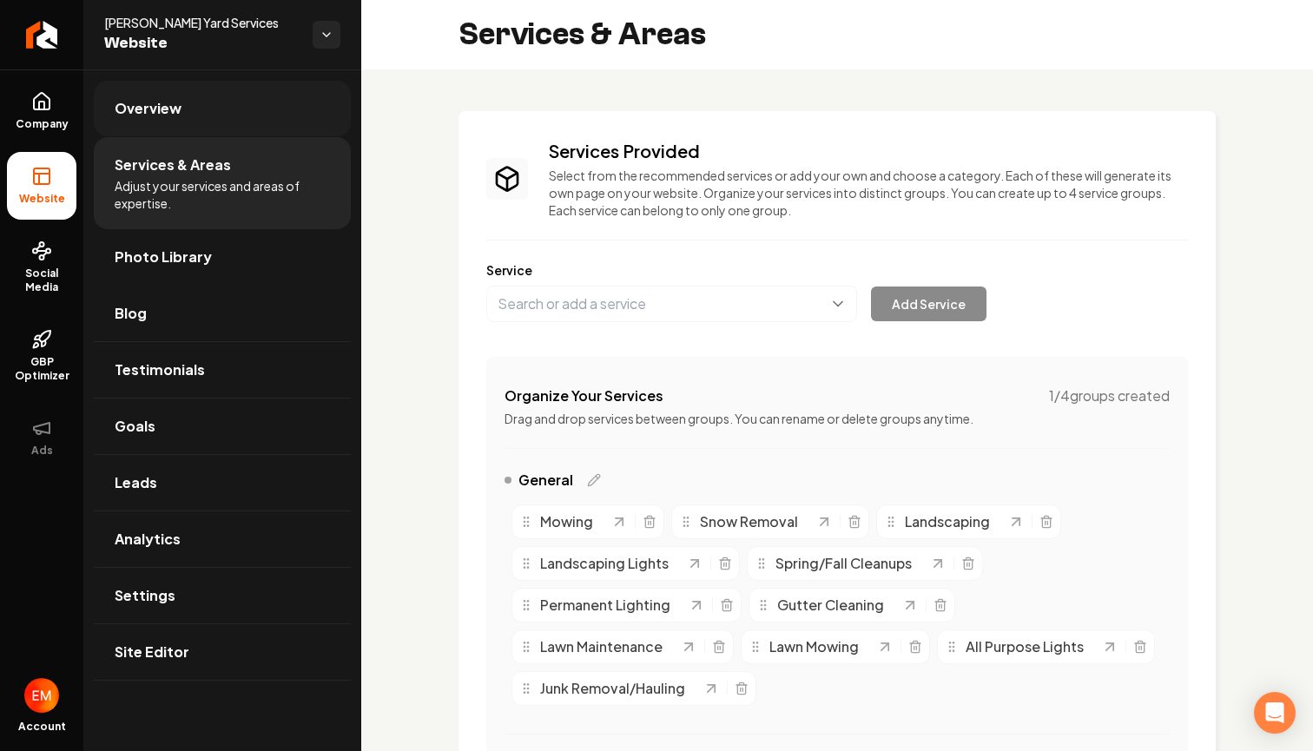
click at [133, 133] on link "Overview" at bounding box center [222, 109] width 257 height 56
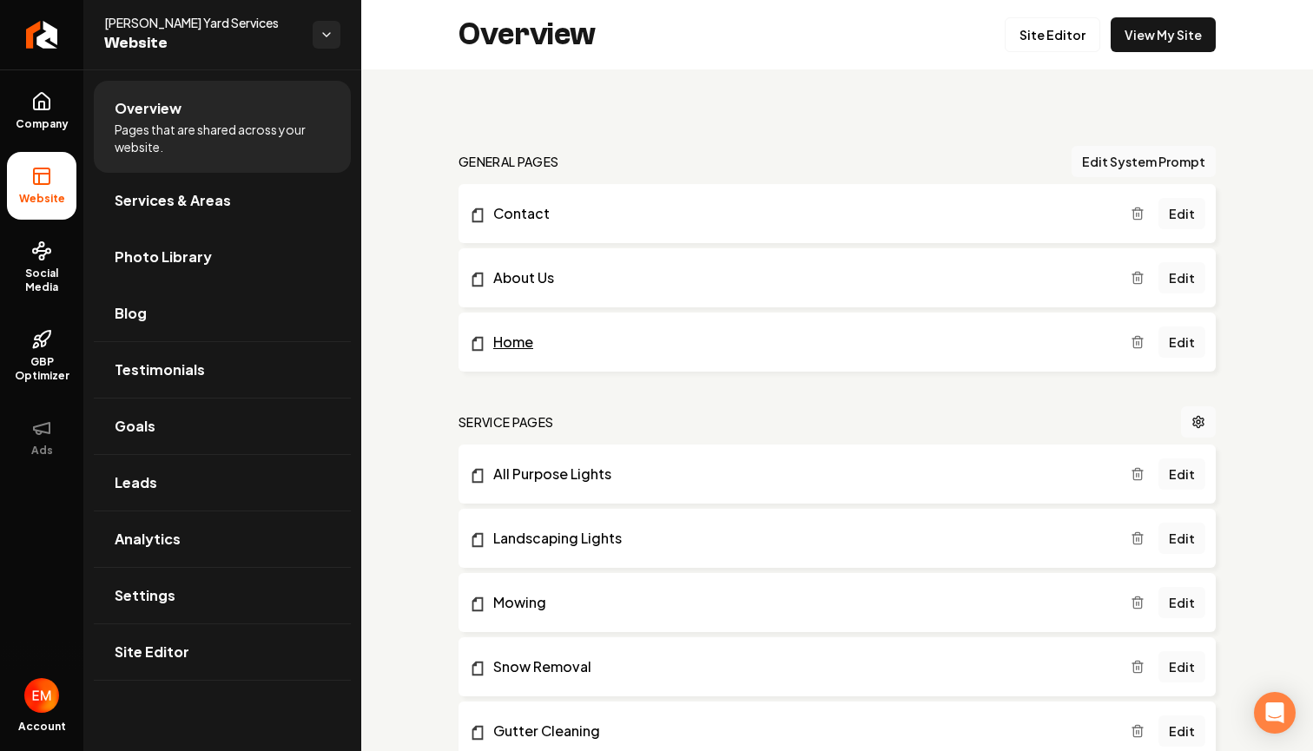
click at [515, 340] on link "Home" at bounding box center [800, 342] width 662 height 21
click at [1193, 340] on link "Edit" at bounding box center [1182, 342] width 47 height 31
click at [1139, 344] on line "Main content area" at bounding box center [1139, 342] width 0 height 3
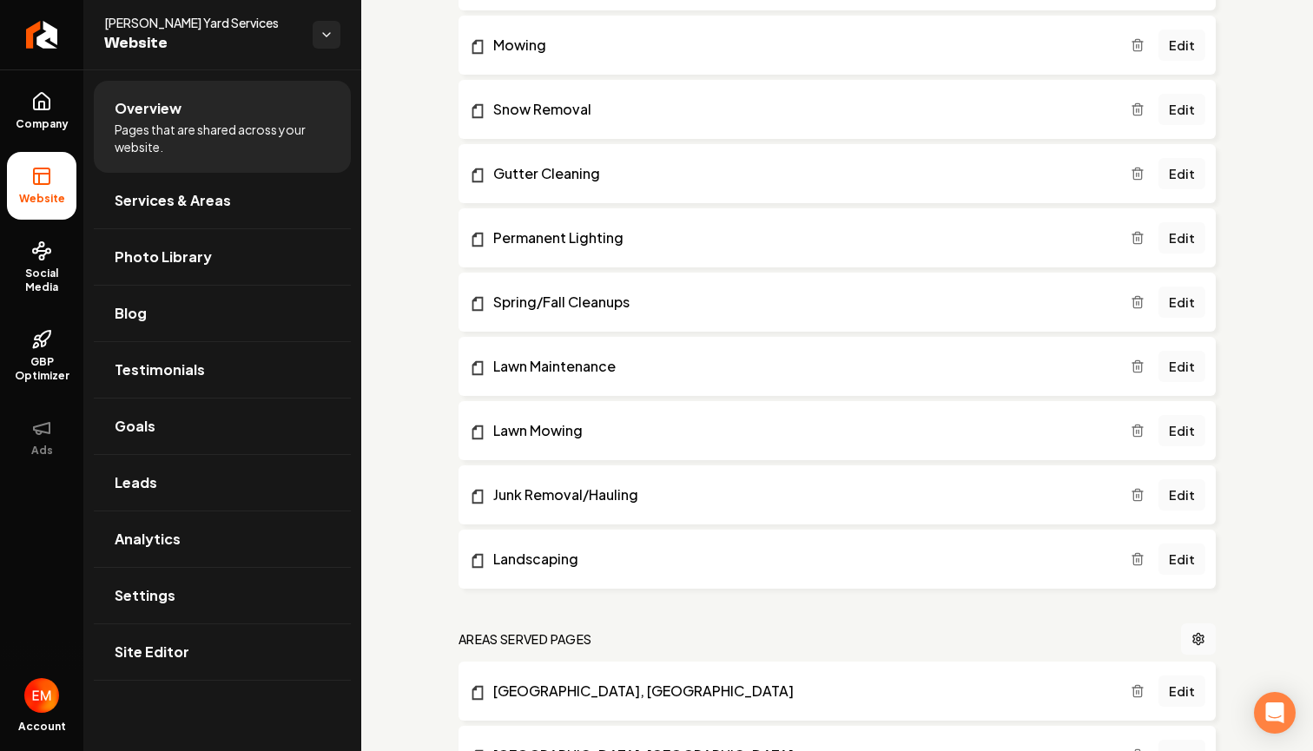
scroll to position [506, 0]
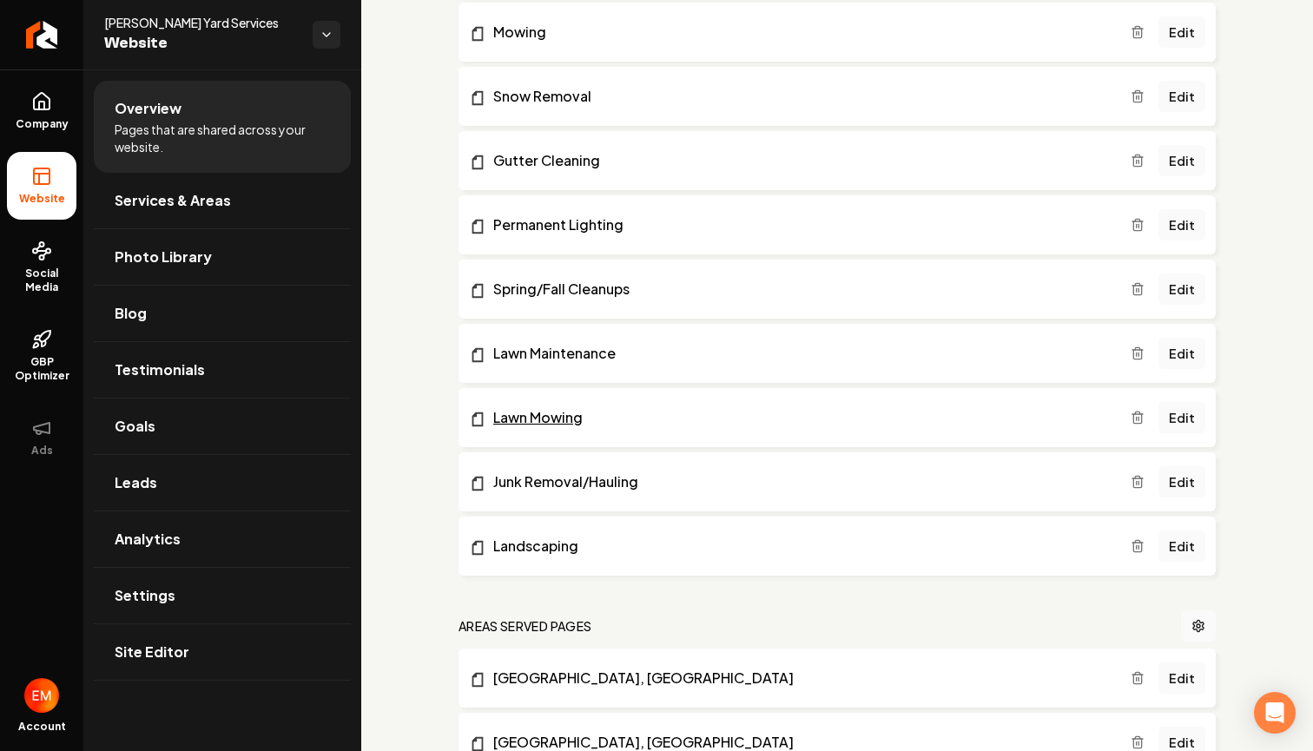
click at [549, 416] on link "Lawn Mowing" at bounding box center [800, 417] width 662 height 21
click at [1133, 416] on icon "Main content area" at bounding box center [1138, 418] width 14 height 14
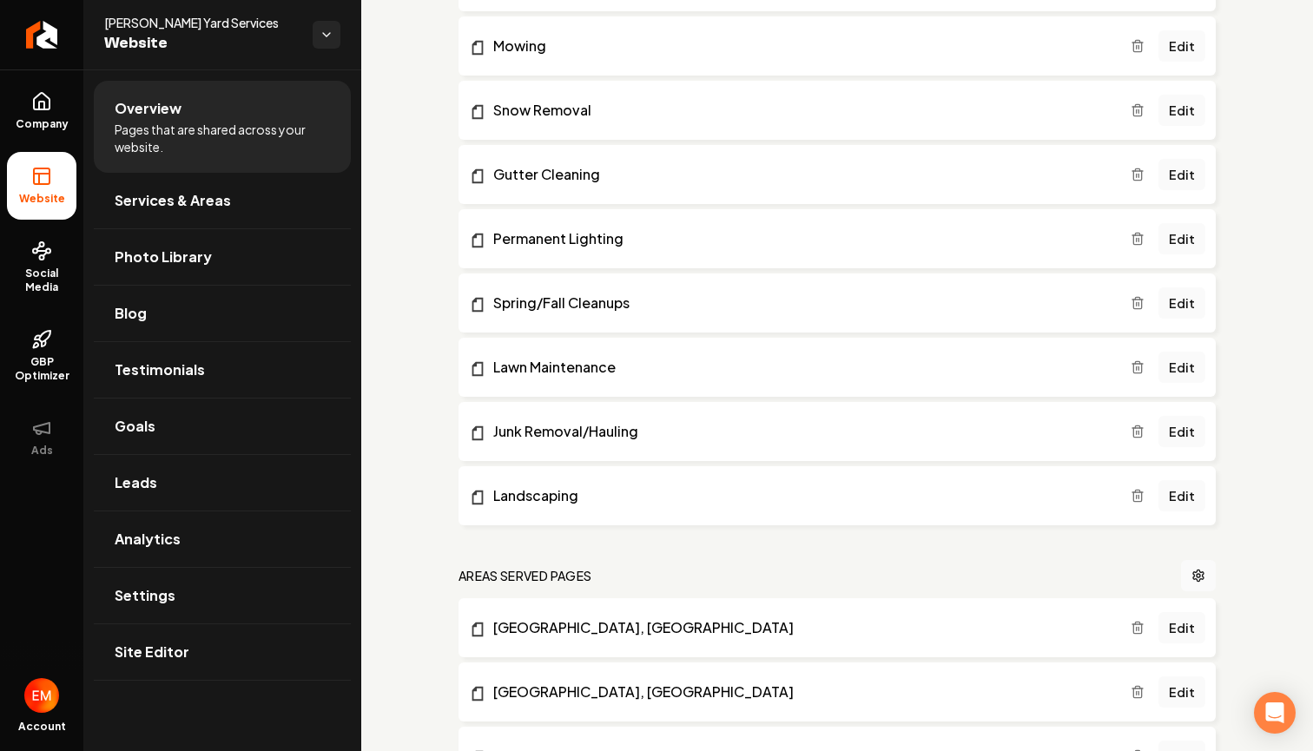
scroll to position [490, 0]
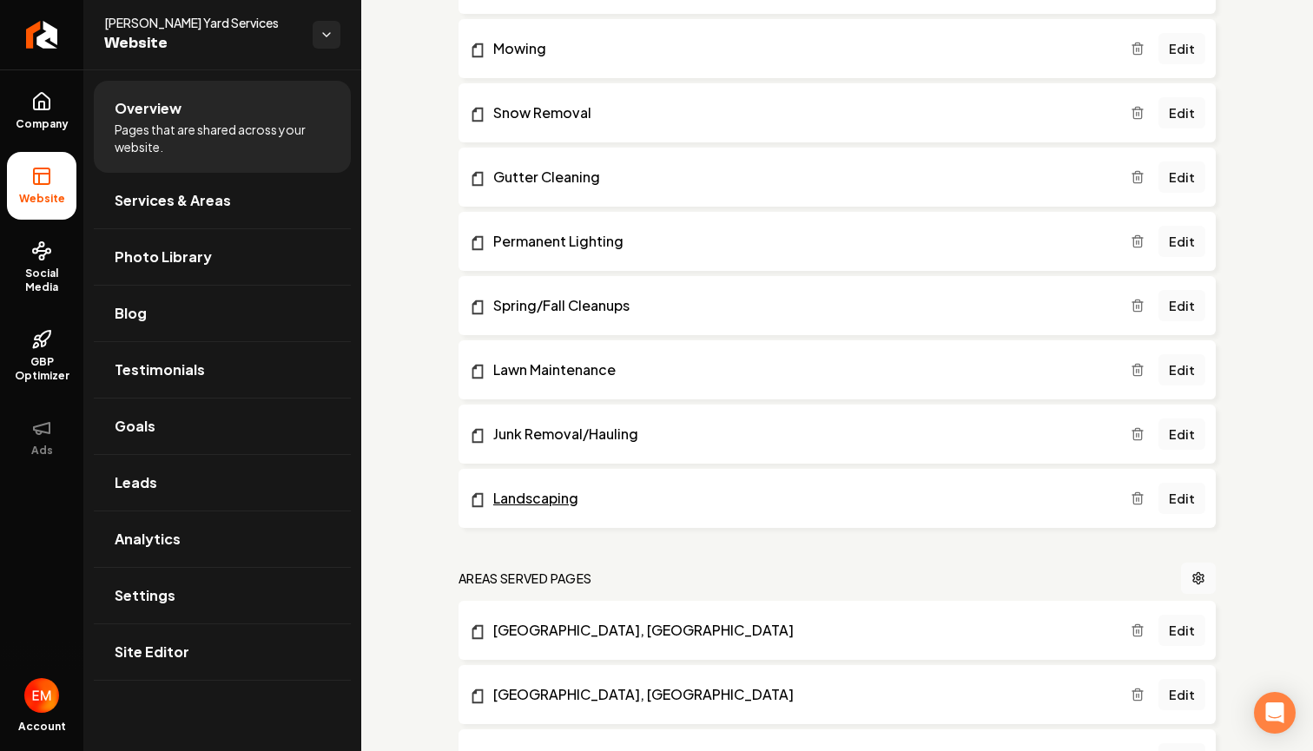
click at [556, 498] on link "Landscaping" at bounding box center [800, 498] width 662 height 21
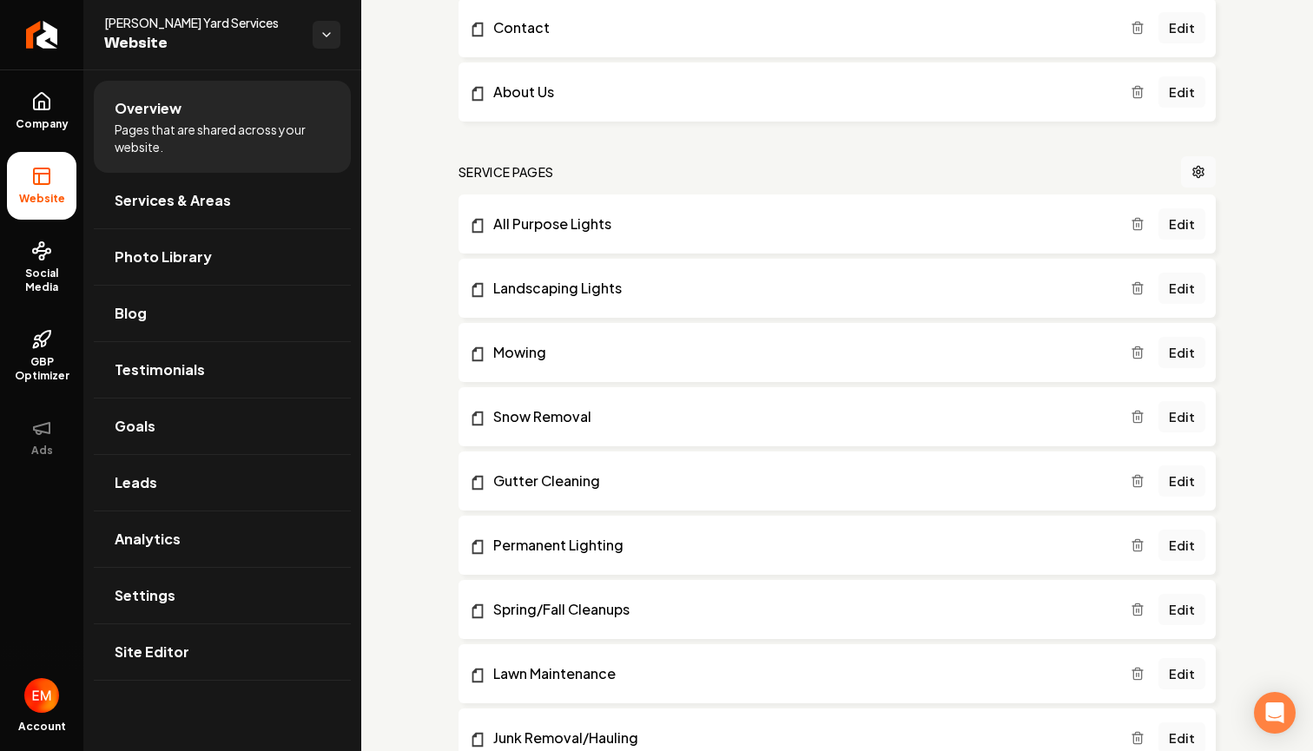
scroll to position [186, 0]
click at [558, 293] on link "Landscaping Lights" at bounding box center [800, 288] width 662 height 21
drag, startPoint x: 1141, startPoint y: 294, endPoint x: 789, endPoint y: 366, distance: 359.7
click at [1141, 294] on icon "Main content area" at bounding box center [1137, 290] width 8 height 10
click at [540, 228] on link "All Purpose Lights" at bounding box center [800, 224] width 662 height 21
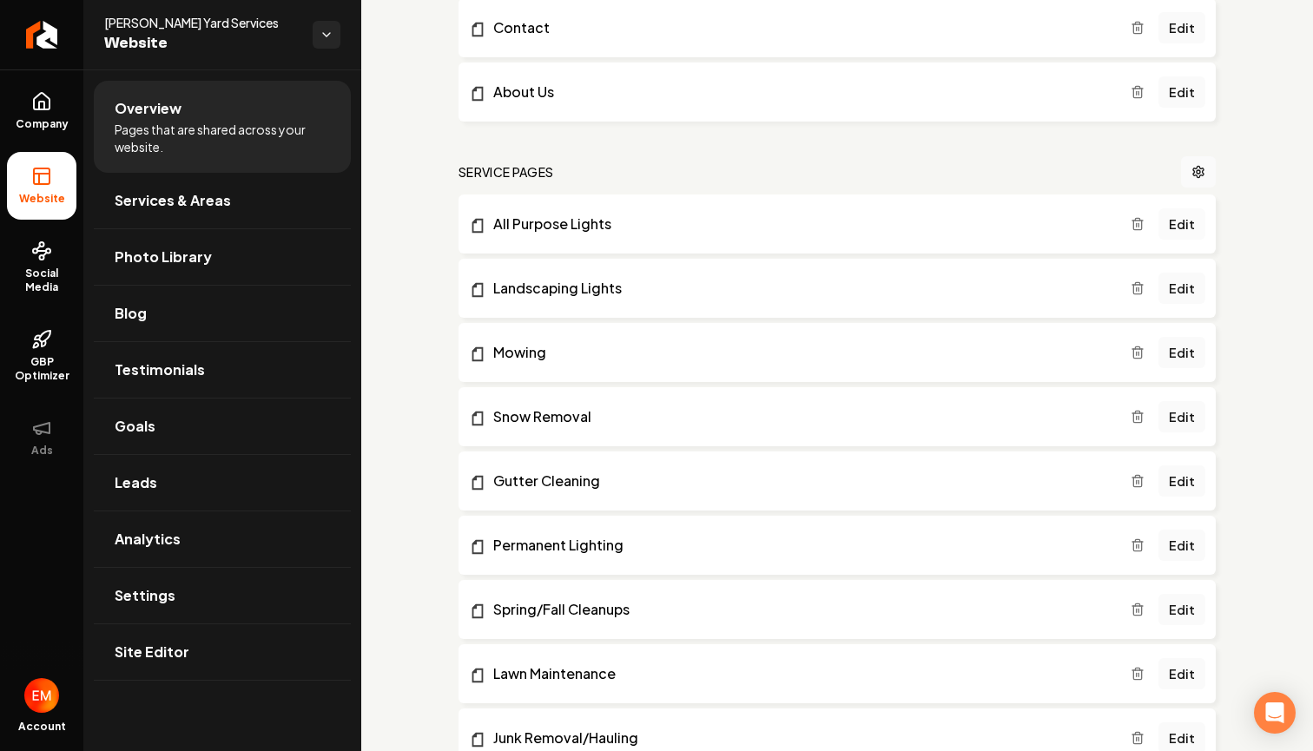
click at [1177, 223] on link "Edit" at bounding box center [1182, 223] width 47 height 31
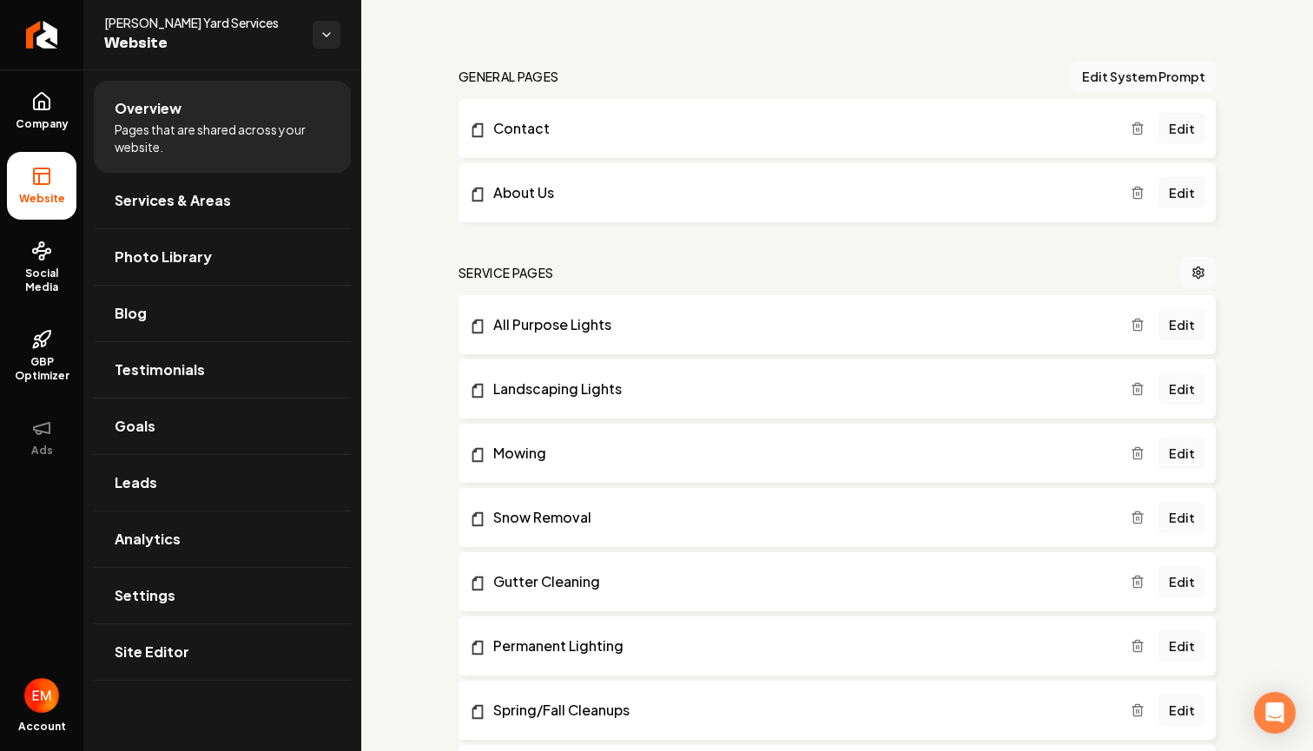
scroll to position [98, 0]
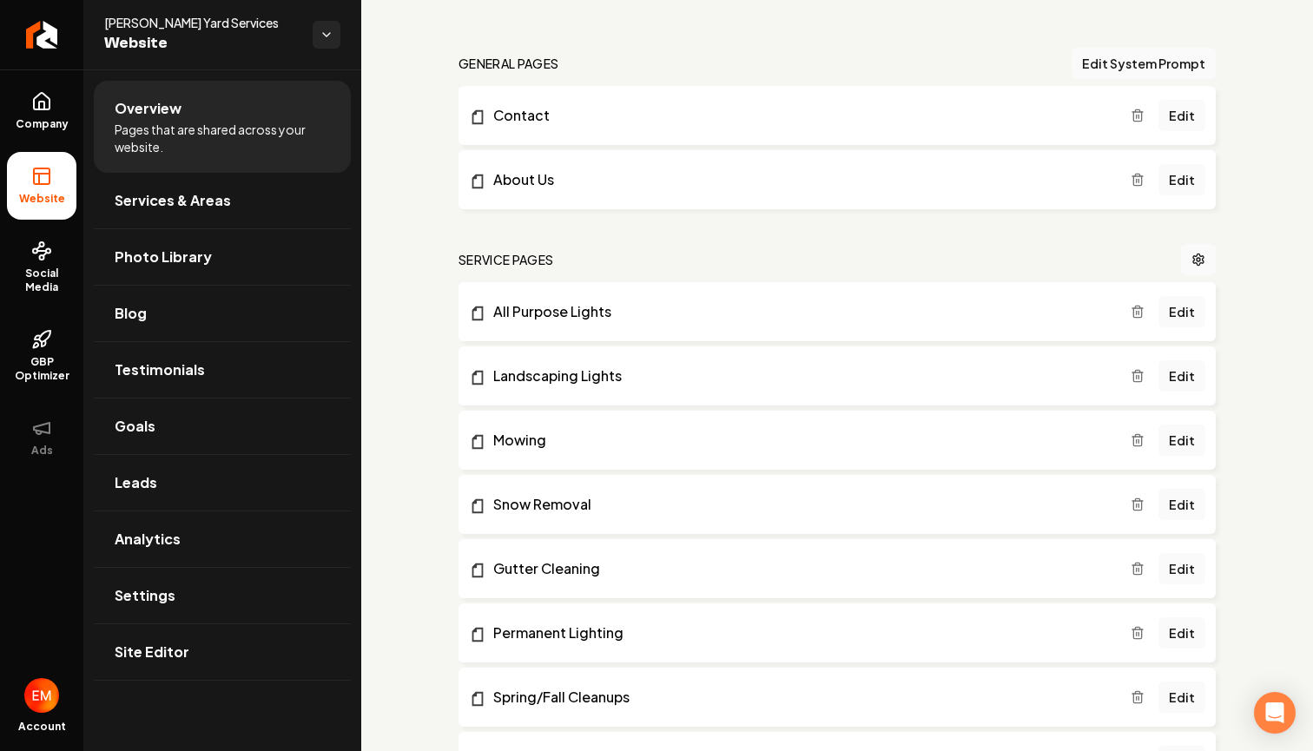
click at [1133, 317] on icon "Main content area" at bounding box center [1138, 312] width 14 height 14
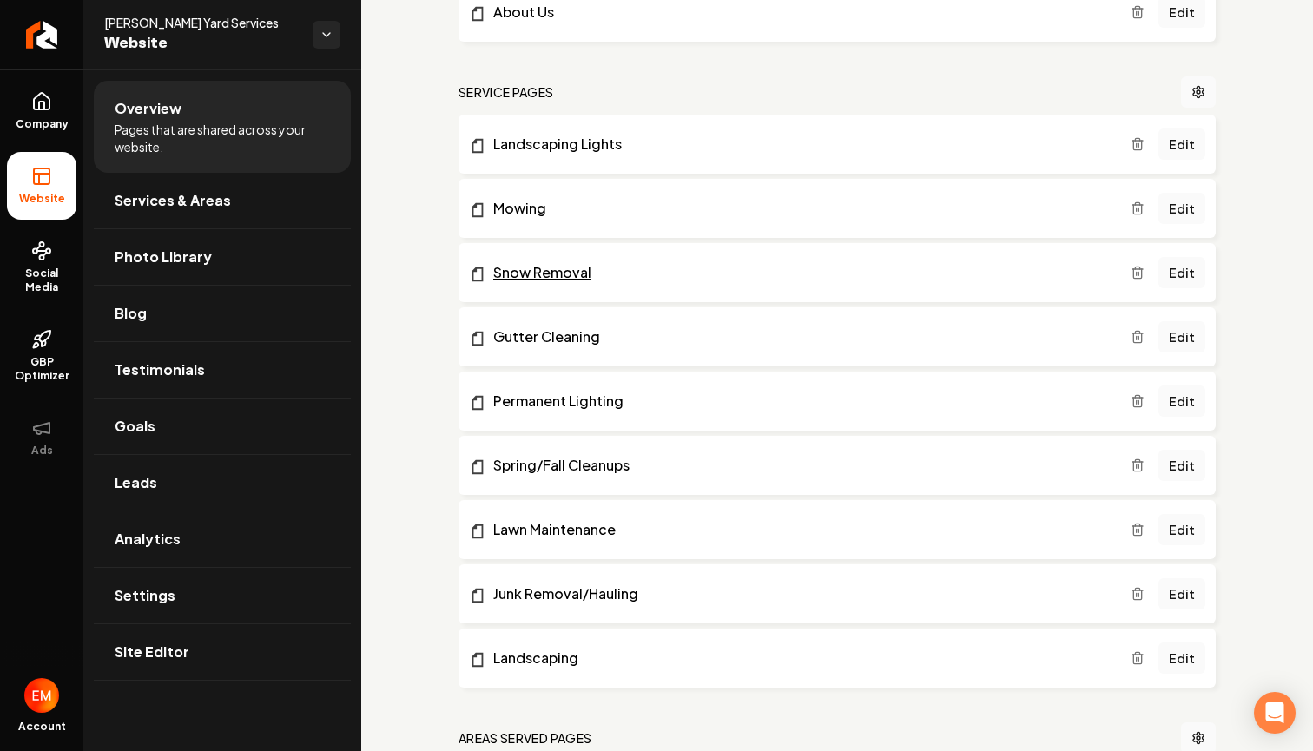
scroll to position [240, 0]
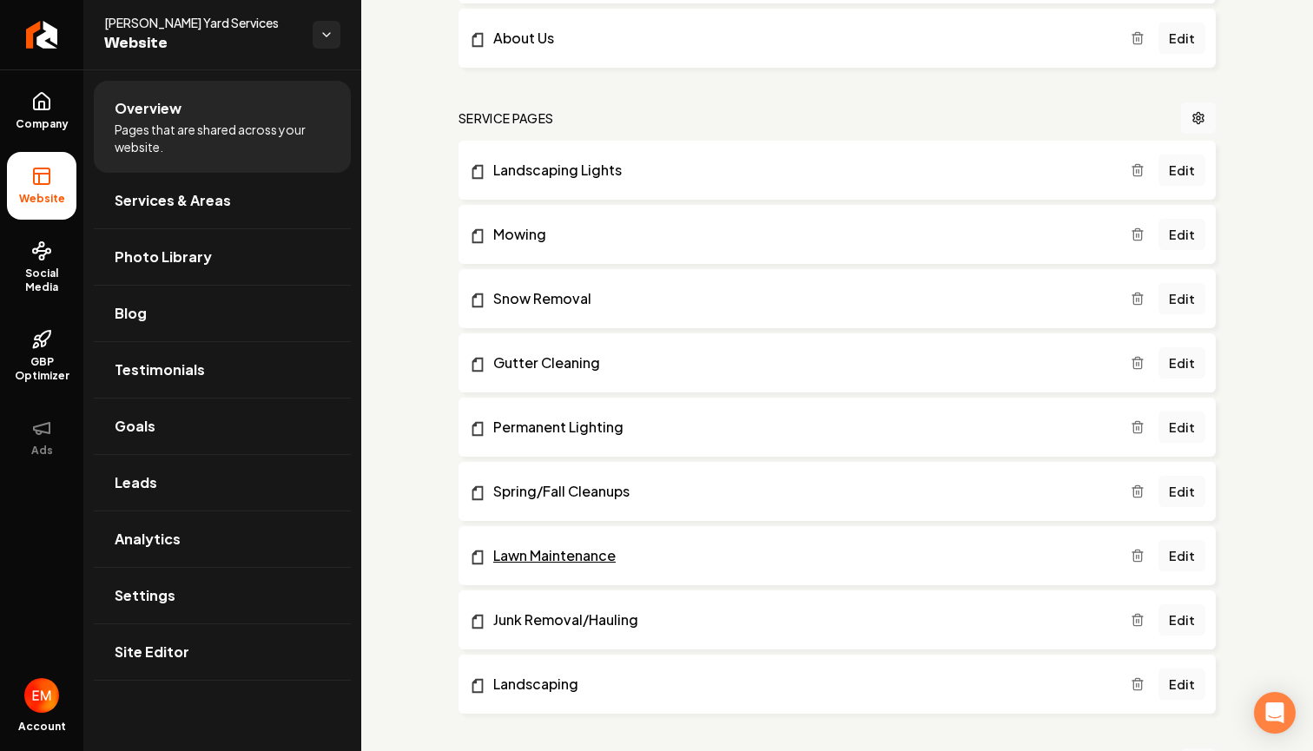
click at [583, 545] on link "Lawn Maintenance" at bounding box center [800, 555] width 662 height 21
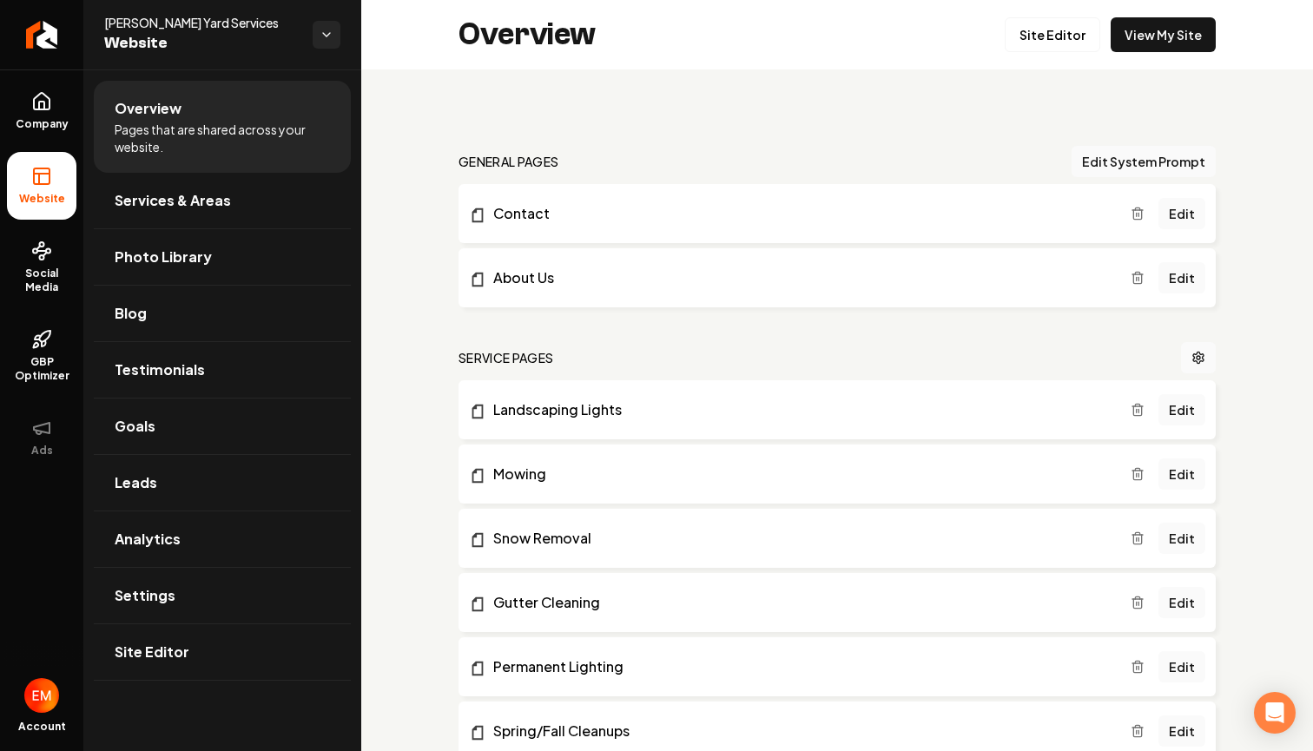
scroll to position [0, 0]
click at [1057, 36] on link "Site Editor" at bounding box center [1053, 34] width 96 height 35
click at [1069, 25] on link "Site Editor" at bounding box center [1053, 34] width 96 height 35
click at [1041, 40] on link "Site Editor" at bounding box center [1053, 34] width 96 height 35
click at [235, 525] on link "Analytics" at bounding box center [222, 540] width 257 height 56
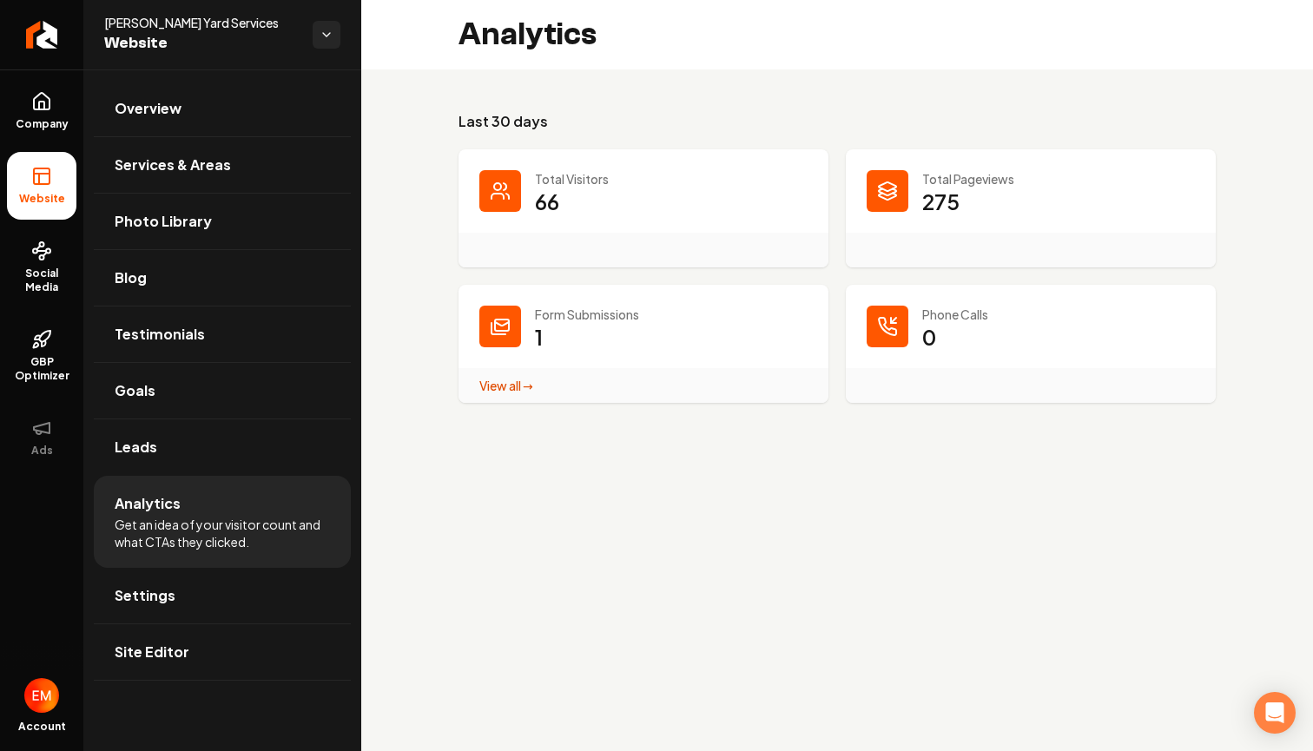
click at [478, 122] on h3 "Last 30 days" at bounding box center [837, 121] width 757 height 21
click at [478, 121] on h3 "Last 30 days" at bounding box center [837, 121] width 757 height 21
click at [194, 604] on link "Settings" at bounding box center [222, 596] width 257 height 56
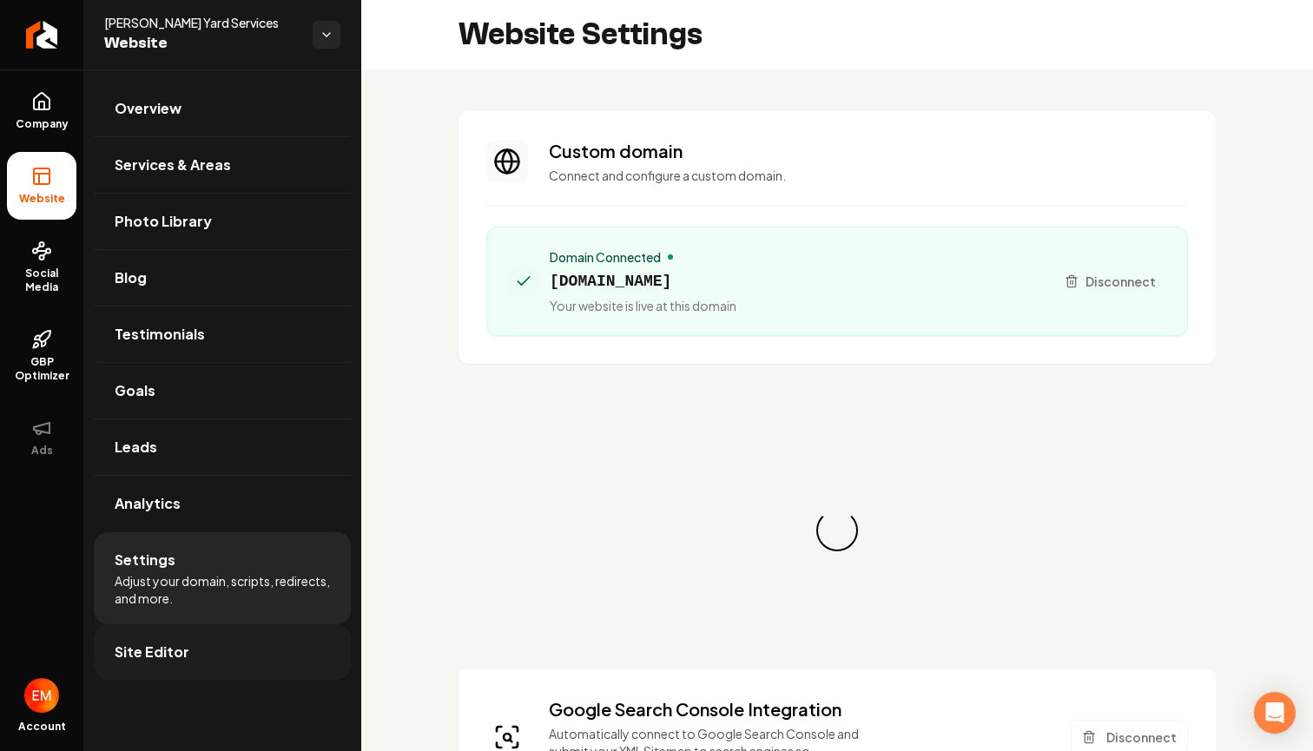
click at [287, 636] on link "Site Editor" at bounding box center [222, 652] width 257 height 56
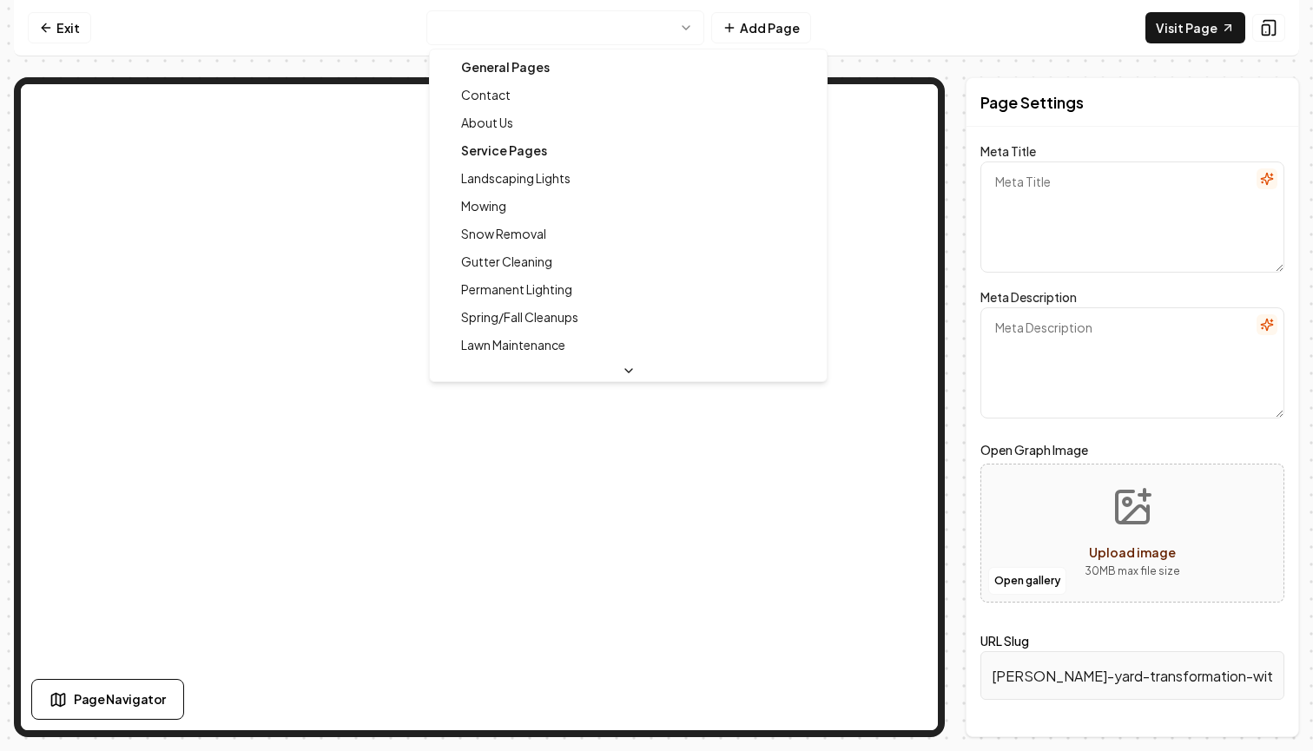
click at [481, 27] on html "Computer Required This feature is only available on a computer. Please switch t…" at bounding box center [656, 375] width 1313 height 751
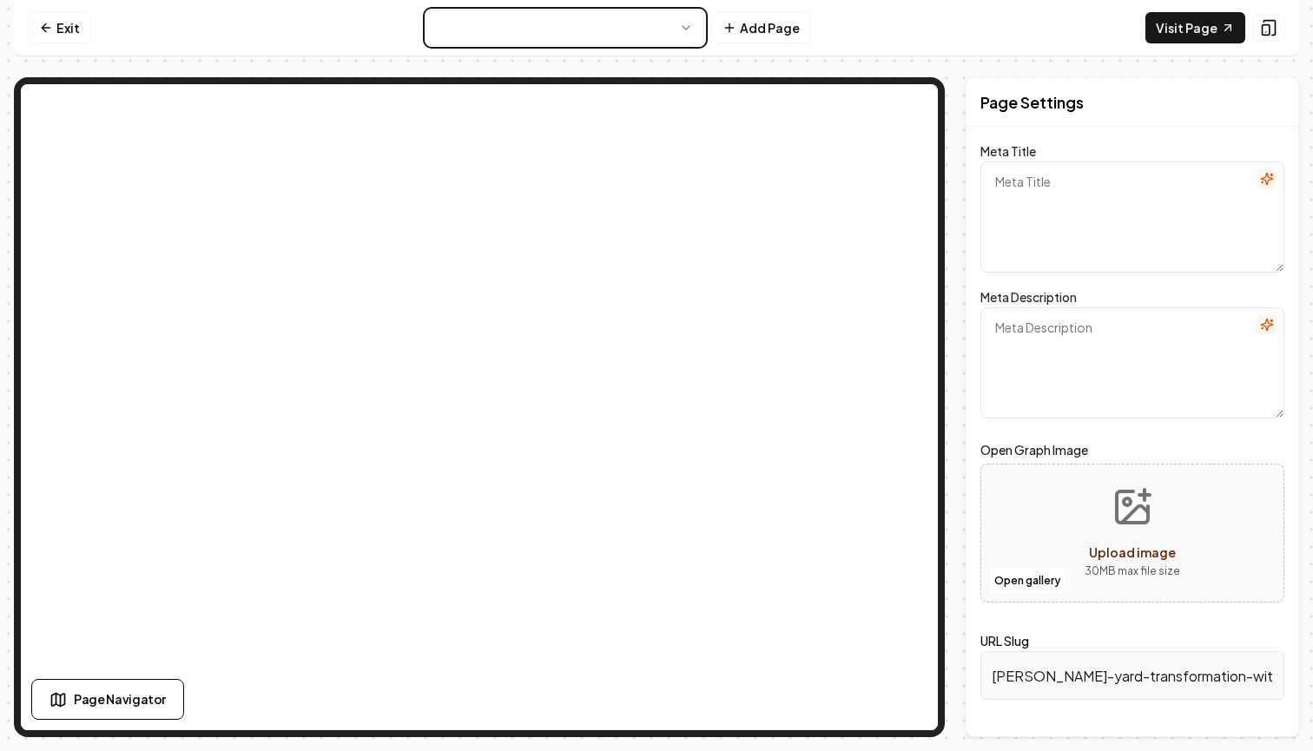
click at [514, 25] on html "Computer Required This feature is only available on a computer. Please switch t…" at bounding box center [656, 375] width 1313 height 751
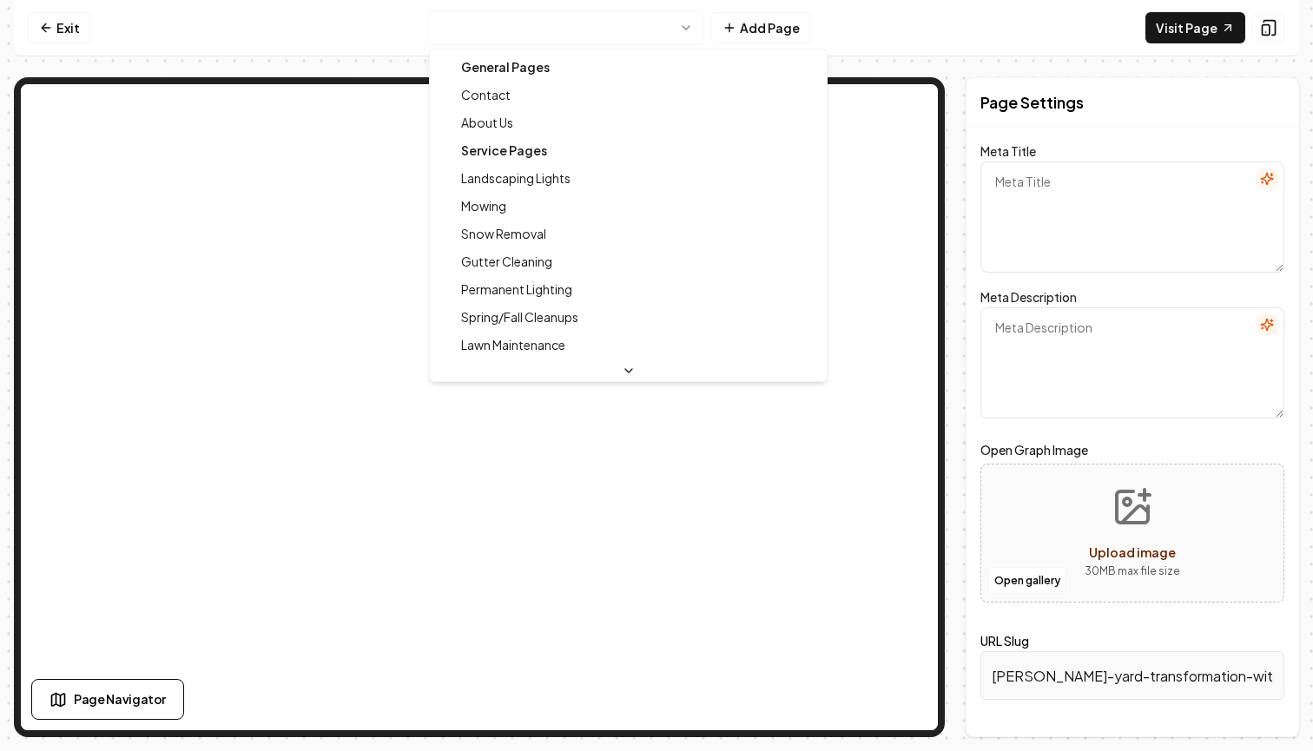
click at [519, 25] on html "Computer Required This feature is only available on a computer. Please switch t…" at bounding box center [656, 375] width 1313 height 751
click at [779, 25] on html "Computer Required This feature is only available on a computer. Please switch t…" at bounding box center [656, 375] width 1313 height 751
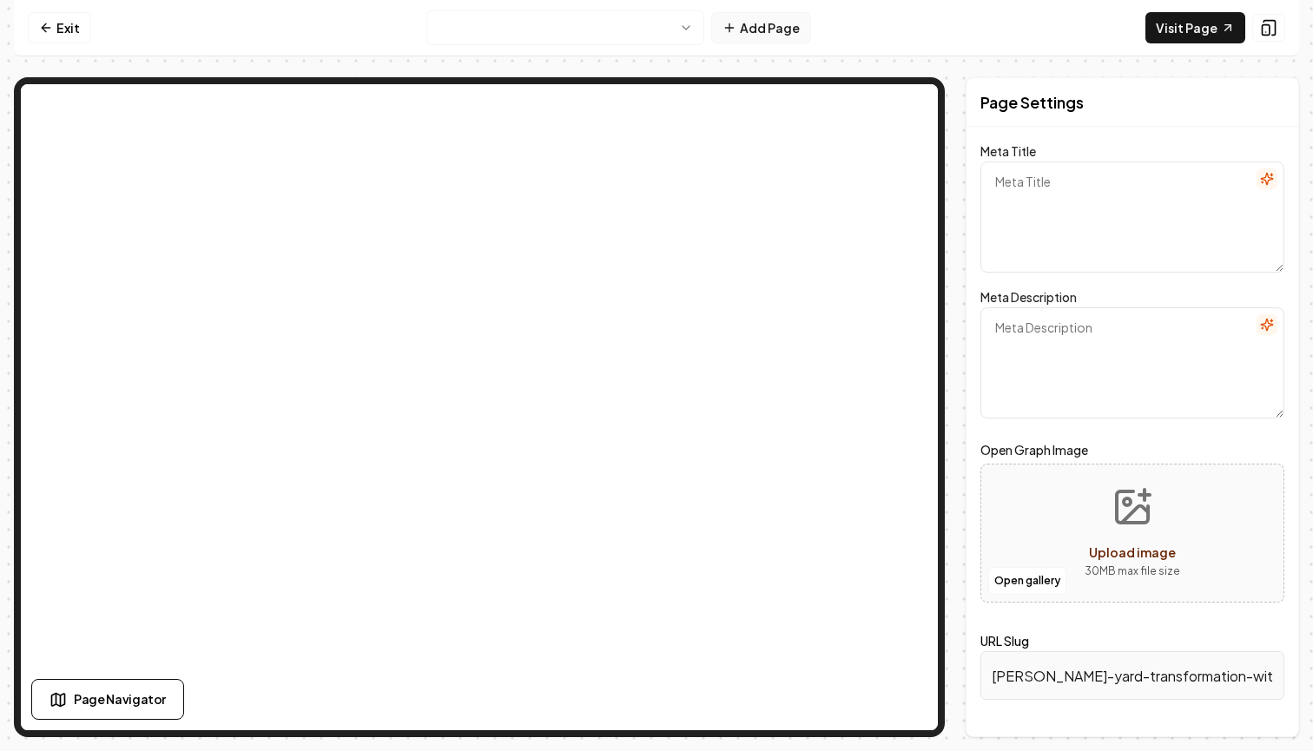
click at [758, 29] on button "Add Page" at bounding box center [761, 27] width 100 height 31
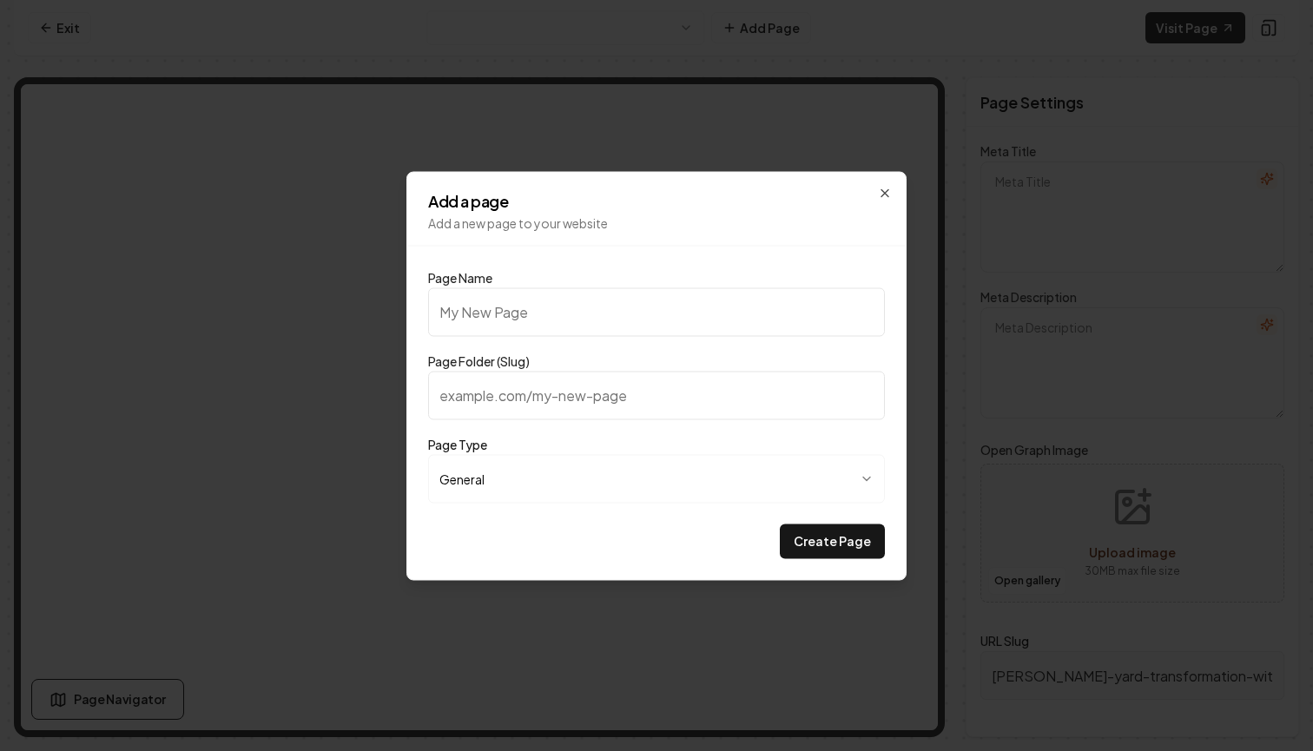
click at [523, 317] on input "Page Name" at bounding box center [656, 311] width 457 height 49
type input "h"
type input "ho"
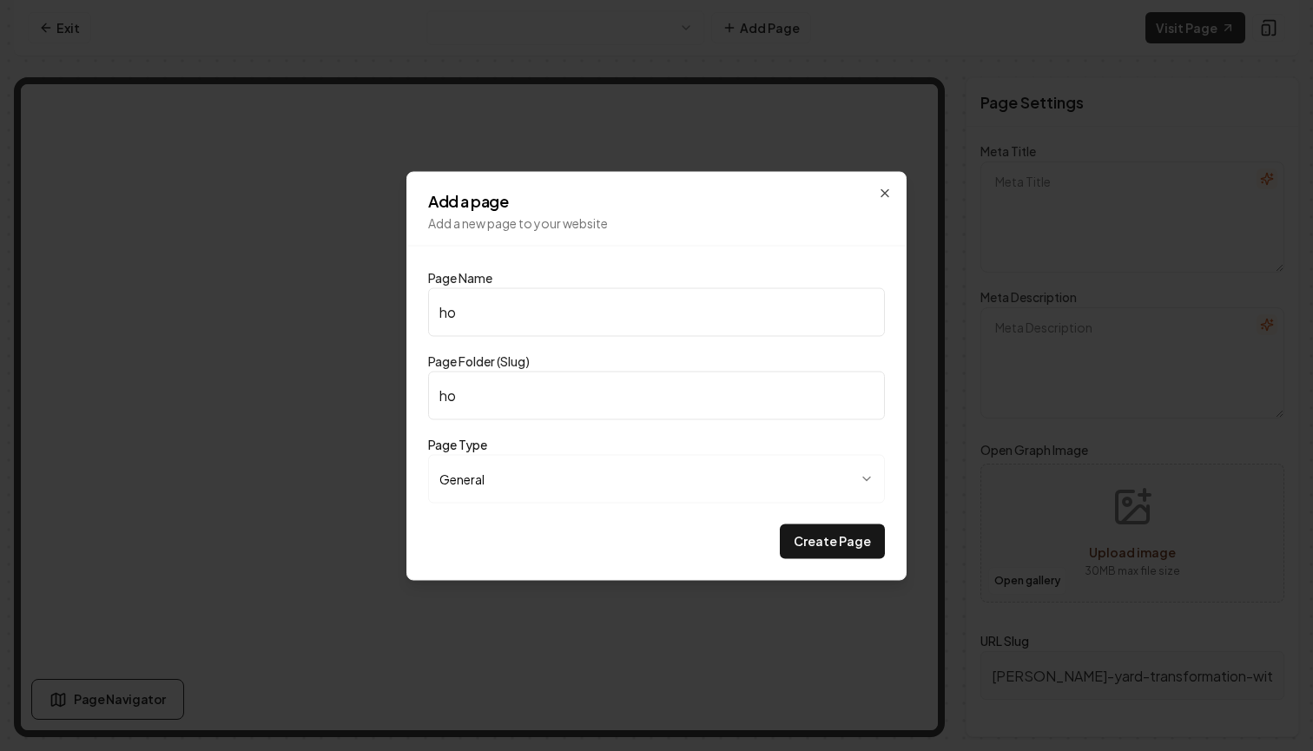
type input "hoe"
type input "hoem"
type input "home"
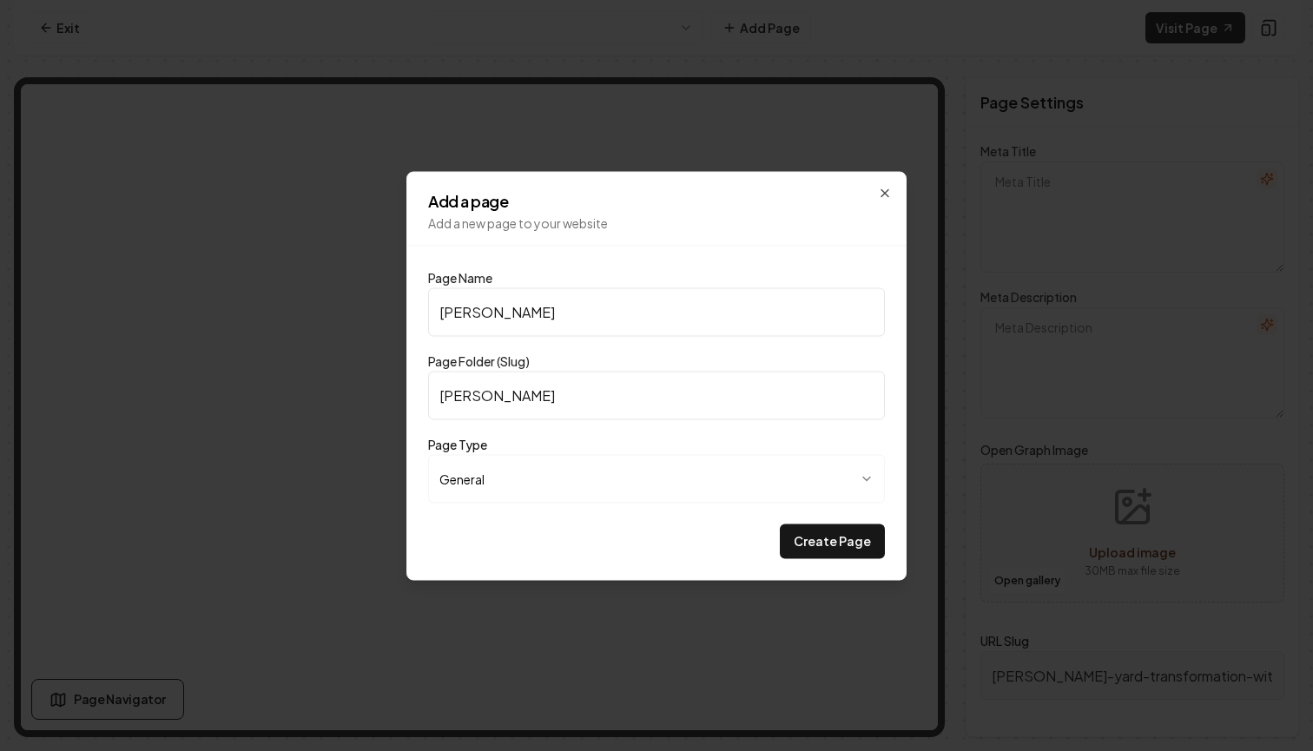
type input "home"
type input "hom"
type input "ho"
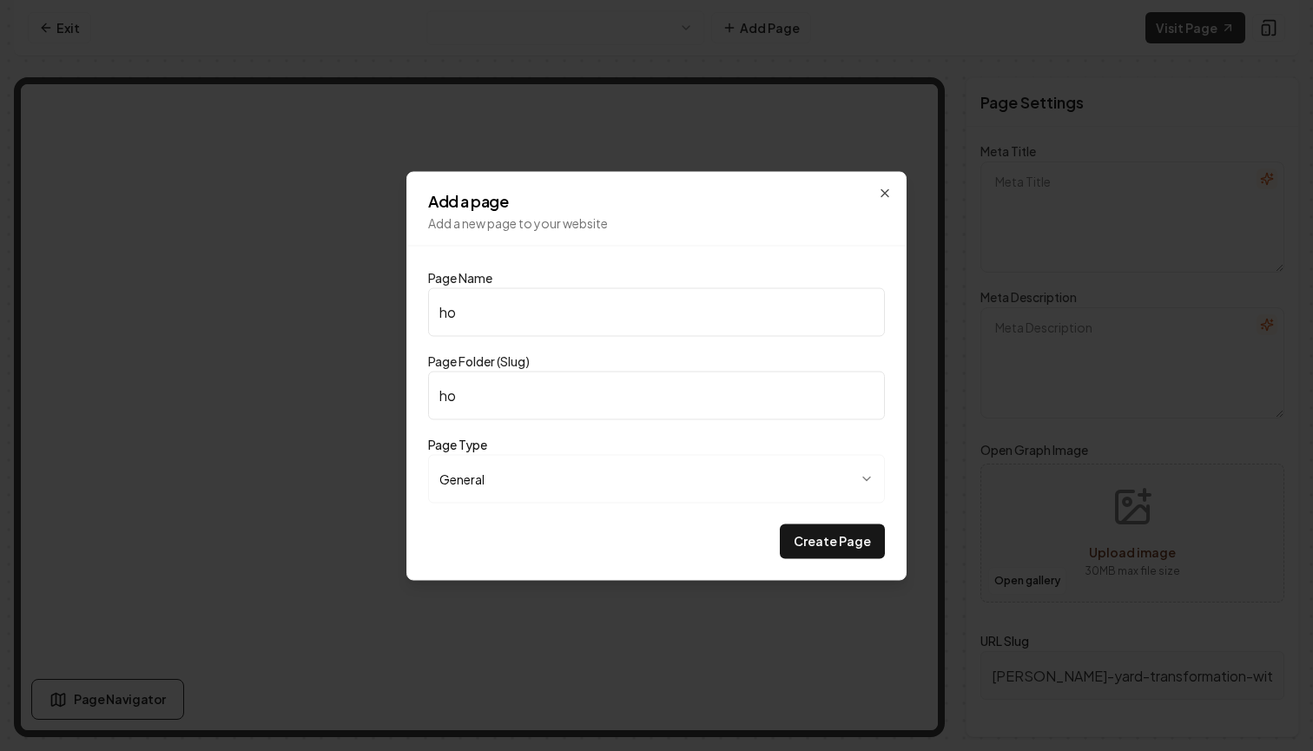
type input "h"
type input "H"
type input "h"
type input "Ho"
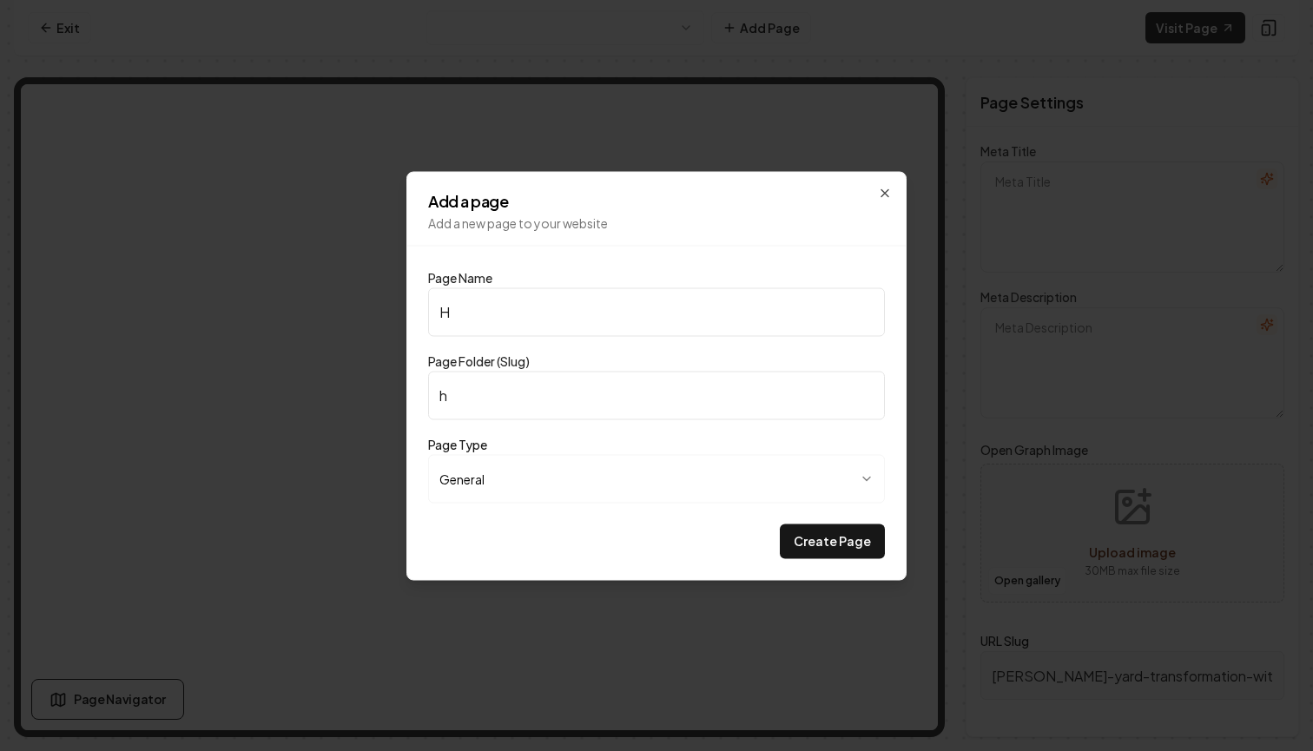
type input "ho"
type input "Hom"
type input "hom"
type input "Home"
type input "home"
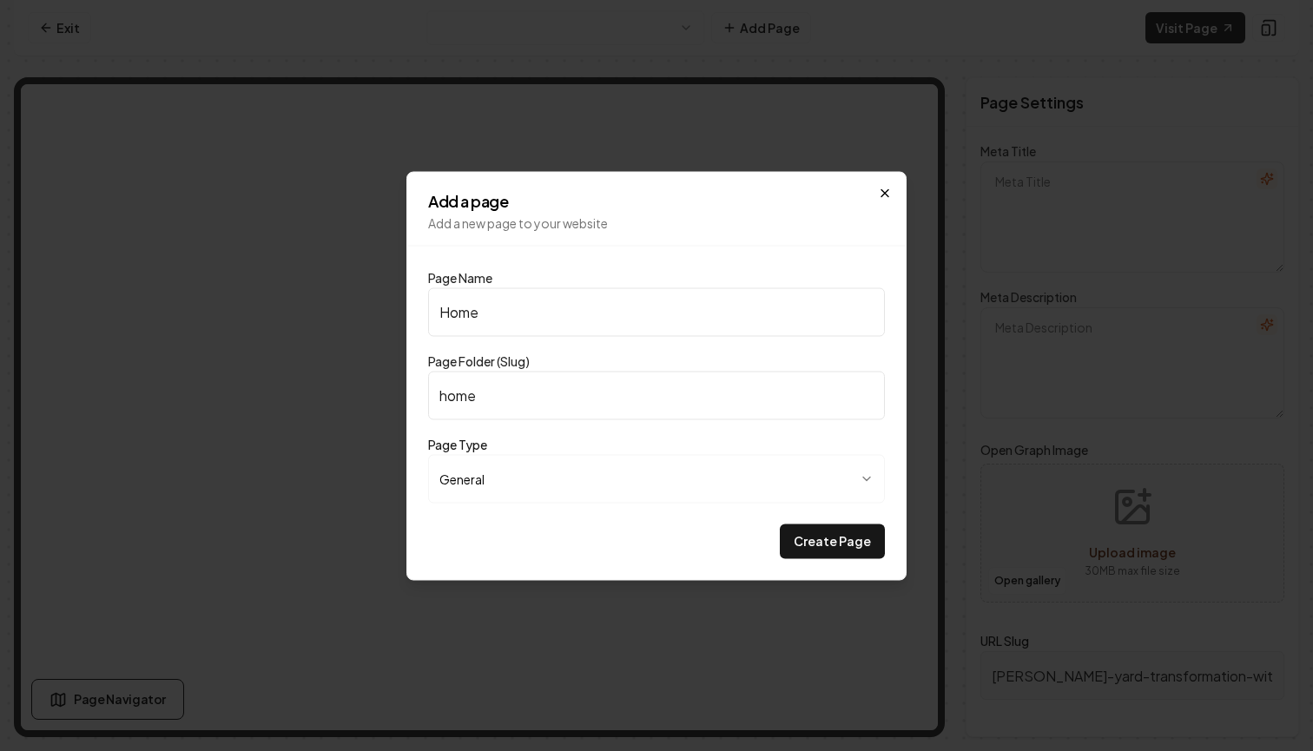
type input "Home"
click at [884, 192] on icon "button" at bounding box center [885, 192] width 7 height 7
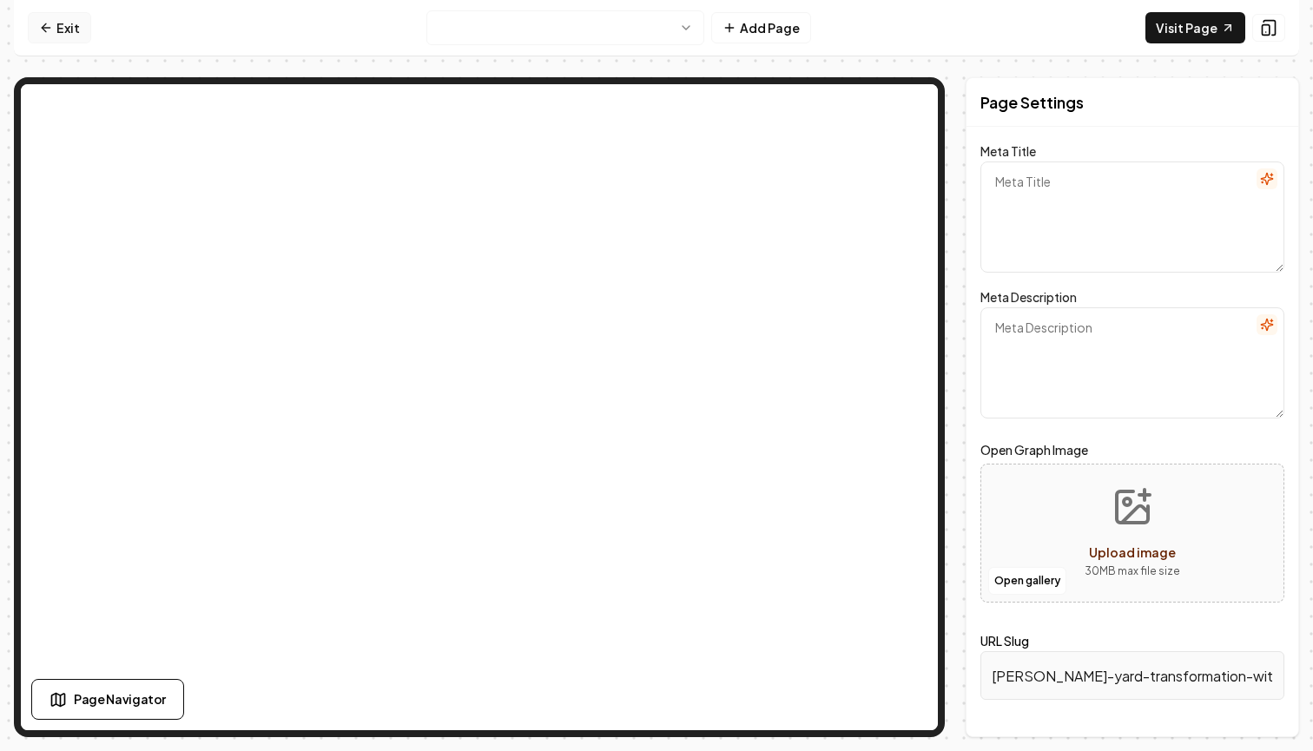
click at [38, 36] on link "Exit" at bounding box center [59, 27] width 63 height 31
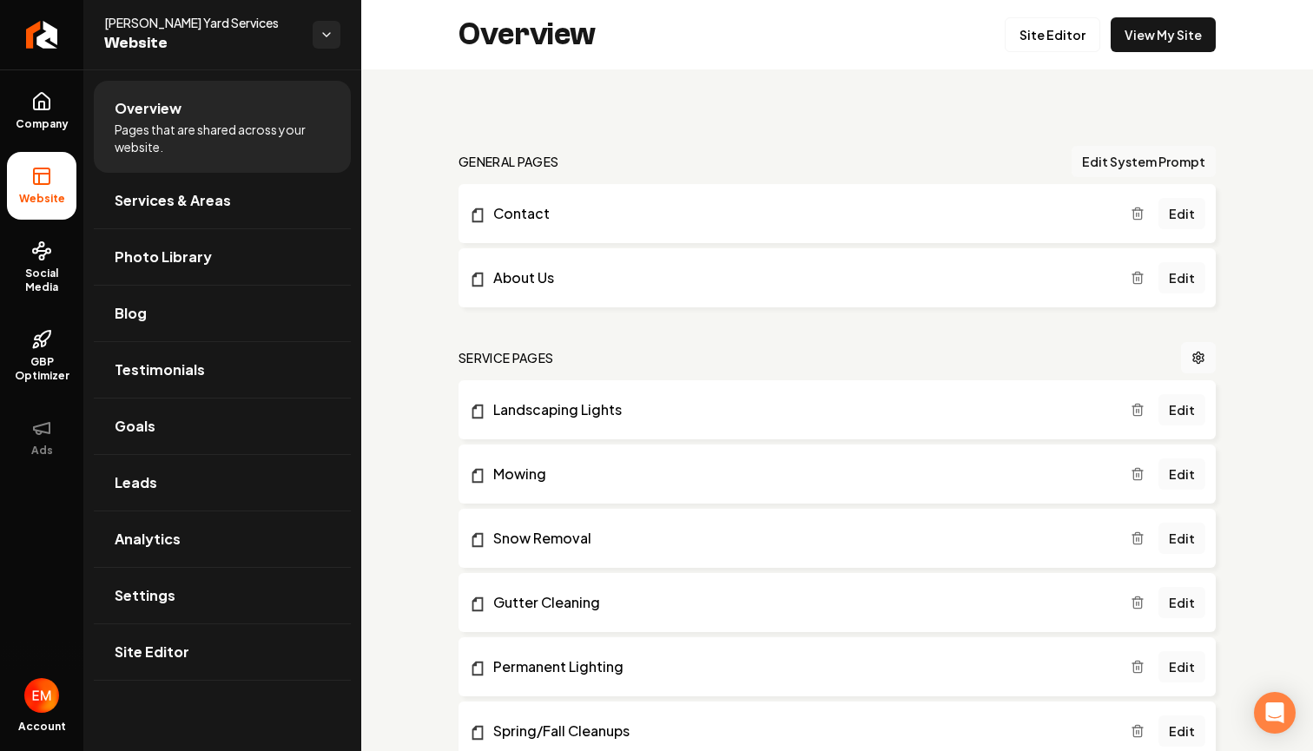
click at [1122, 162] on button "Edit System Prompt" at bounding box center [1144, 161] width 144 height 31
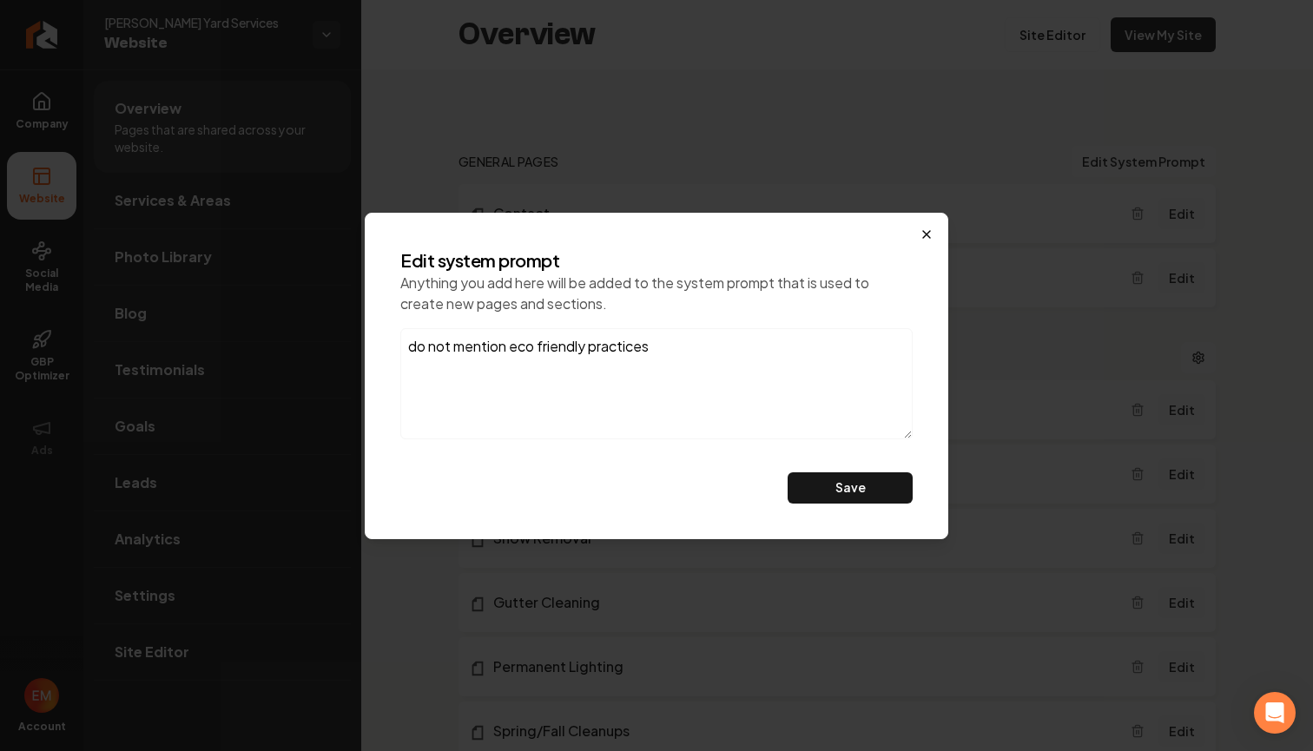
click at [924, 231] on icon "button" at bounding box center [926, 234] width 7 height 7
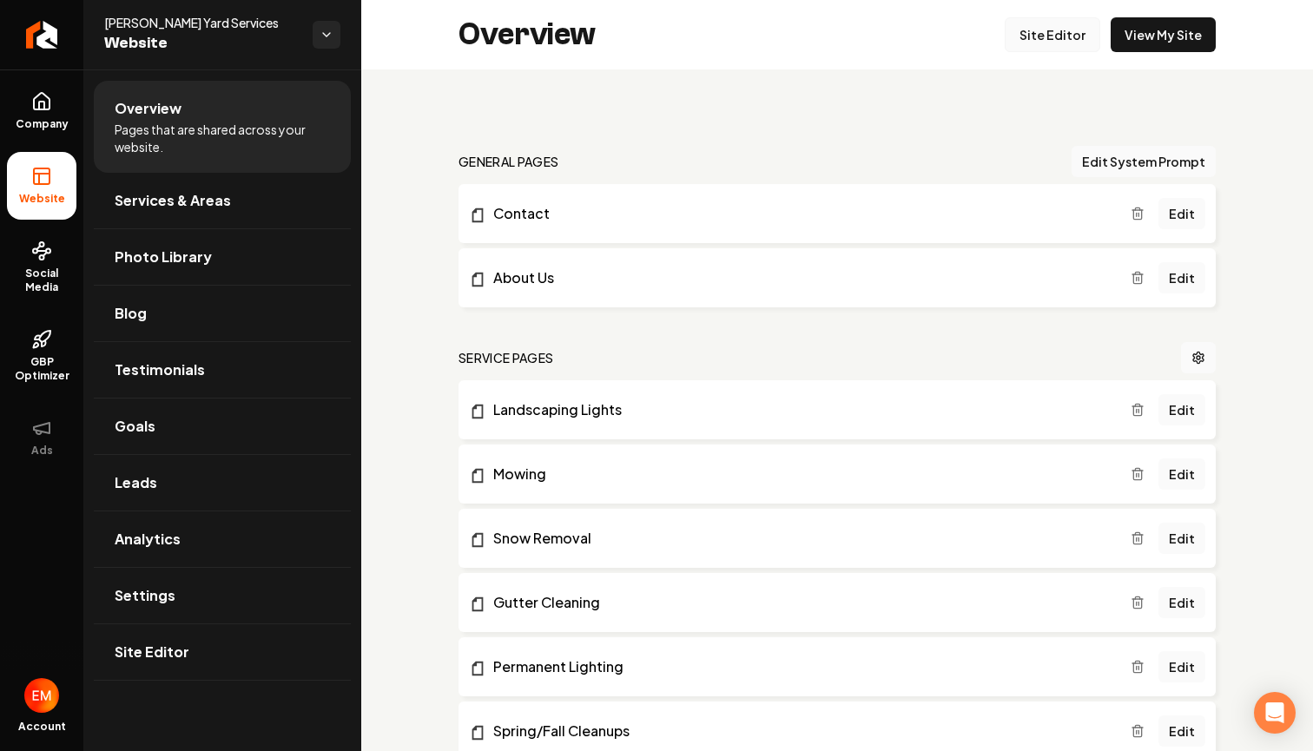
click at [1045, 40] on link "Site Editor" at bounding box center [1053, 34] width 96 height 35
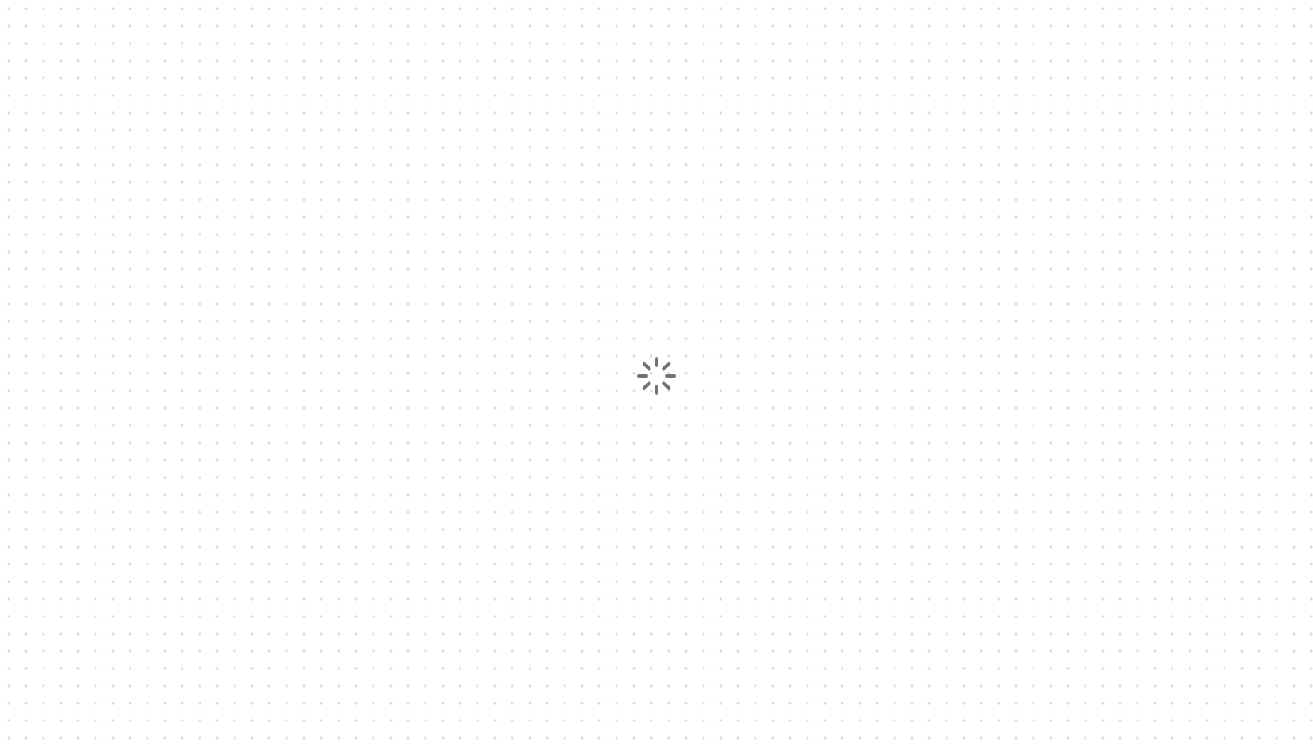
click at [1156, 144] on div at bounding box center [656, 375] width 1313 height 751
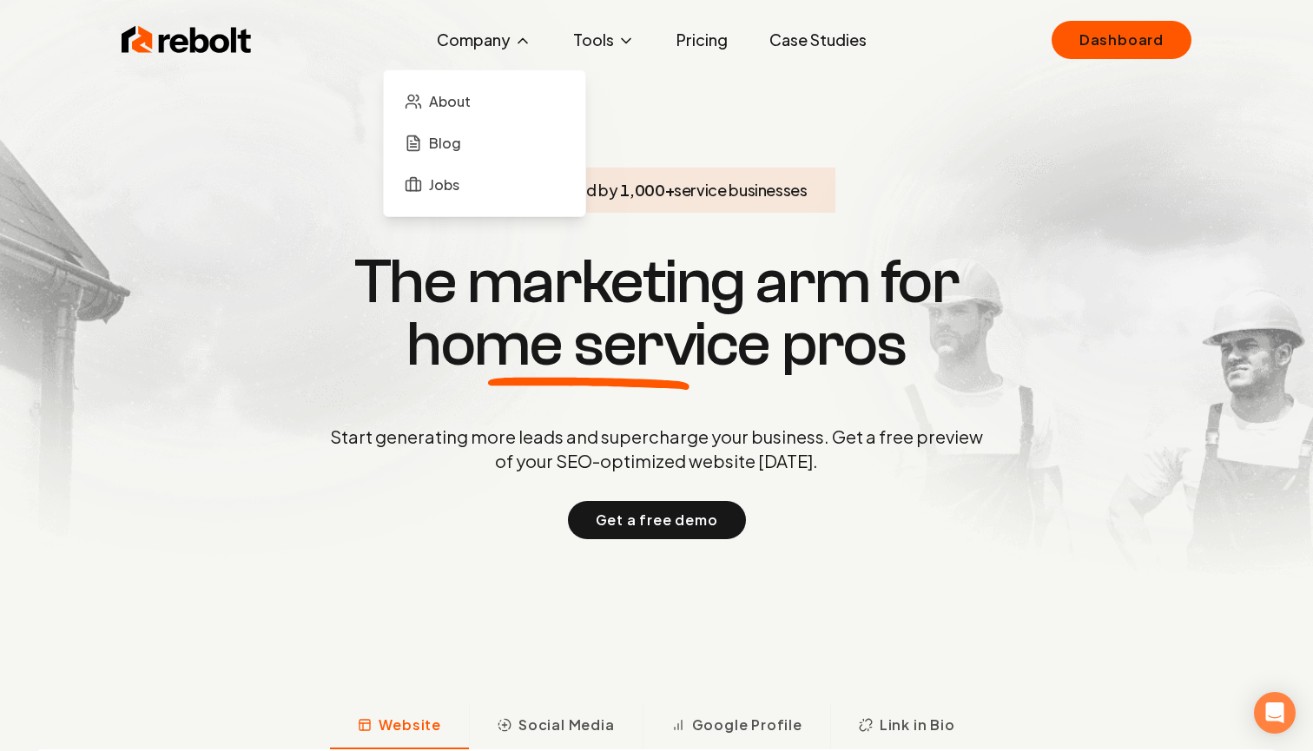
click at [500, 47] on button "Company" at bounding box center [484, 40] width 122 height 35
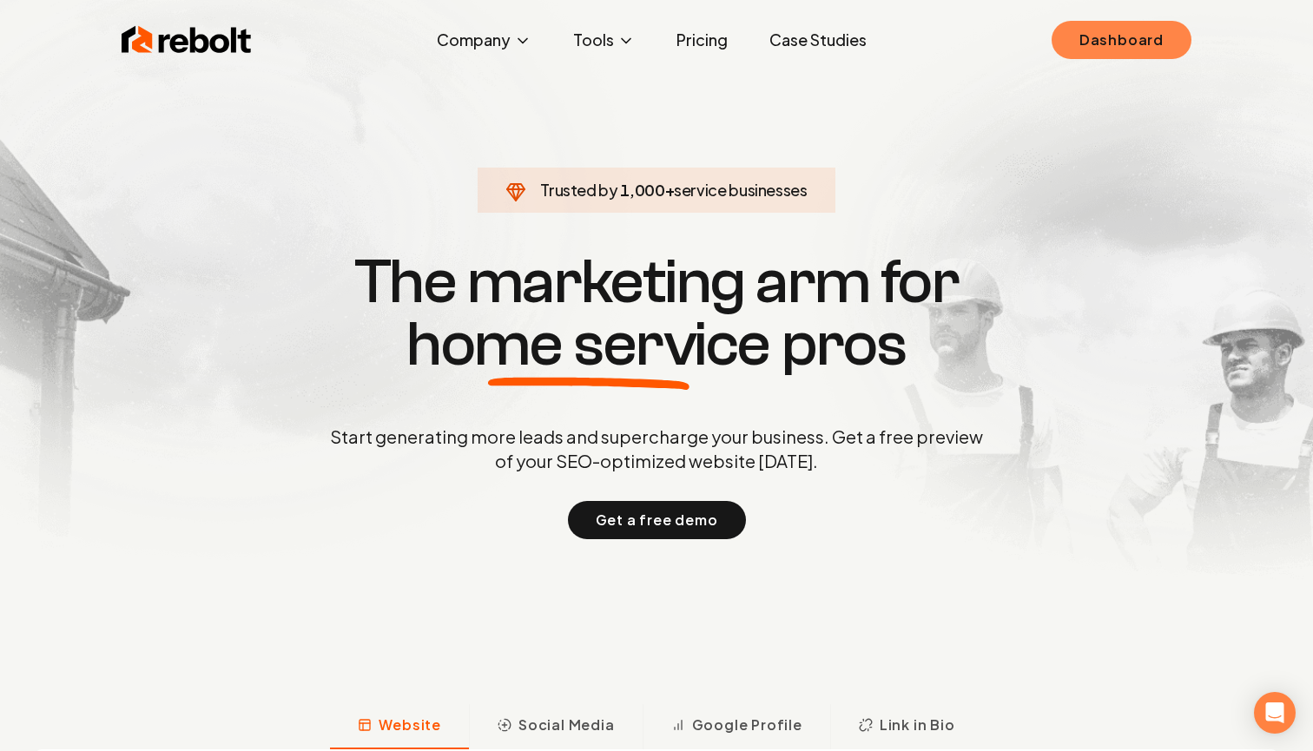
click at [1095, 33] on link "Dashboard" at bounding box center [1122, 40] width 140 height 38
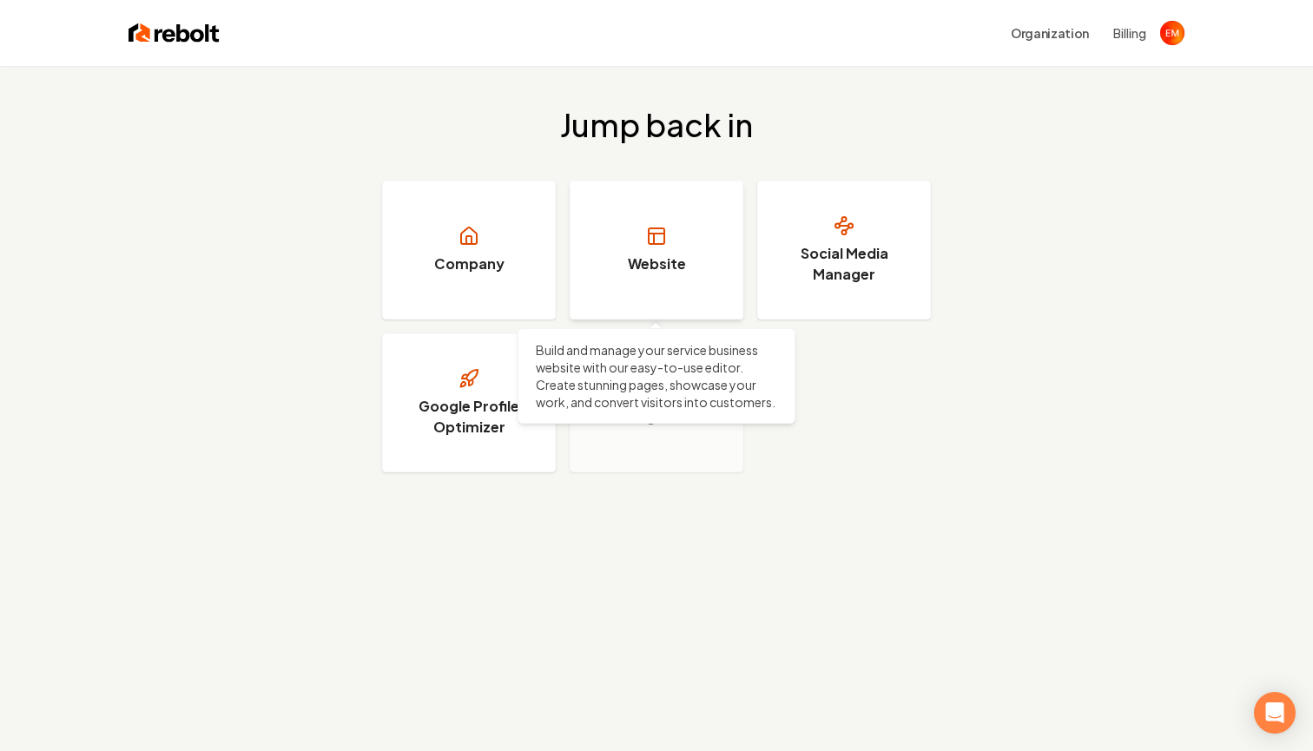
click at [642, 278] on link "Website" at bounding box center [657, 250] width 174 height 139
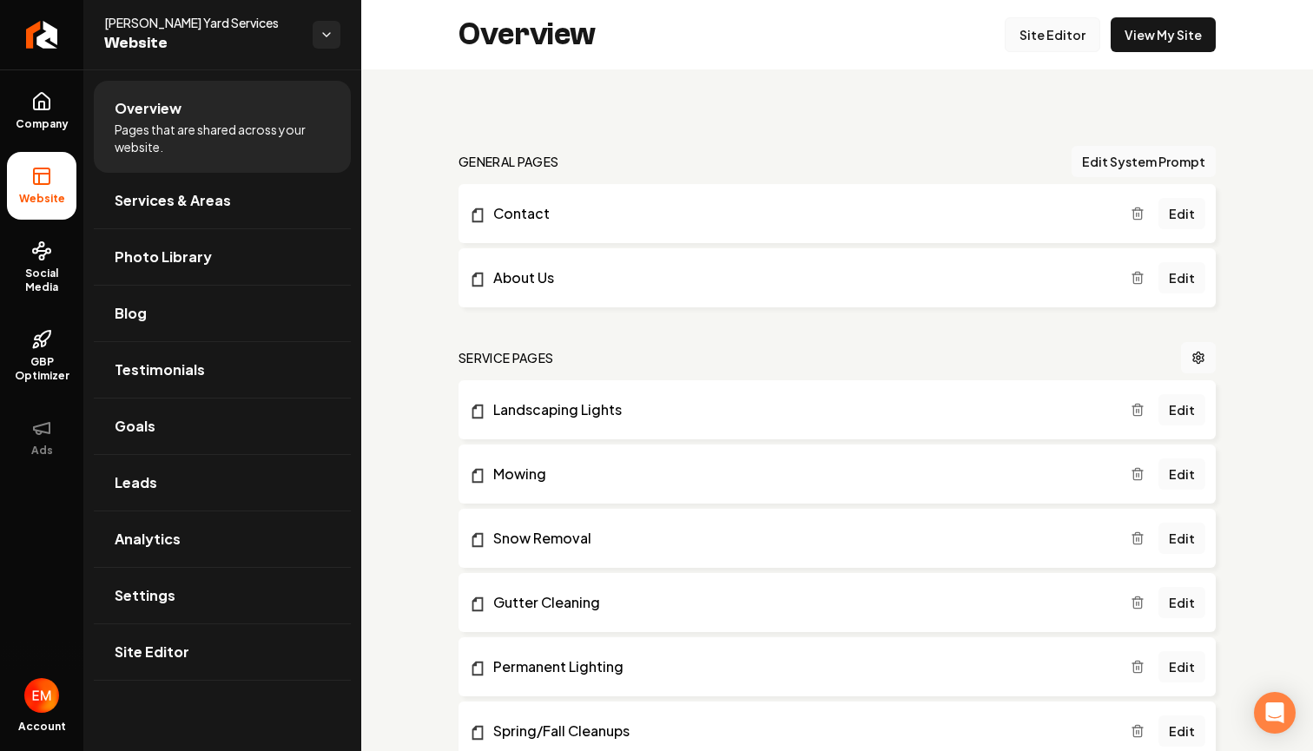
click at [1037, 33] on link "Site Editor" at bounding box center [1053, 34] width 96 height 35
click at [203, 577] on link "Settings" at bounding box center [222, 596] width 257 height 56
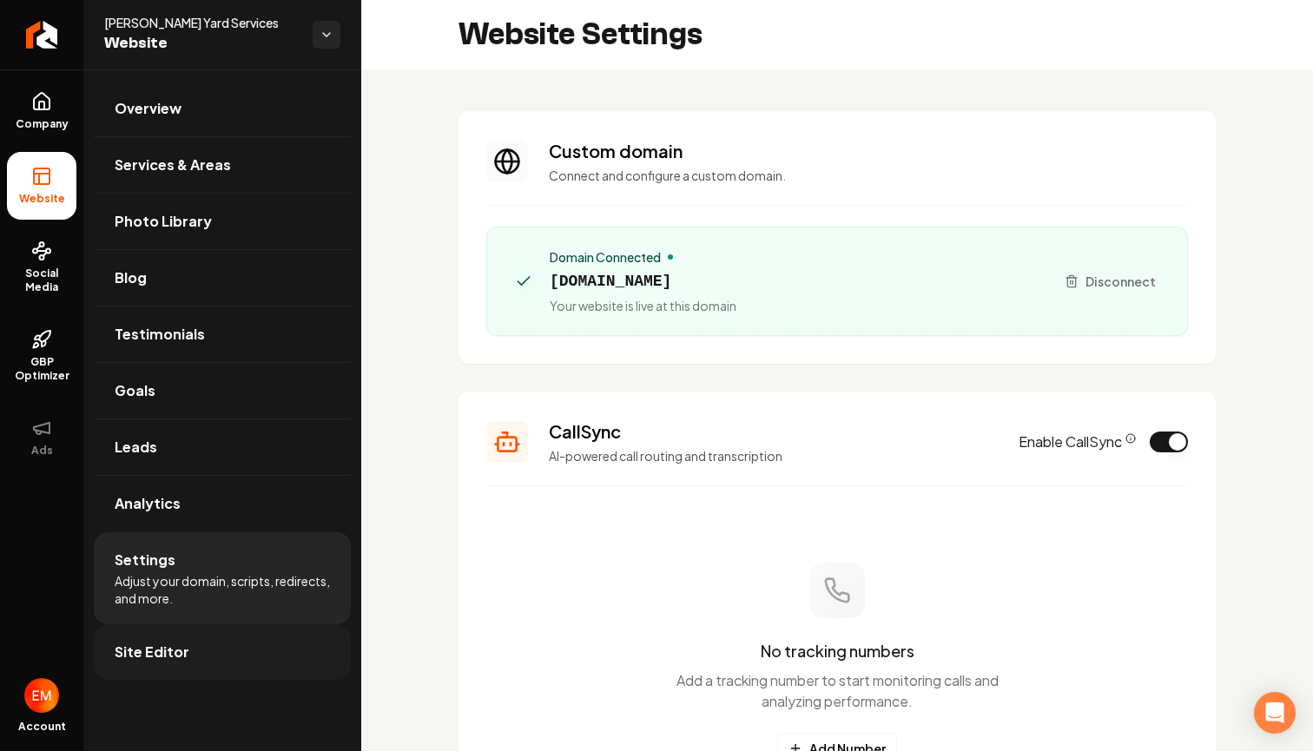
click at [306, 657] on link "Site Editor" at bounding box center [222, 652] width 257 height 56
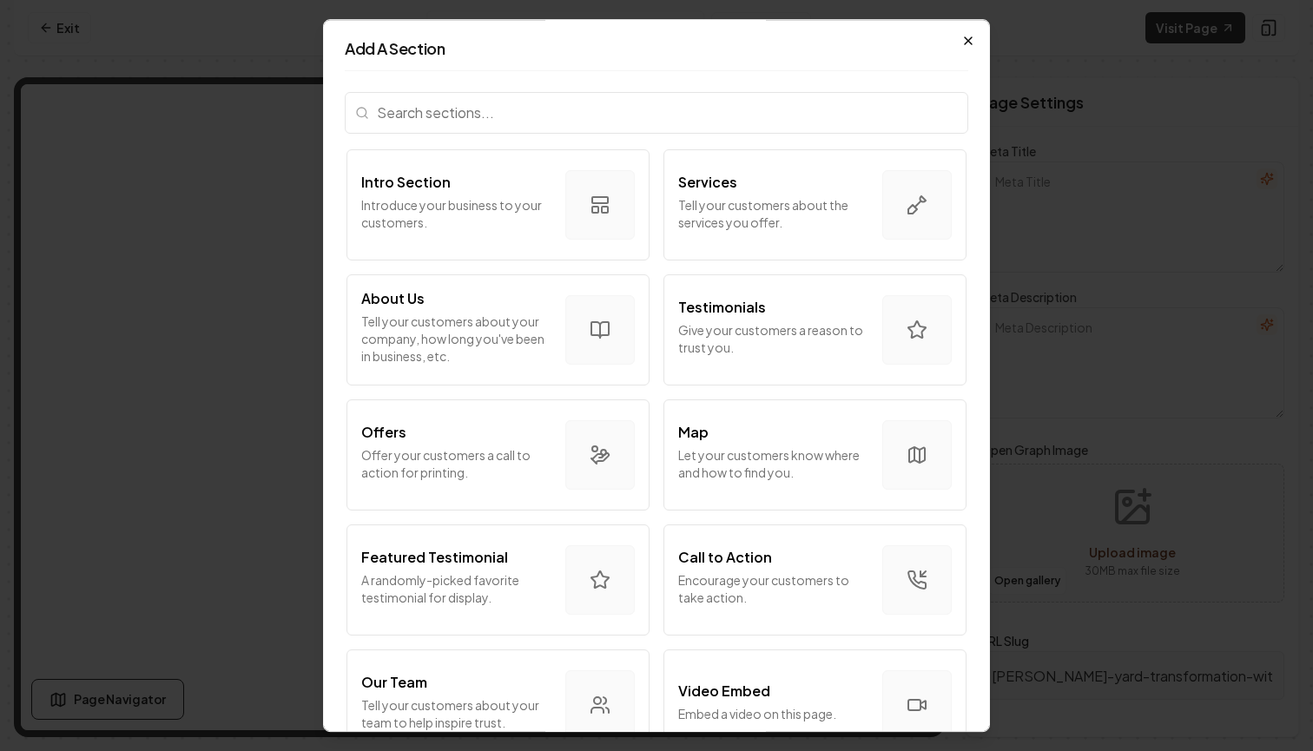
click at [968, 37] on icon "button" at bounding box center [968, 41] width 14 height 14
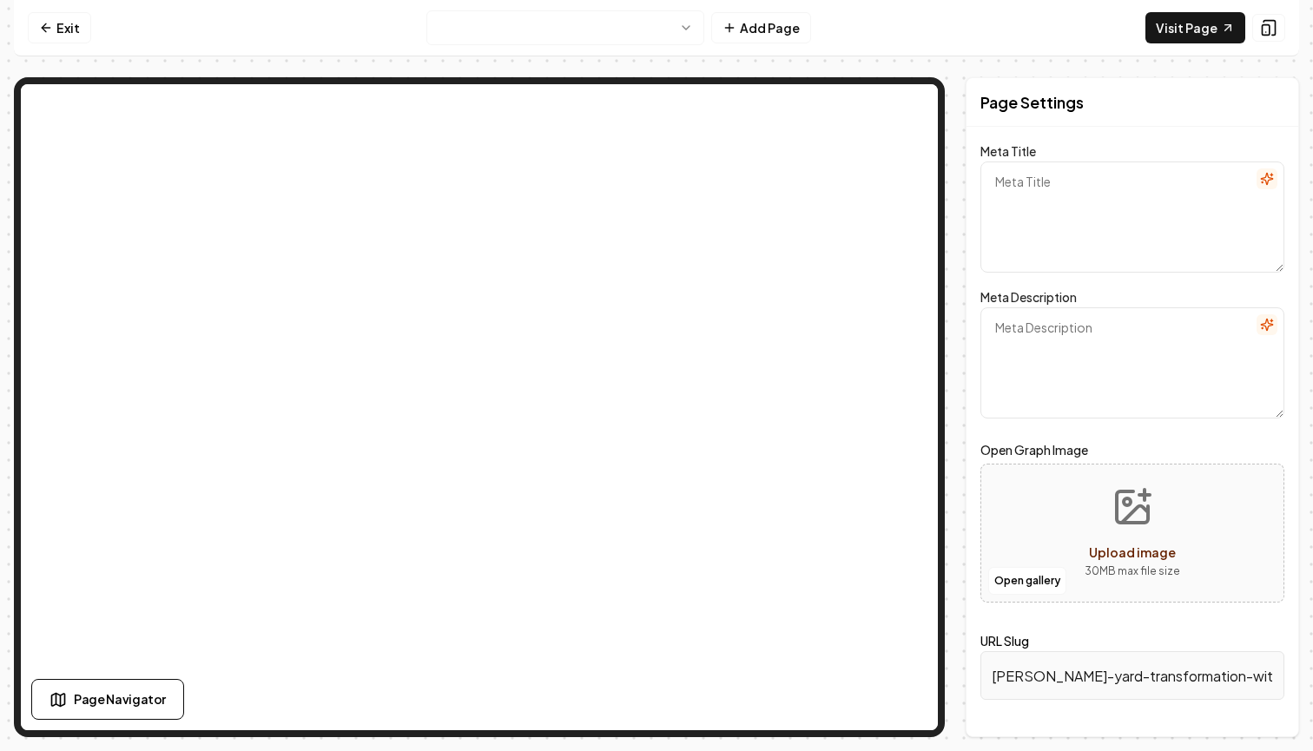
click at [639, 44] on html "Computer Required This feature is only available on a computer. Please switch t…" at bounding box center [656, 375] width 1313 height 751
click at [765, 34] on html "Computer Required This feature is only available on a computer. Please switch t…" at bounding box center [656, 375] width 1313 height 751
click at [766, 23] on button "Add Page" at bounding box center [761, 27] width 100 height 31
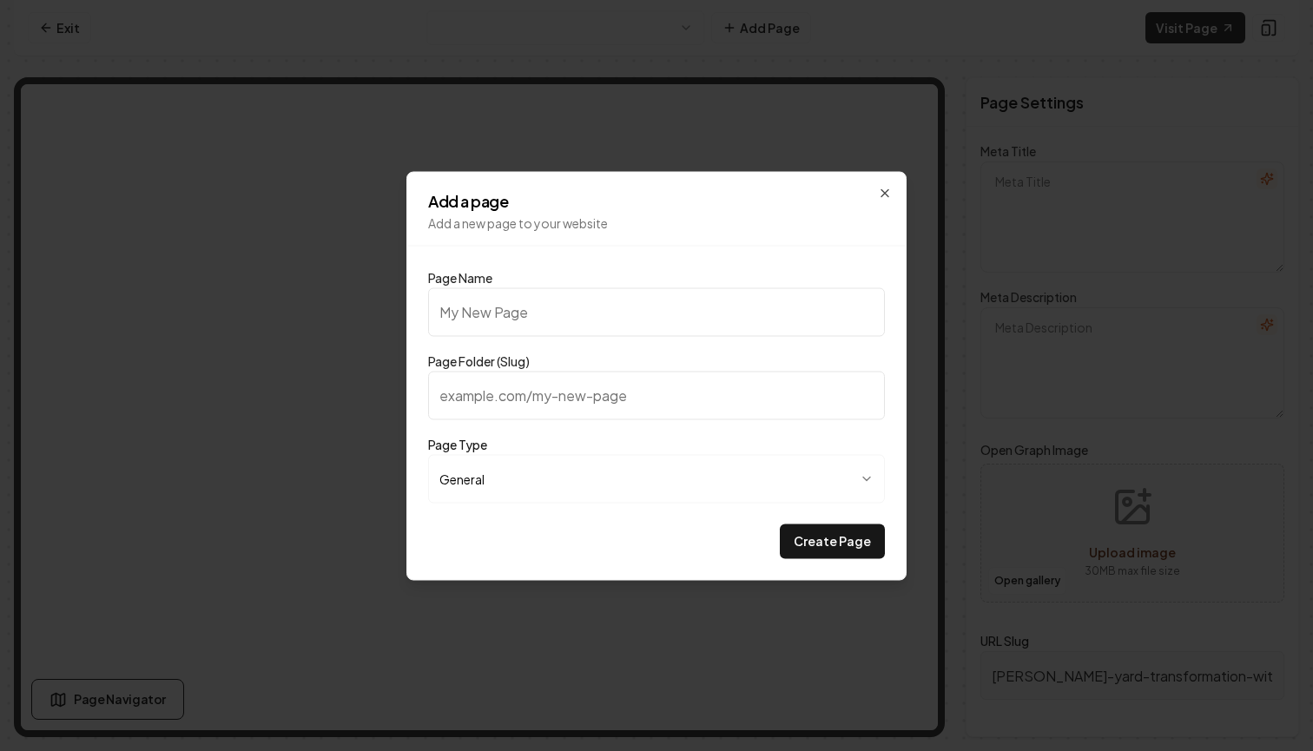
type input "H"
type input "h"
type input "Hi"
type input "hi"
type input "Him"
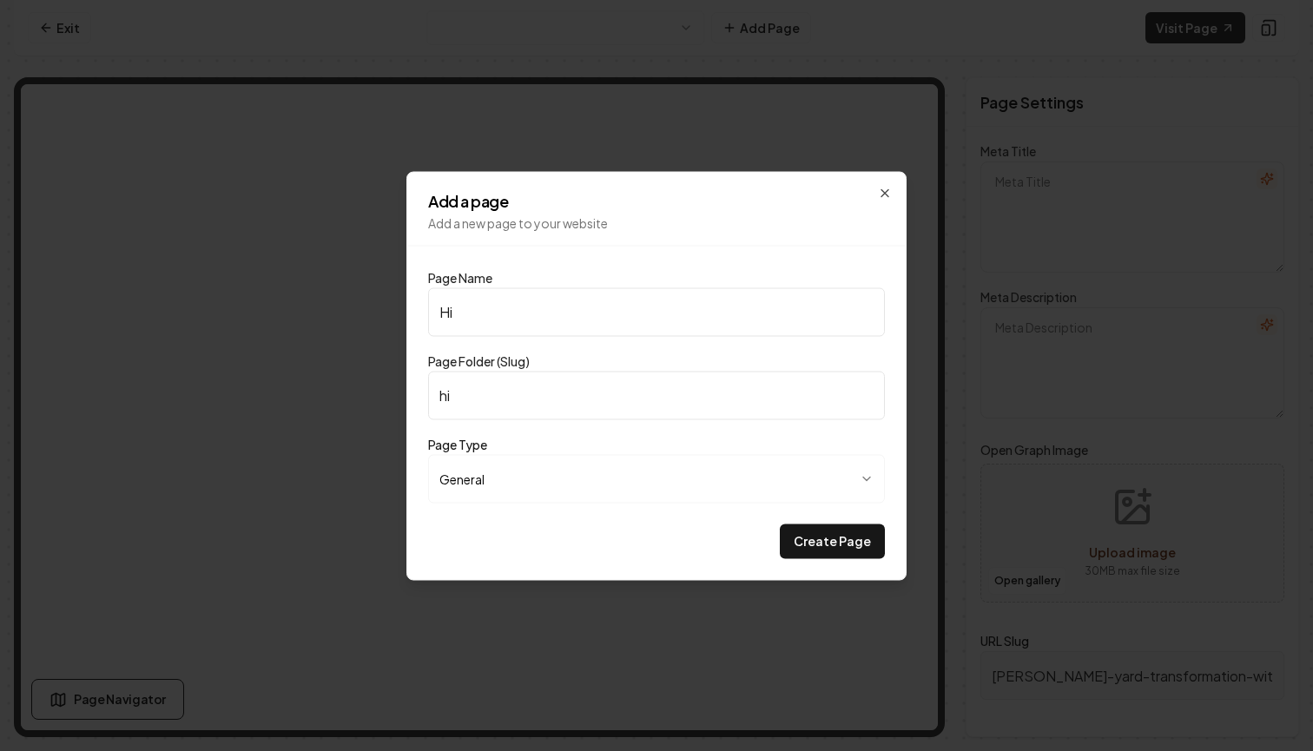
type input "him"
type input "Hime"
type input "hime"
type input "Him"
type input "him"
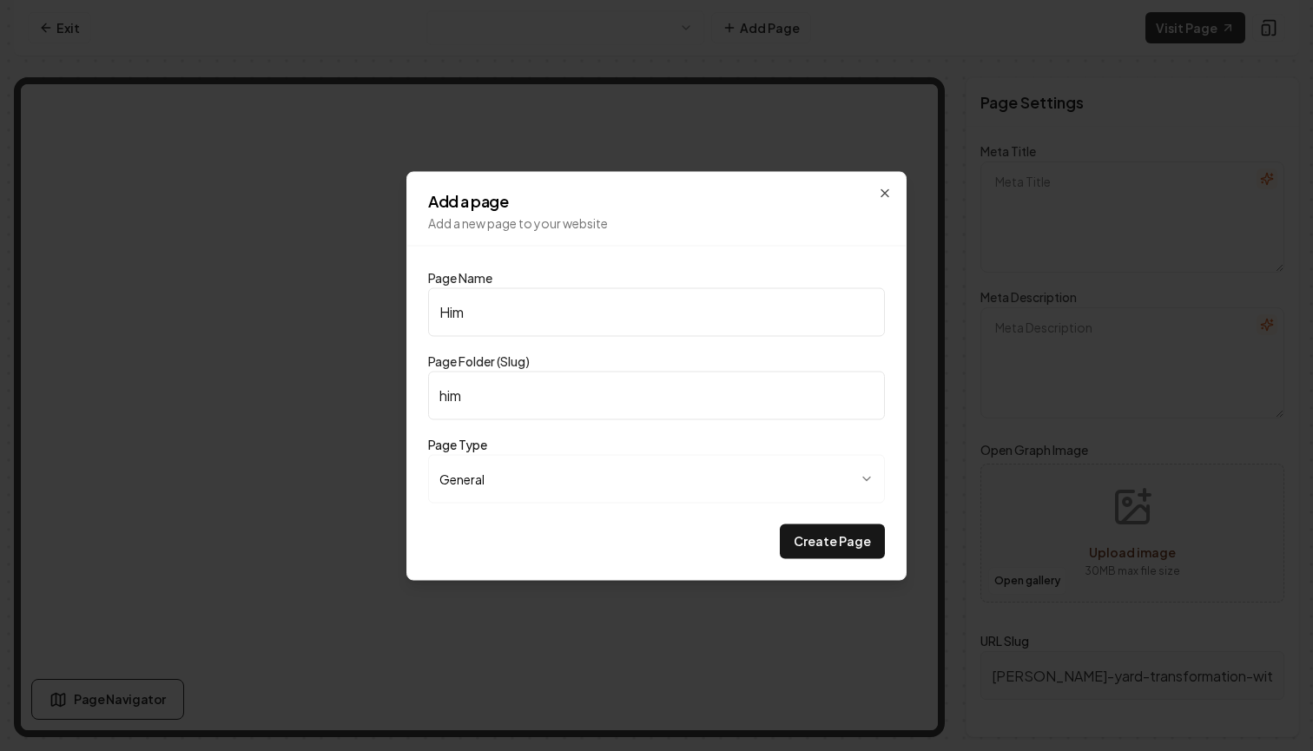
type input "Hi"
type input "hi"
type input "H"
type input "h"
type input "Ho"
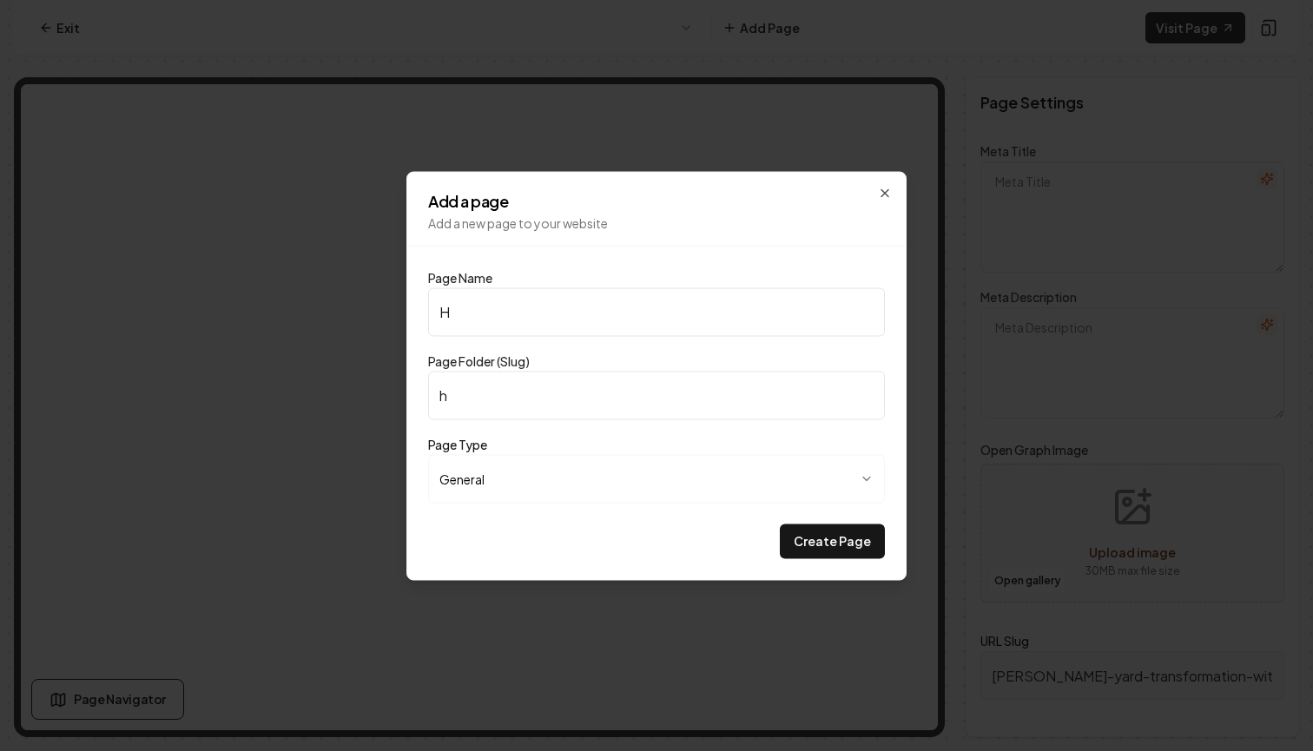
type input "ho"
type input "Hom"
type input "hom"
type input "Home"
type input "home"
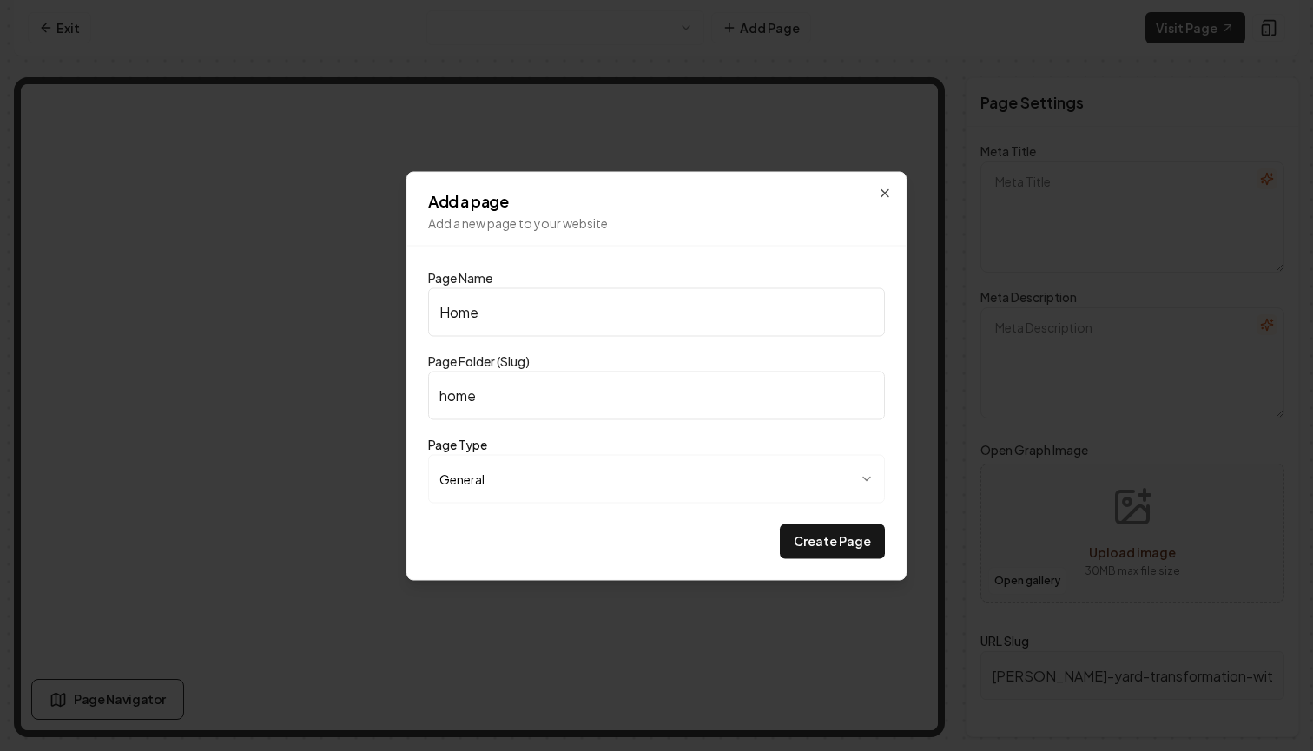
type input "Home"
click at [446, 393] on input "home" at bounding box center [656, 395] width 457 height 49
type input "home"
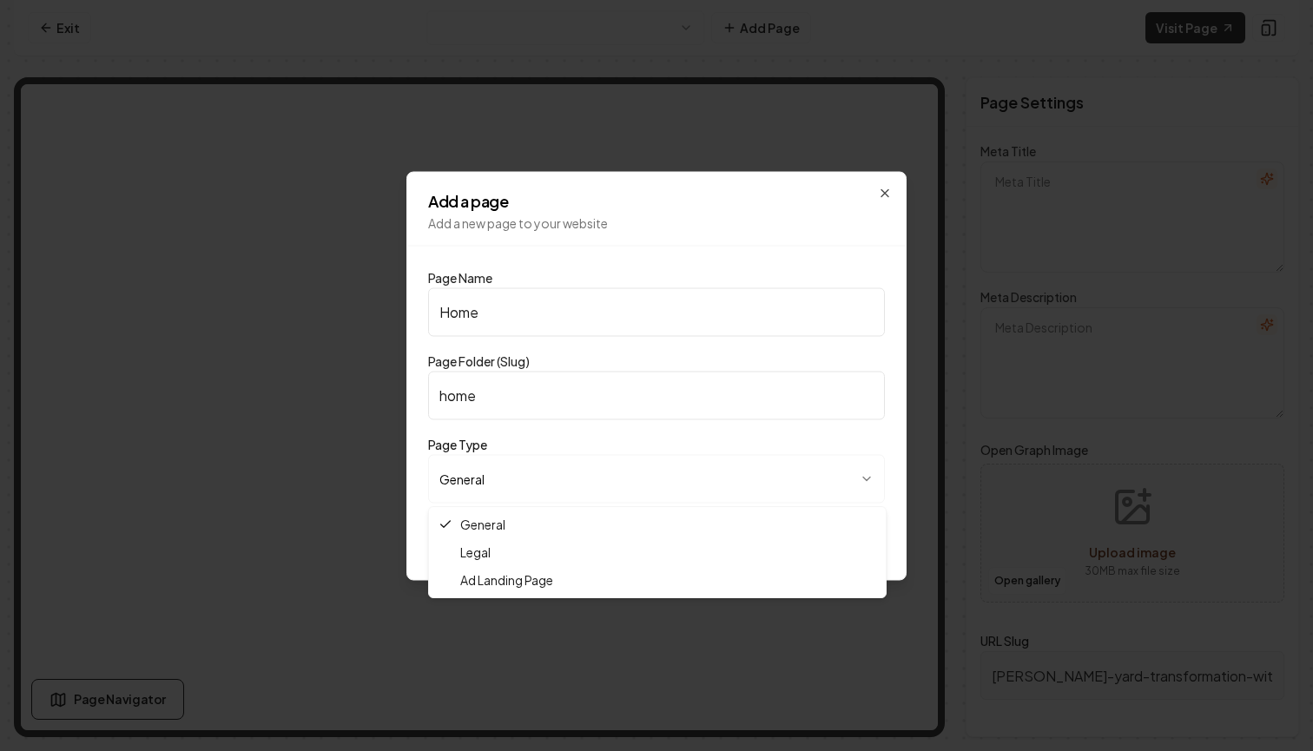
click at [791, 483] on body "**********" at bounding box center [656, 375] width 1313 height 751
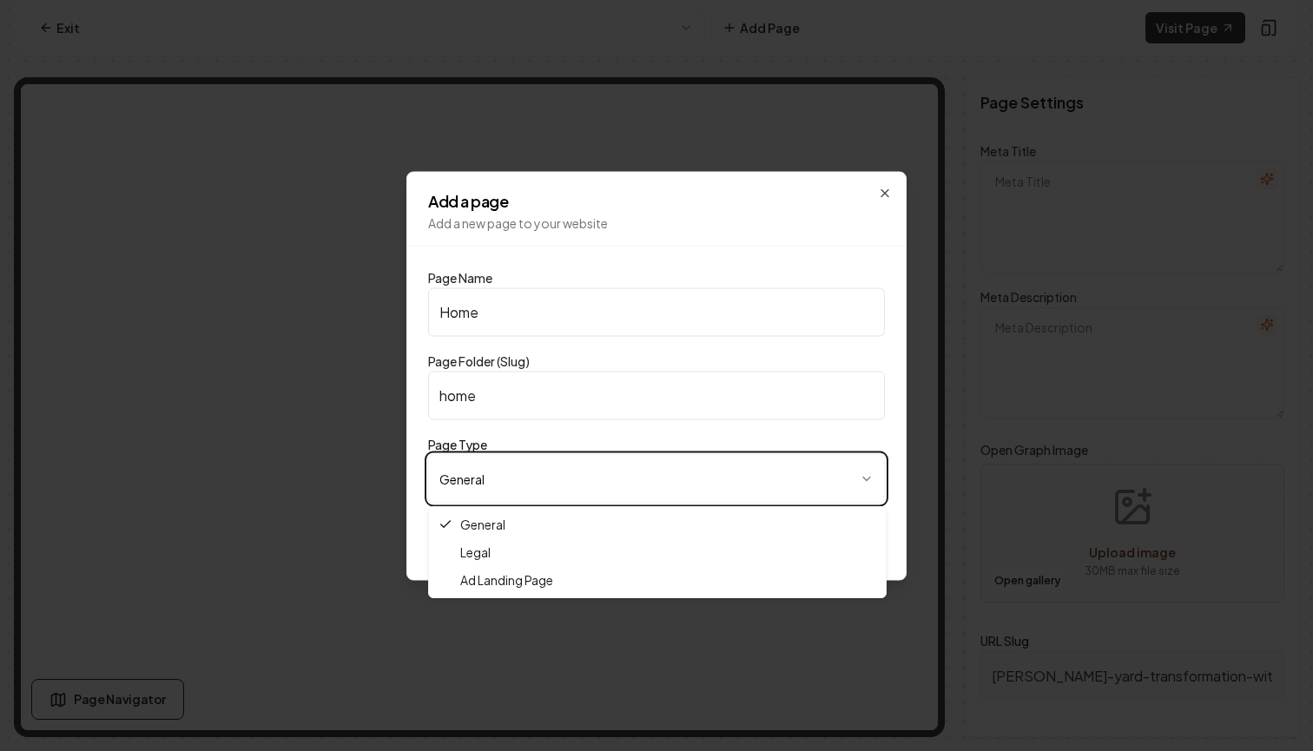
click at [789, 485] on body "**********" at bounding box center [656, 375] width 1313 height 751
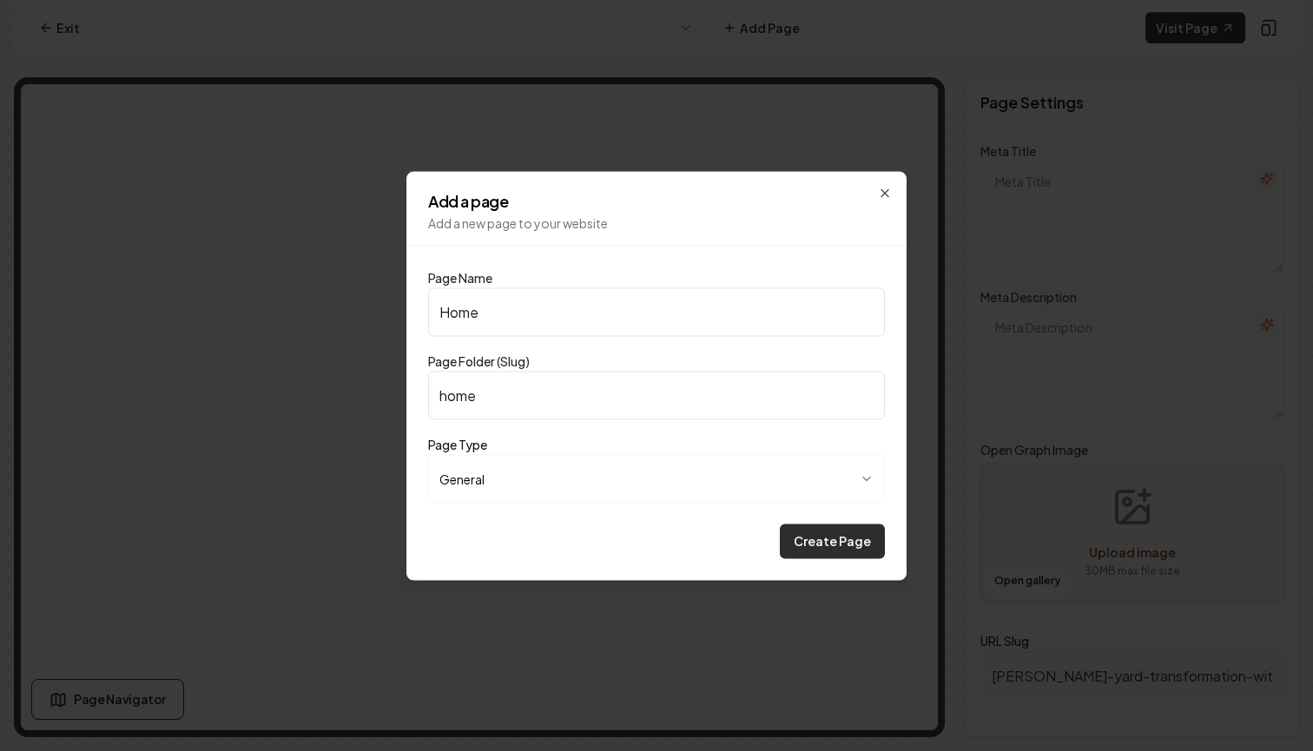
click at [820, 541] on button "Create Page" at bounding box center [832, 541] width 105 height 35
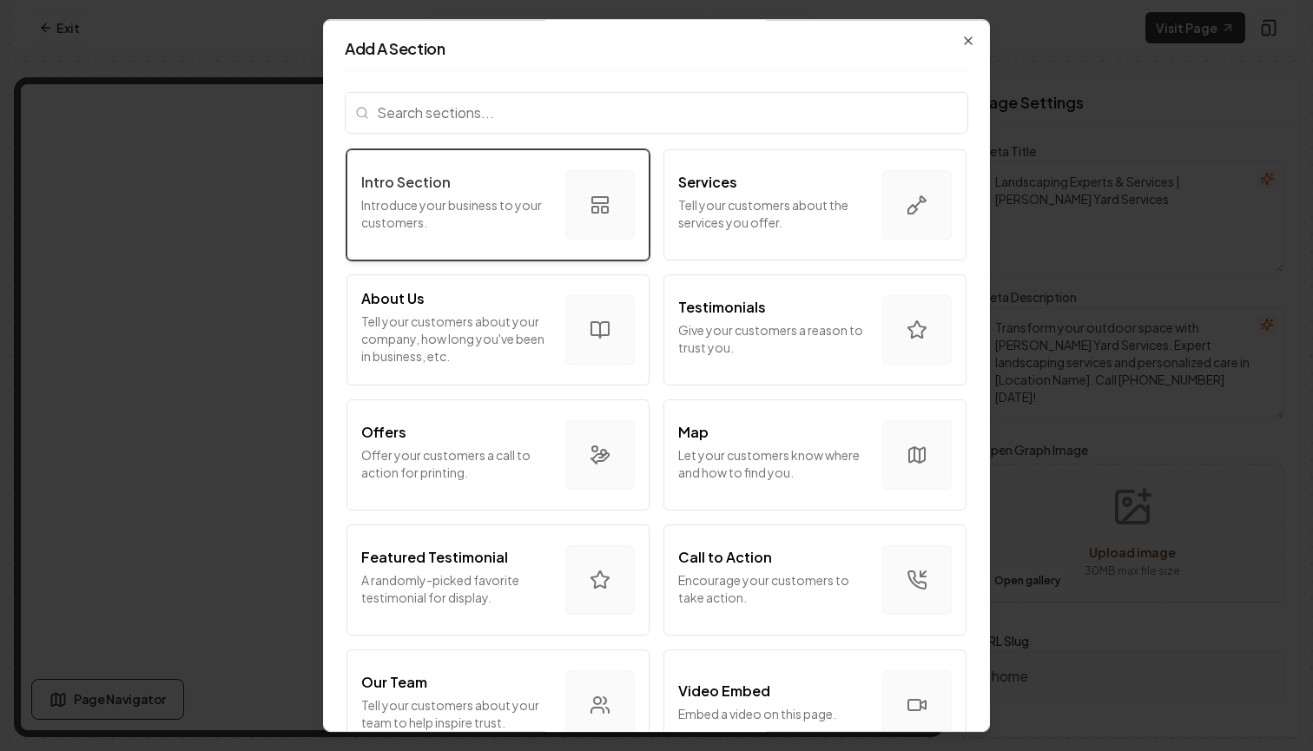
click at [610, 245] on button "Intro Section Introduce your business to your customers." at bounding box center [498, 204] width 303 height 111
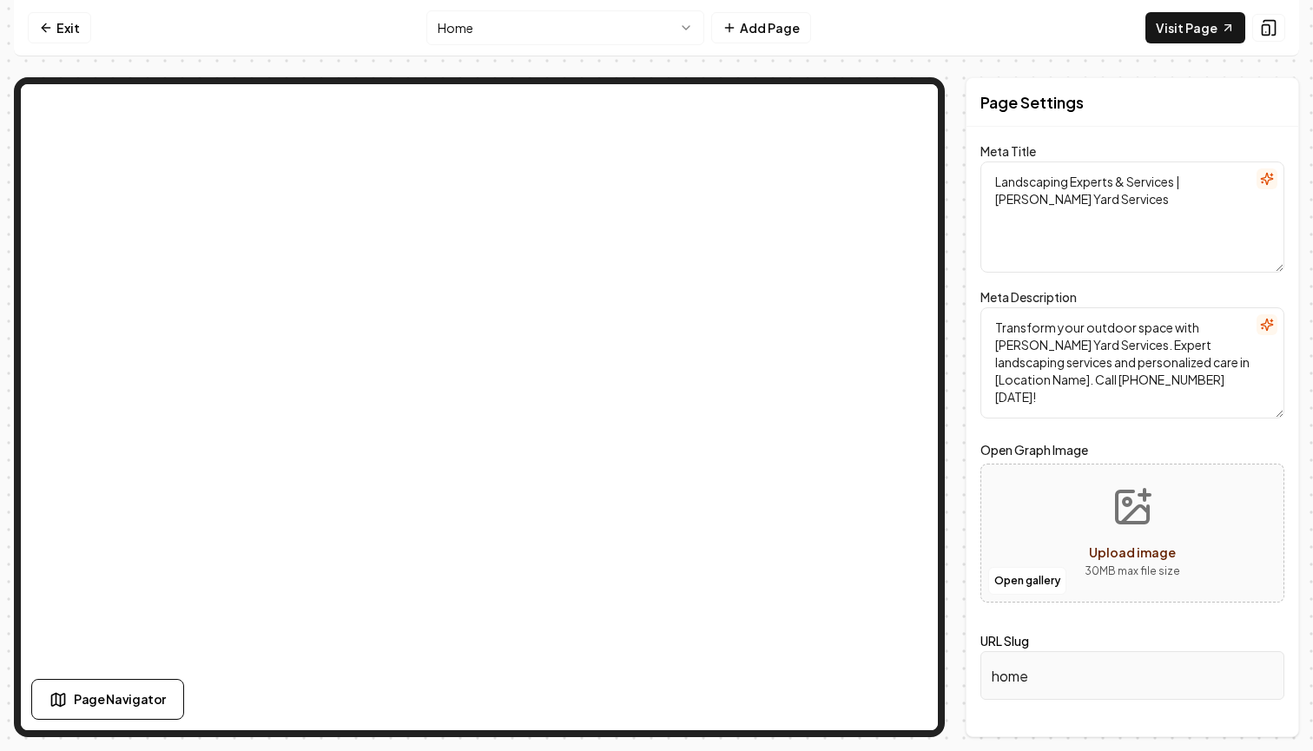
click at [648, 36] on html "Computer Required This feature is only available on a computer. Please switch t…" at bounding box center [656, 375] width 1313 height 751
click at [1040, 574] on button "Open gallery" at bounding box center [1027, 581] width 78 height 28
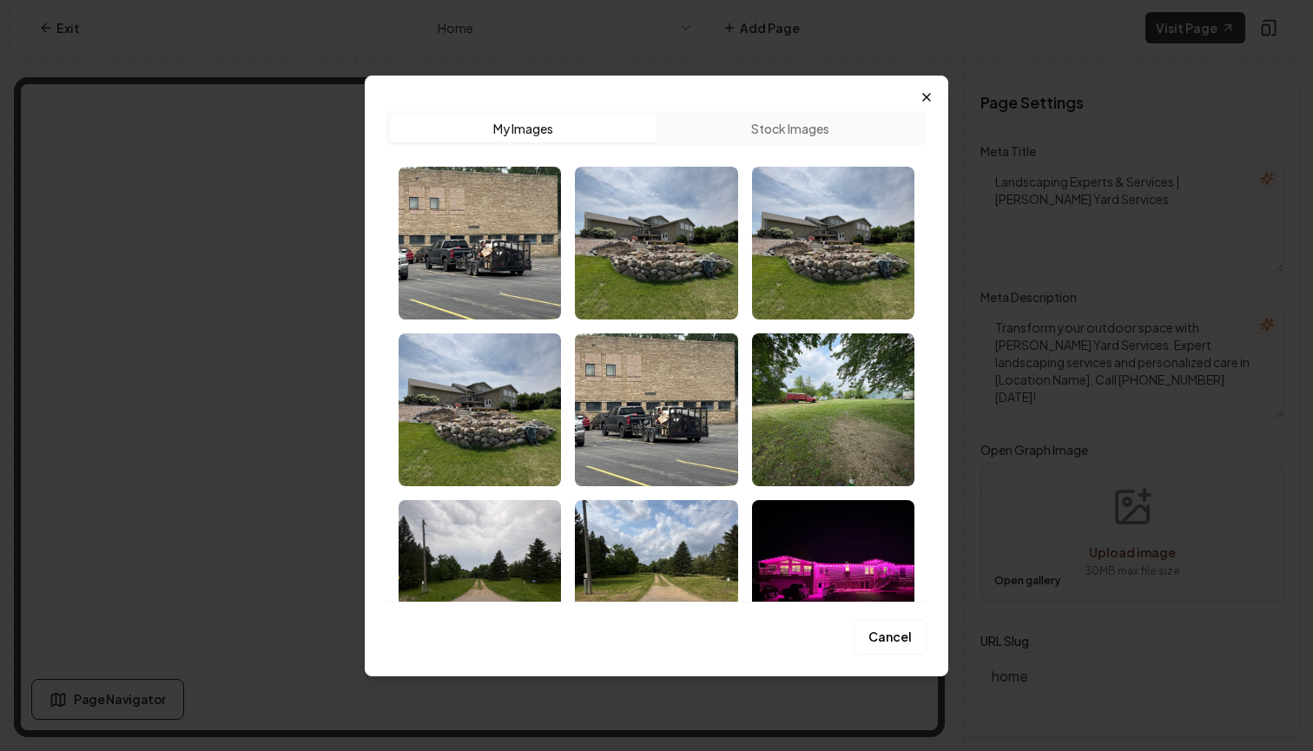
click at [929, 96] on icon "button" at bounding box center [927, 97] width 14 height 14
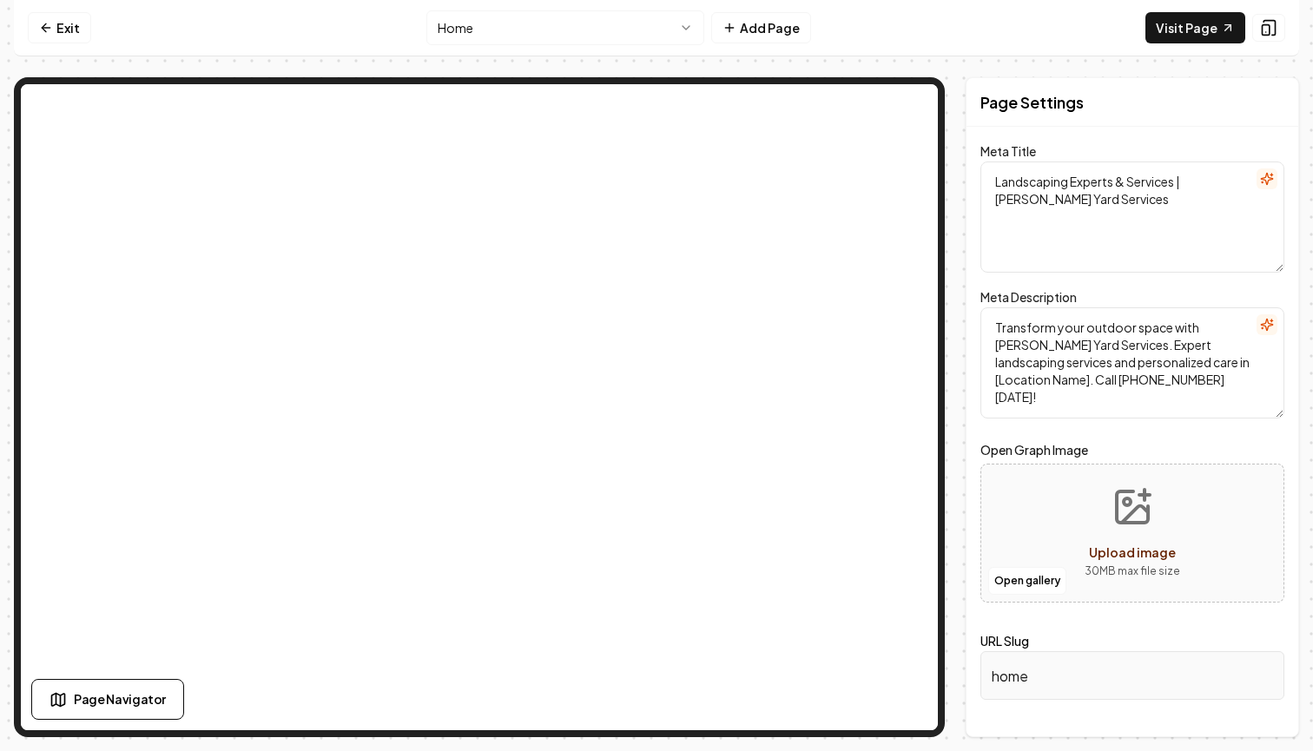
click at [1103, 515] on button "Upload image 30 MB max file size" at bounding box center [1132, 533] width 123 height 122
click at [1139, 511] on icon "Upload image" at bounding box center [1133, 507] width 42 height 42
click at [140, 707] on span "Page Navigator" at bounding box center [120, 699] width 92 height 18
click at [753, 30] on button "Add Page" at bounding box center [761, 27] width 100 height 31
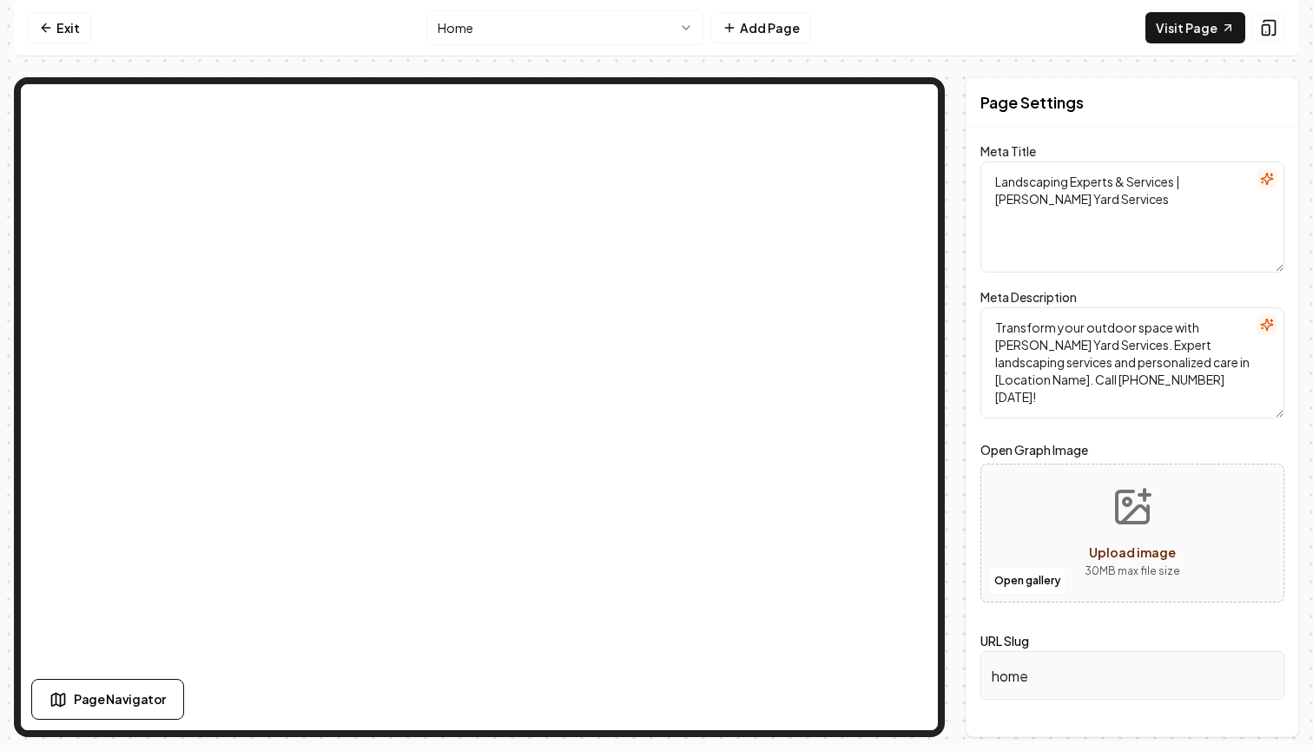
click at [1061, 561] on div "Open gallery Upload image 30 MB max file size" at bounding box center [1133, 533] width 304 height 139
type input "**********"
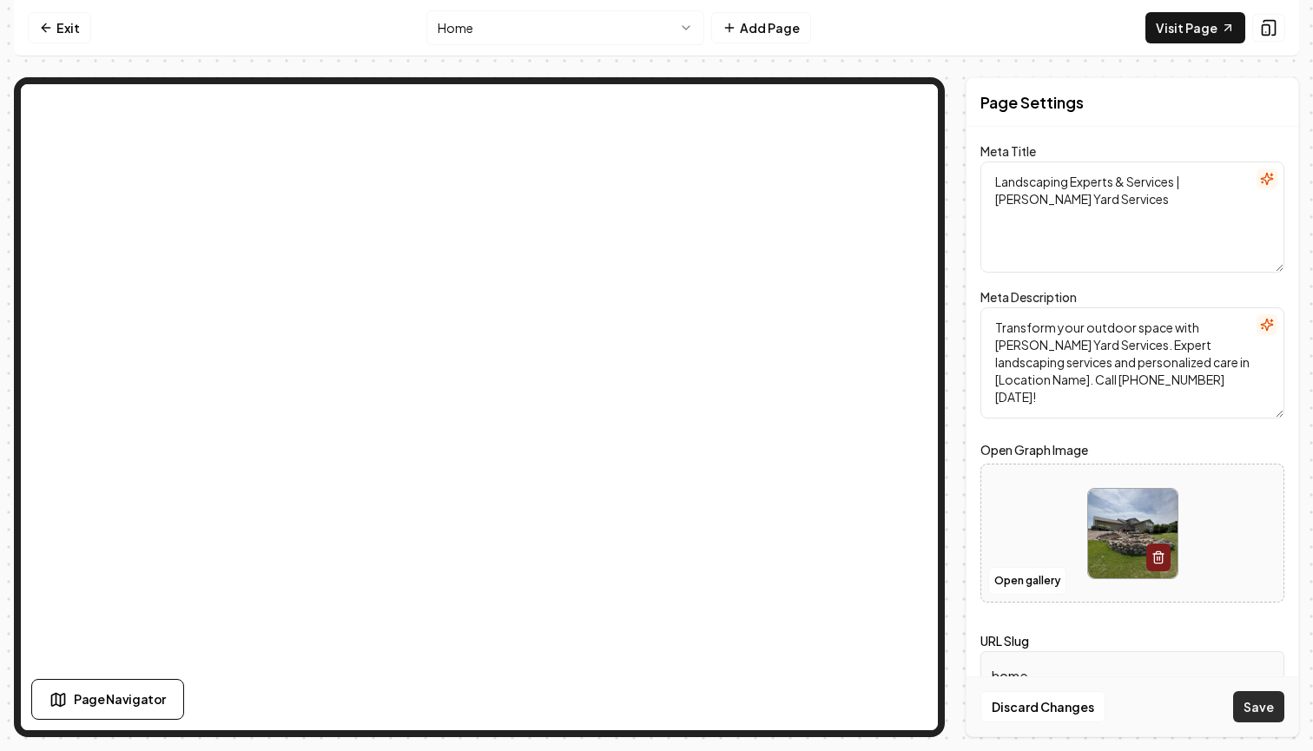
click at [1249, 707] on button "Save" at bounding box center [1258, 706] width 51 height 31
click at [1179, 22] on link "Visit Page" at bounding box center [1196, 27] width 100 height 31
click at [1173, 386] on textarea "Transform your outdoor space with Manke Yard Services. Expert landscaping servi…" at bounding box center [1133, 362] width 304 height 111
click at [155, 694] on span "Page Navigator" at bounding box center [120, 699] width 92 height 18
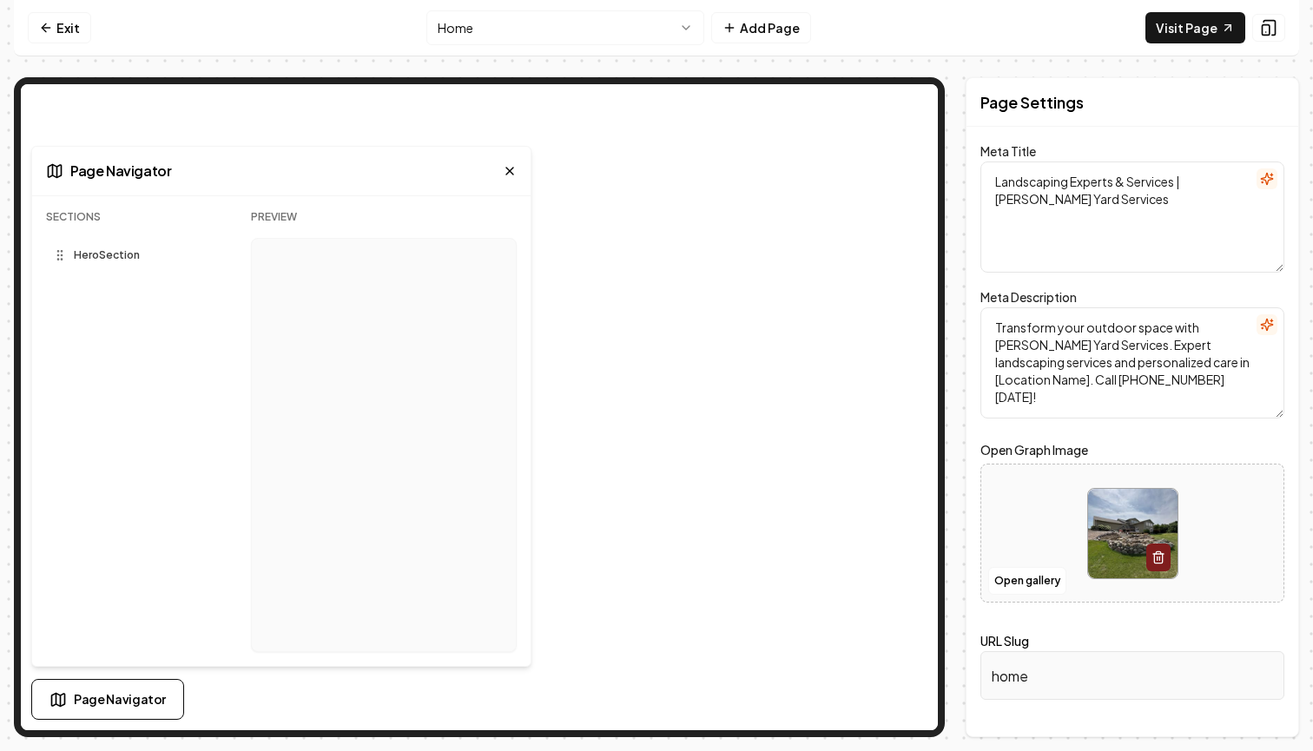
click at [190, 268] on div "Hero Section" at bounding box center [134, 255] width 177 height 28
click at [116, 261] on span "Hero Section" at bounding box center [107, 255] width 66 height 14
drag, startPoint x: 116, startPoint y: 261, endPoint x: 138, endPoint y: 269, distance: 23.1
click at [138, 269] on div "Sections Hero Section Hero Section To pick up a draggable item, press the space…" at bounding box center [134, 438] width 177 height 456
click at [413, 245] on div at bounding box center [384, 445] width 266 height 414
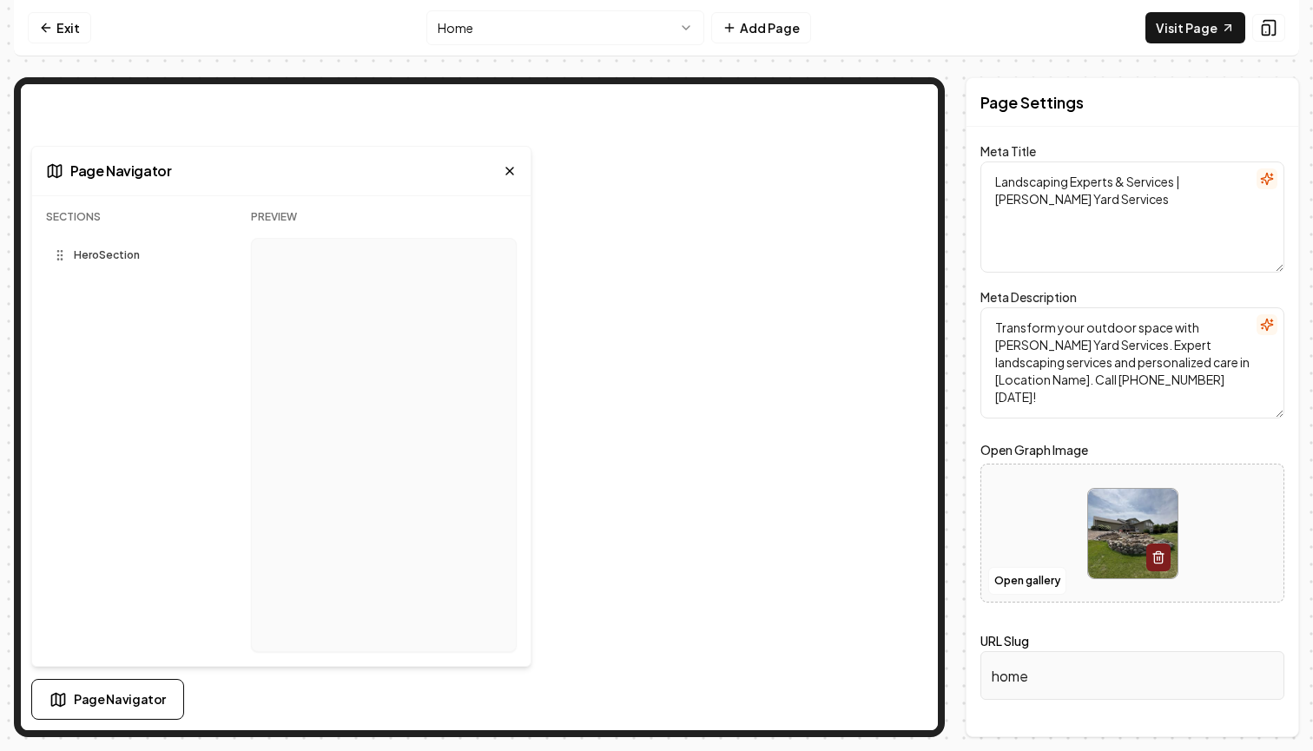
click at [507, 167] on icon at bounding box center [510, 171] width 14 height 14
click at [617, 31] on html "Computer Required This feature is only available on a computer. Please switch t…" at bounding box center [656, 375] width 1313 height 751
